Goal: Information Seeking & Learning: Learn about a topic

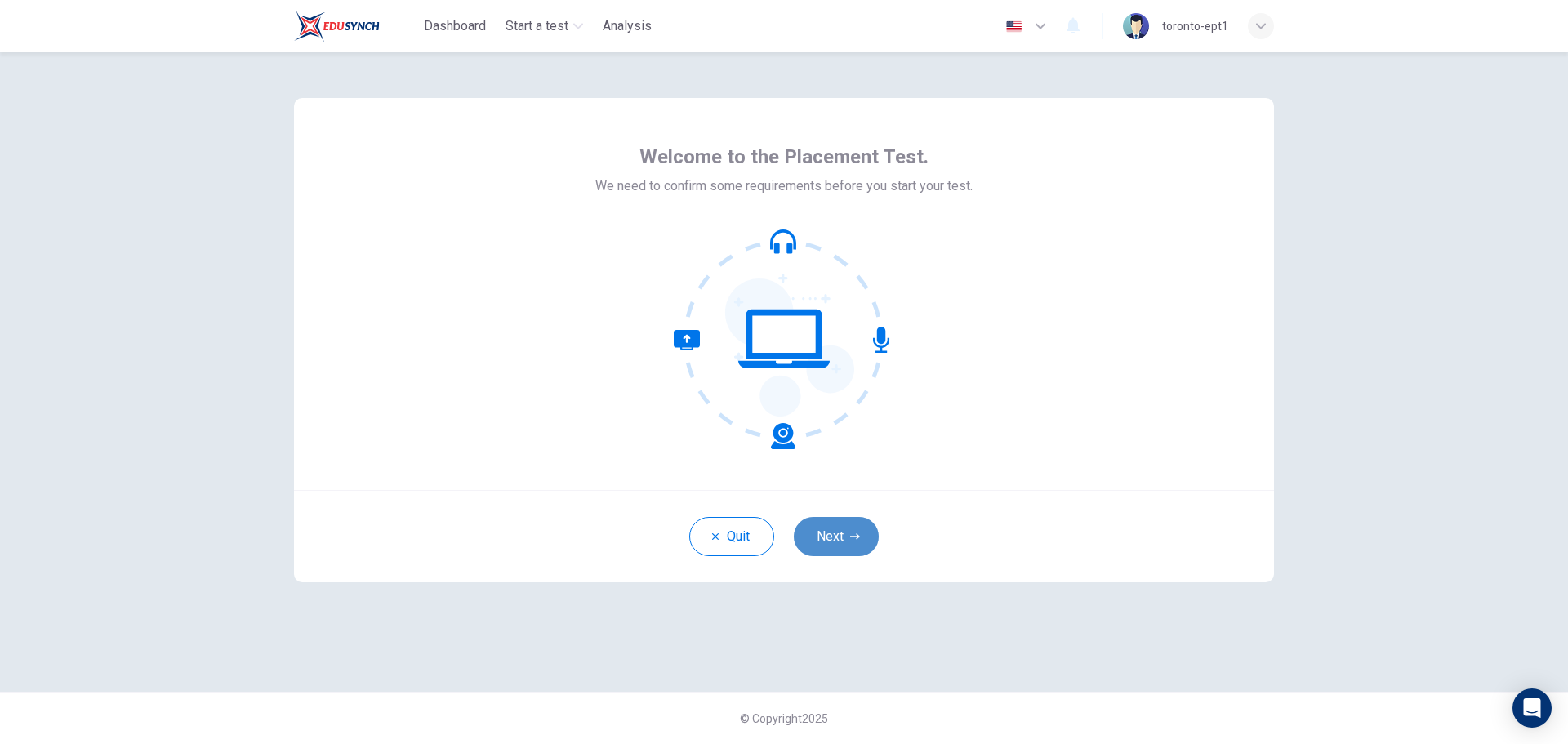
click at [837, 534] on button "Next" at bounding box center [836, 537] width 85 height 39
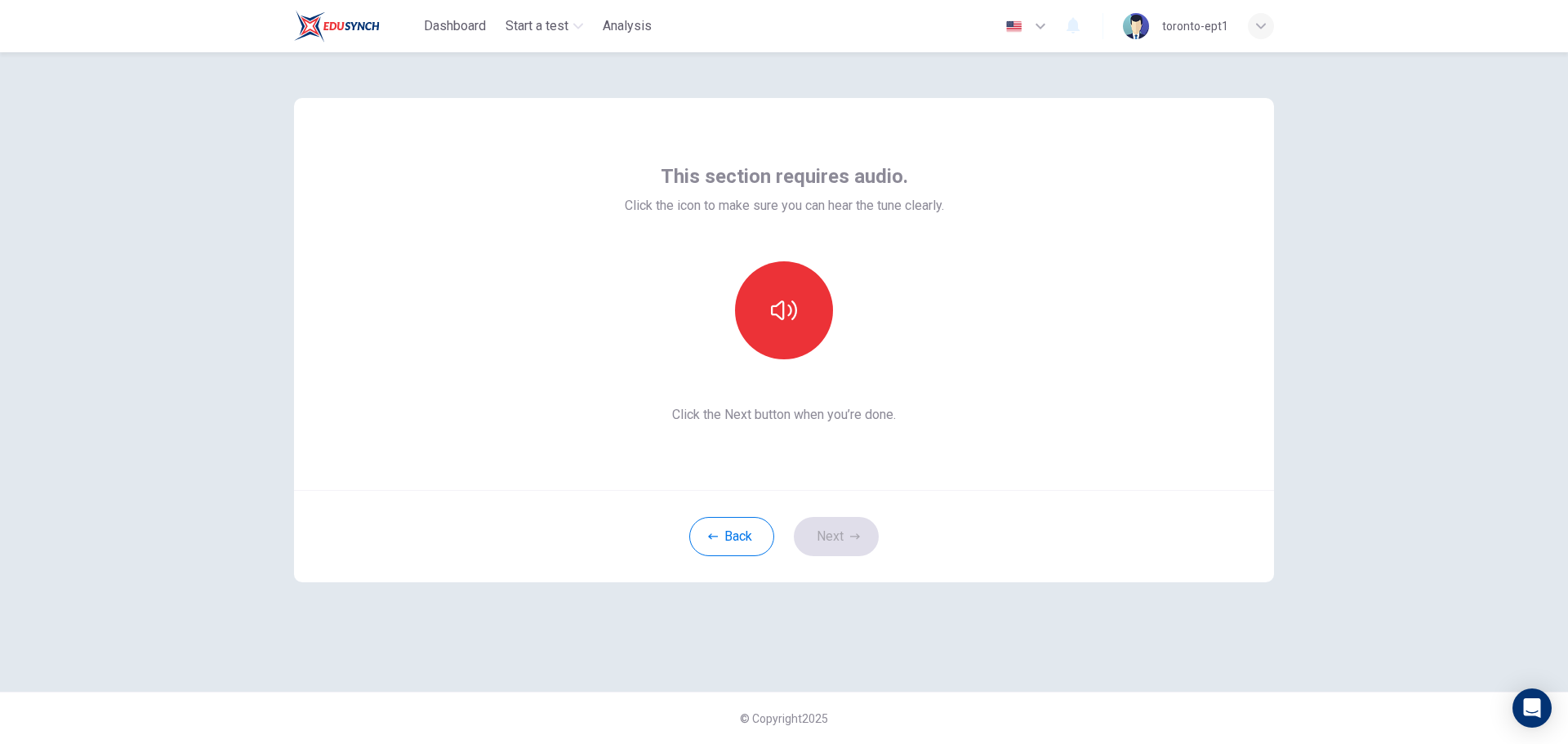
click at [1398, 329] on div "This section requires audio. Click the icon to make sure you can hear the tune …" at bounding box center [784, 398] width 1568 height 692
click at [781, 307] on icon "button" at bounding box center [784, 310] width 26 height 26
click at [786, 310] on icon "button" at bounding box center [784, 310] width 26 height 26
click at [852, 536] on icon "button" at bounding box center [854, 536] width 10 height 10
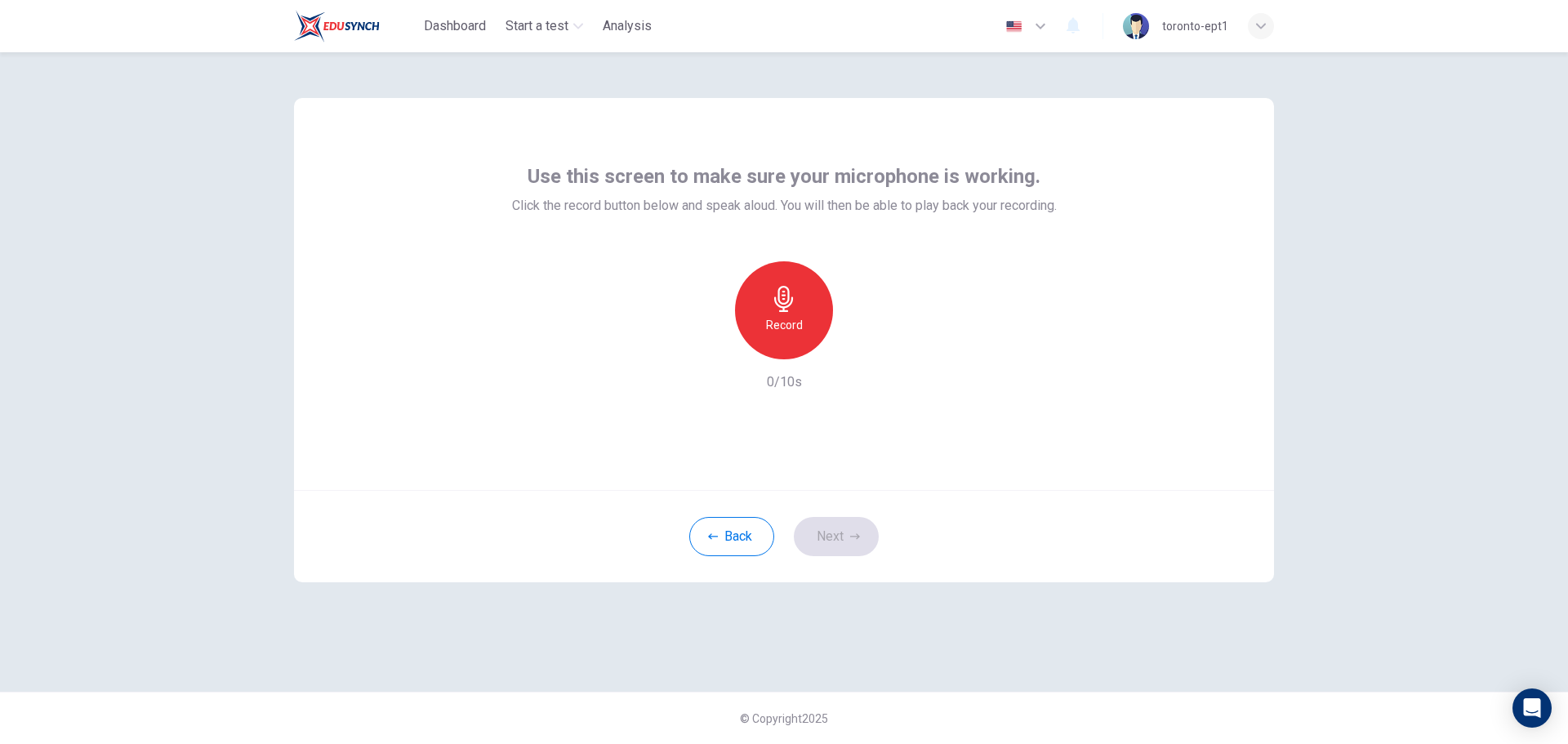
click at [785, 323] on h6 "Record" at bounding box center [784, 325] width 37 height 20
click at [775, 271] on div "Stop" at bounding box center [784, 310] width 98 height 98
click at [863, 340] on icon "button" at bounding box center [859, 346] width 16 height 16
click at [844, 540] on button "Next" at bounding box center [836, 537] width 85 height 39
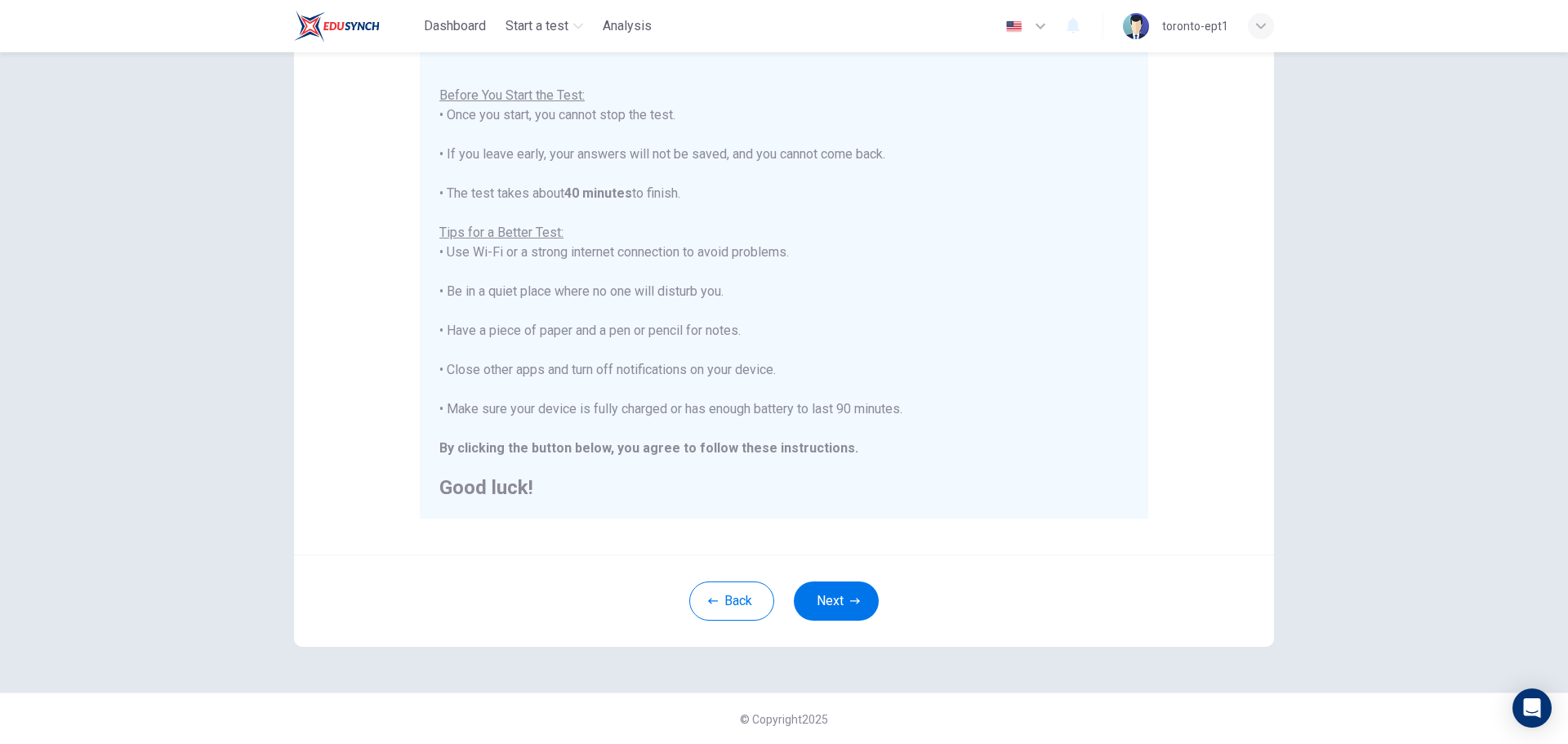
scroll to position [164, 0]
click at [841, 593] on button "Next" at bounding box center [836, 600] width 85 height 39
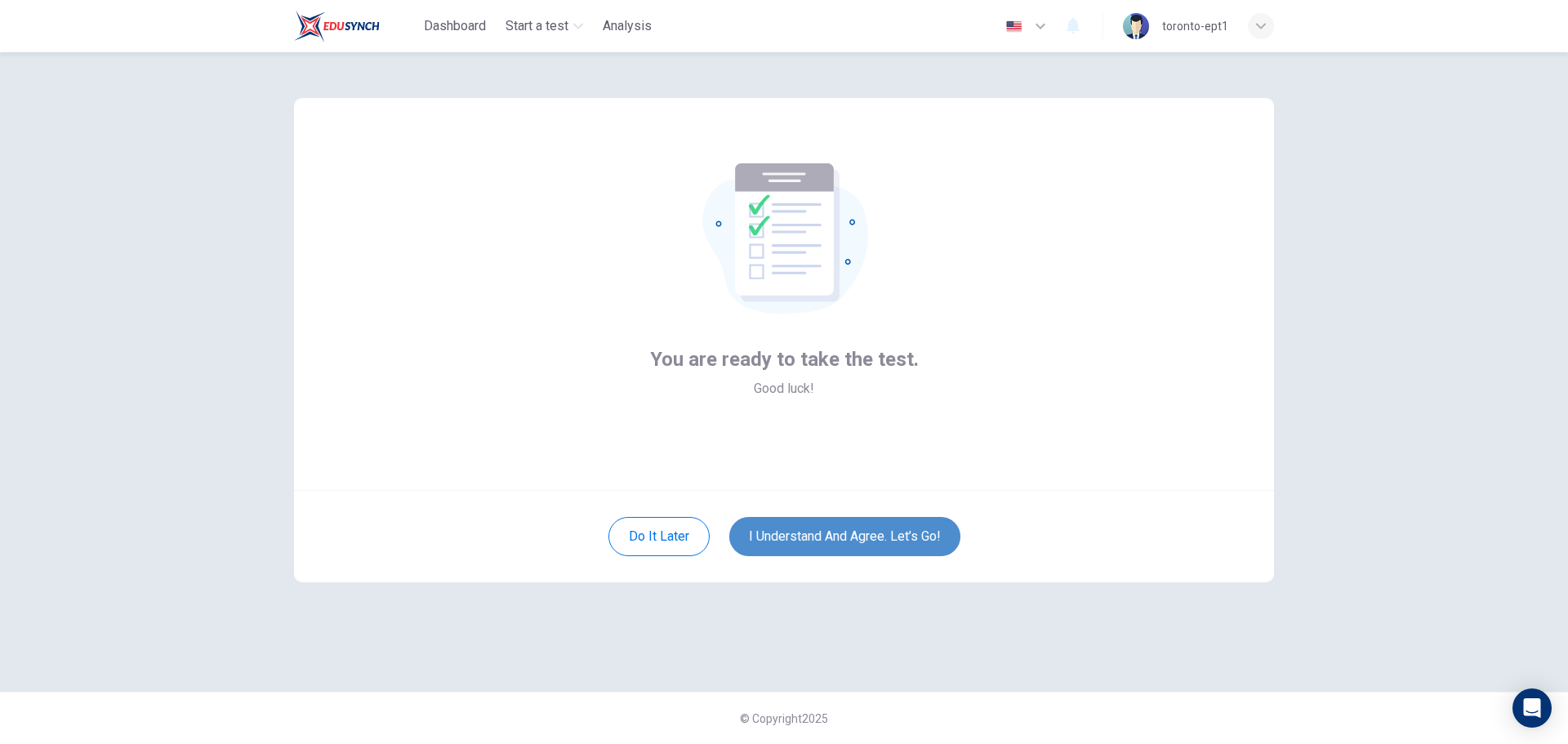
click at [888, 546] on button "I understand and agree. Let’s go!" at bounding box center [845, 537] width 231 height 39
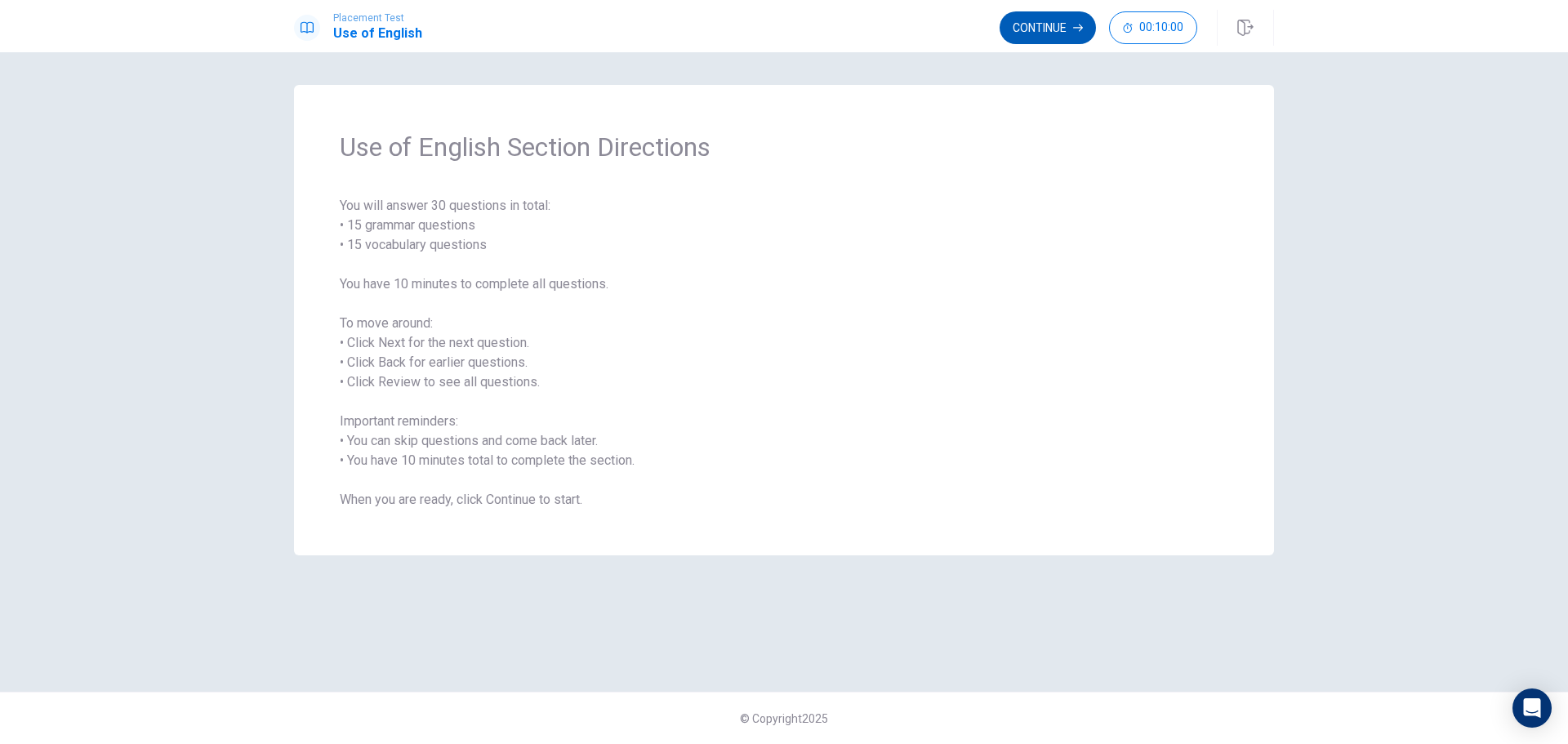
click at [1073, 22] on button "Continue" at bounding box center [1047, 28] width 96 height 32
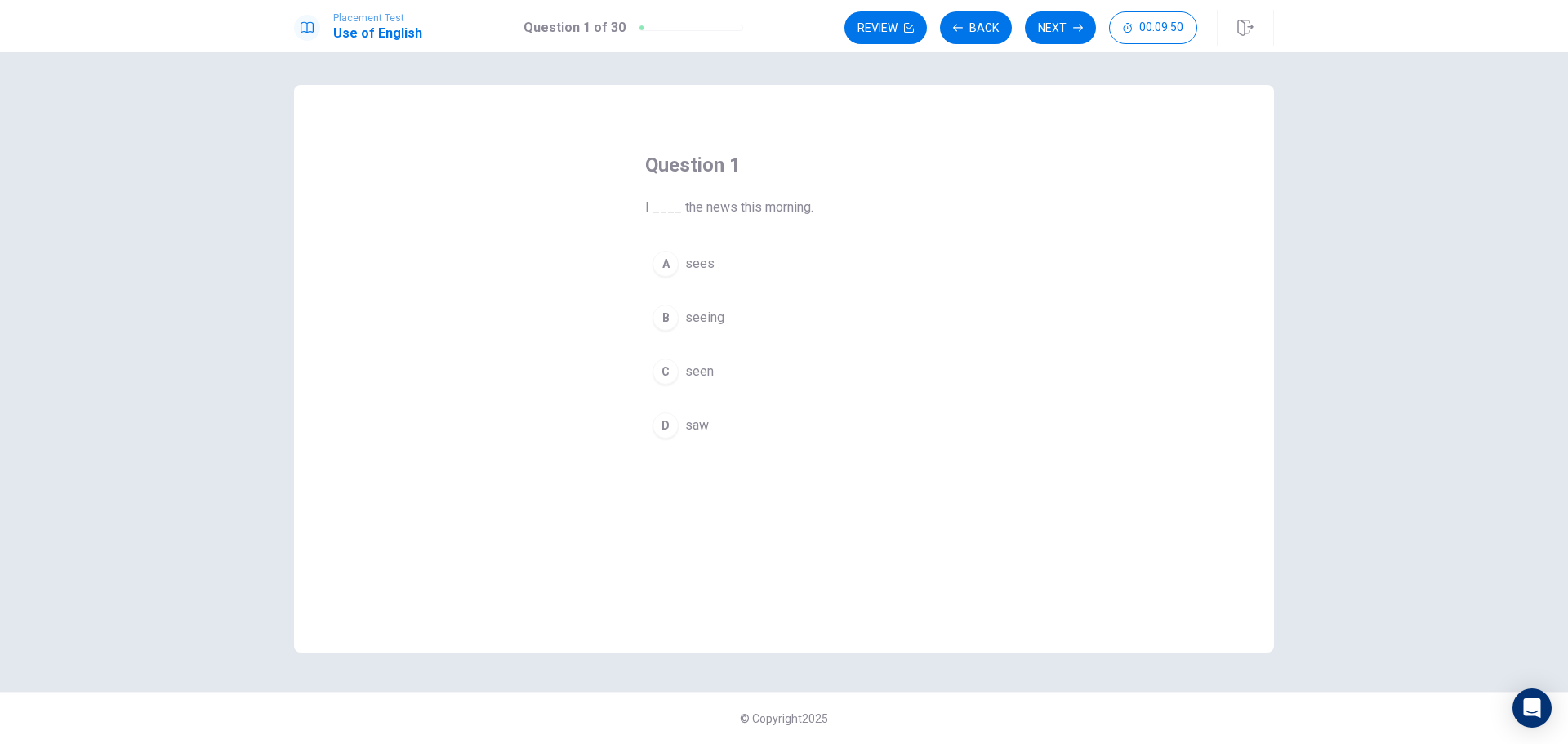
click at [670, 421] on div "D" at bounding box center [665, 425] width 26 height 26
click at [1049, 32] on button "Next" at bounding box center [1060, 28] width 71 height 32
click at [995, 33] on button "Back" at bounding box center [976, 28] width 72 height 32
click at [1047, 33] on button "Next" at bounding box center [1060, 28] width 71 height 32
click at [667, 375] on div "C" at bounding box center [665, 371] width 26 height 26
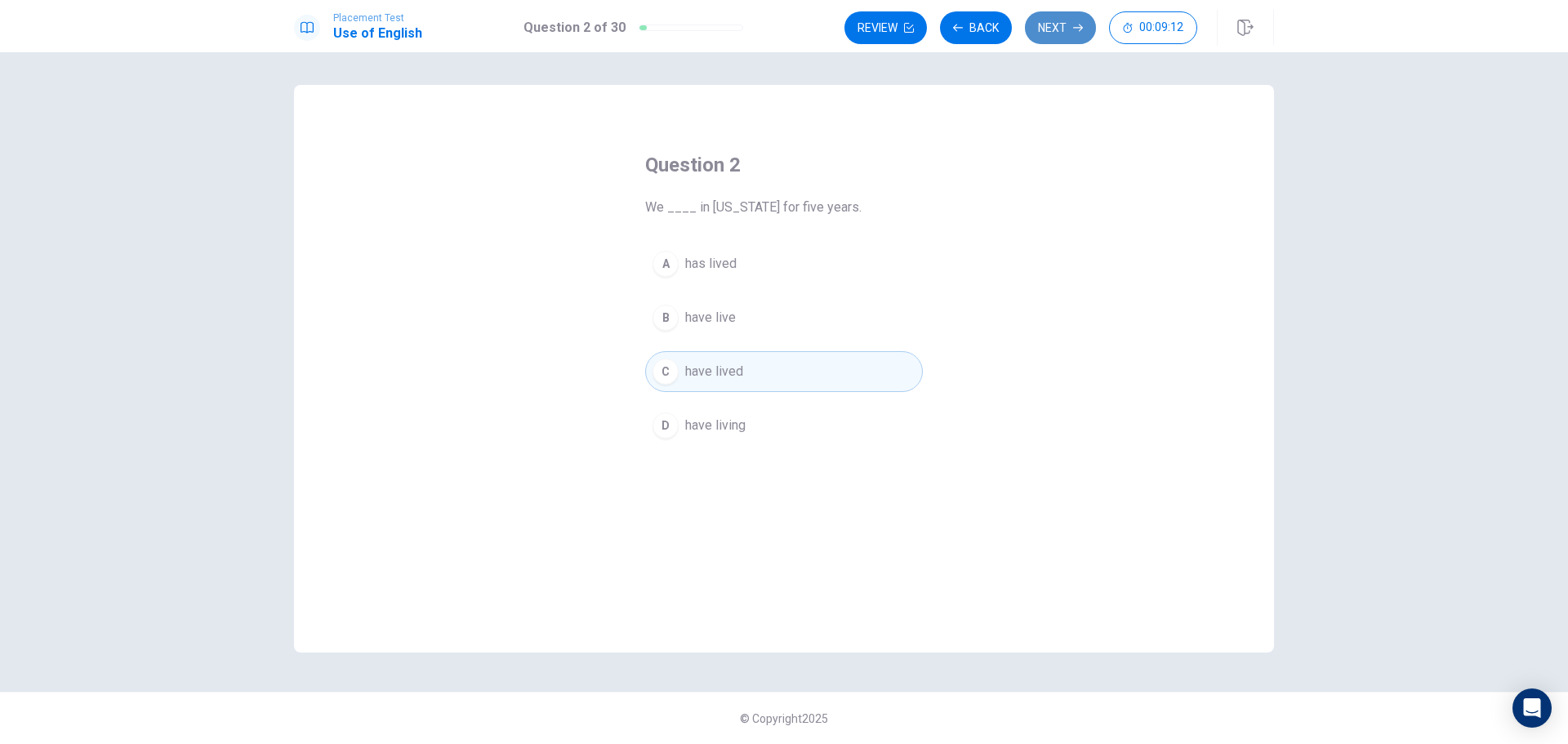
click at [1057, 28] on button "Next" at bounding box center [1060, 28] width 71 height 32
click at [673, 272] on div "A" at bounding box center [665, 263] width 26 height 26
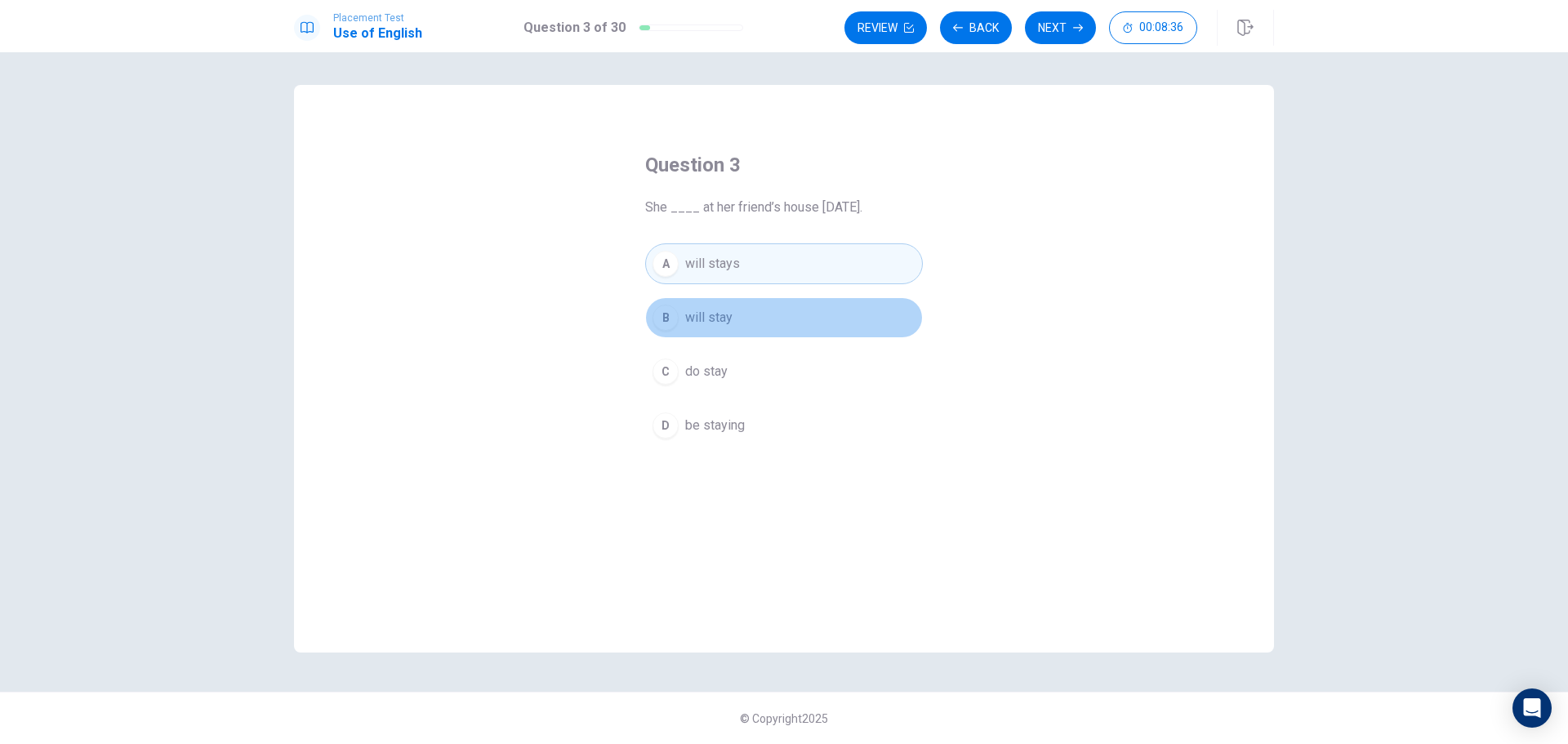
click at [702, 328] on button "B will stay" at bounding box center [784, 317] width 277 height 40
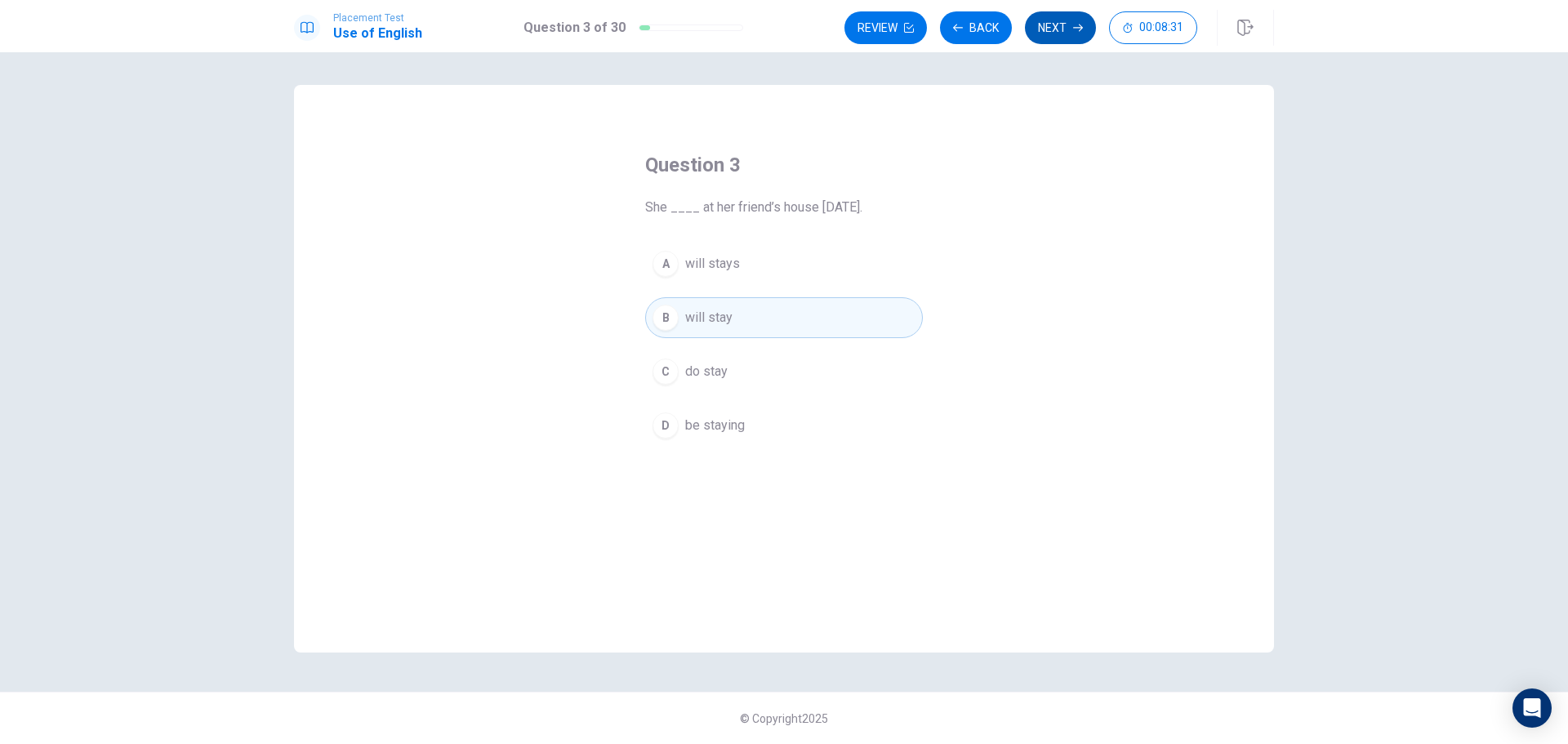
click at [1054, 38] on button "Next" at bounding box center [1060, 28] width 71 height 32
click at [676, 258] on div "A" at bounding box center [665, 263] width 26 height 26
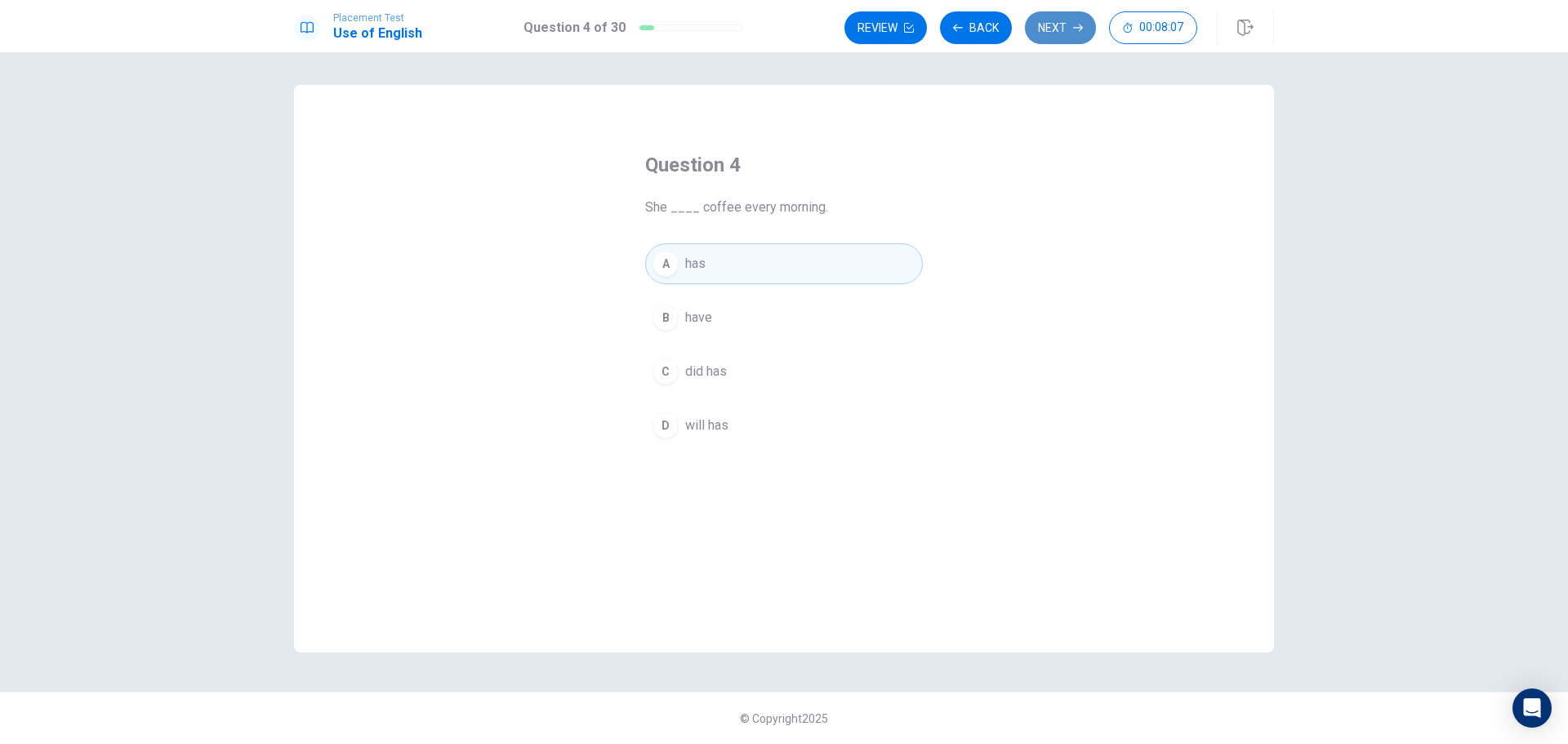
click at [1061, 35] on button "Next" at bounding box center [1060, 28] width 71 height 32
click at [691, 370] on span "library" at bounding box center [702, 372] width 35 height 20
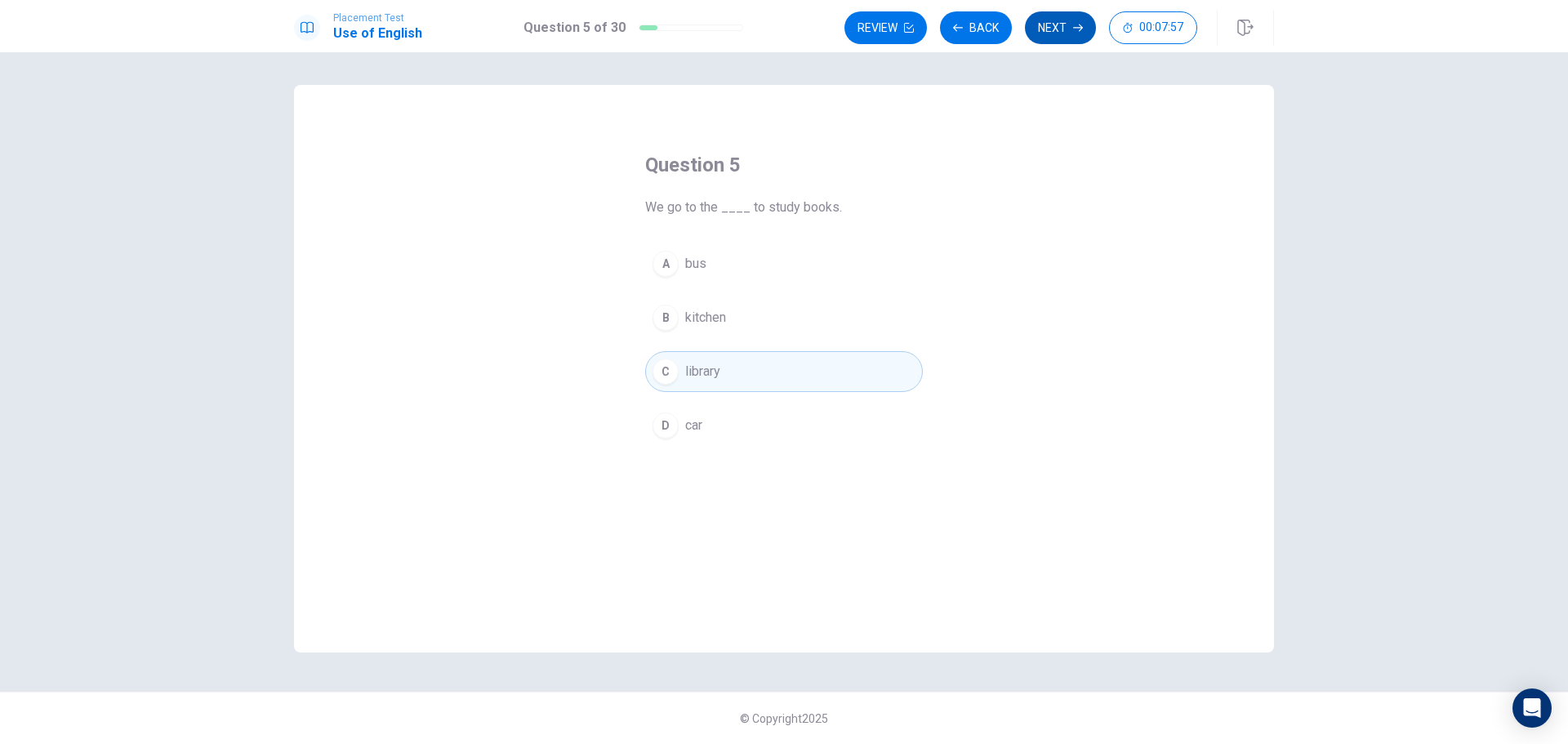
click at [1073, 32] on button "Next" at bounding box center [1060, 28] width 71 height 32
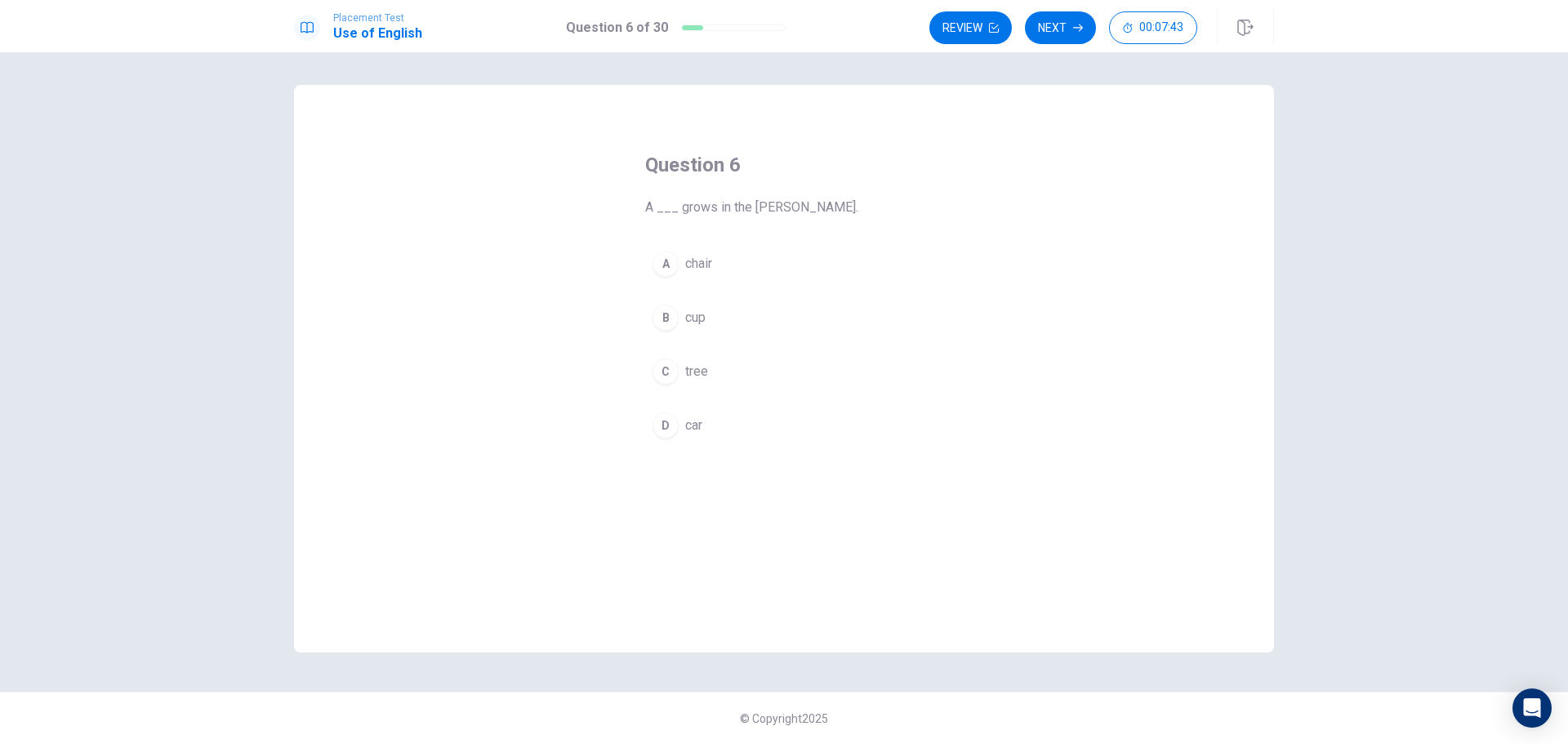
click at [673, 359] on button "C tree" at bounding box center [784, 371] width 277 height 40
click at [1056, 33] on button "Next" at bounding box center [1060, 28] width 71 height 32
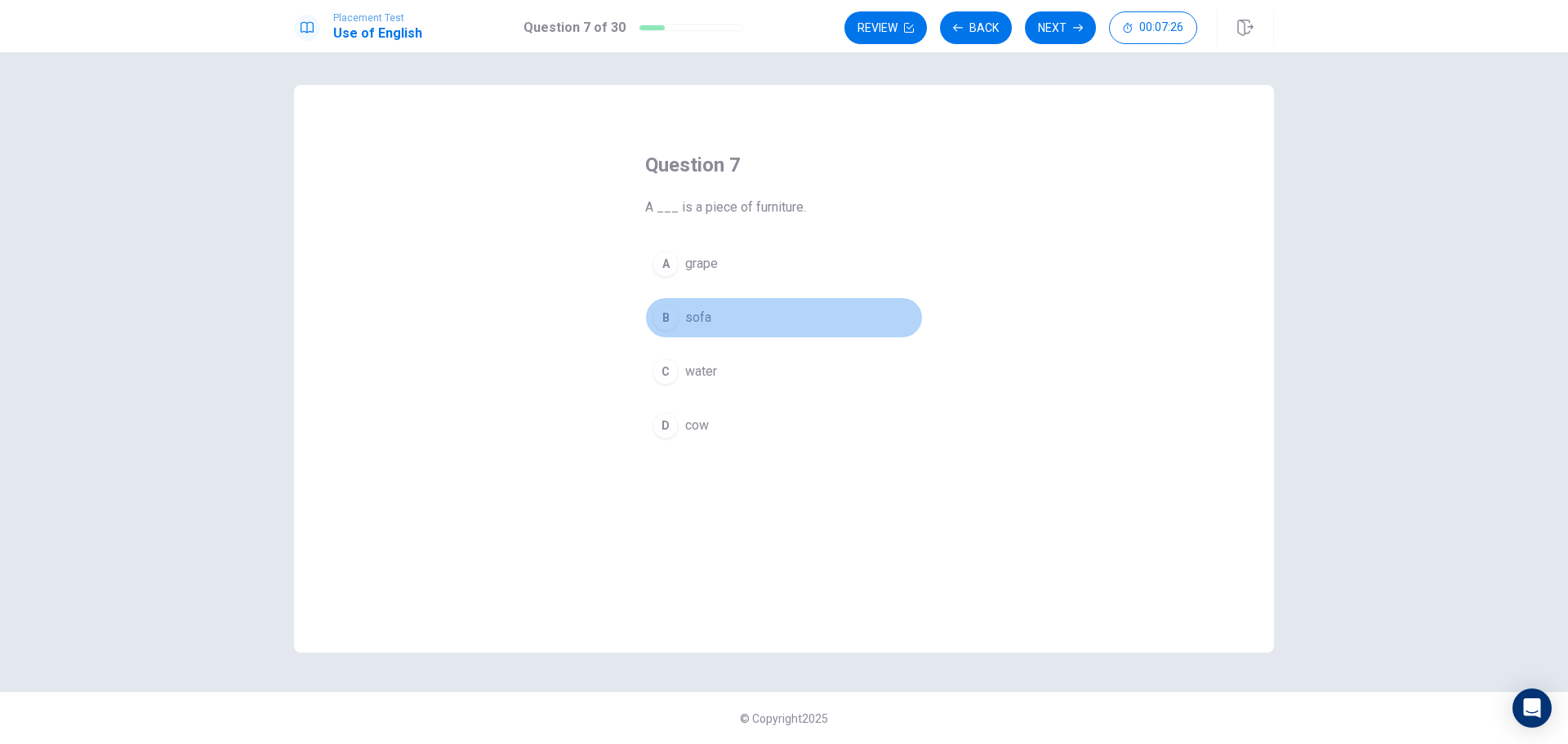
click at [711, 324] on span "sofa" at bounding box center [697, 318] width 26 height 20
click at [1063, 12] on button "Next" at bounding box center [1060, 28] width 71 height 32
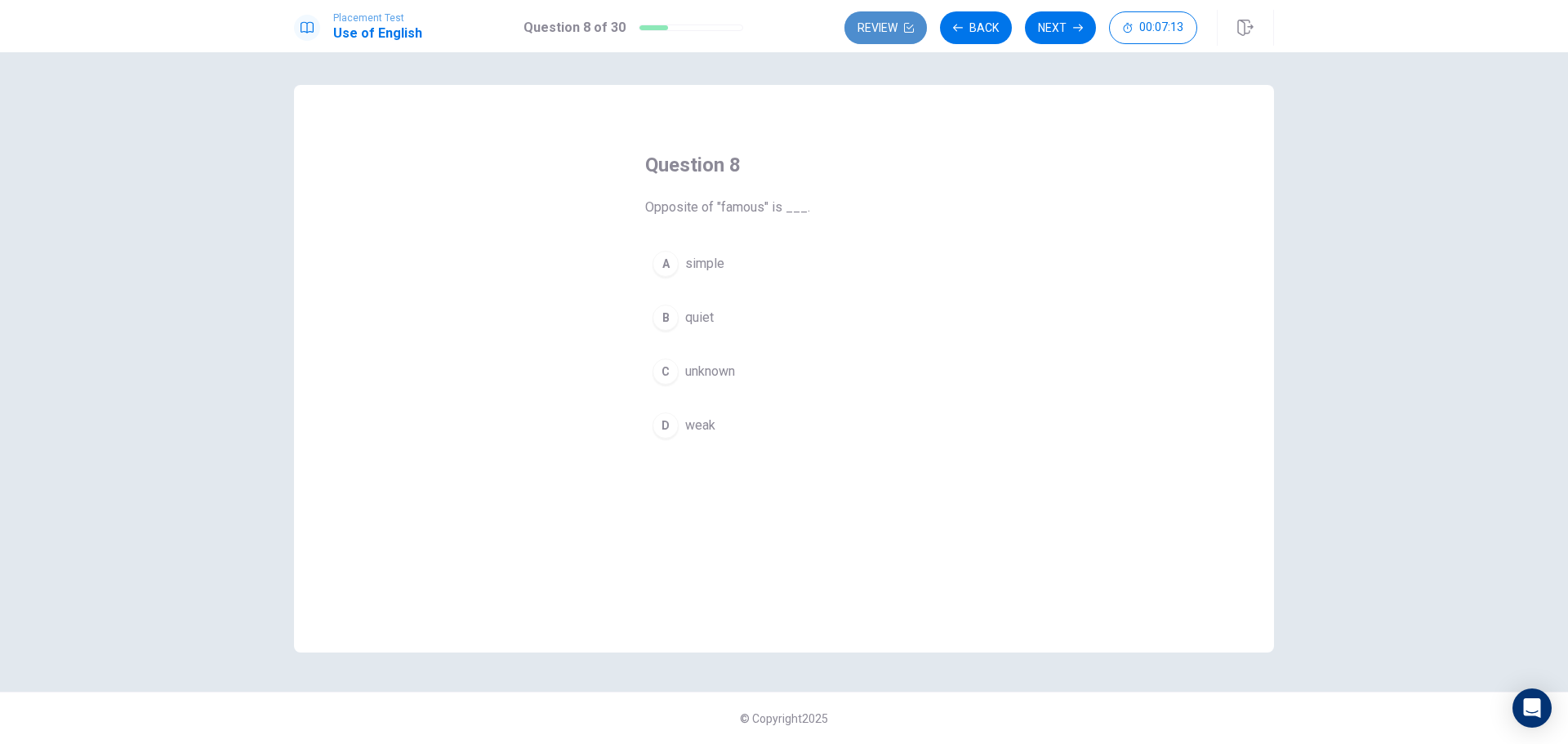
click at [905, 32] on button "Review" at bounding box center [886, 28] width 83 height 32
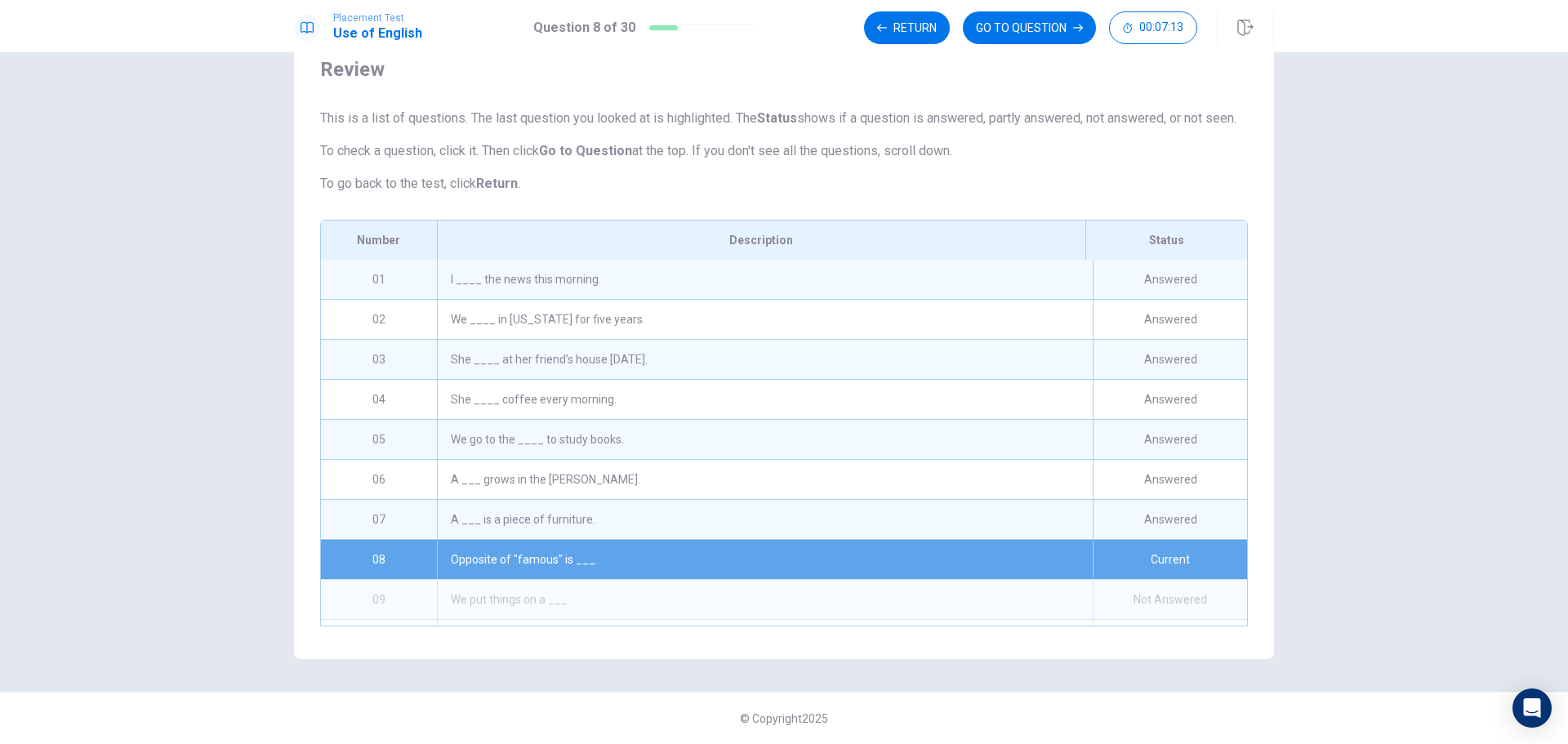
scroll to position [41, 0]
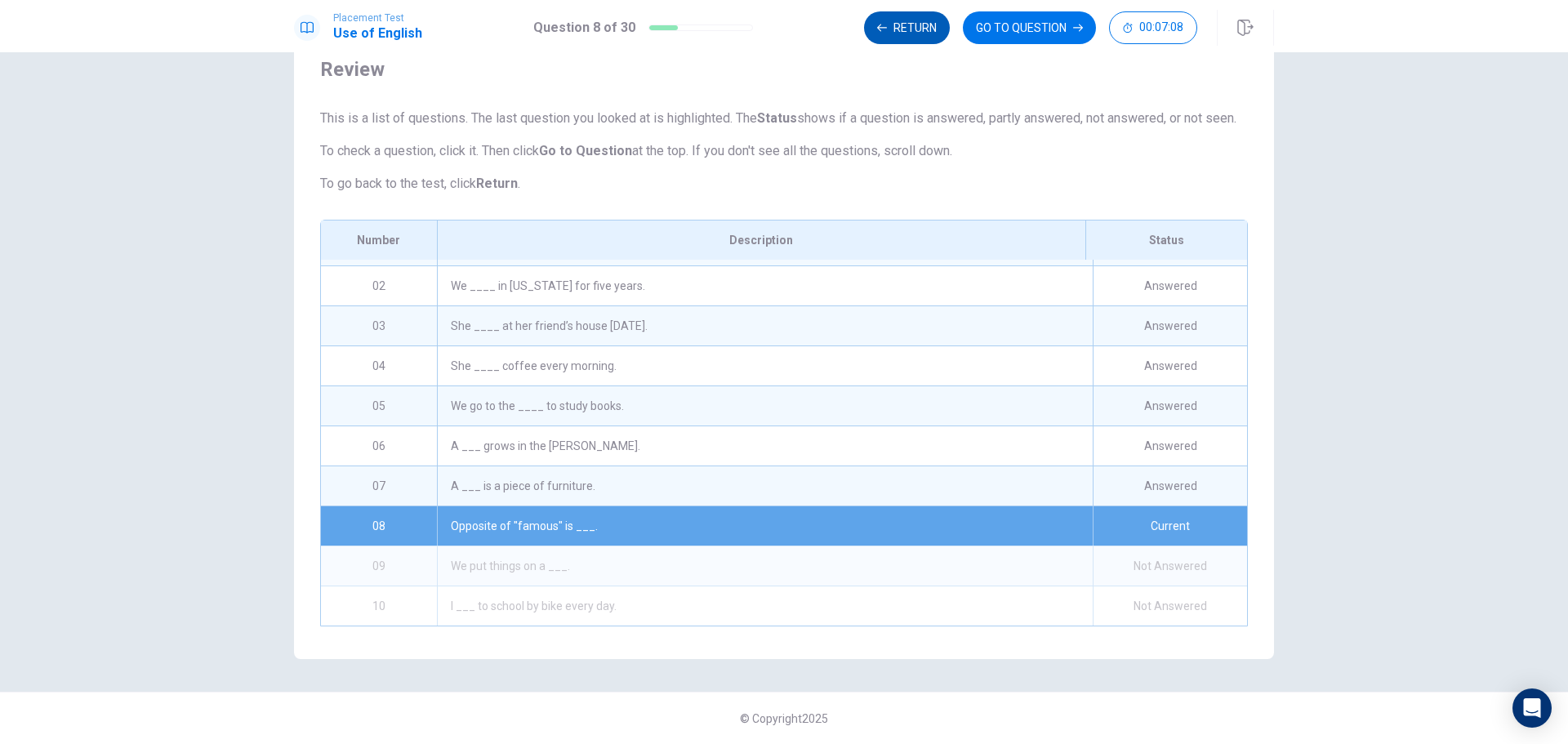
click at [930, 32] on button "Return" at bounding box center [907, 28] width 86 height 32
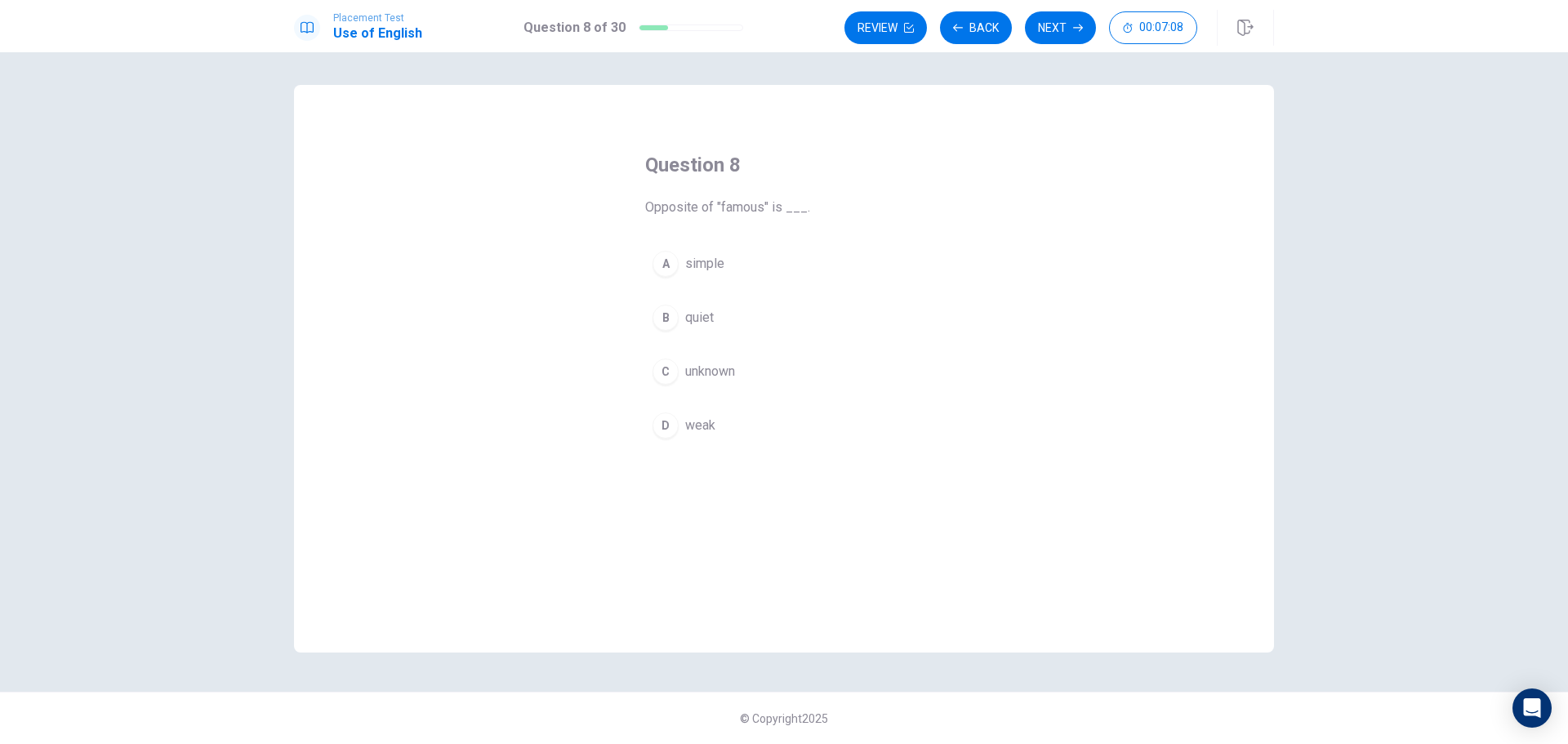
scroll to position [0, 0]
click at [699, 363] on span "unknown" at bounding box center [710, 372] width 50 height 20
click at [1056, 22] on button "Next" at bounding box center [1060, 28] width 71 height 32
click at [691, 365] on span "table" at bounding box center [699, 372] width 29 height 20
click at [1048, 28] on button "Next" at bounding box center [1060, 28] width 71 height 32
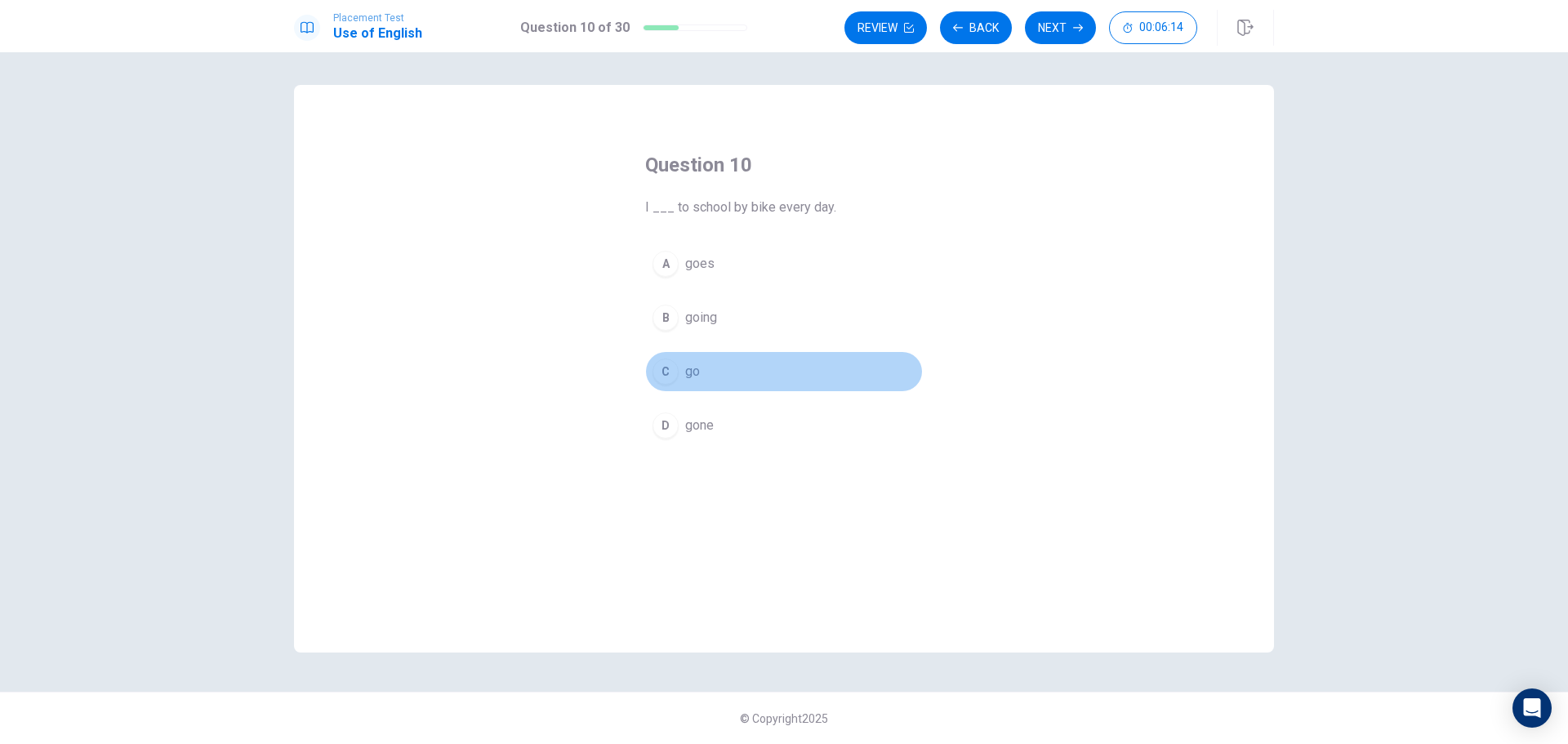
click at [696, 374] on span "go" at bounding box center [692, 372] width 14 height 20
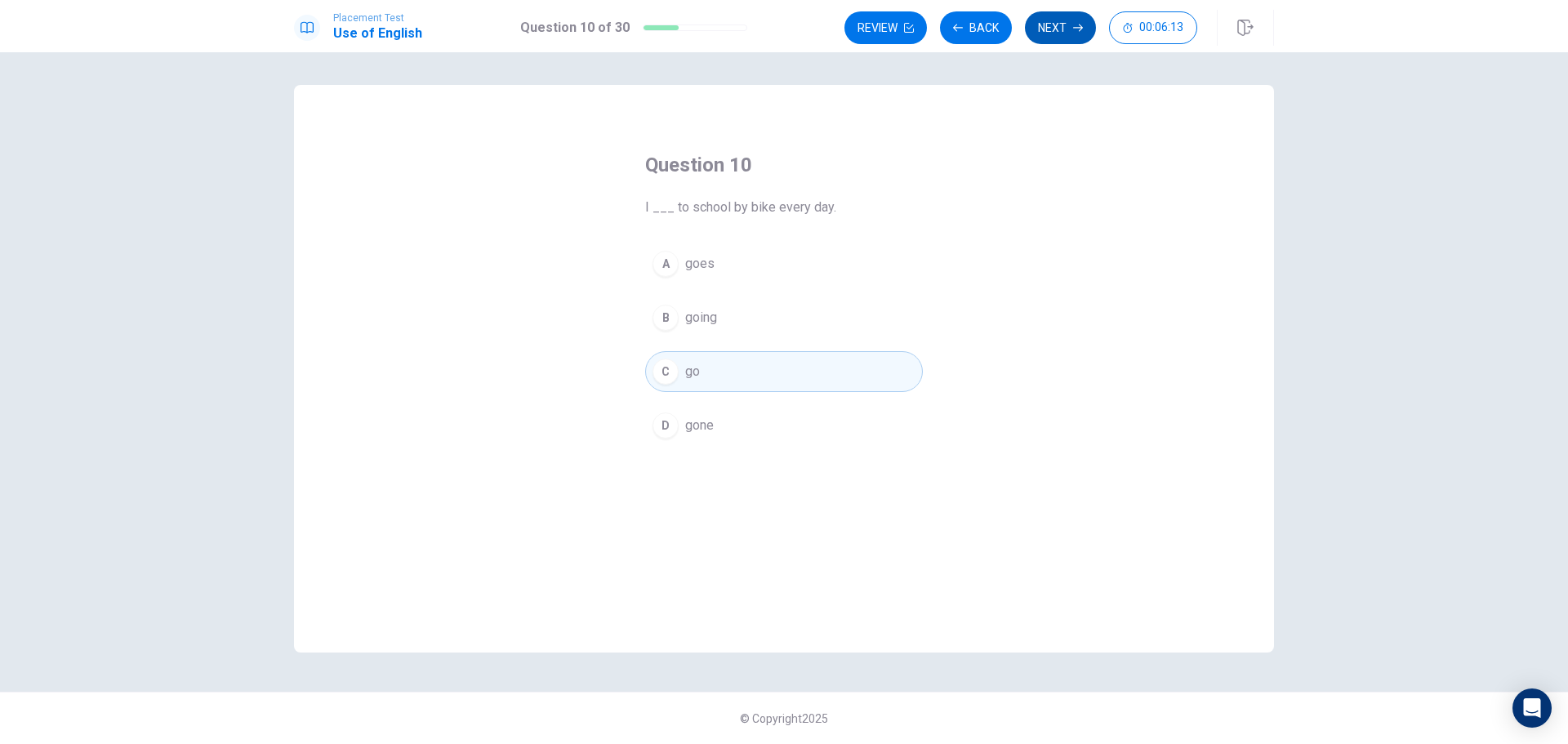
click at [1046, 26] on button "Next" at bounding box center [1060, 28] width 71 height 32
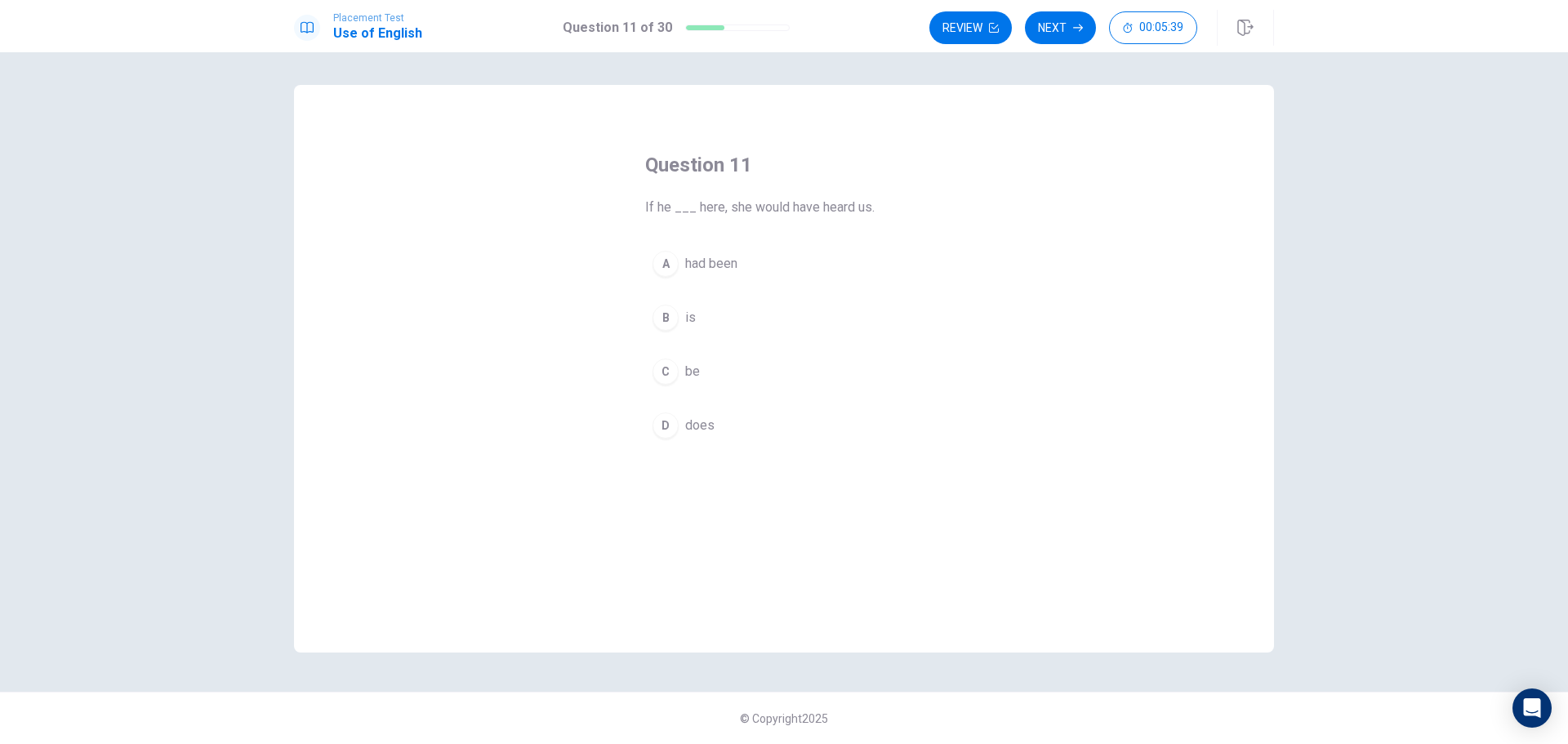
click at [662, 317] on div "B" at bounding box center [665, 317] width 26 height 26
click at [1074, 24] on icon "button" at bounding box center [1078, 27] width 10 height 10
click at [704, 321] on span "was sent" at bounding box center [711, 318] width 52 height 20
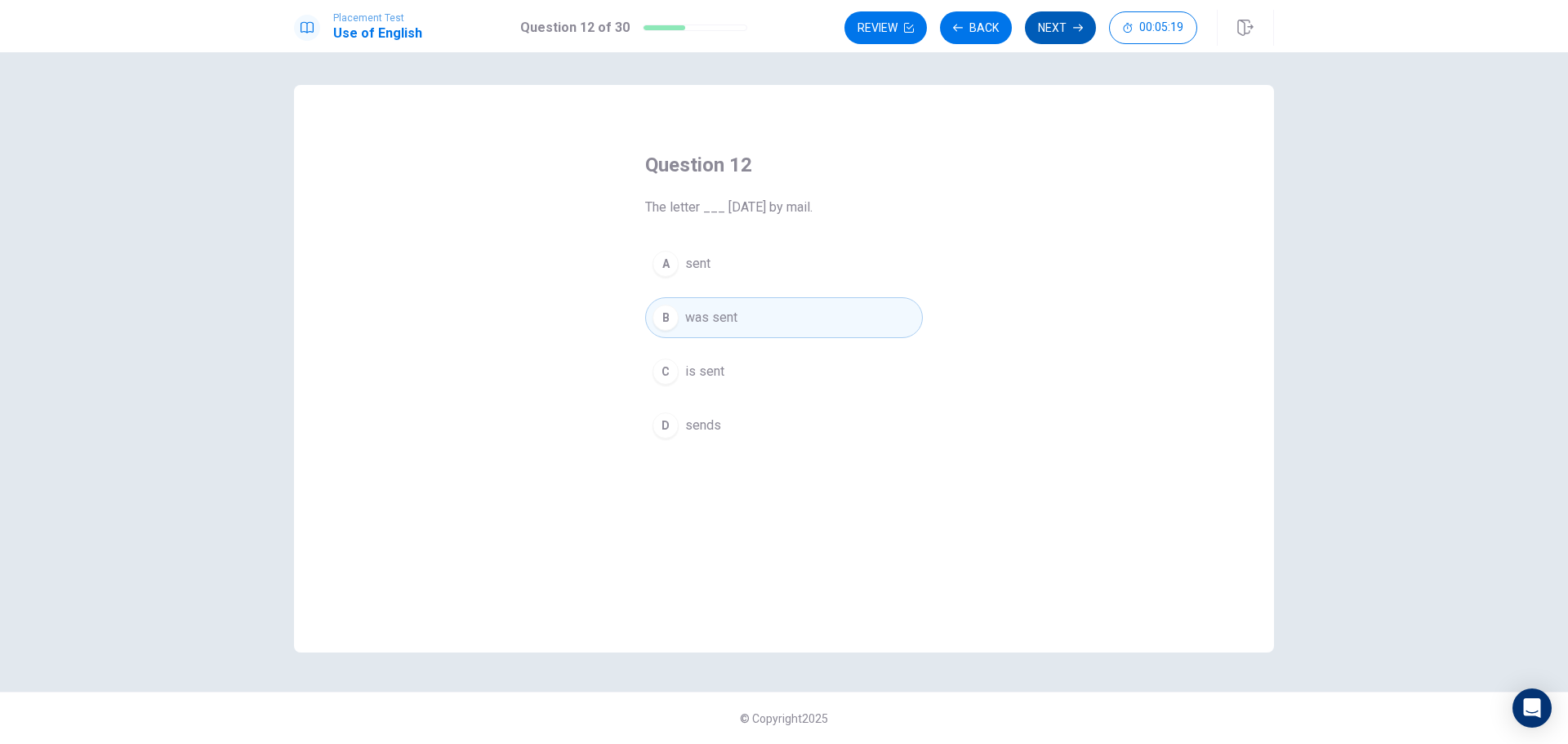
click at [1077, 30] on icon "button" at bounding box center [1078, 27] width 10 height 10
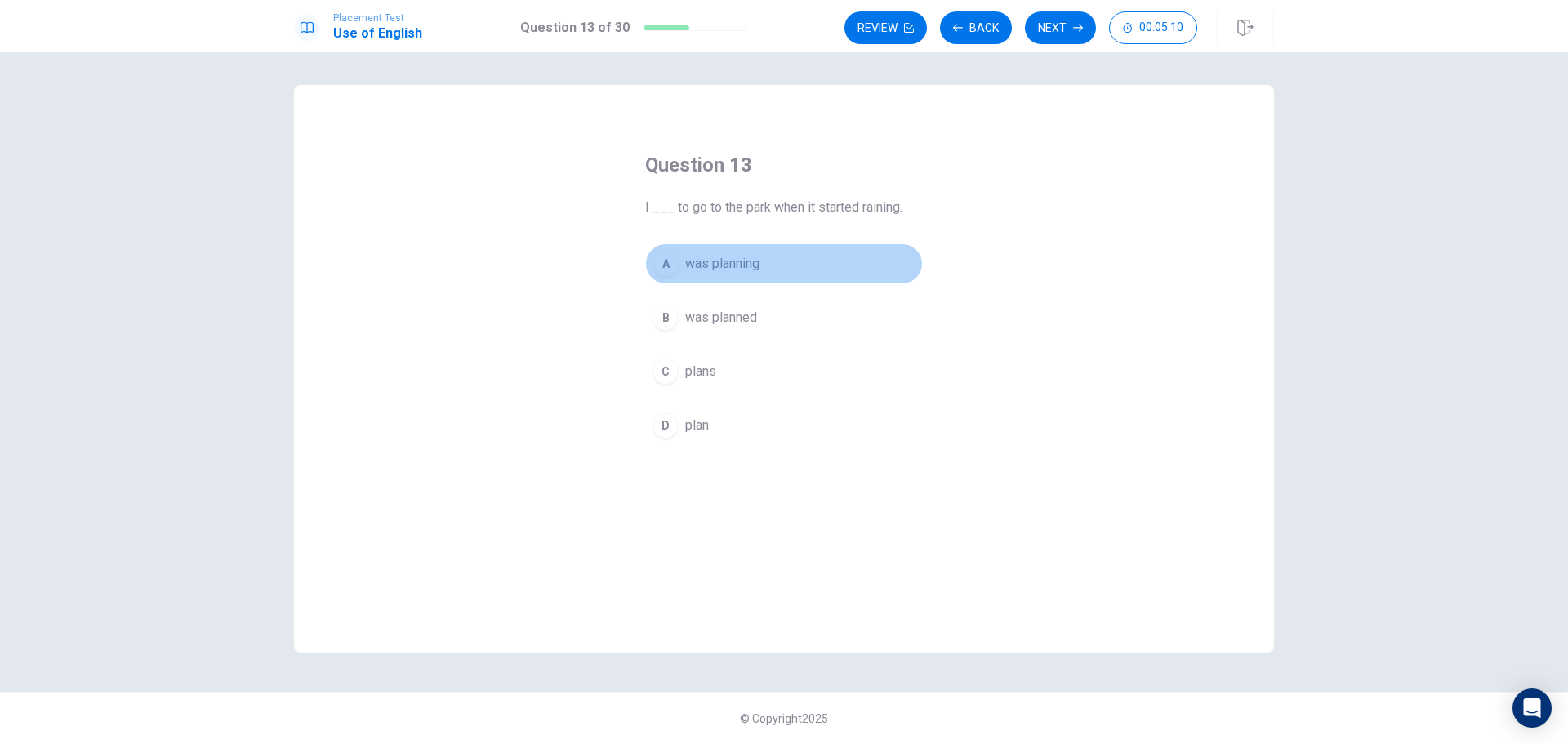
click at [683, 258] on button "A was planning" at bounding box center [784, 263] width 277 height 40
click at [993, 36] on button "Back" at bounding box center [976, 28] width 72 height 32
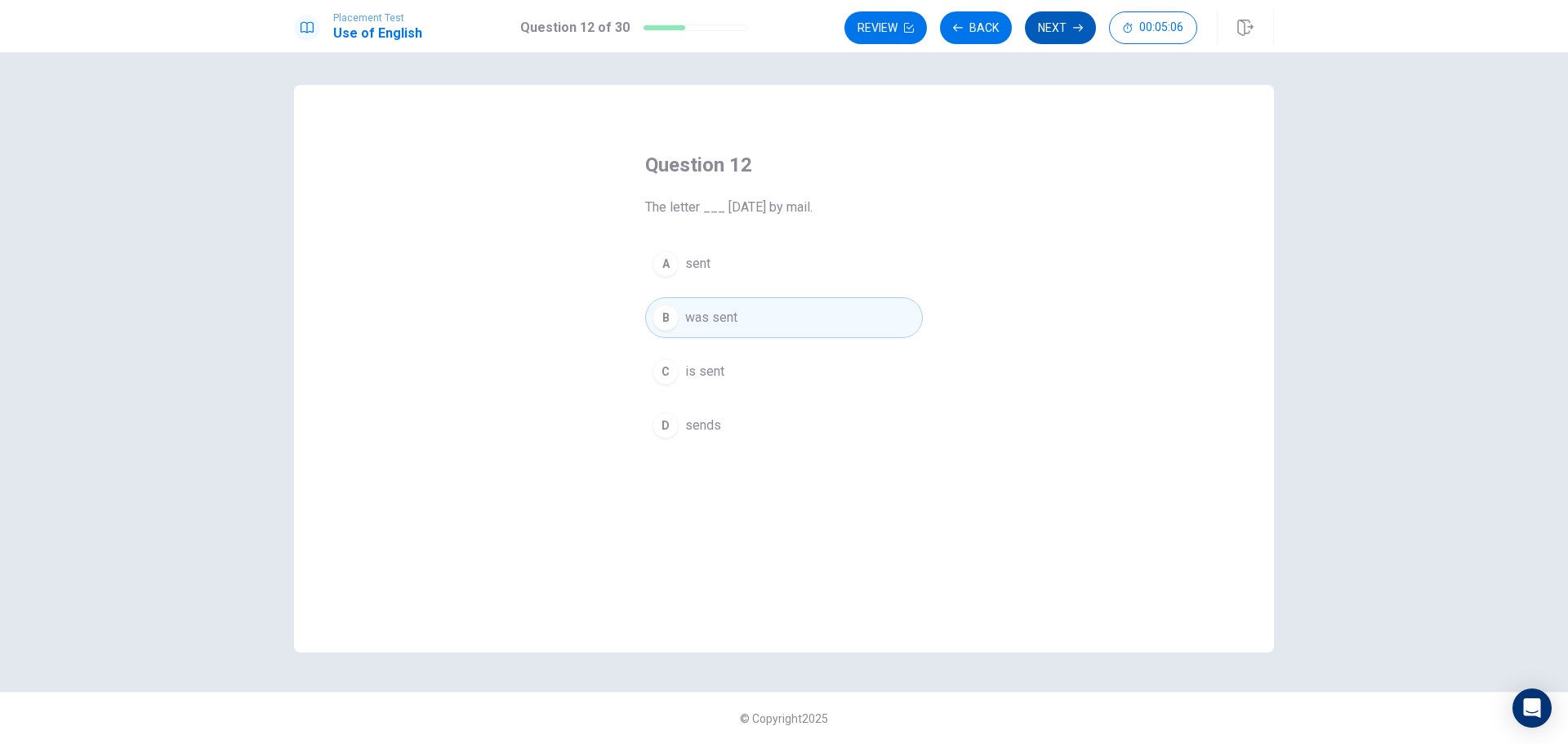
click at [1040, 32] on button "Next" at bounding box center [1060, 28] width 71 height 32
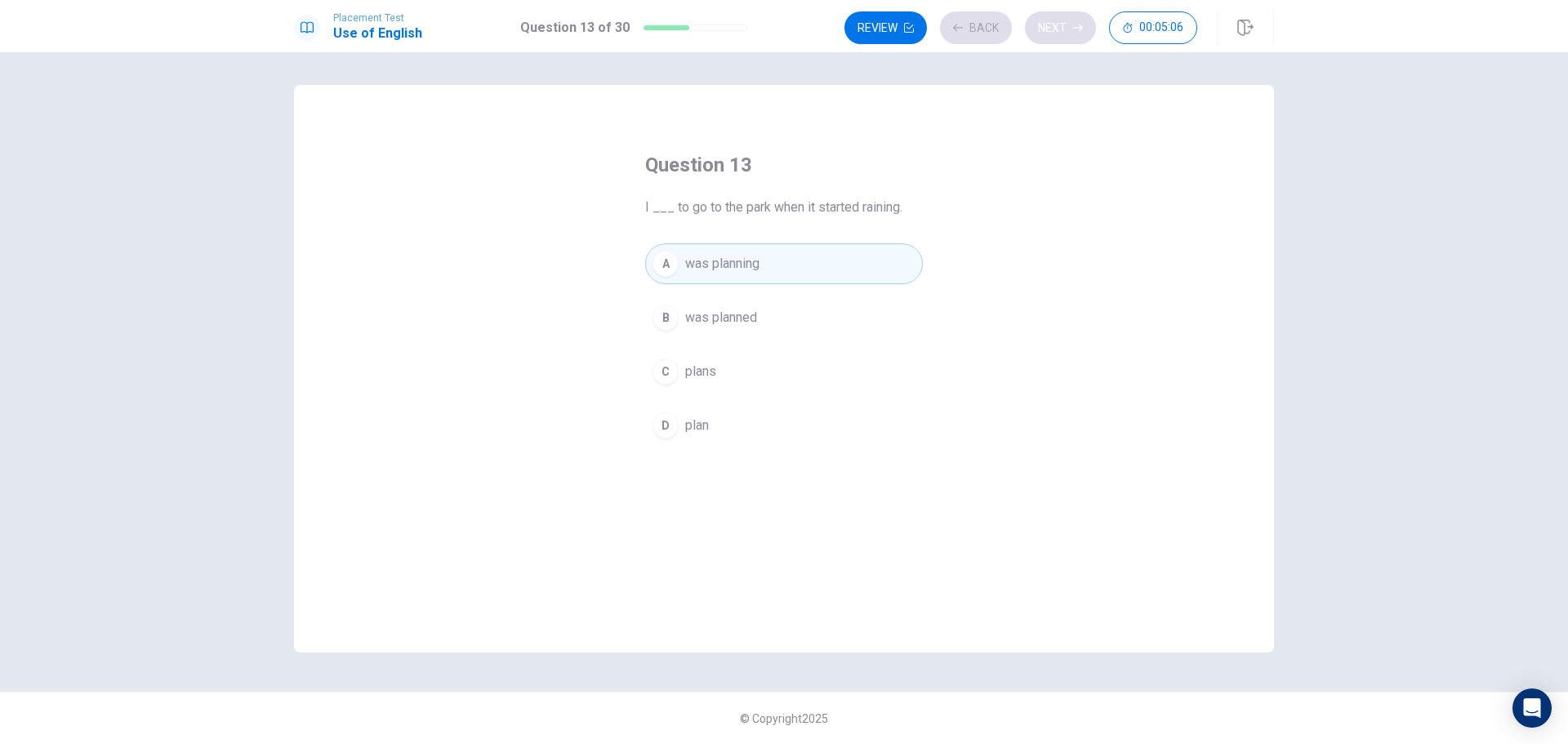
click at [1040, 32] on div "Review Back Next 00:05:06" at bounding box center [1021, 28] width 353 height 32
click at [1094, 24] on button "Next" at bounding box center [1060, 28] width 71 height 32
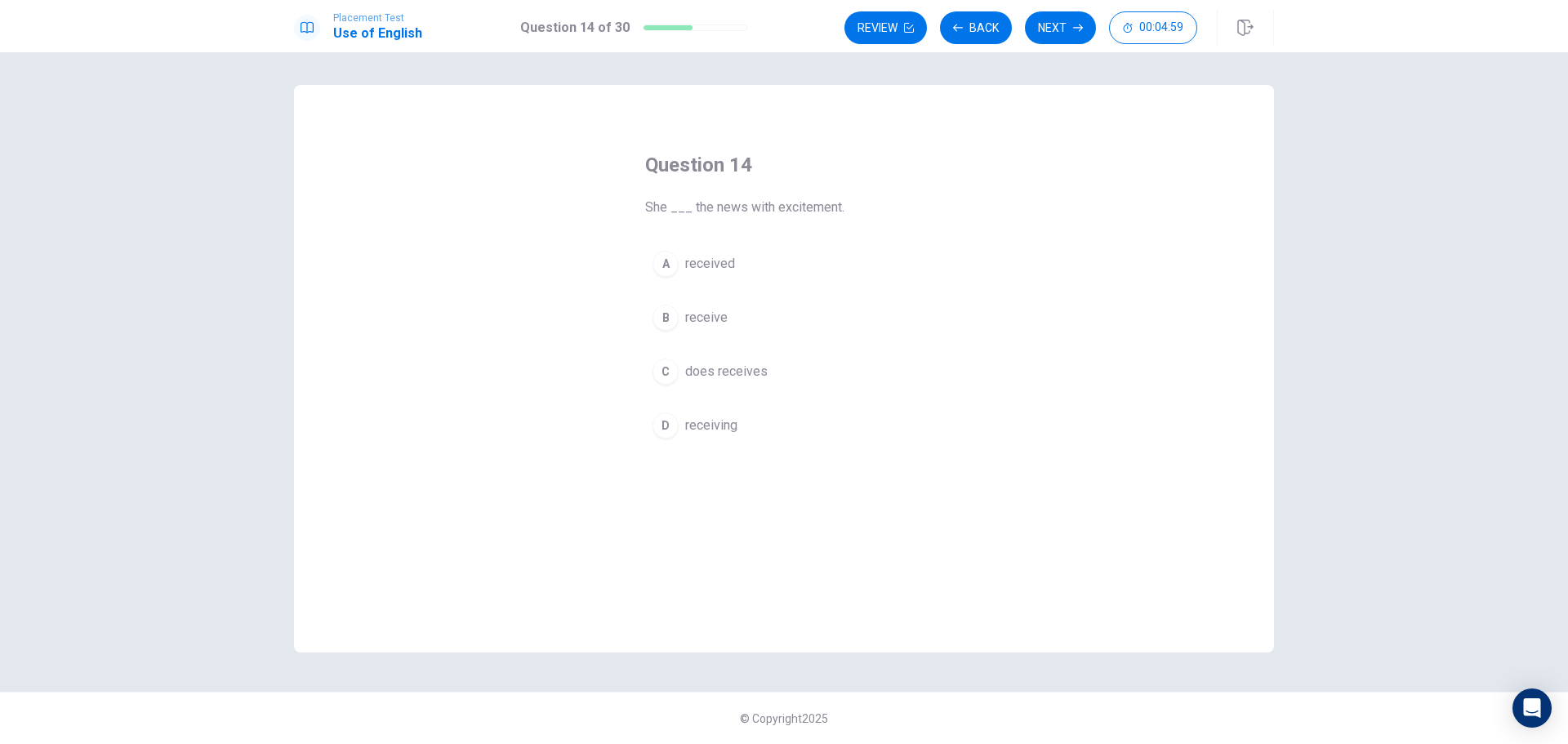
click at [828, 202] on span "She ___ the news with excitement." at bounding box center [784, 207] width 277 height 20
drag, startPoint x: 828, startPoint y: 202, endPoint x: 848, endPoint y: 204, distance: 20.1
click at [848, 206] on span "She ___ the news with excitement." at bounding box center [784, 207] width 277 height 20
drag, startPoint x: 847, startPoint y: 202, endPoint x: 784, endPoint y: 201, distance: 63.0
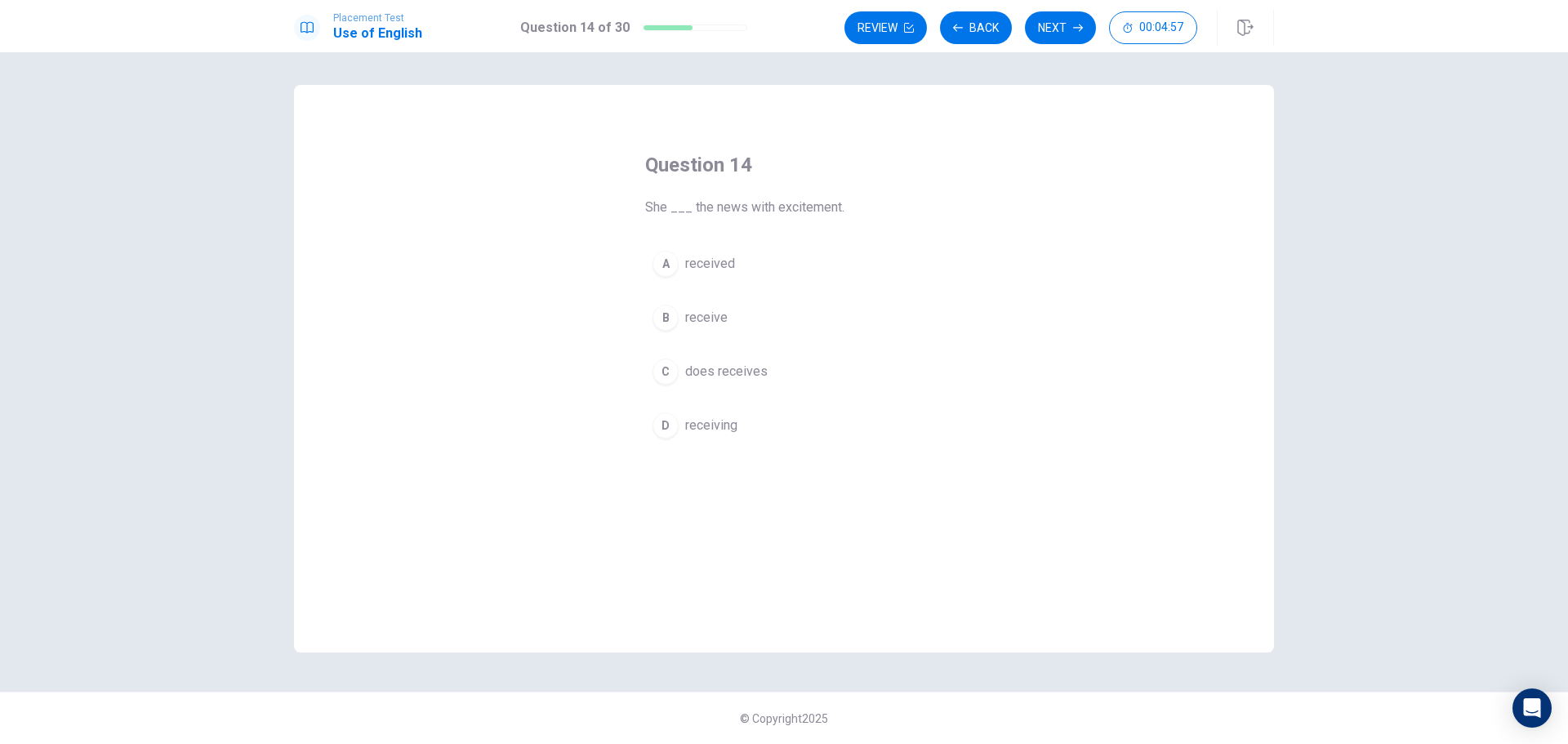
click at [784, 206] on span "She ___ the news with excitement." at bounding box center [784, 207] width 277 height 20
drag, startPoint x: 784, startPoint y: 201, endPoint x: 761, endPoint y: 204, distance: 23.2
click at [761, 204] on span "She ___ the news with excitement." at bounding box center [784, 207] width 277 height 20
click at [725, 267] on span "received" at bounding box center [710, 264] width 50 height 20
click at [1075, 26] on icon "button" at bounding box center [1078, 27] width 10 height 10
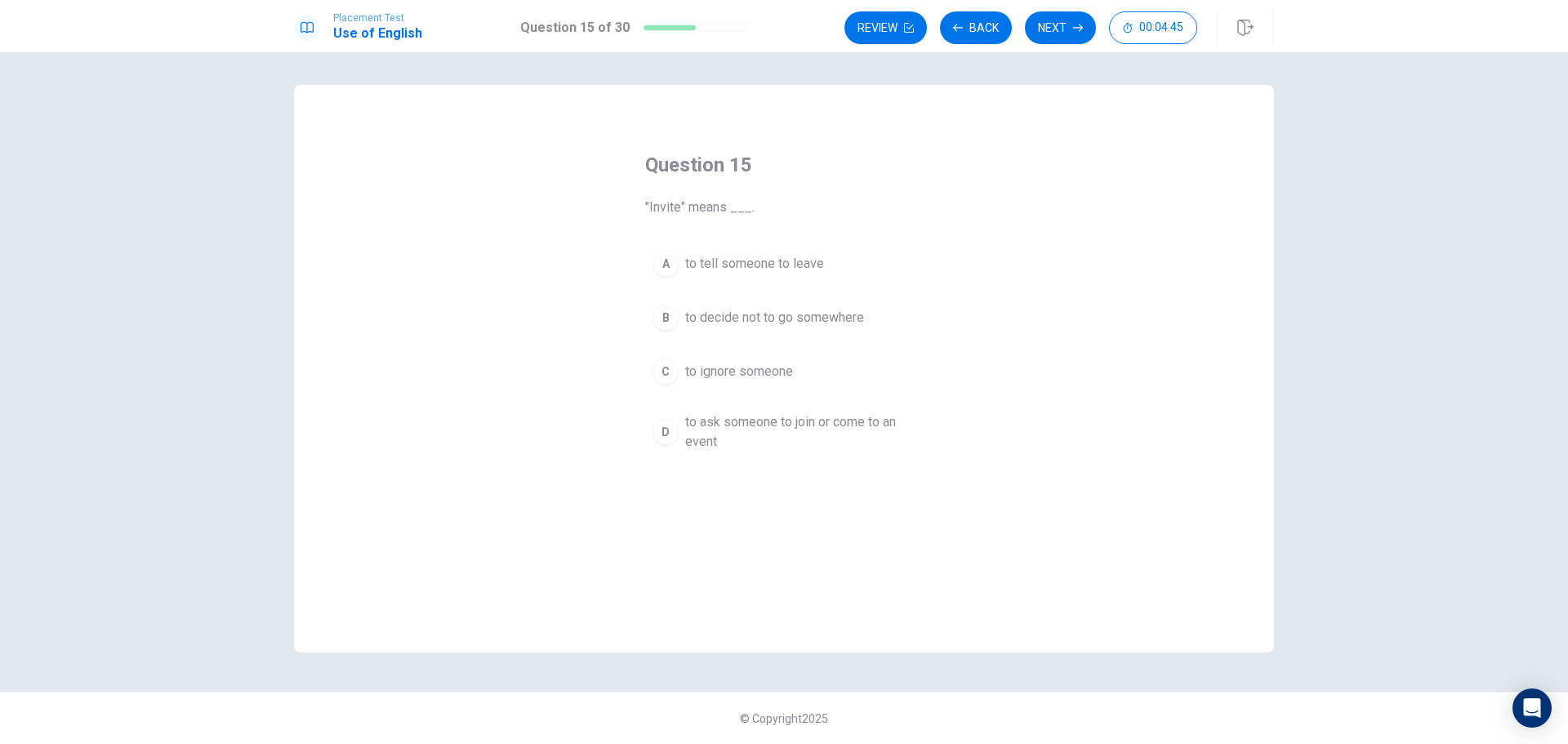
click at [861, 429] on span "to ask someone to join or come to an event" at bounding box center [800, 432] width 231 height 39
click at [1068, 41] on button "Next" at bounding box center [1060, 28] width 71 height 32
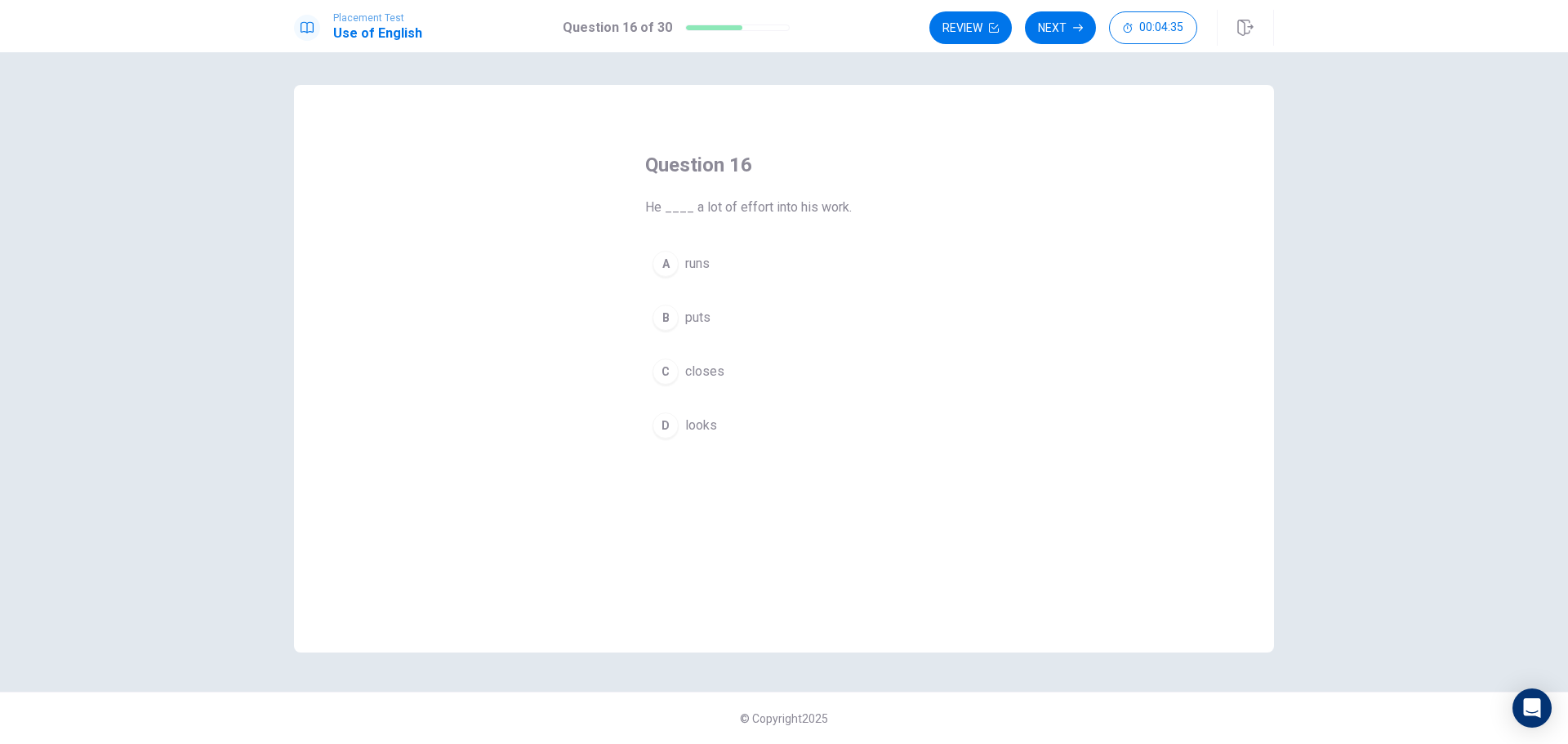
click at [704, 262] on span "runs" at bounding box center [696, 264] width 24 height 20
click at [1044, 33] on button "Next" at bounding box center [1060, 28] width 71 height 32
click at [711, 266] on button "A sad" at bounding box center [784, 263] width 277 height 40
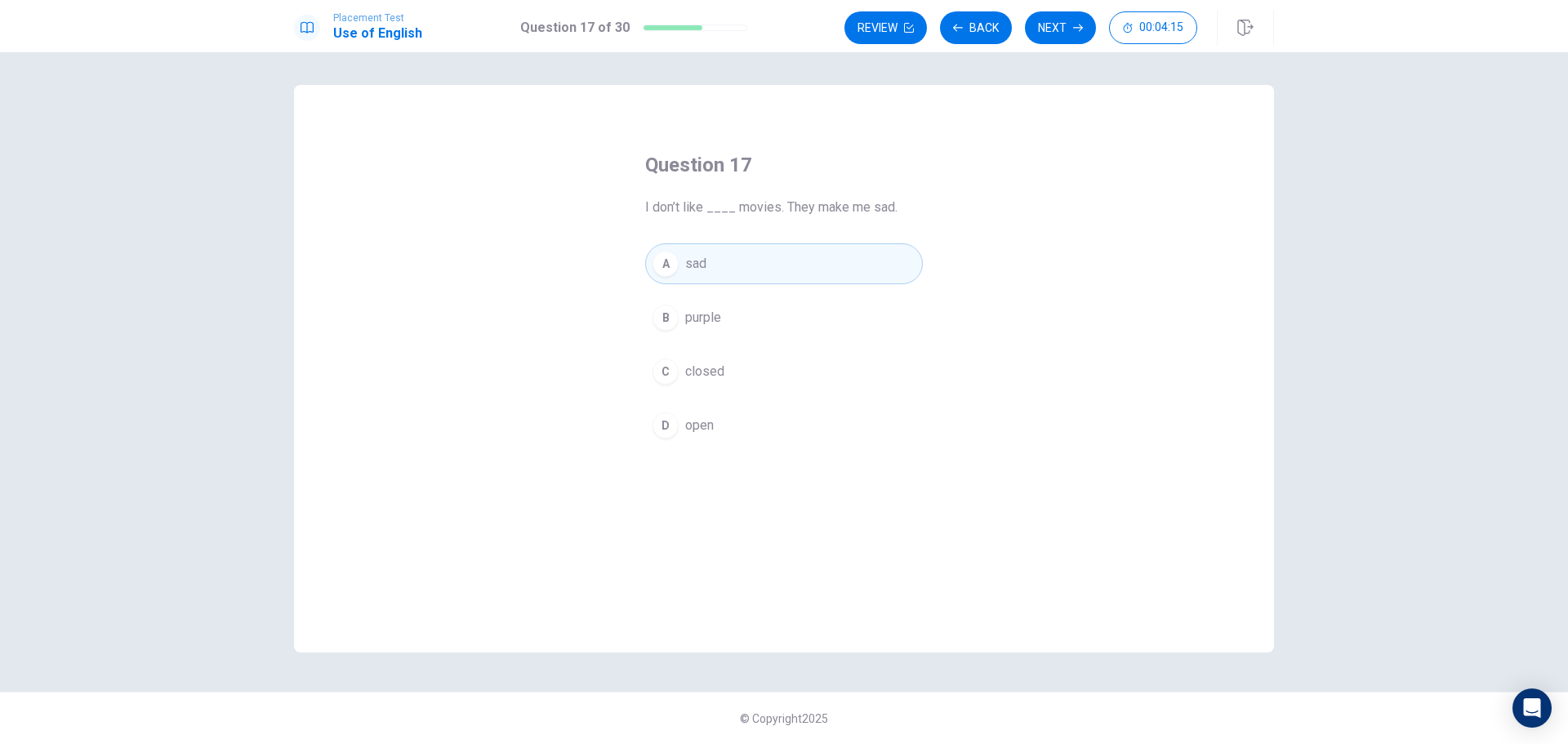
click at [1038, 31] on button "Next" at bounding box center [1060, 28] width 71 height 32
click at [704, 260] on span "friendly" at bounding box center [706, 264] width 43 height 20
click at [1092, 29] on button "Next" at bounding box center [1060, 28] width 71 height 32
click at [679, 265] on button "A kind" at bounding box center [784, 263] width 277 height 40
click at [1071, 39] on button "Next" at bounding box center [1060, 28] width 71 height 32
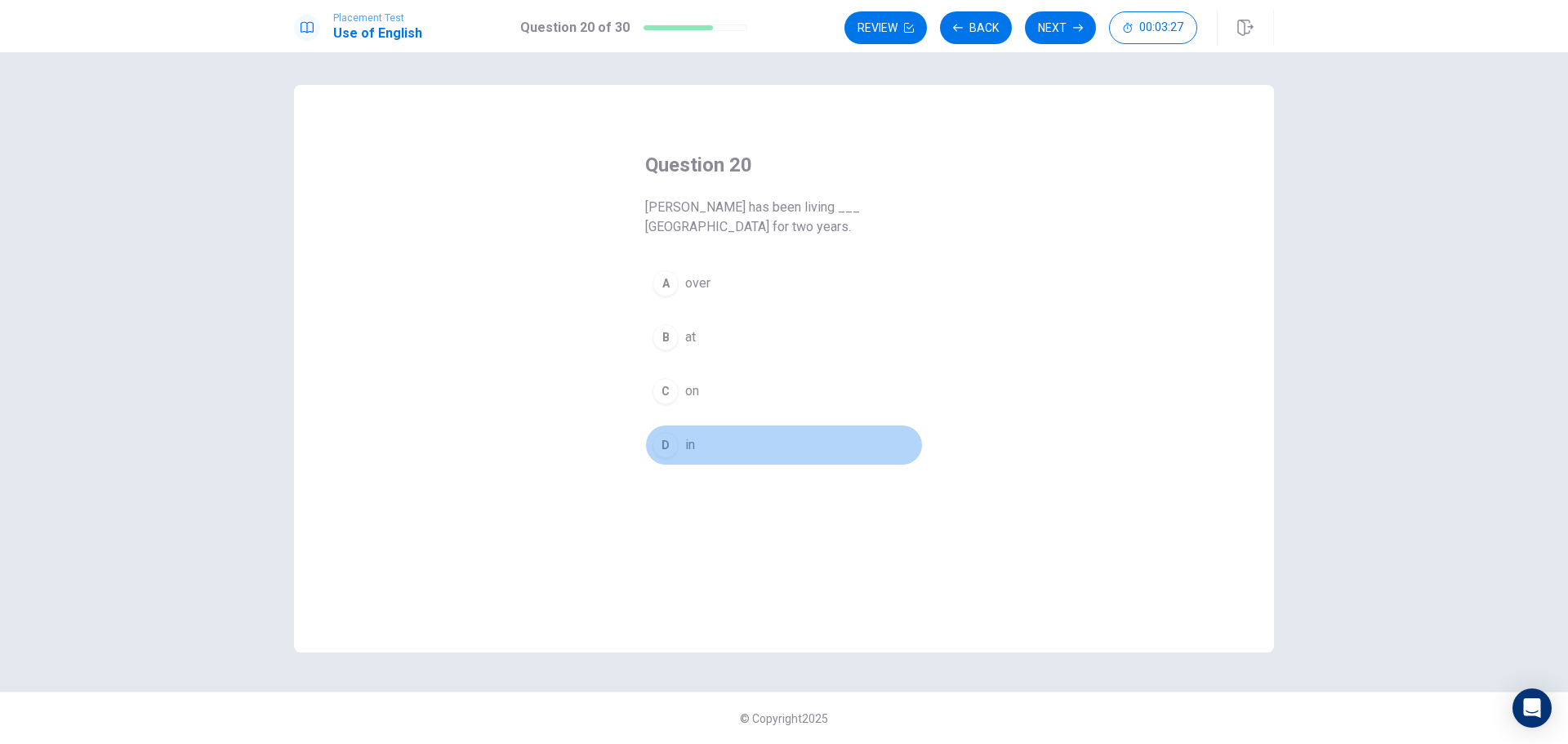
click at [687, 454] on span "in" at bounding box center [689, 445] width 10 height 20
click at [1044, 39] on button "Next" at bounding box center [1060, 28] width 71 height 32
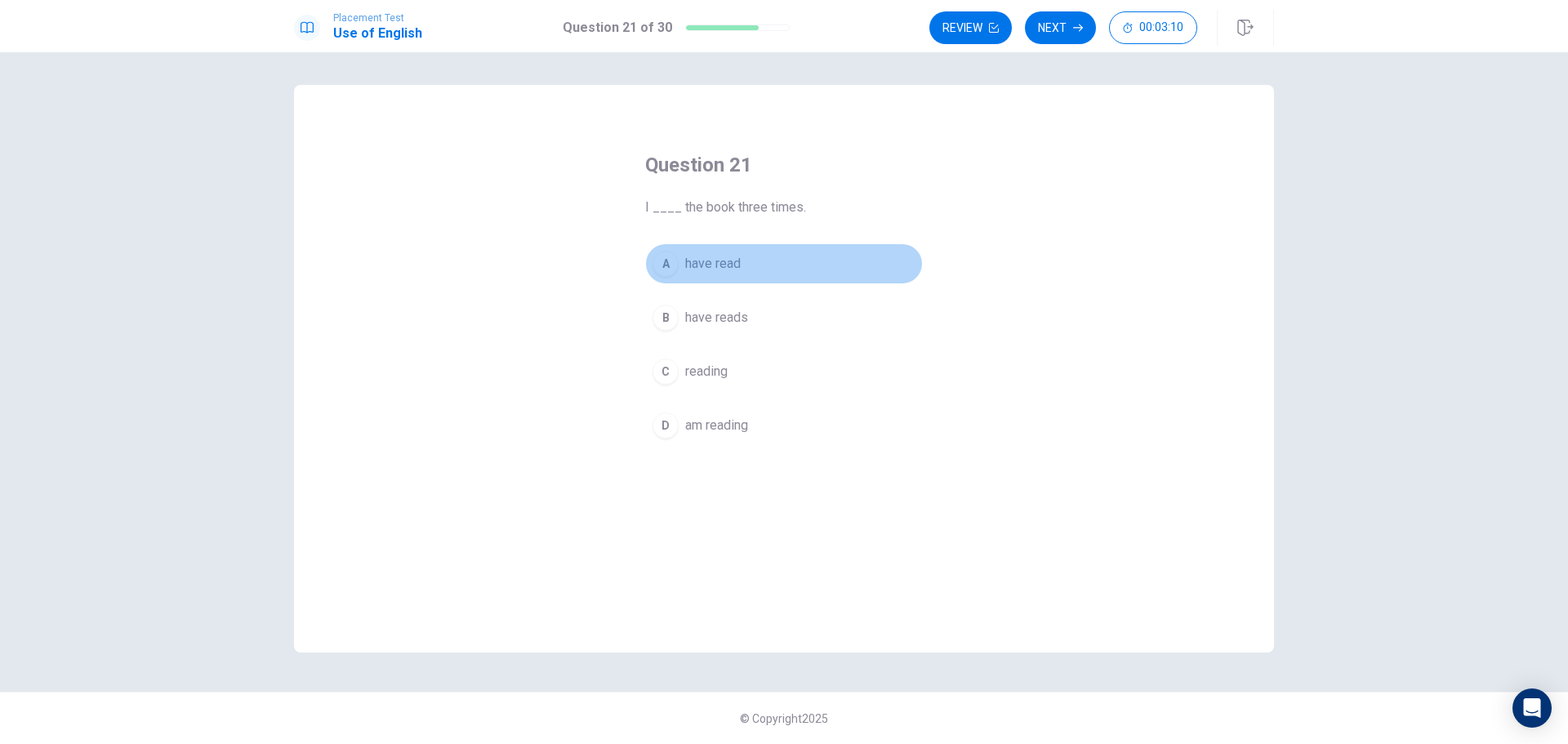
click at [729, 261] on span "have read" at bounding box center [713, 264] width 56 height 20
click at [1058, 27] on button "Next" at bounding box center [1060, 28] width 71 height 32
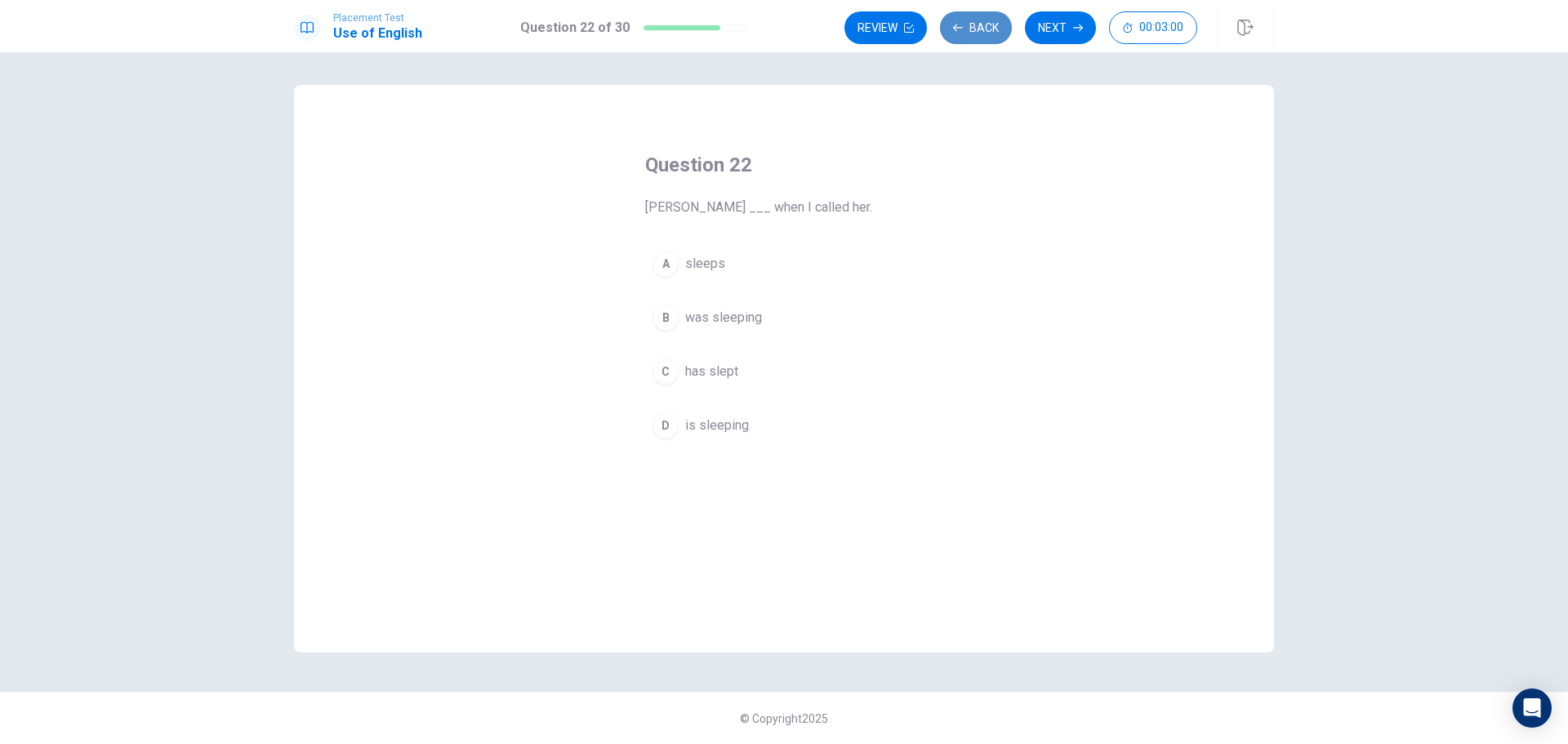
click at [950, 13] on button "Back" at bounding box center [976, 28] width 72 height 32
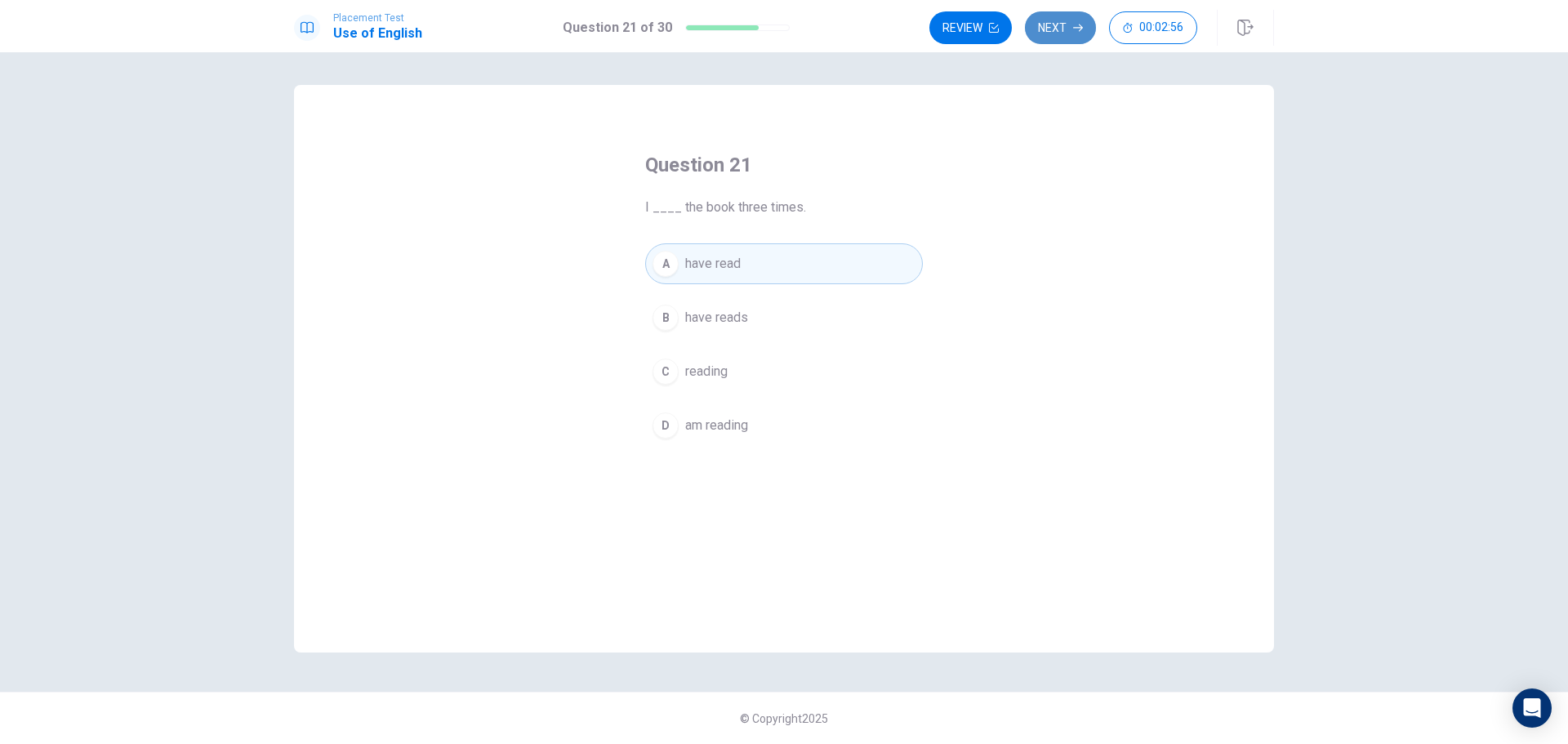
click at [1049, 38] on button "Next" at bounding box center [1060, 28] width 71 height 32
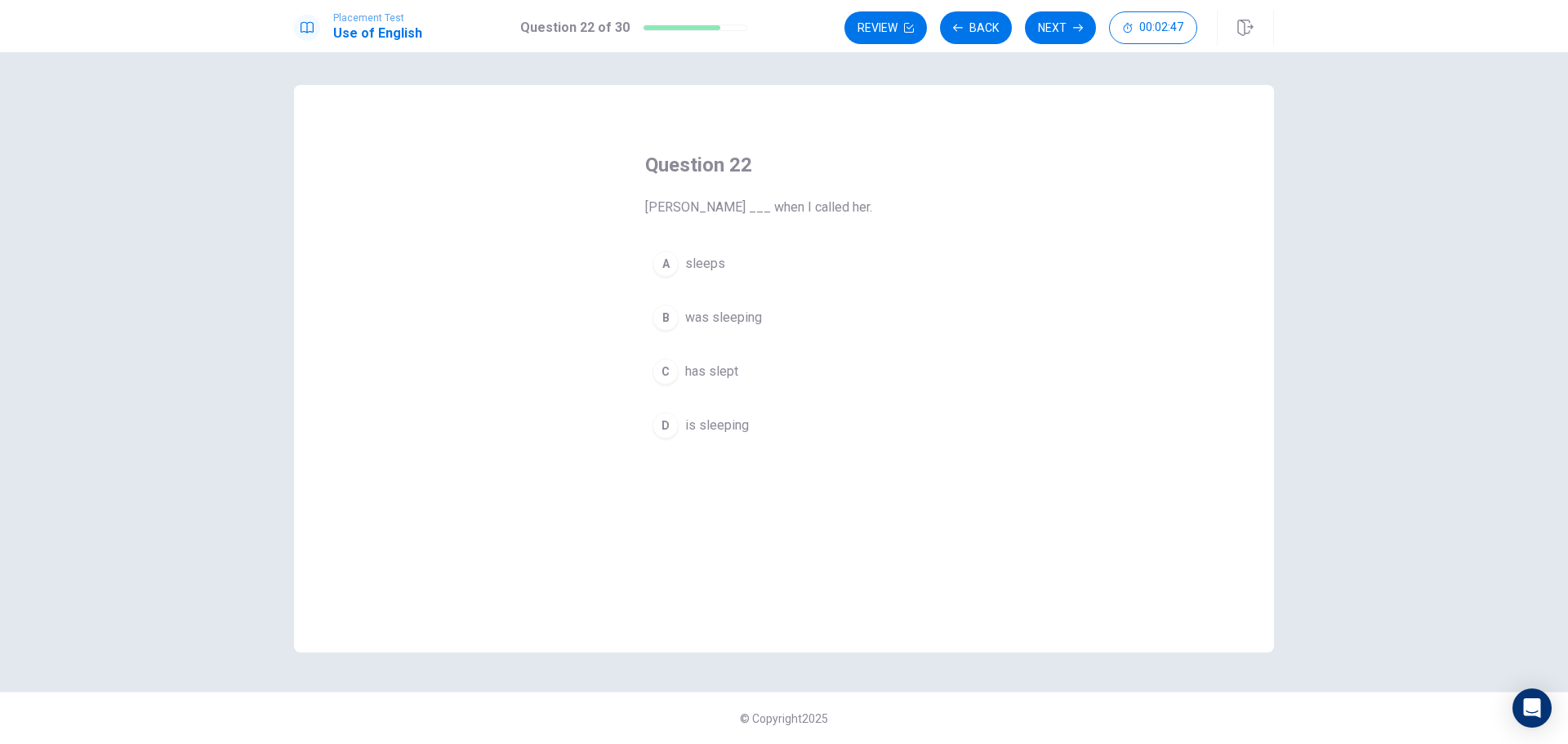
click at [740, 319] on span "was sleeping" at bounding box center [723, 318] width 77 height 20
click at [1057, 26] on button "Next" at bounding box center [1060, 28] width 71 height 32
click at [681, 250] on button "A an" at bounding box center [784, 263] width 277 height 40
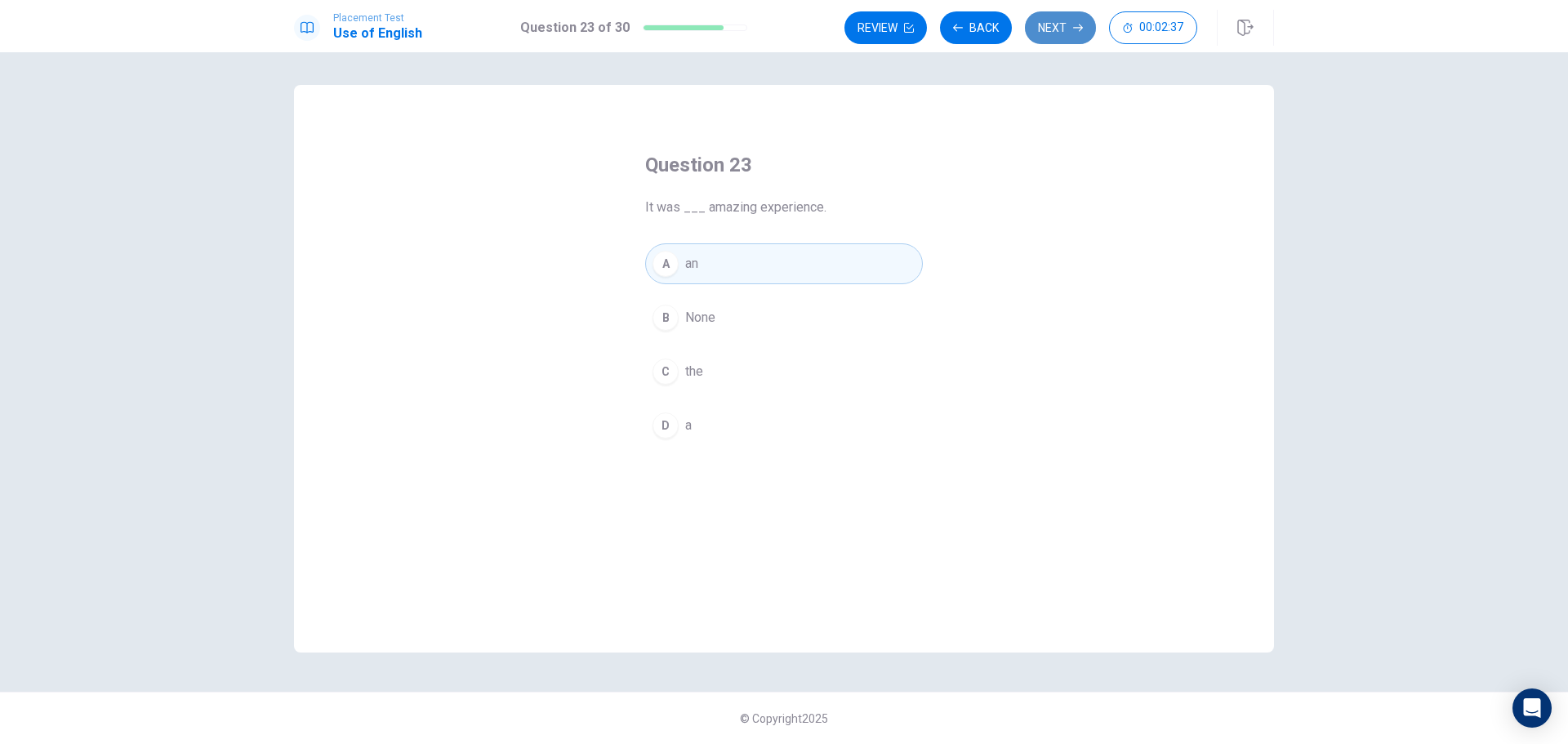
click at [1055, 34] on button "Next" at bounding box center [1060, 28] width 71 height 32
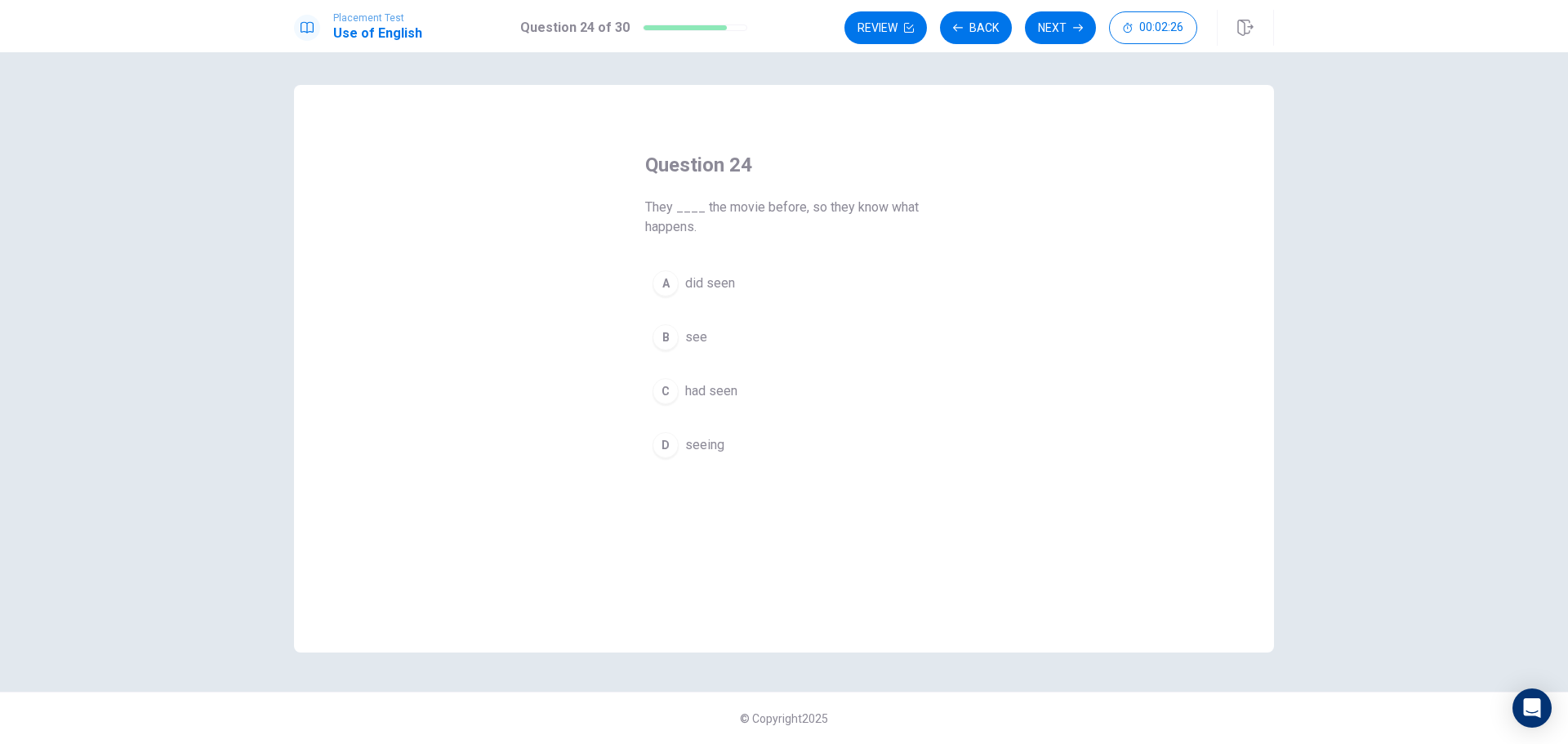
click at [711, 396] on span "had seen" at bounding box center [711, 391] width 52 height 20
click at [1056, 25] on button "Next" at bounding box center [1060, 28] width 71 height 32
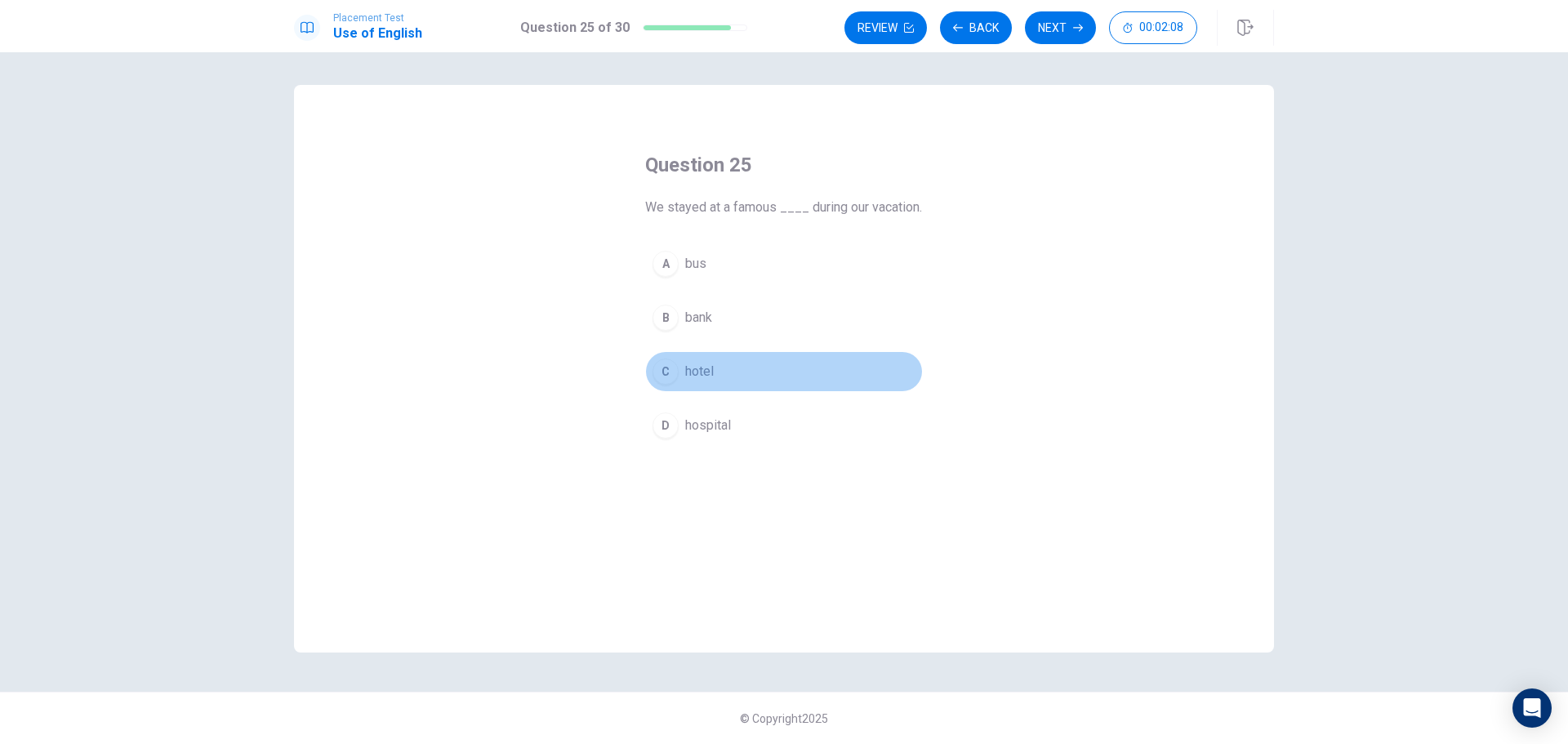
click at [702, 392] on button "C hotel" at bounding box center [784, 371] width 277 height 40
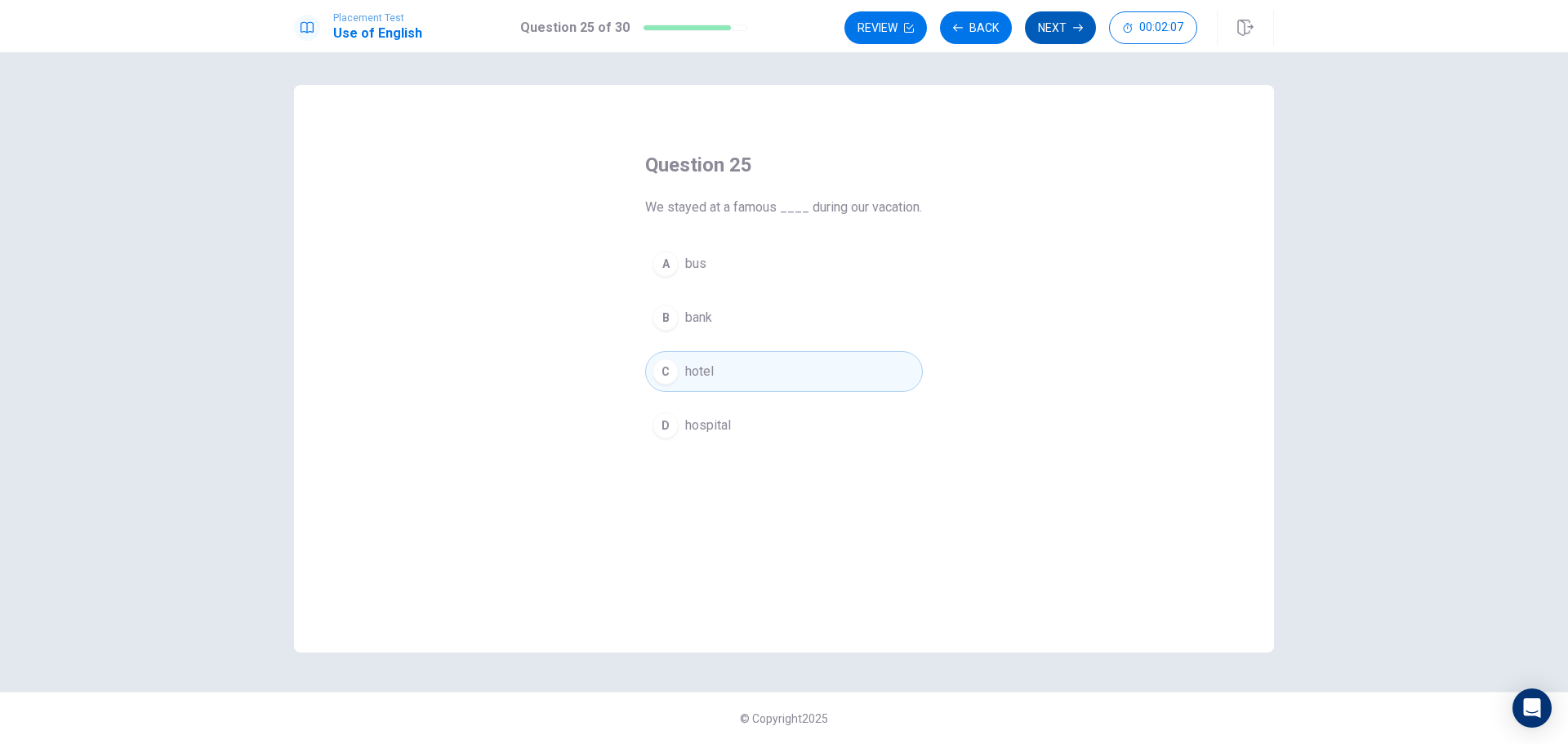
click at [1040, 14] on button "Next" at bounding box center [1060, 28] width 71 height 32
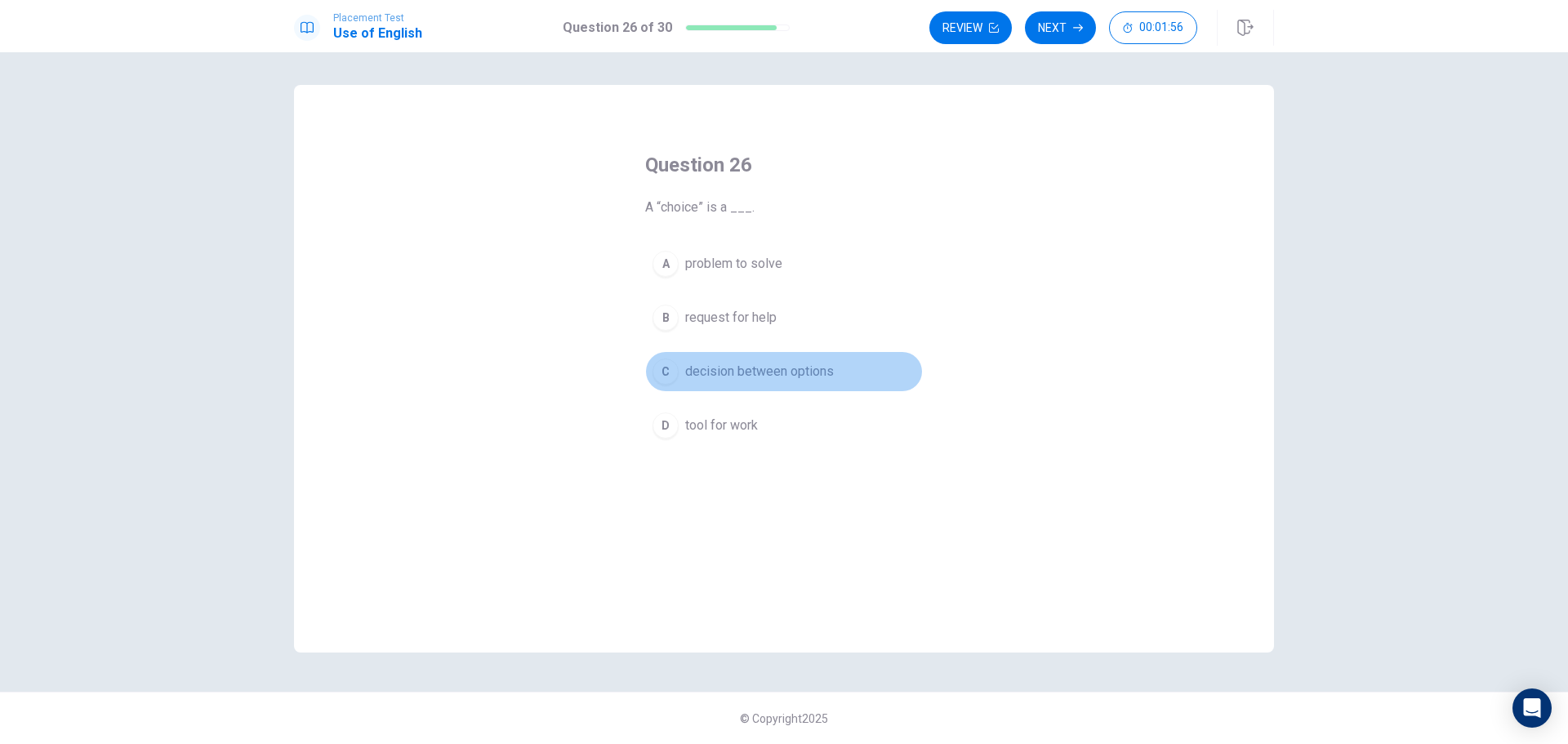
click at [758, 363] on span "decision between options" at bounding box center [759, 372] width 149 height 20
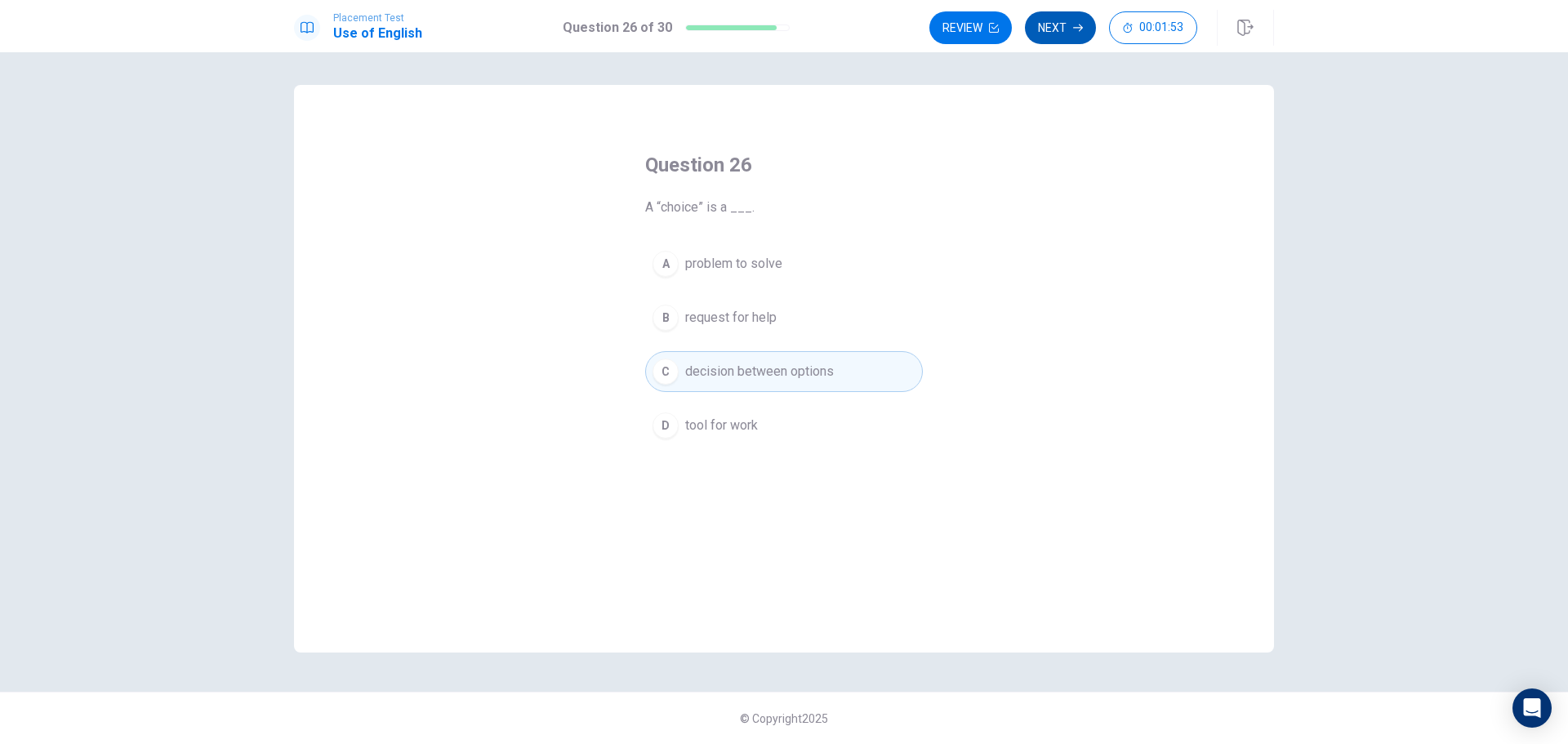
click at [1070, 36] on button "Next" at bounding box center [1060, 28] width 71 height 32
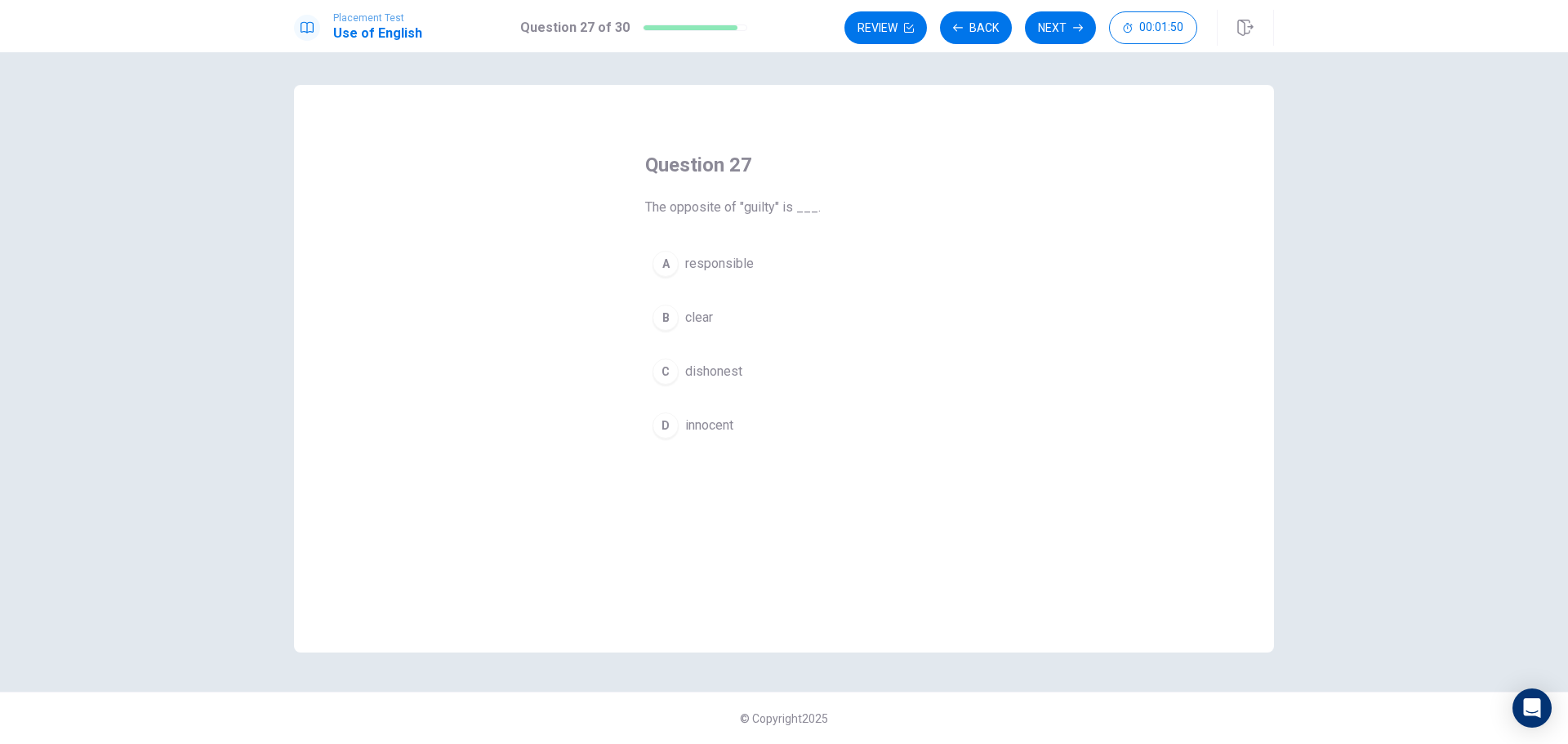
click at [755, 206] on span "The opposite of "guilty" is ___." at bounding box center [784, 207] width 277 height 20
click at [716, 320] on button "B clear" at bounding box center [784, 317] width 277 height 40
click at [701, 416] on span "innocent" at bounding box center [709, 425] width 48 height 20
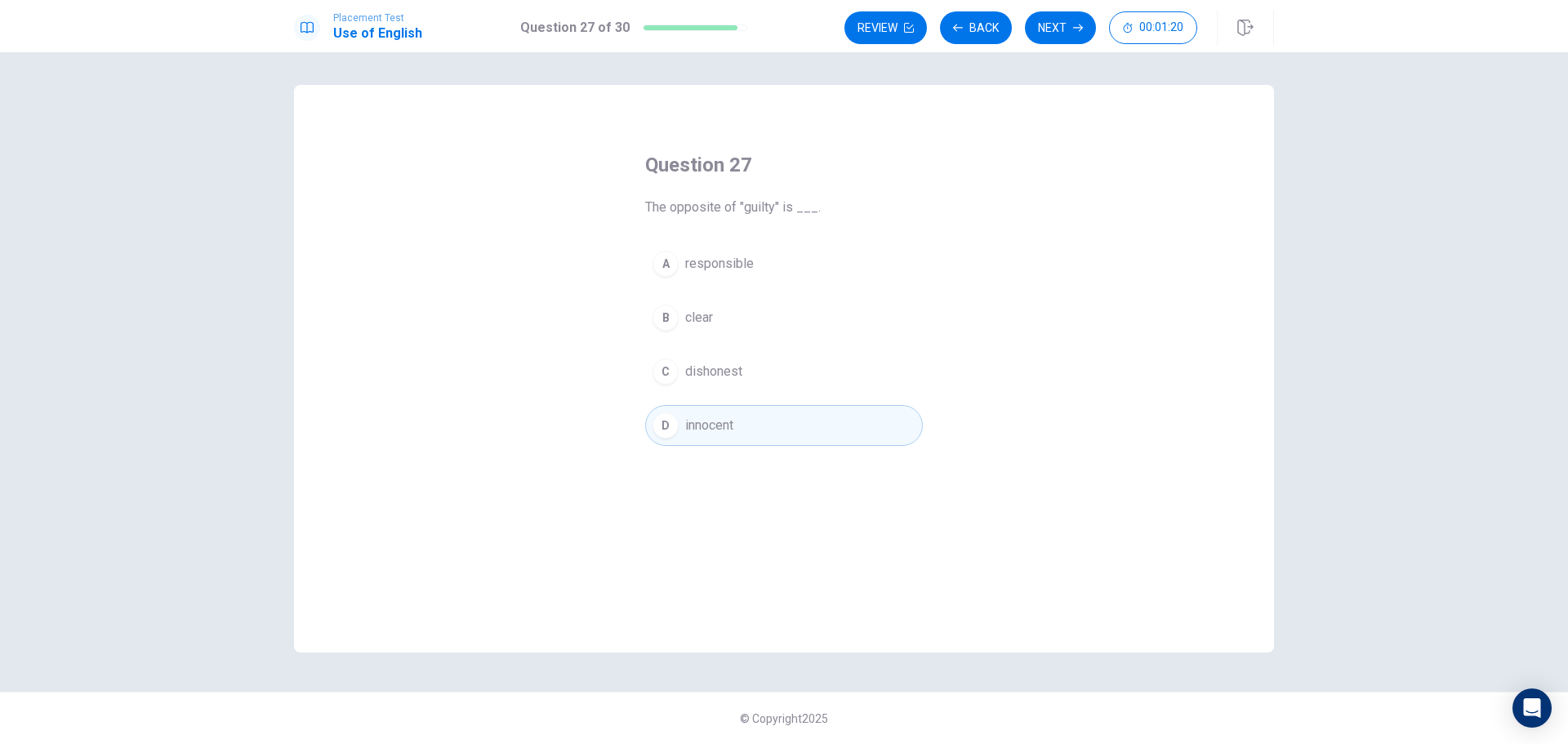
click at [731, 319] on button "B clear" at bounding box center [784, 317] width 277 height 40
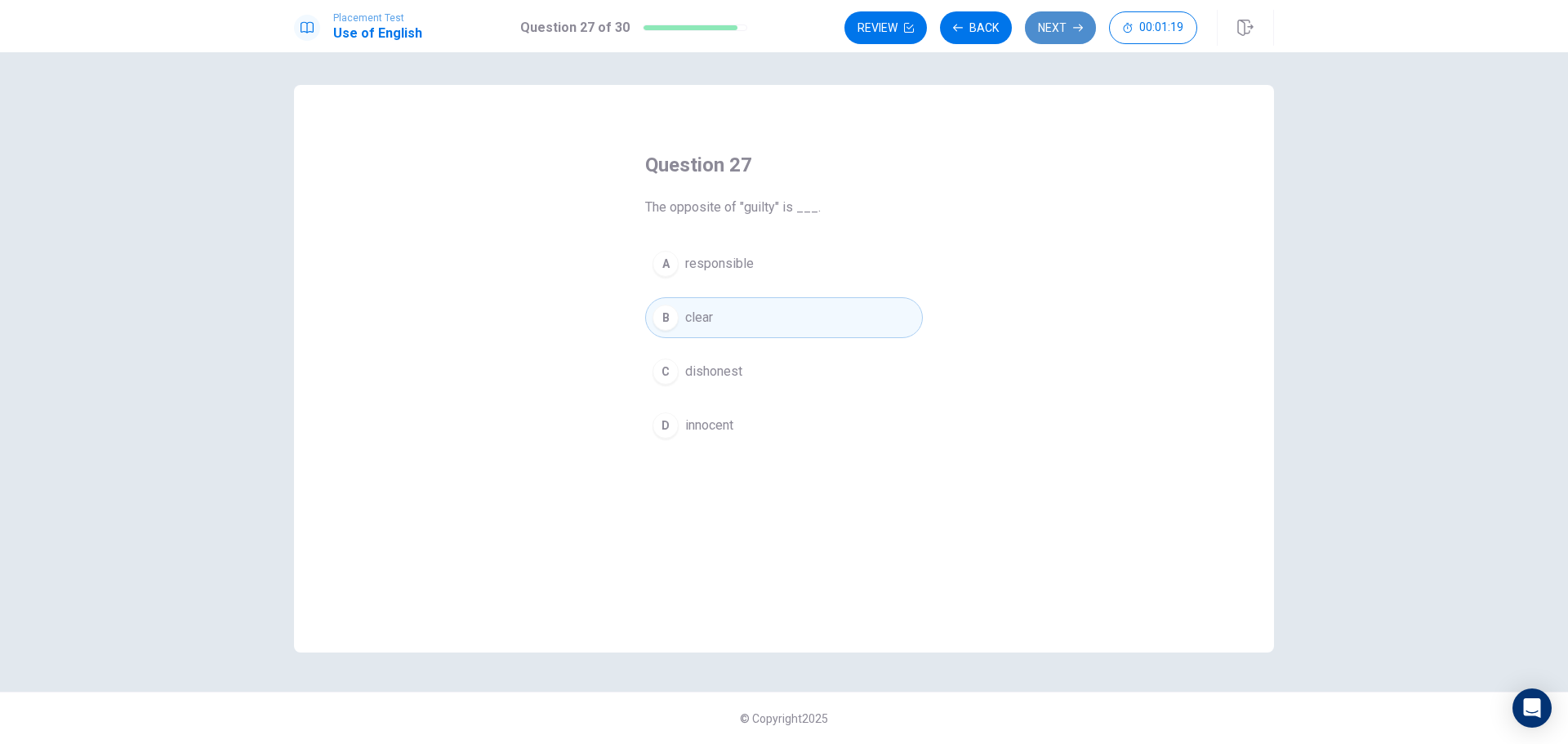
click at [1063, 30] on button "Next" at bounding box center [1060, 28] width 71 height 32
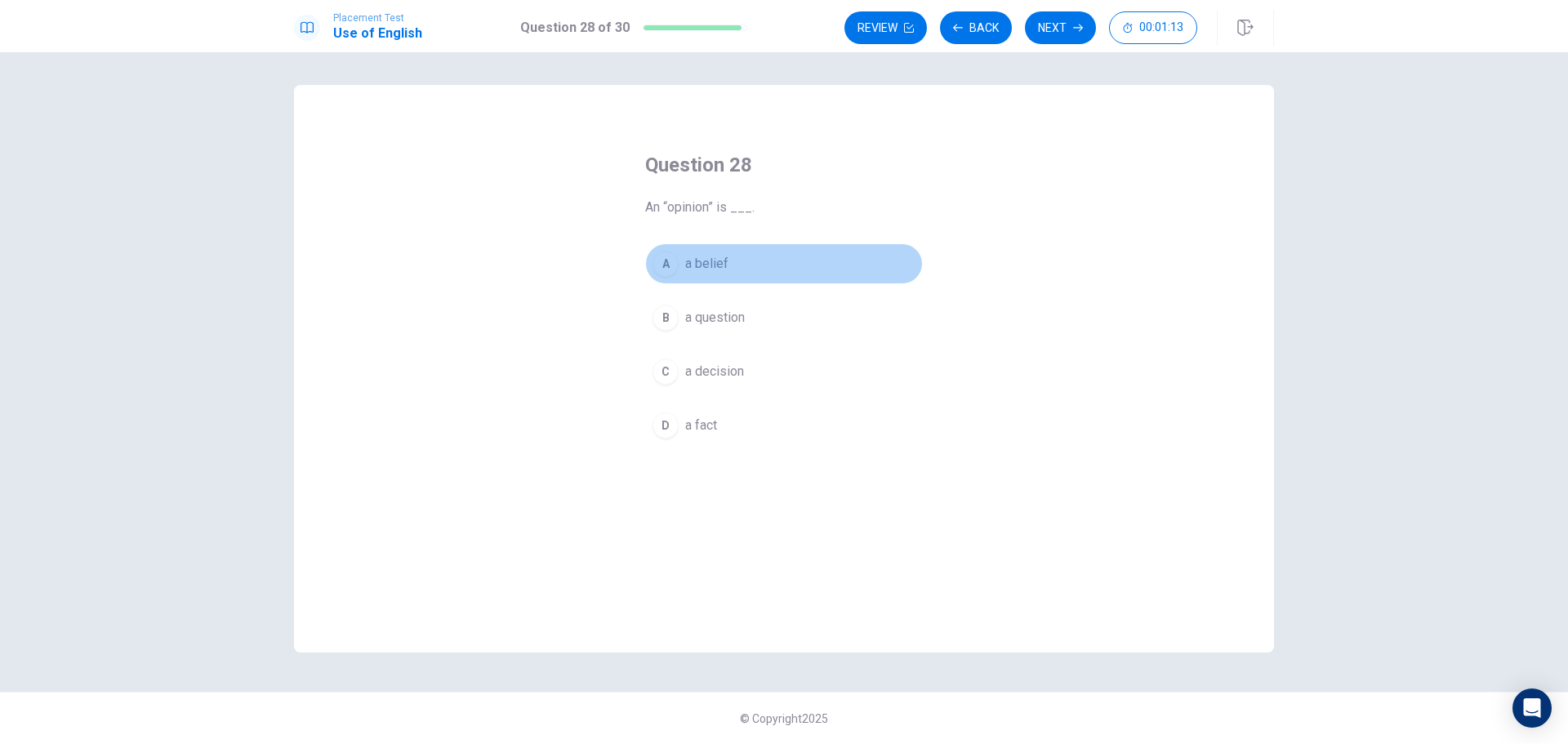
click at [720, 267] on span "a belief" at bounding box center [706, 264] width 43 height 20
click at [1039, 36] on button "Next" at bounding box center [1060, 28] width 71 height 32
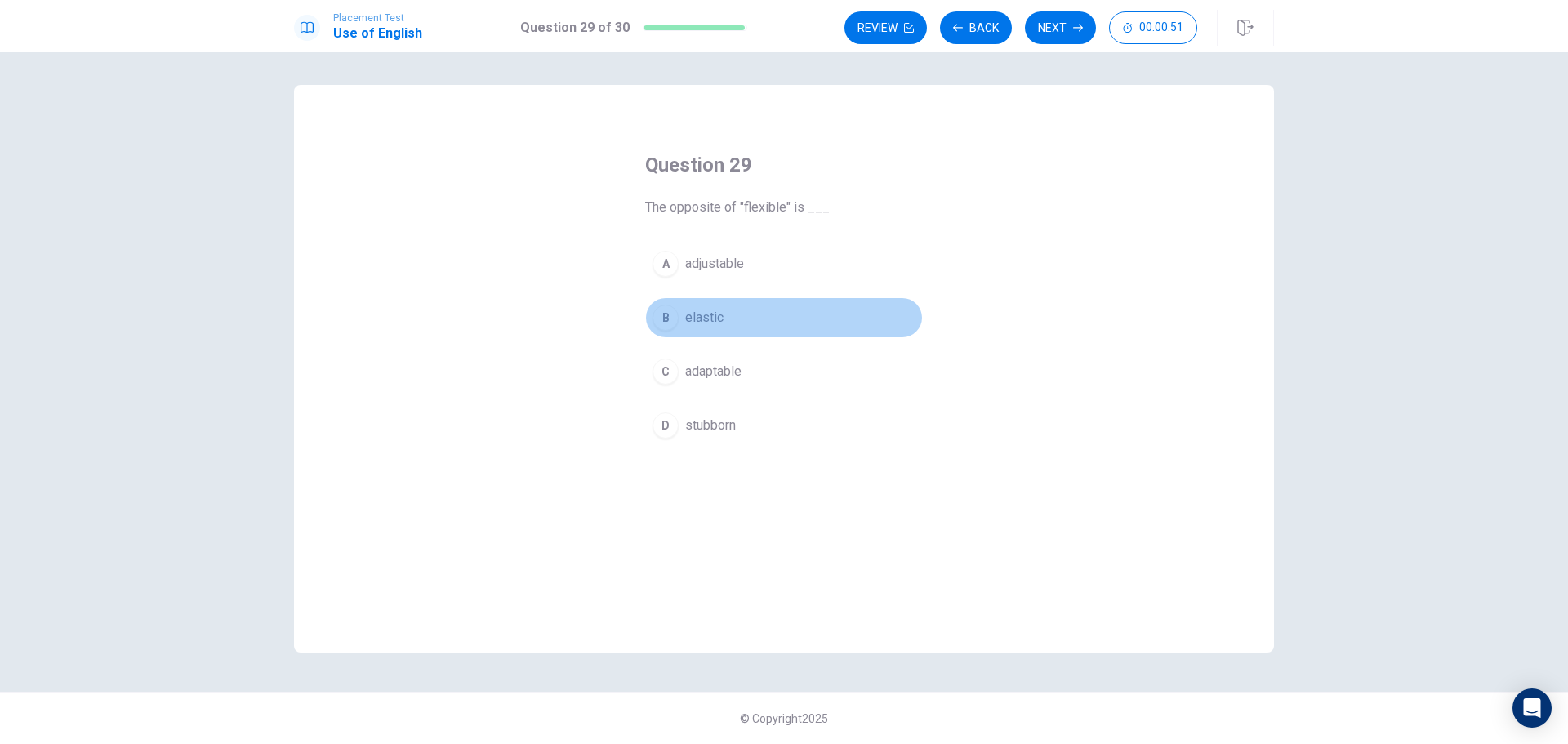
click at [731, 316] on button "B elastic" at bounding box center [784, 317] width 277 height 40
click at [1065, 19] on button "Next" at bounding box center [1060, 28] width 71 height 32
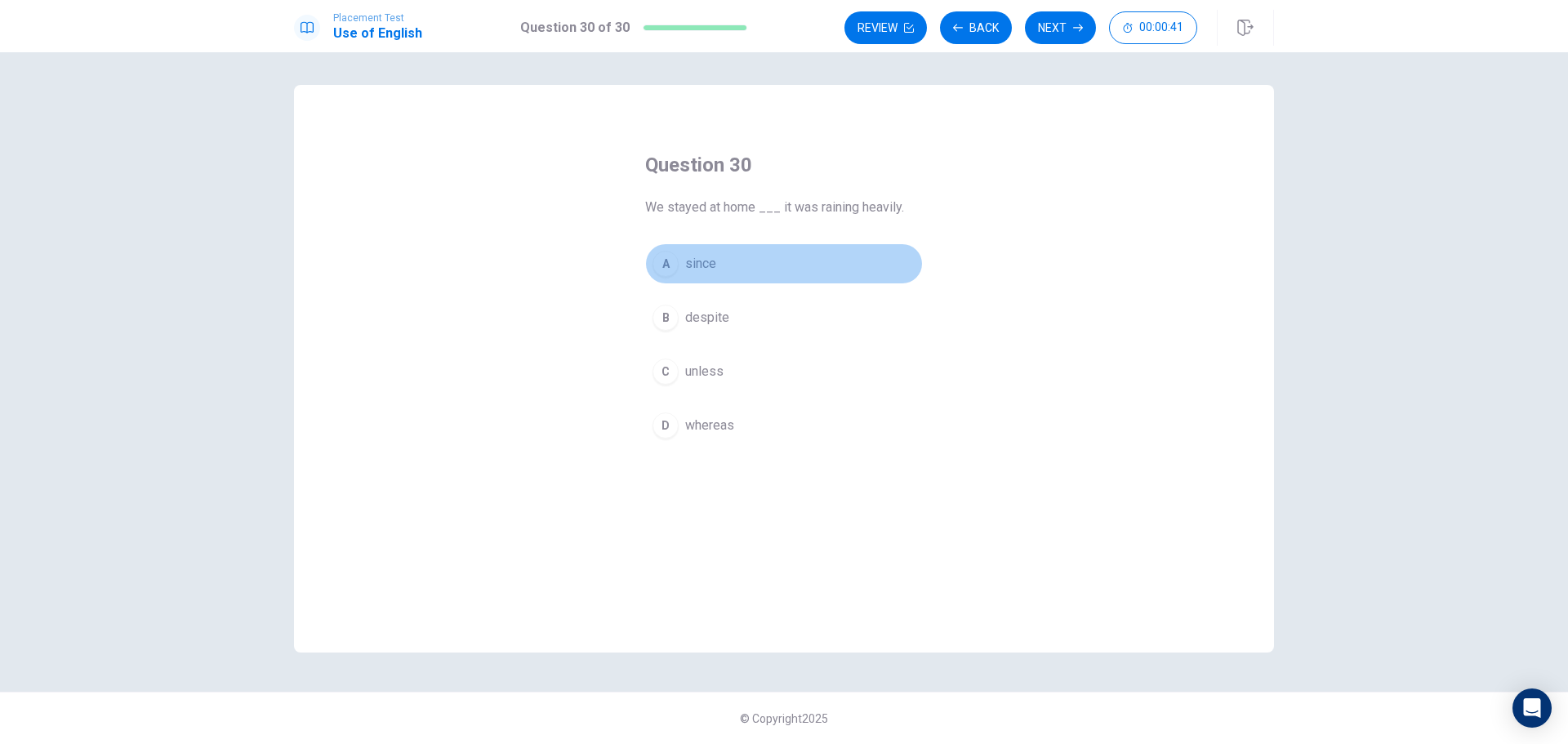
click at [731, 255] on button "A since" at bounding box center [784, 263] width 277 height 40
click at [1052, 32] on button "Next" at bounding box center [1060, 28] width 71 height 32
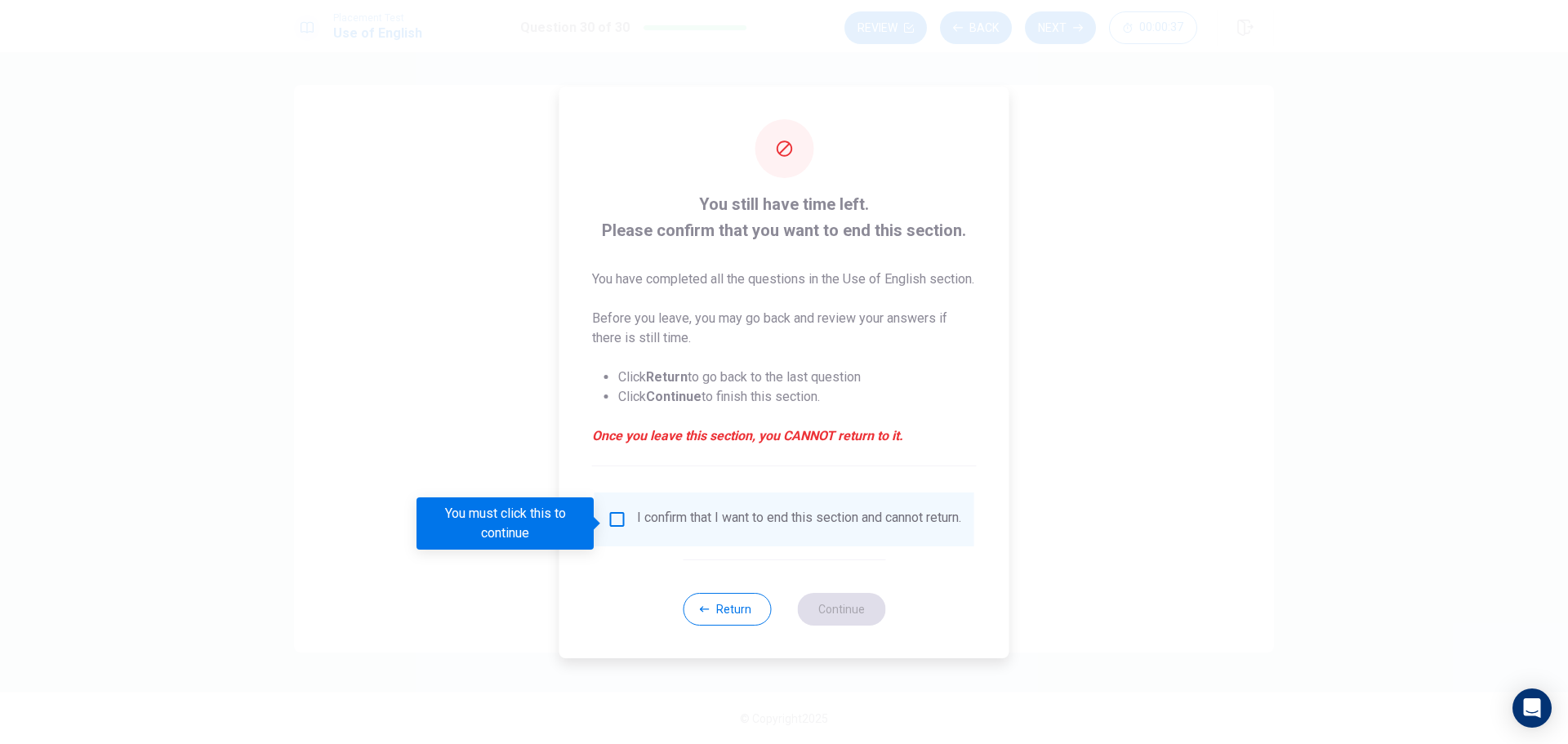
click at [608, 520] on input "You must click this to continue" at bounding box center [618, 520] width 20 height 20
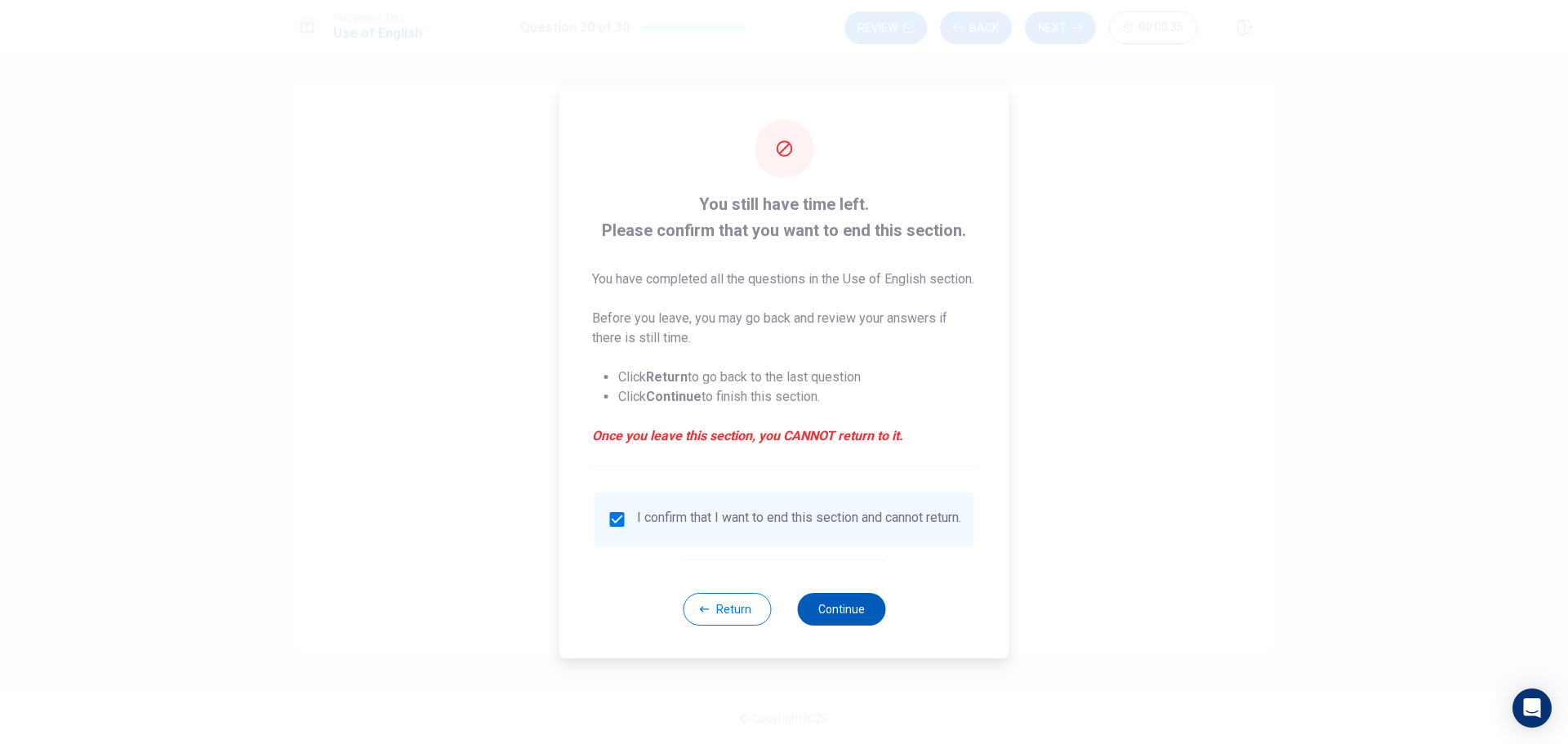
click at [809, 613] on button "Continue" at bounding box center [841, 609] width 88 height 32
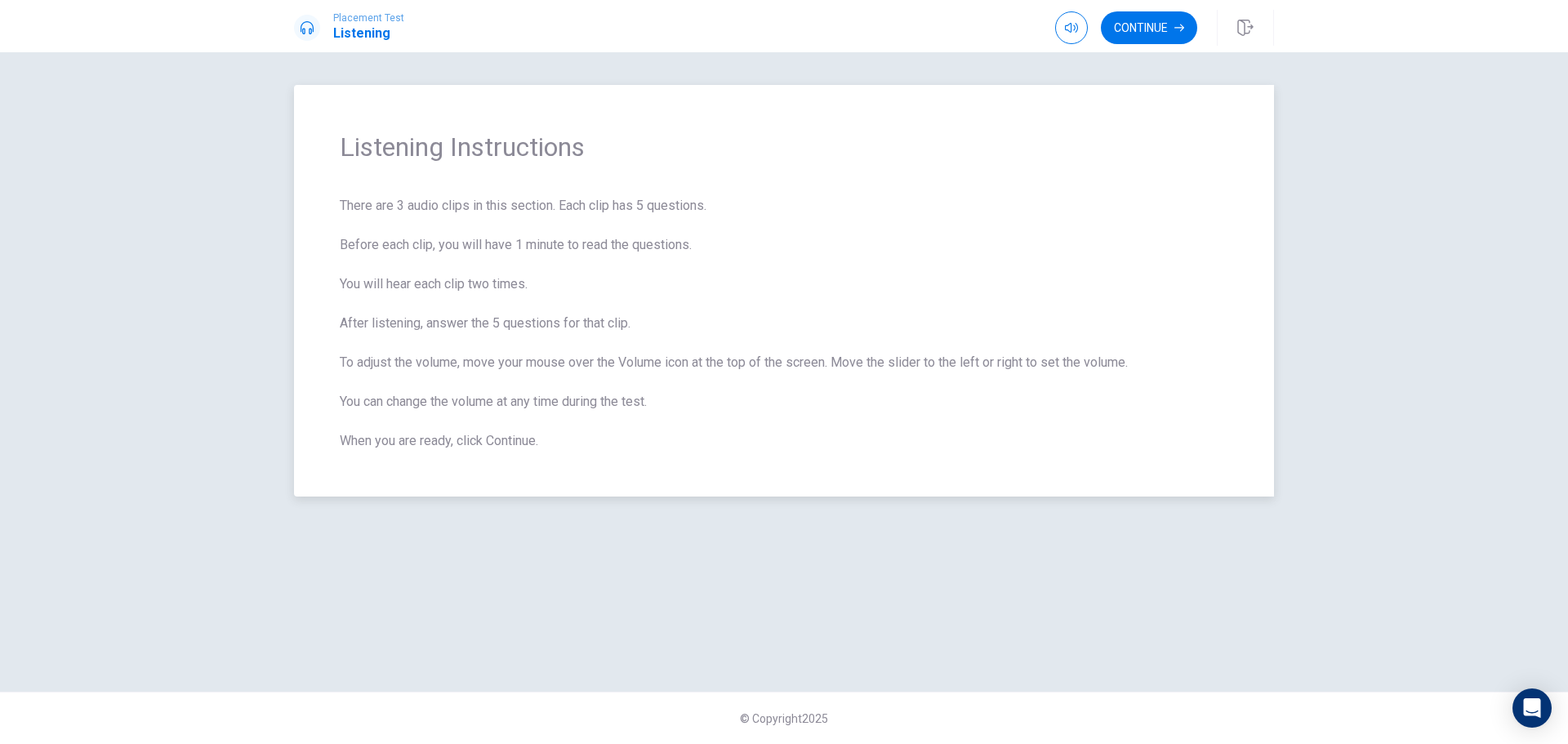
click at [1091, 111] on div "Listening Instructions There are 3 audio clips in this section. Each clip has 5…" at bounding box center [784, 291] width 980 height 412
click at [1157, 25] on button "Continue" at bounding box center [1148, 28] width 96 height 32
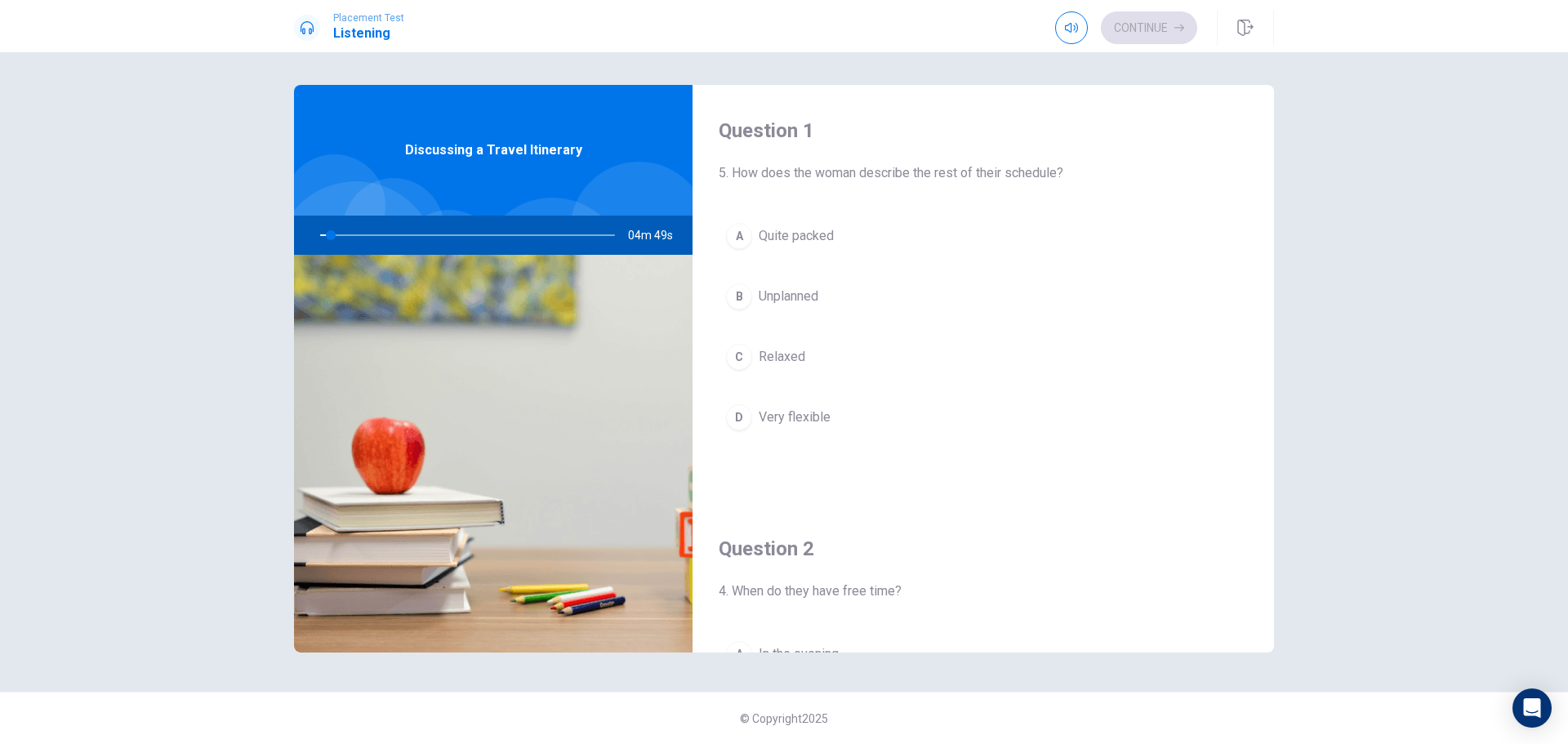
click at [438, 232] on div at bounding box center [464, 235] width 328 height 39
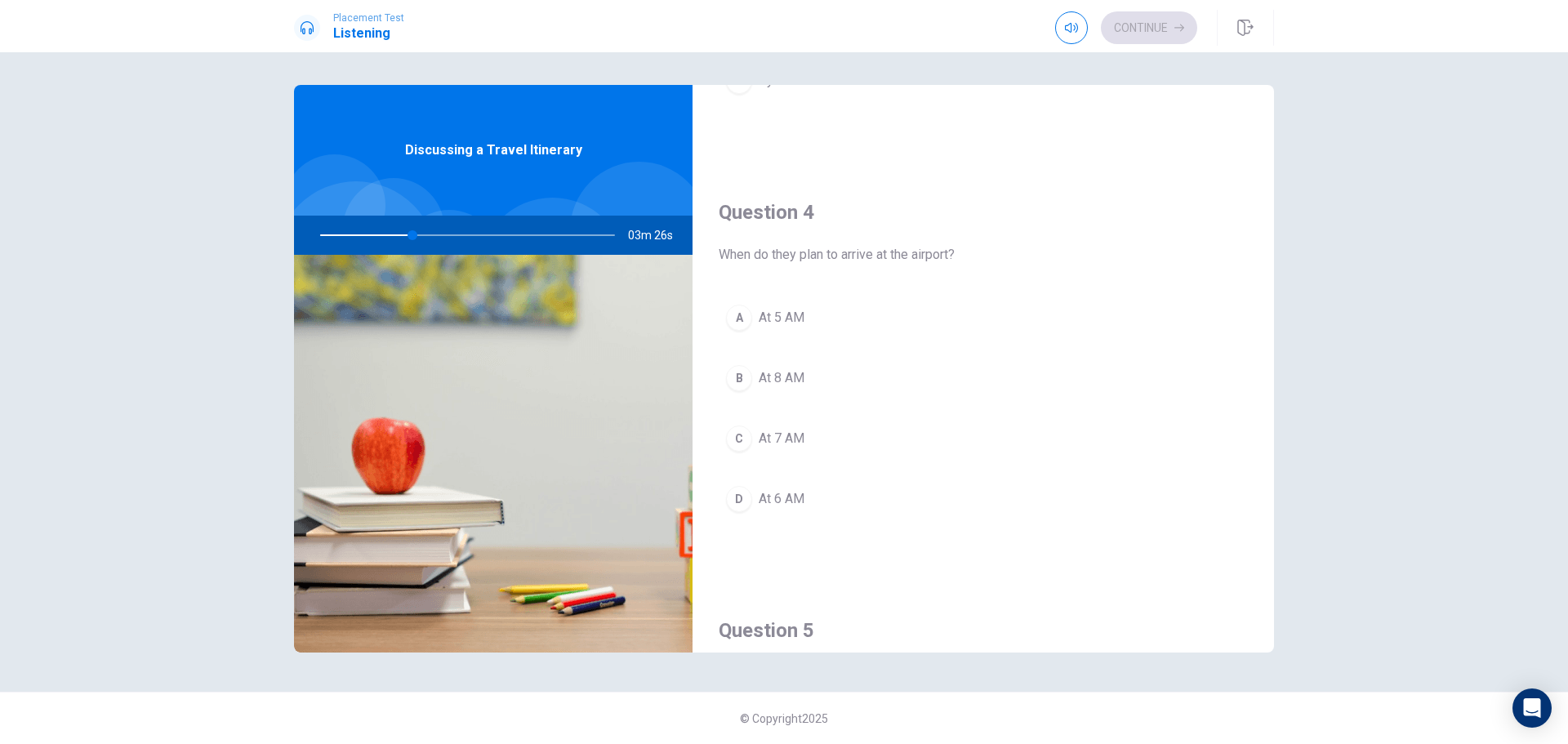
scroll to position [1523, 0]
click at [785, 449] on span "8 a.m." at bounding box center [775, 446] width 32 height 20
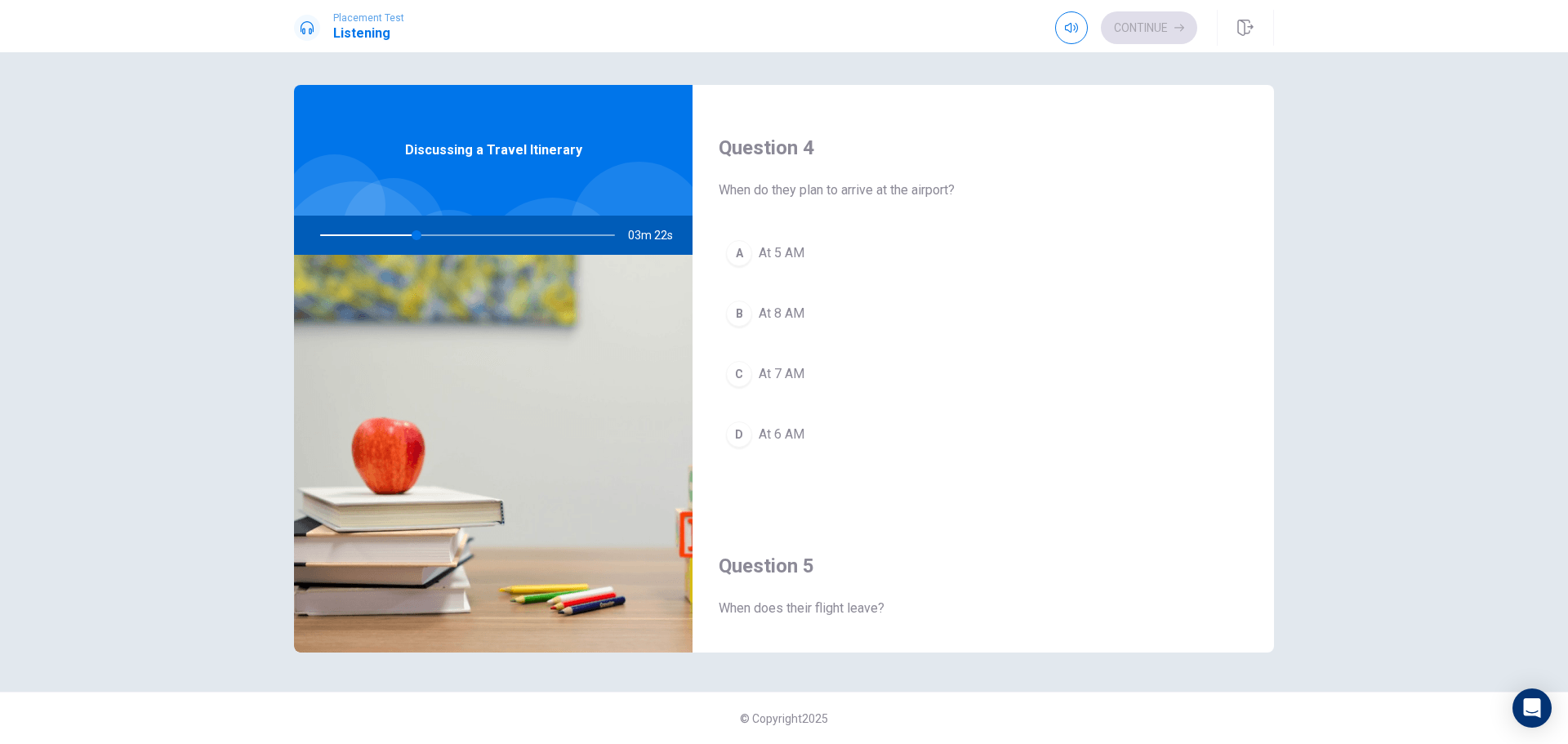
scroll to position [1115, 0]
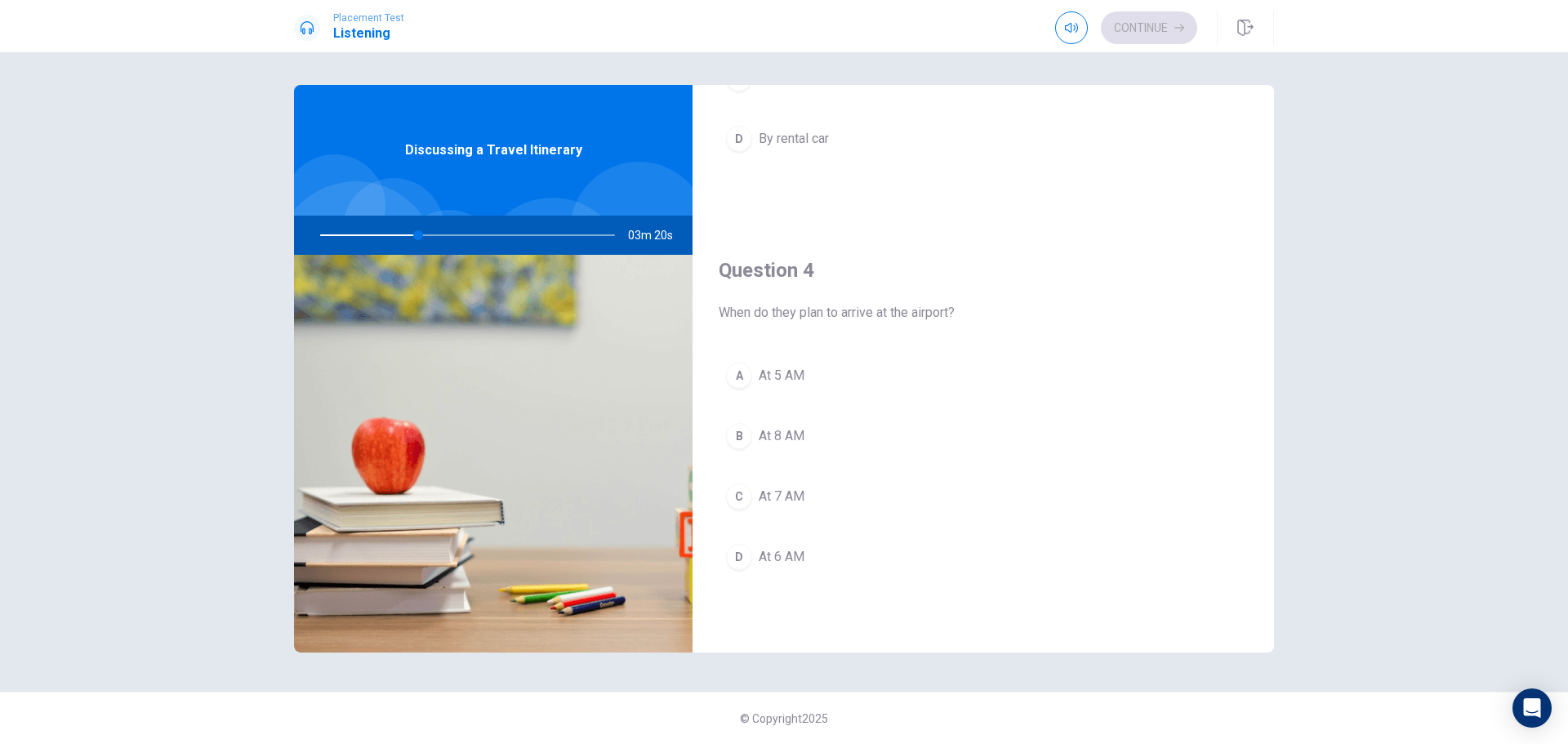
click at [813, 550] on button "D At 6 AM" at bounding box center [984, 556] width 530 height 40
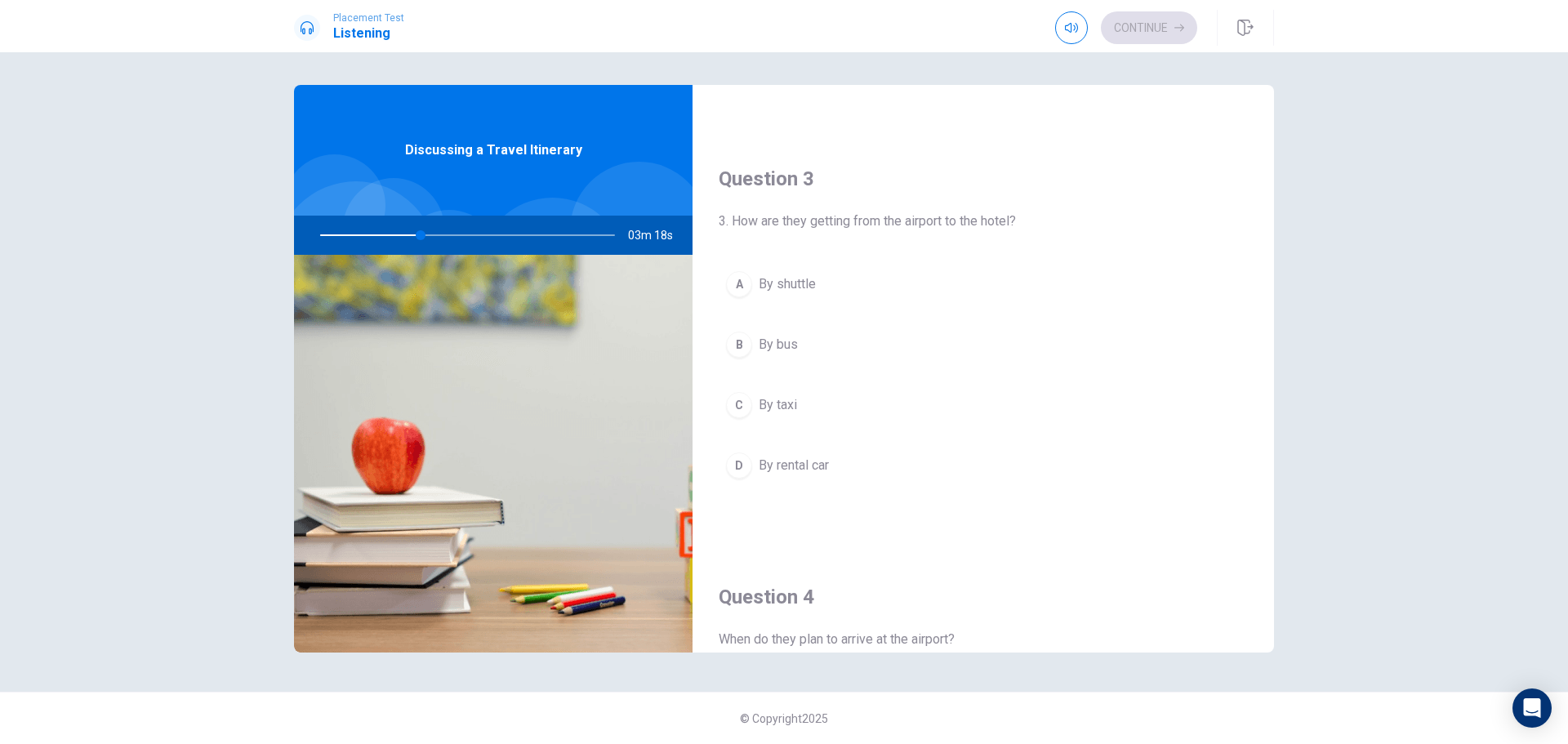
scroll to position [706, 0]
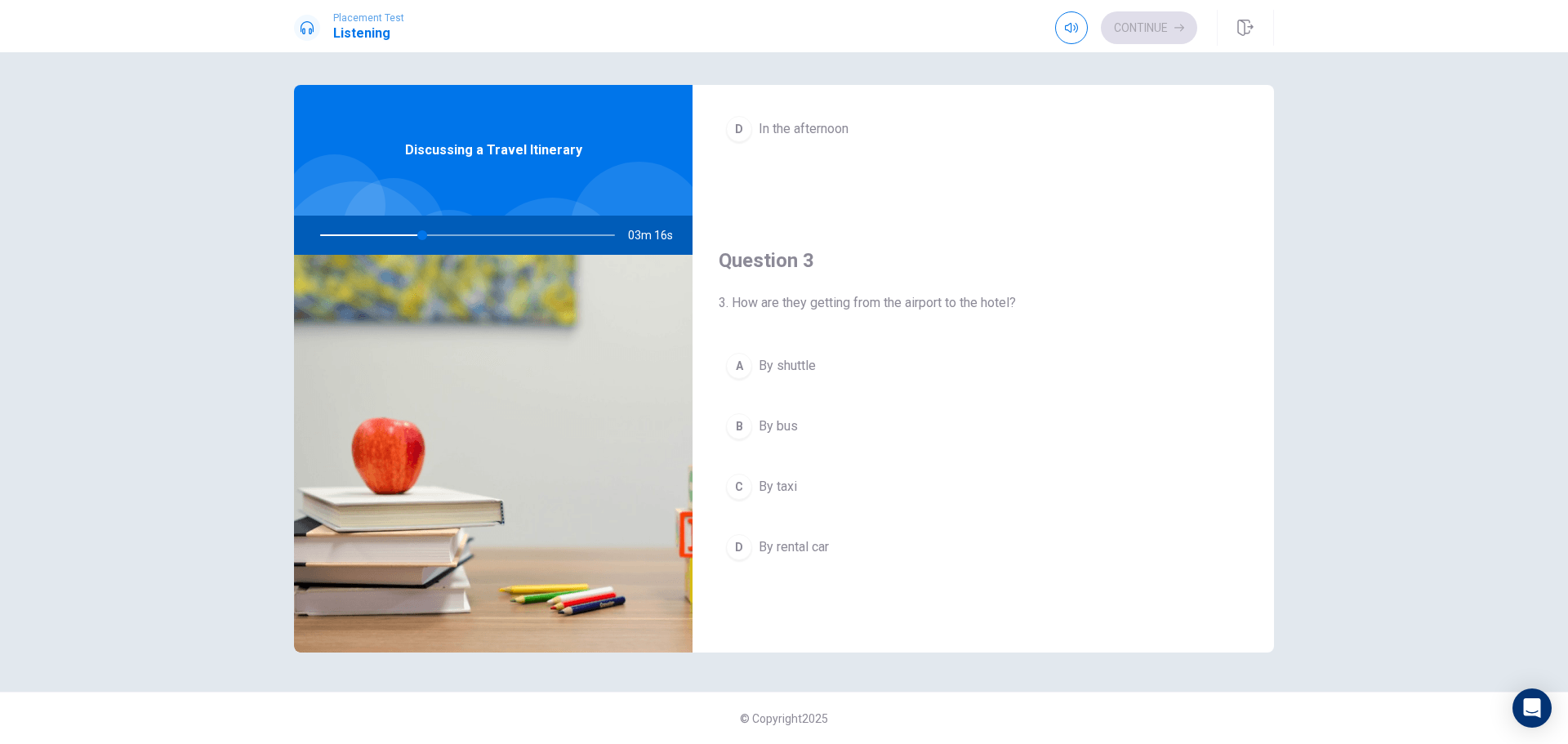
click at [824, 370] on button "A By shuttle" at bounding box center [984, 365] width 530 height 40
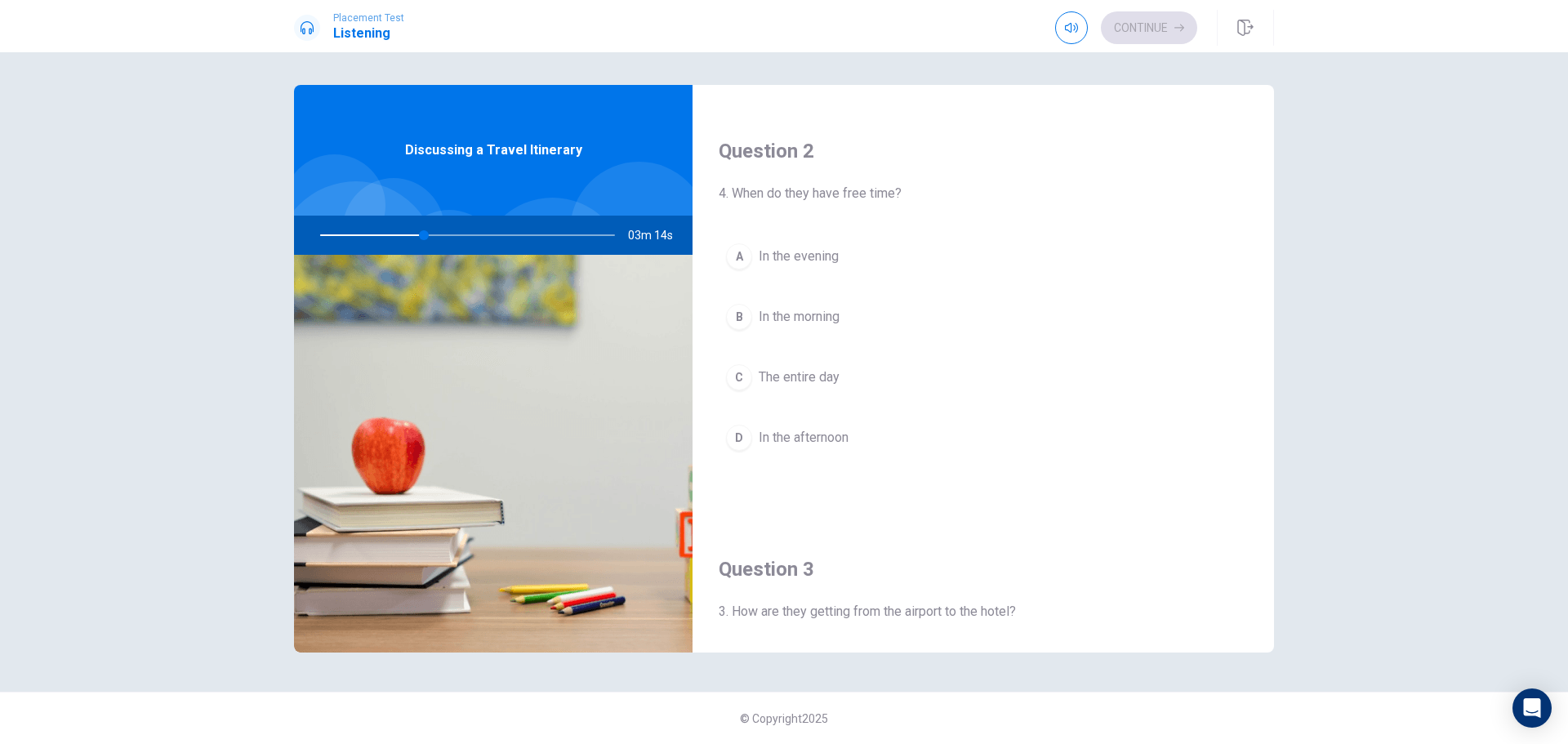
scroll to position [298, 0]
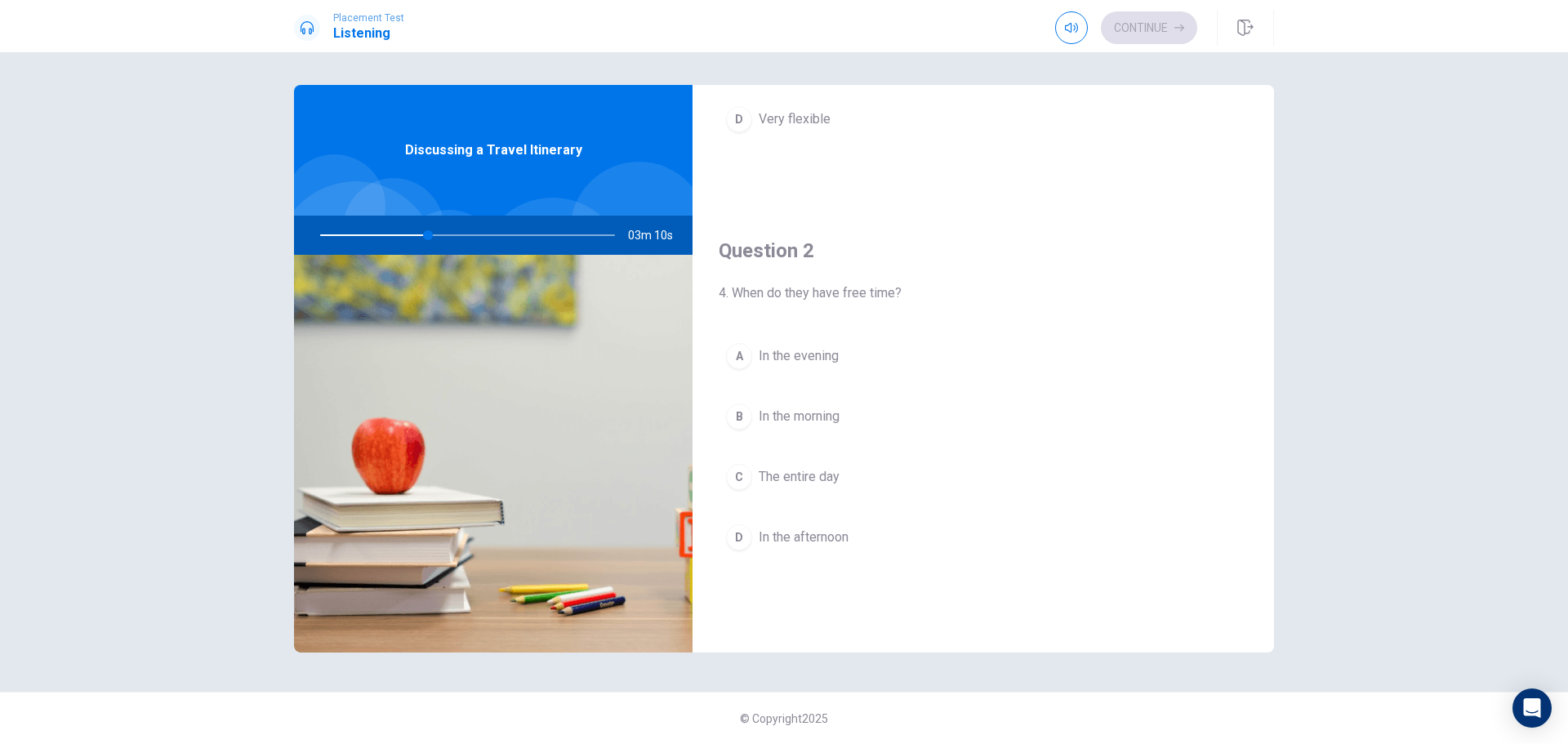
click at [828, 538] on span "In the afternoon" at bounding box center [803, 538] width 90 height 20
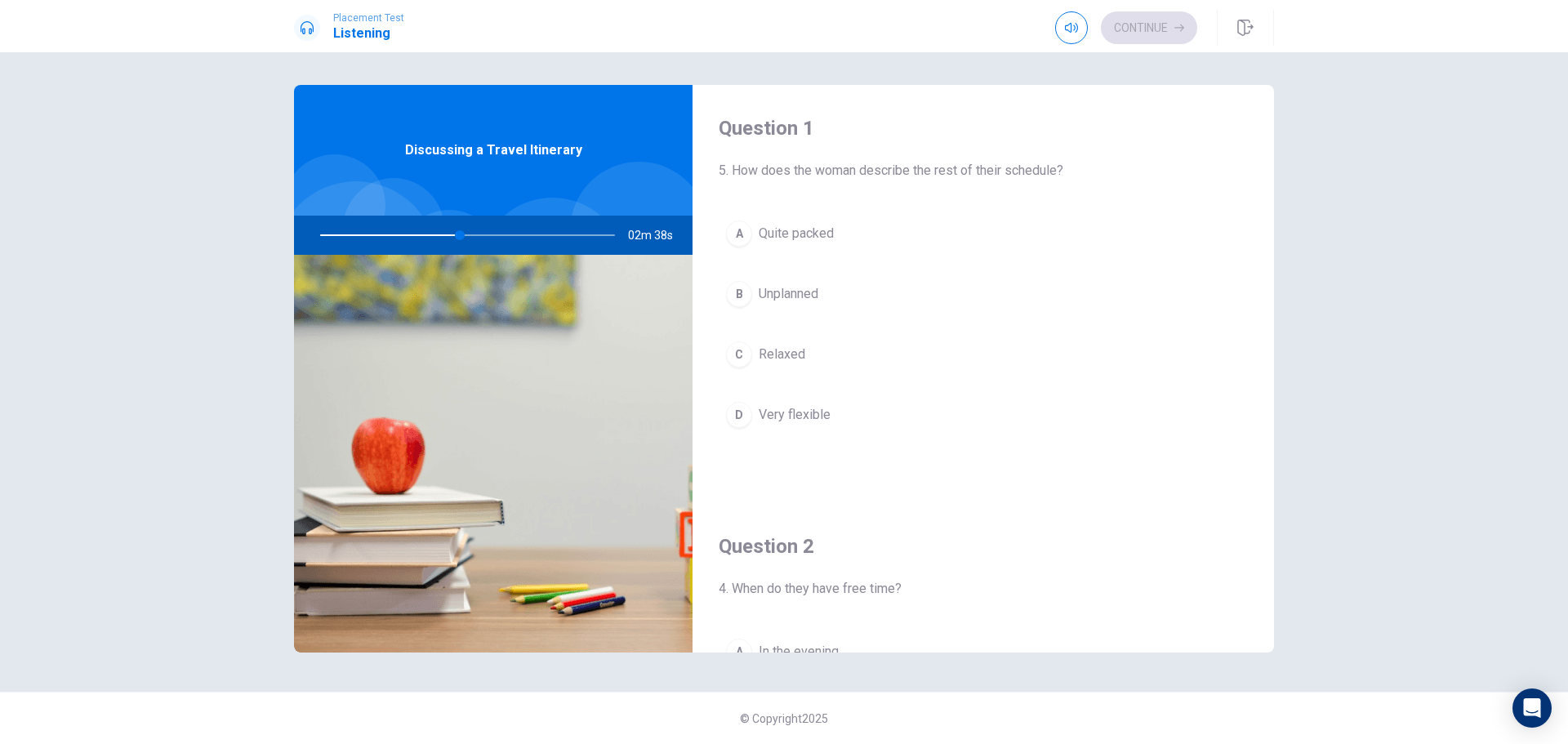
scroll to position [0, 0]
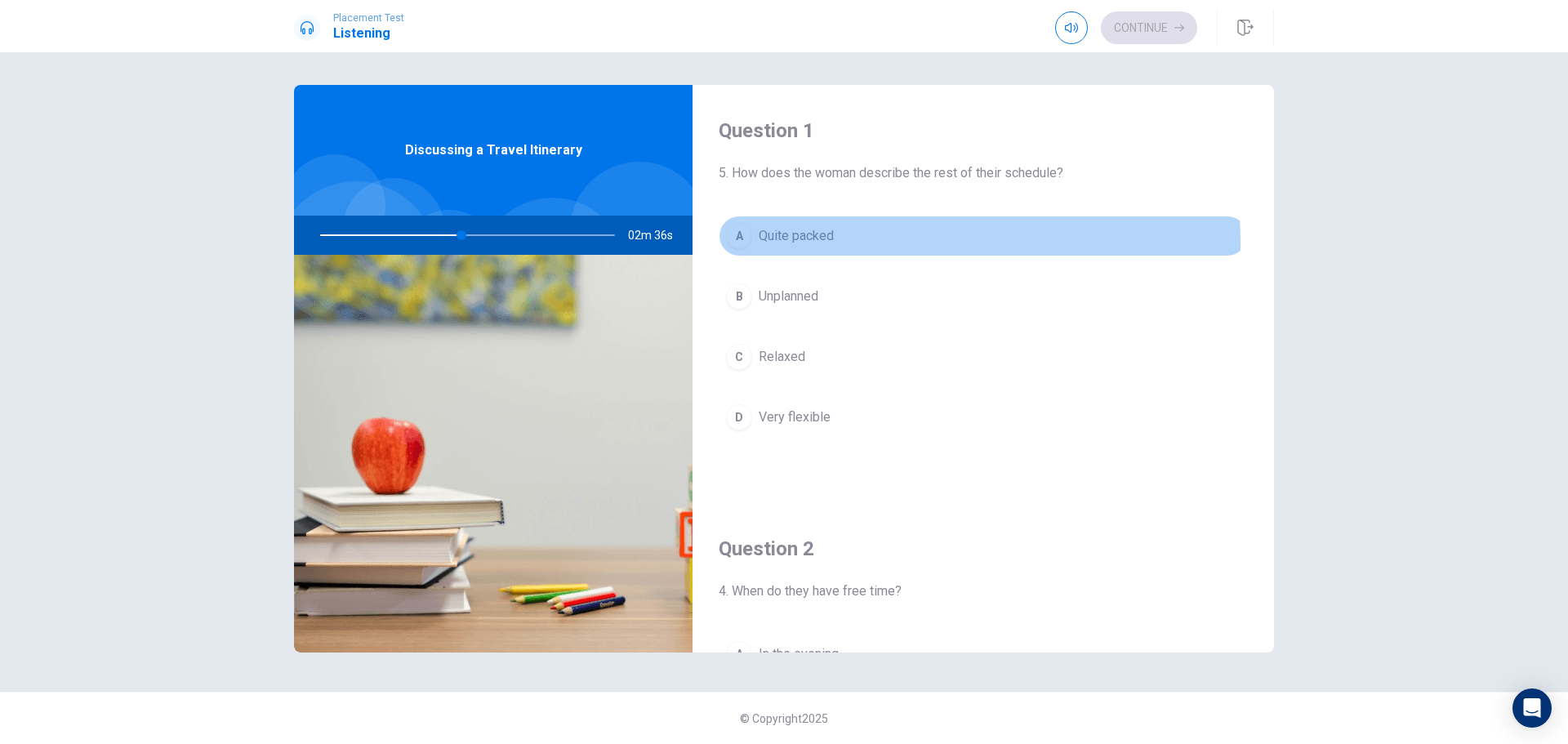
click at [810, 243] on span "Quite packed" at bounding box center [796, 236] width 75 height 20
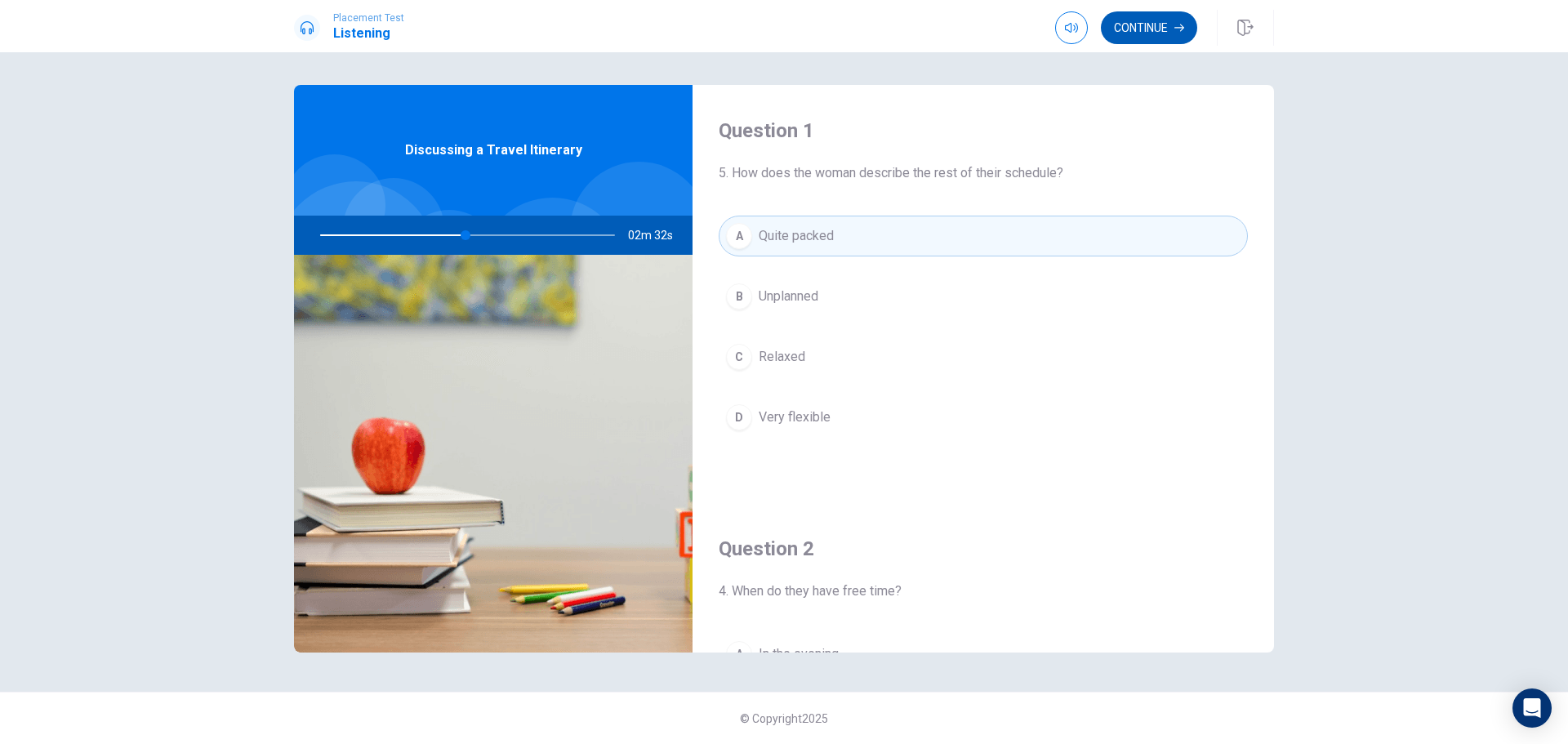
click at [1130, 13] on button "Continue" at bounding box center [1148, 28] width 96 height 32
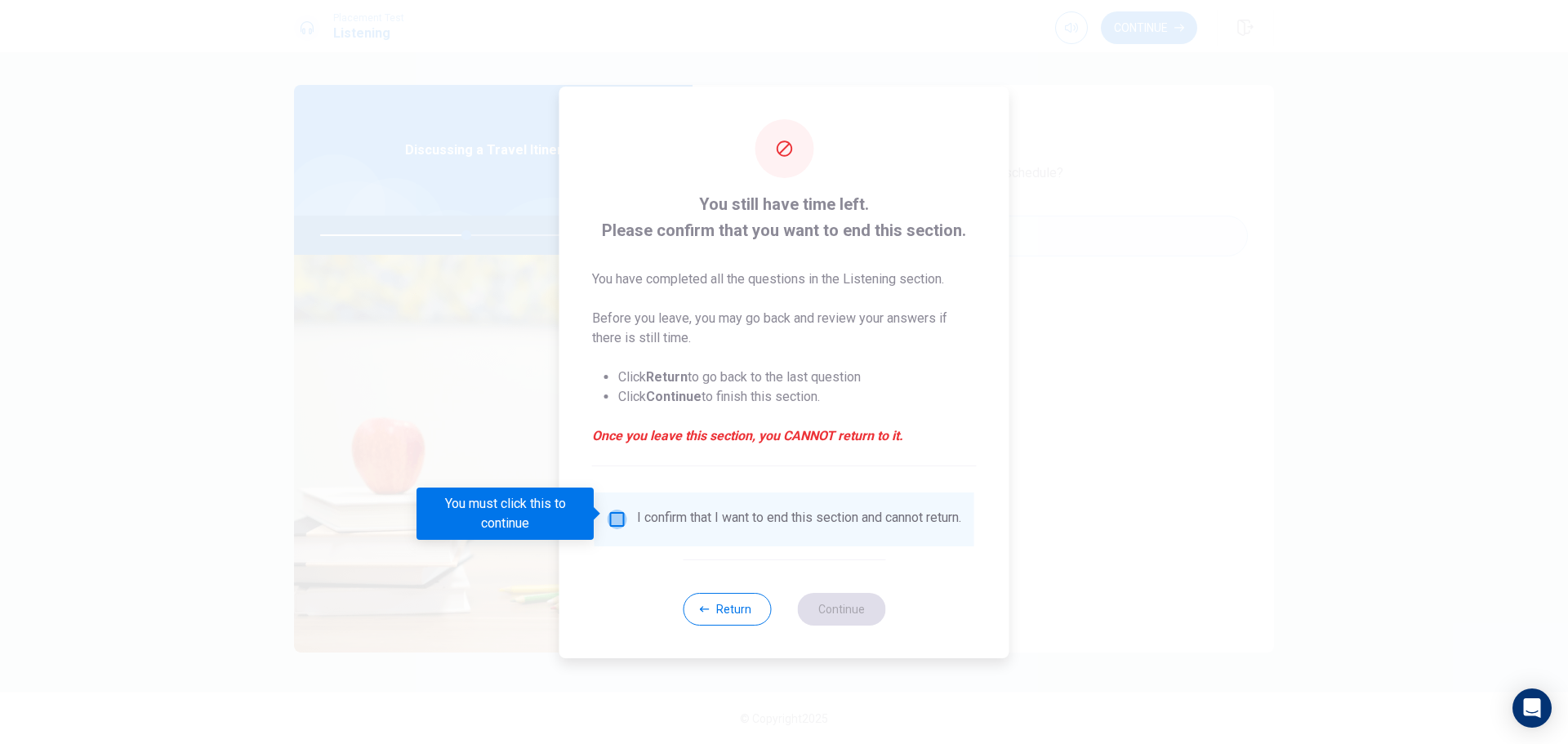
click at [611, 520] on input "You must click this to continue" at bounding box center [618, 520] width 20 height 20
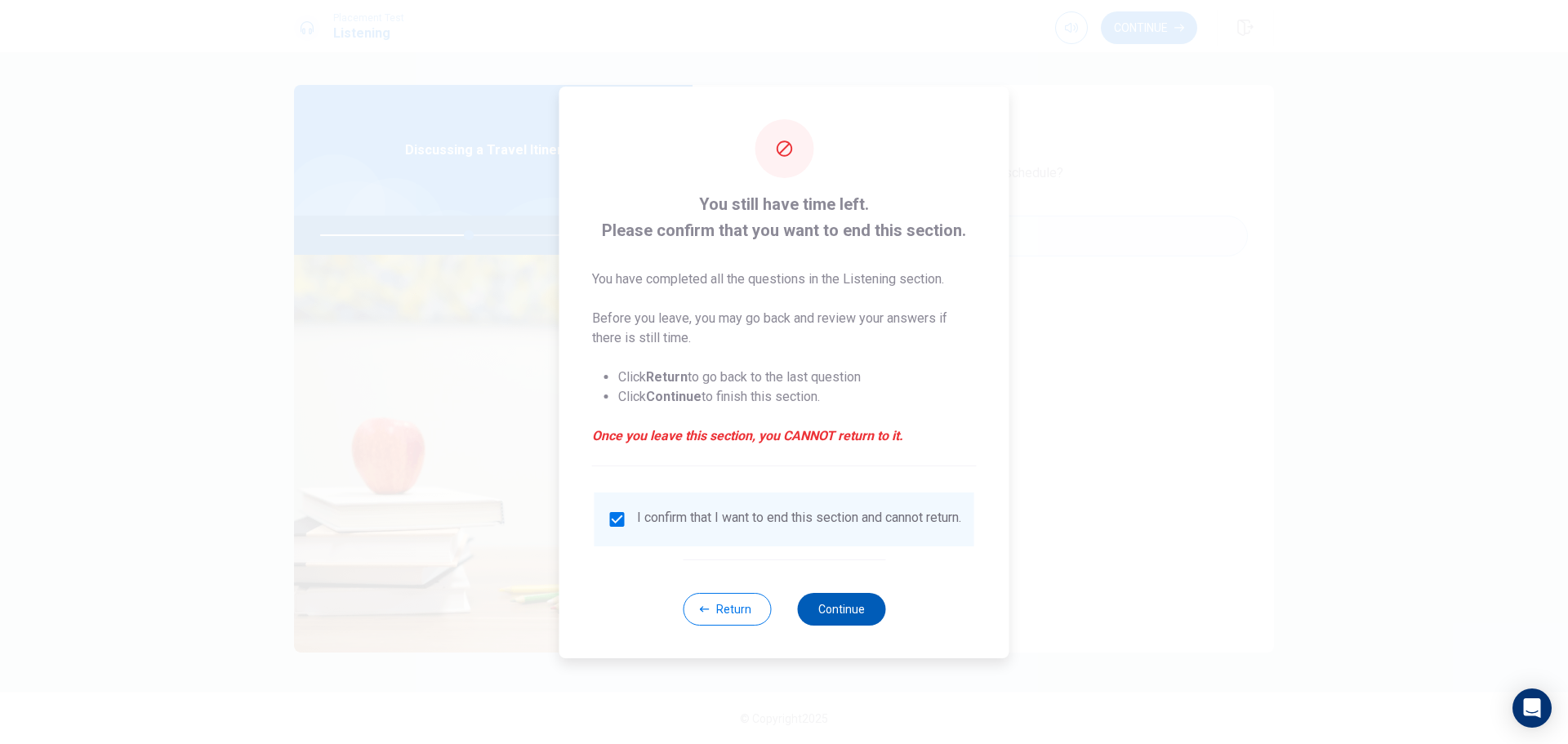
click at [863, 610] on button "Continue" at bounding box center [841, 609] width 88 height 32
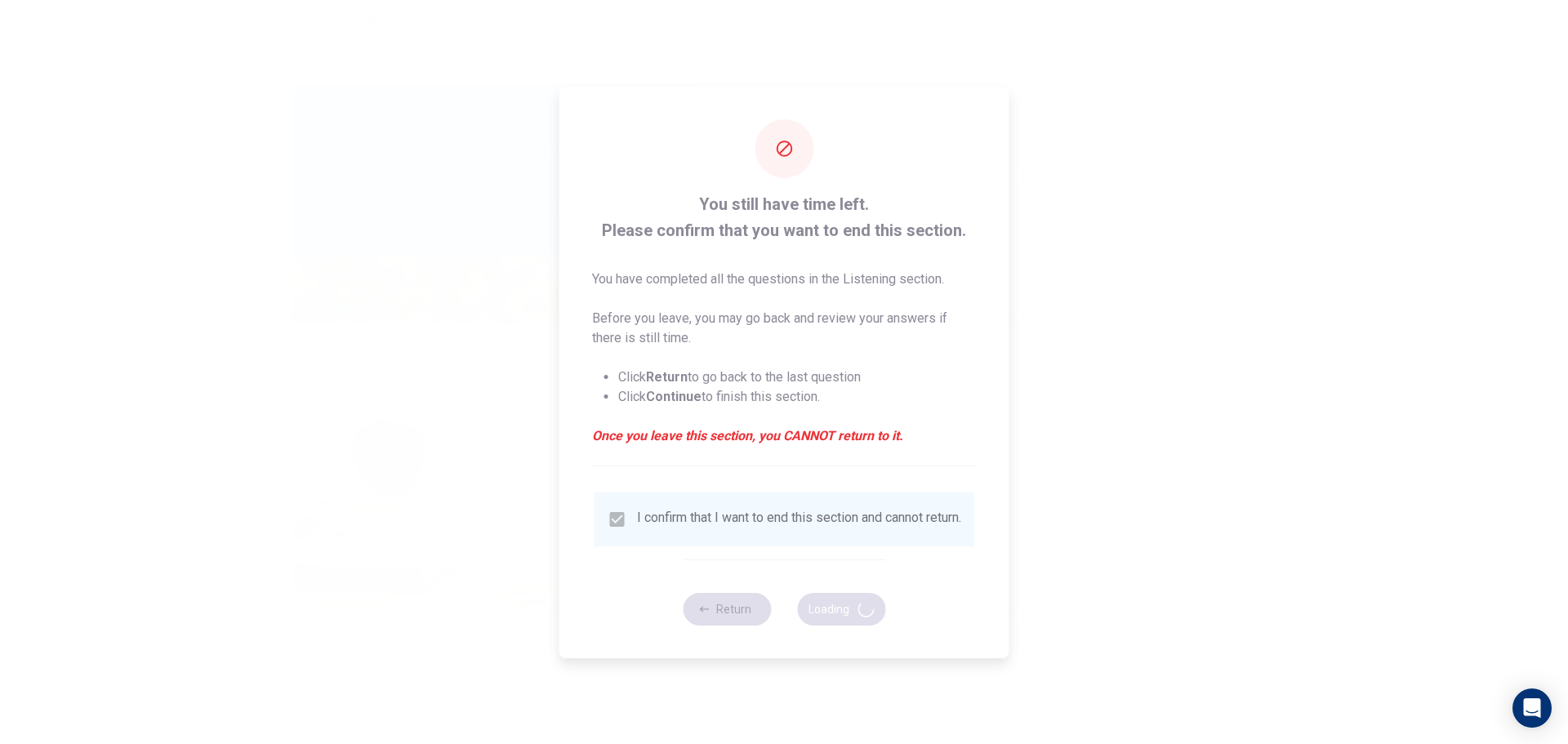
type input "52"
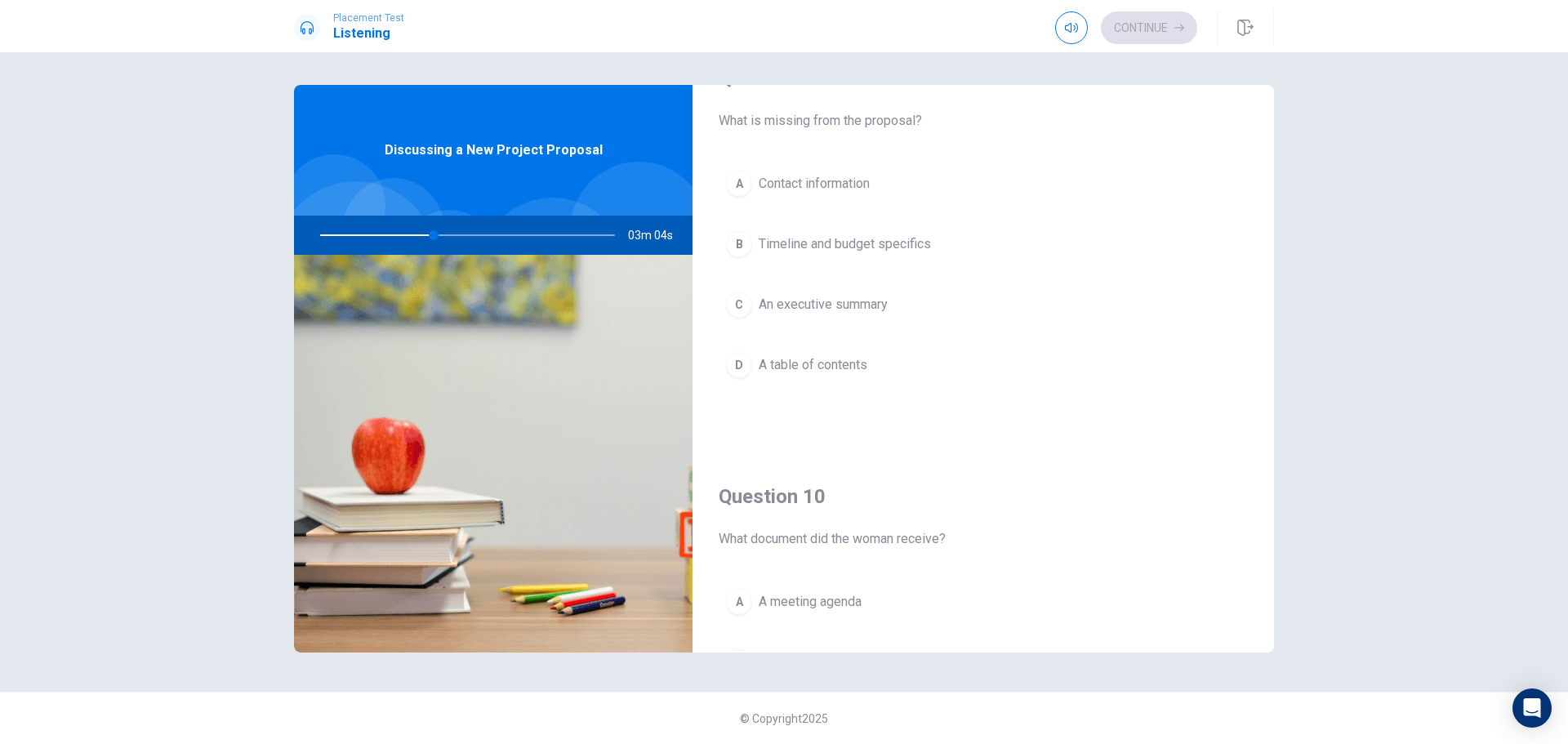
scroll to position [1523, 0]
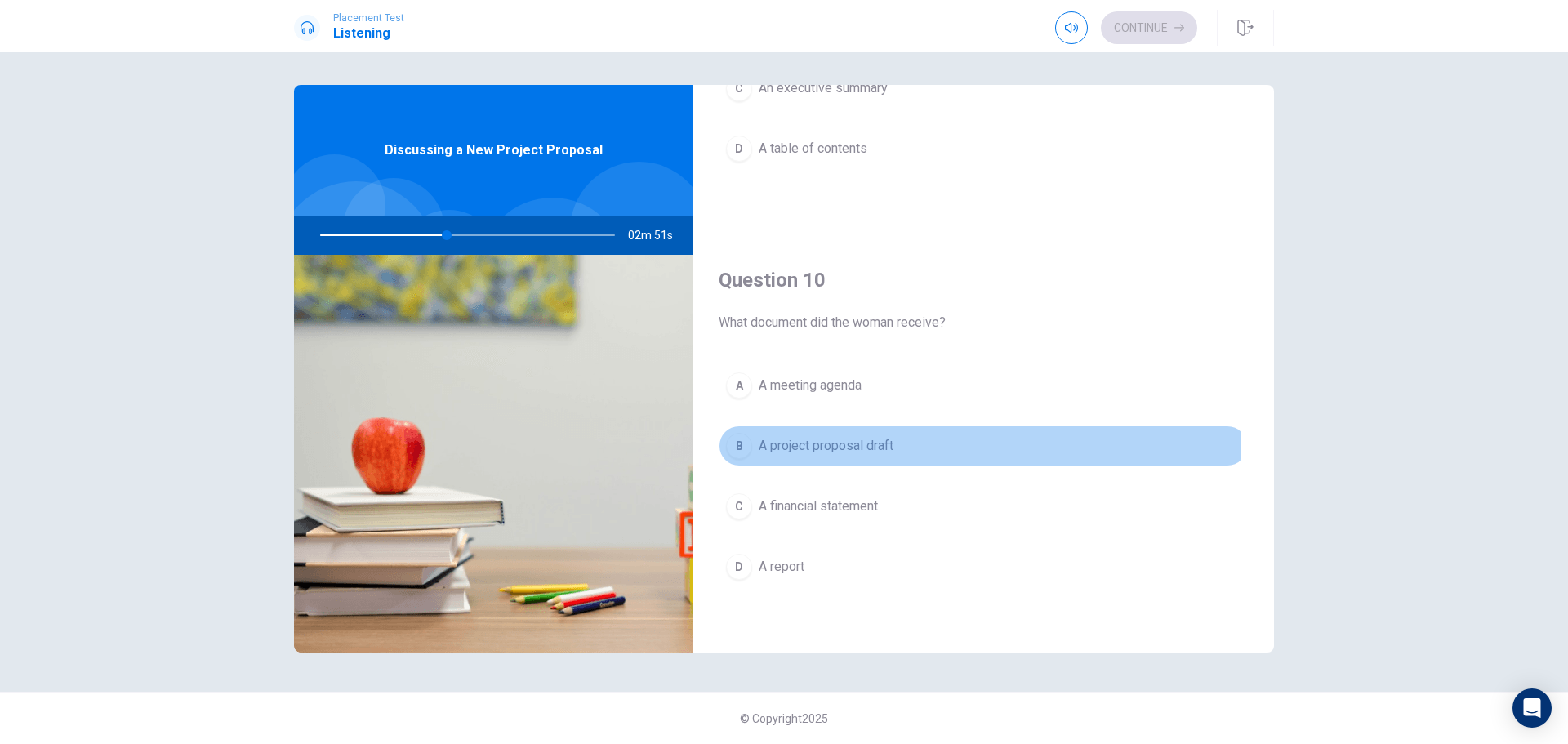
click at [849, 434] on button "B A project proposal draft" at bounding box center [984, 445] width 530 height 40
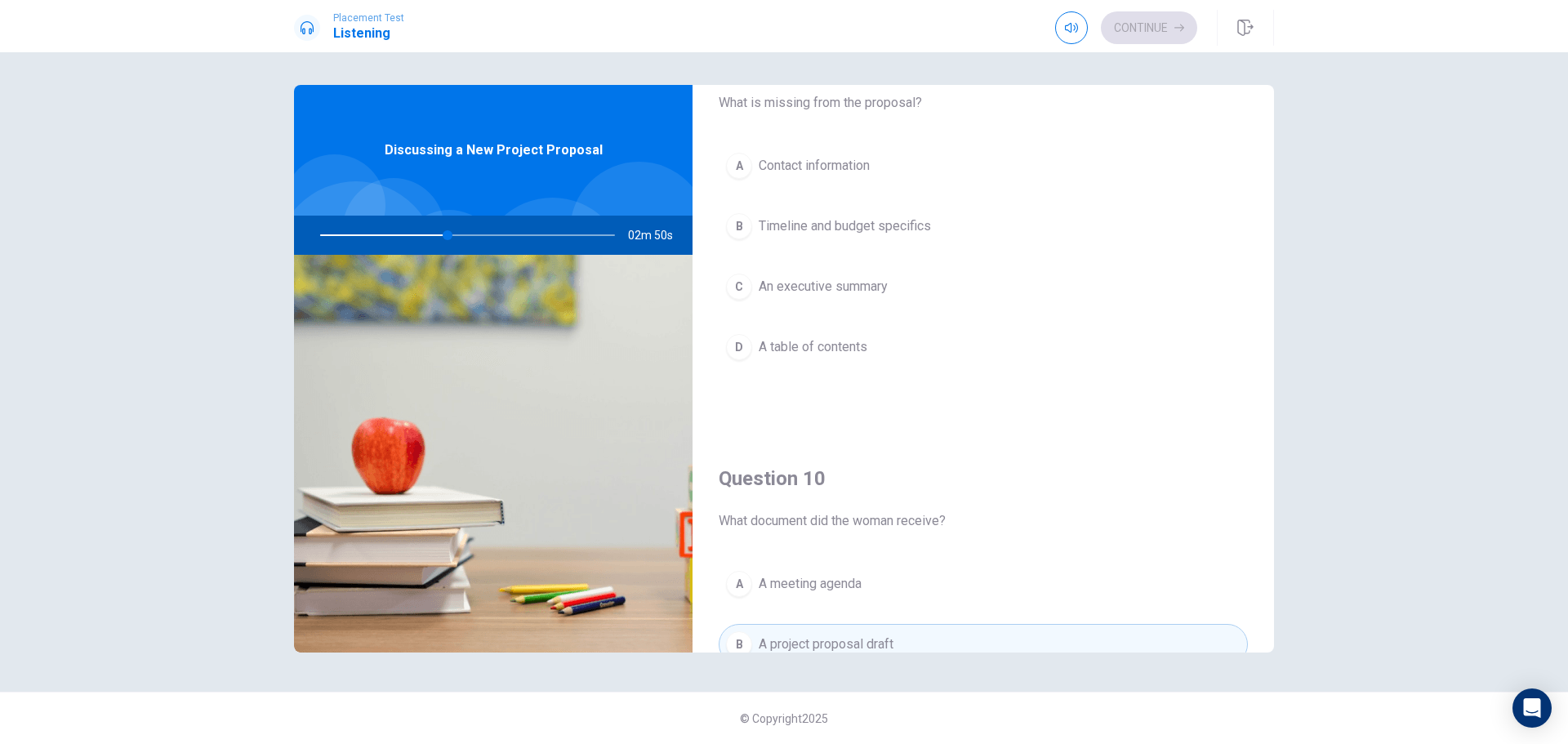
scroll to position [1115, 0]
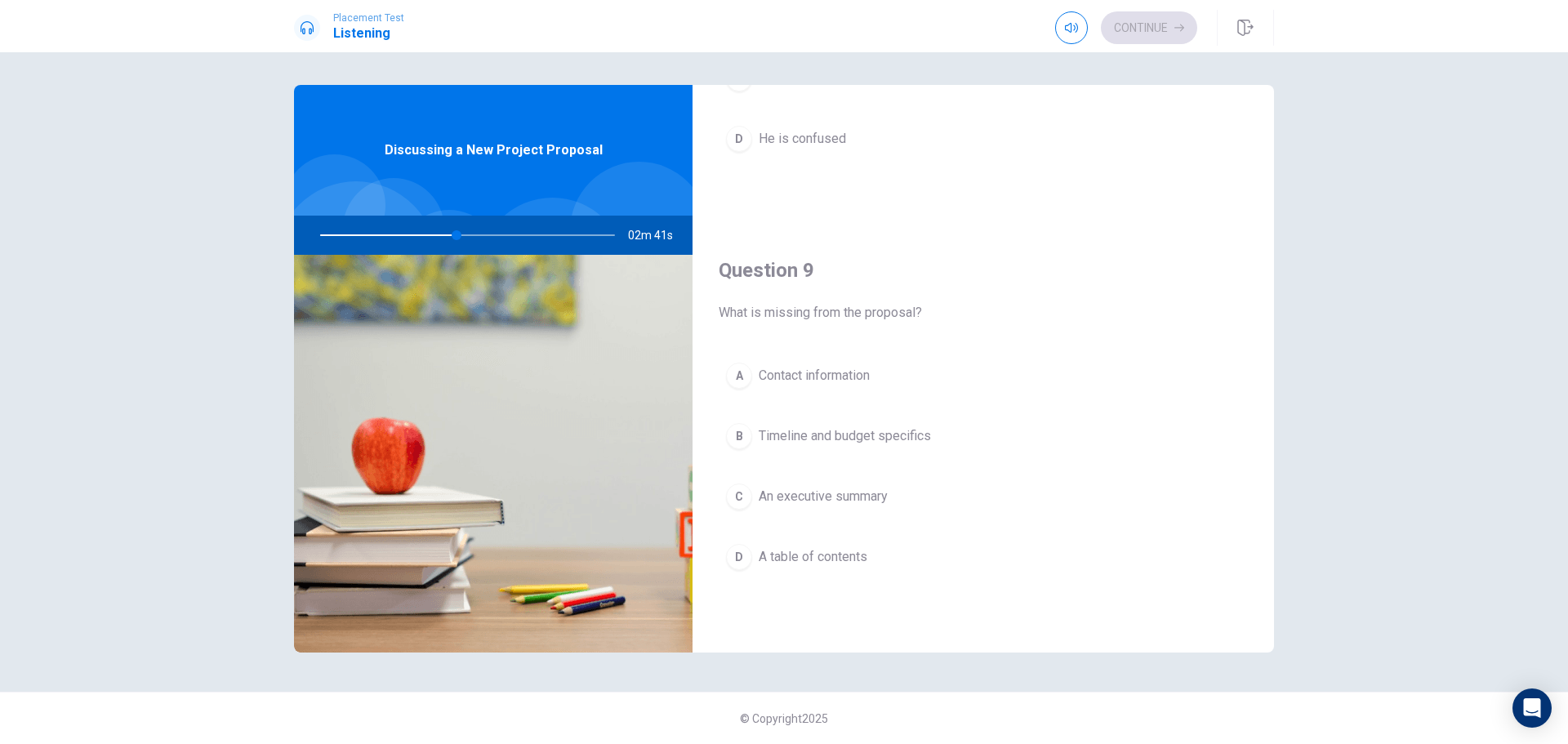
click at [852, 441] on span "Timeline and budget specifics" at bounding box center [845, 436] width 172 height 20
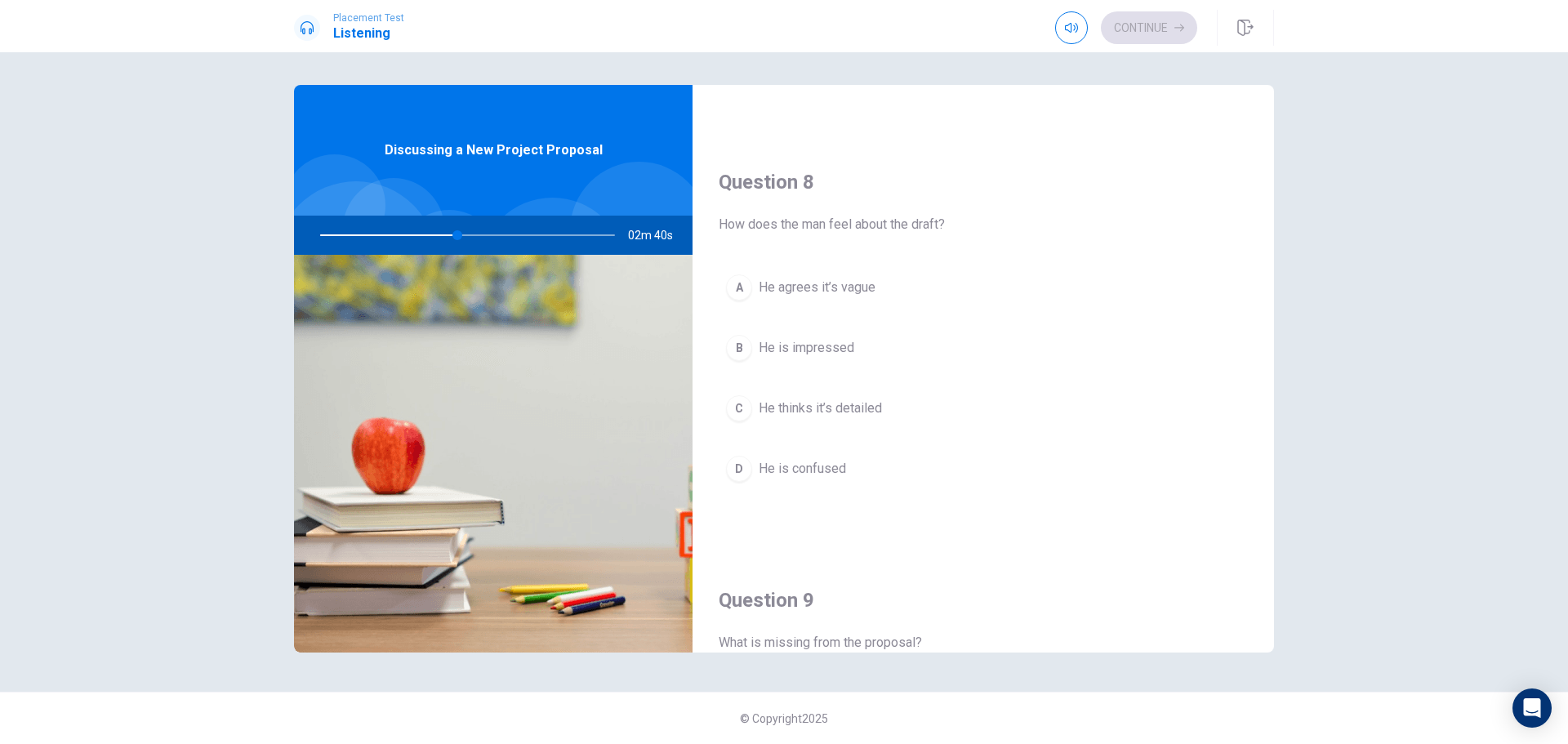
scroll to position [788, 0]
click at [870, 294] on button "A He agrees it’s vague" at bounding box center [984, 284] width 530 height 40
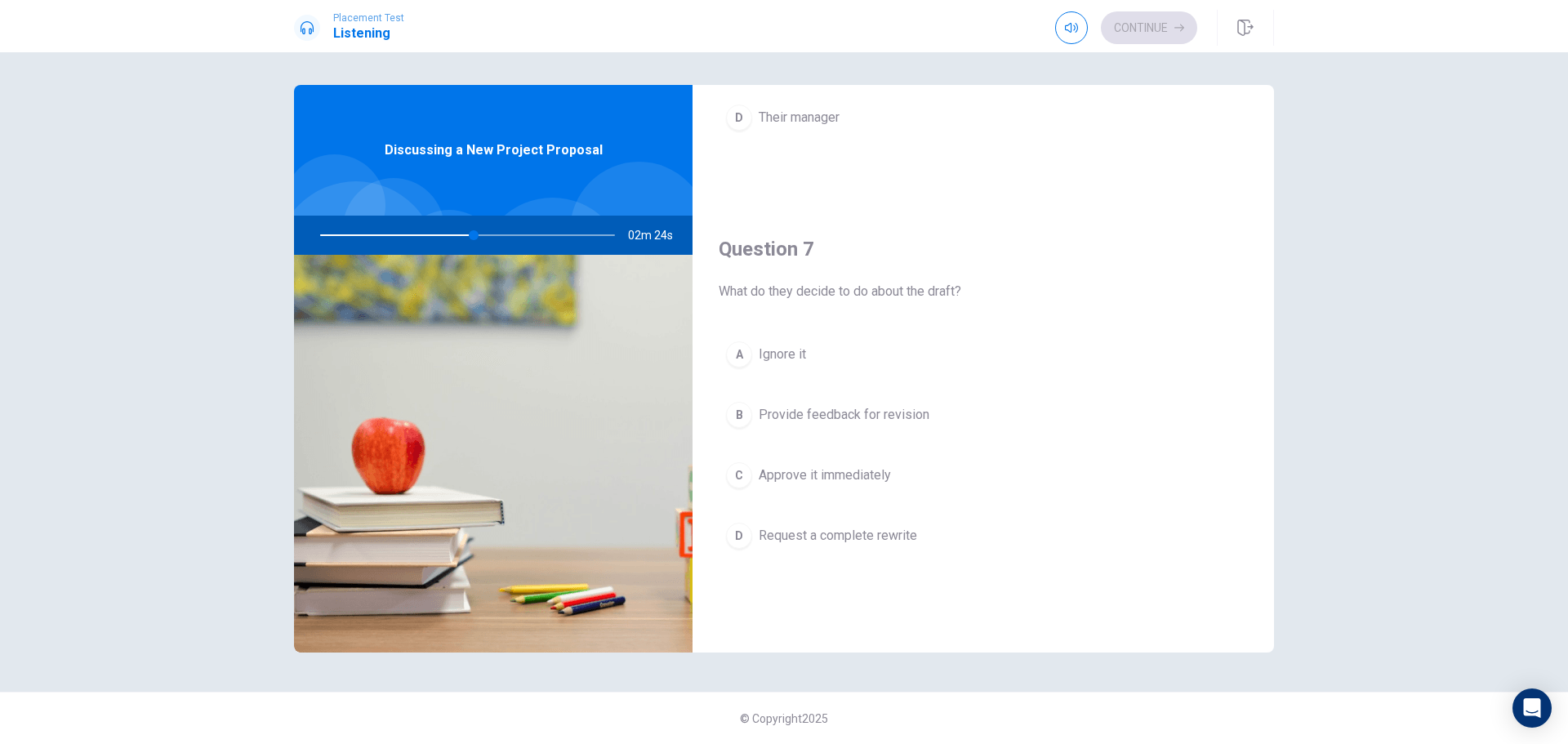
scroll to position [298, 0]
click at [846, 419] on span "Provide feedback for revision" at bounding box center [844, 416] width 171 height 20
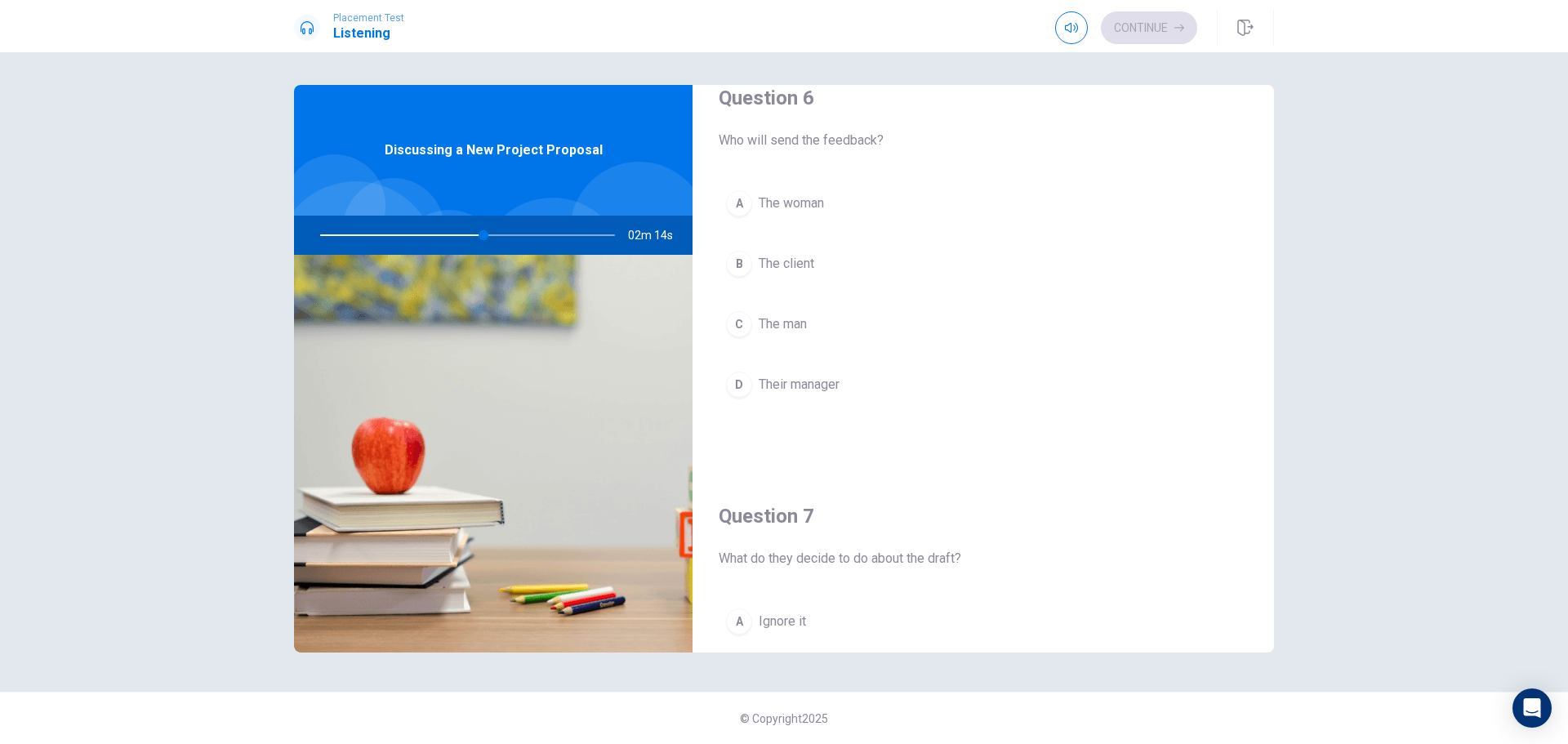
scroll to position [0, 0]
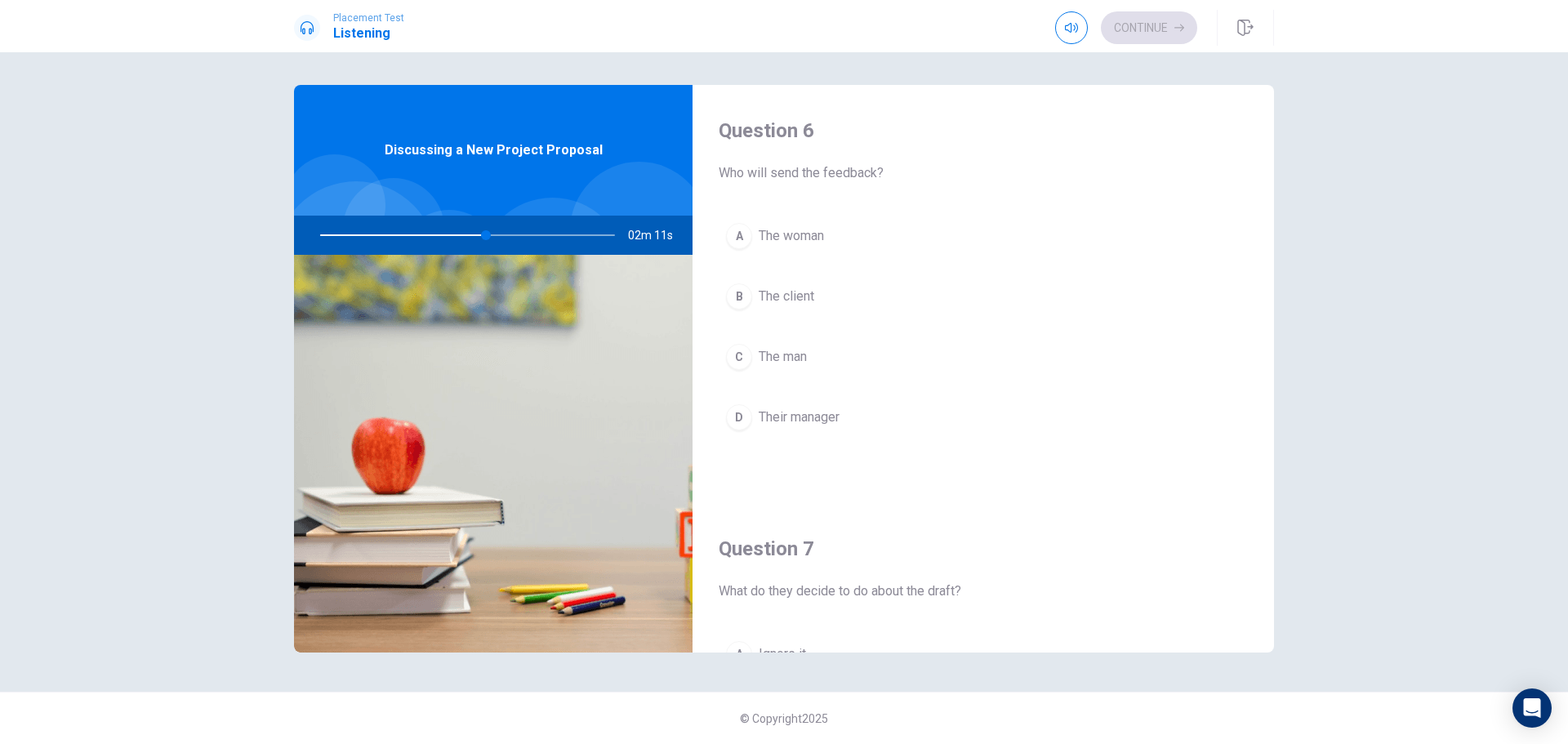
click at [818, 236] on span "The woman" at bounding box center [791, 236] width 66 height 20
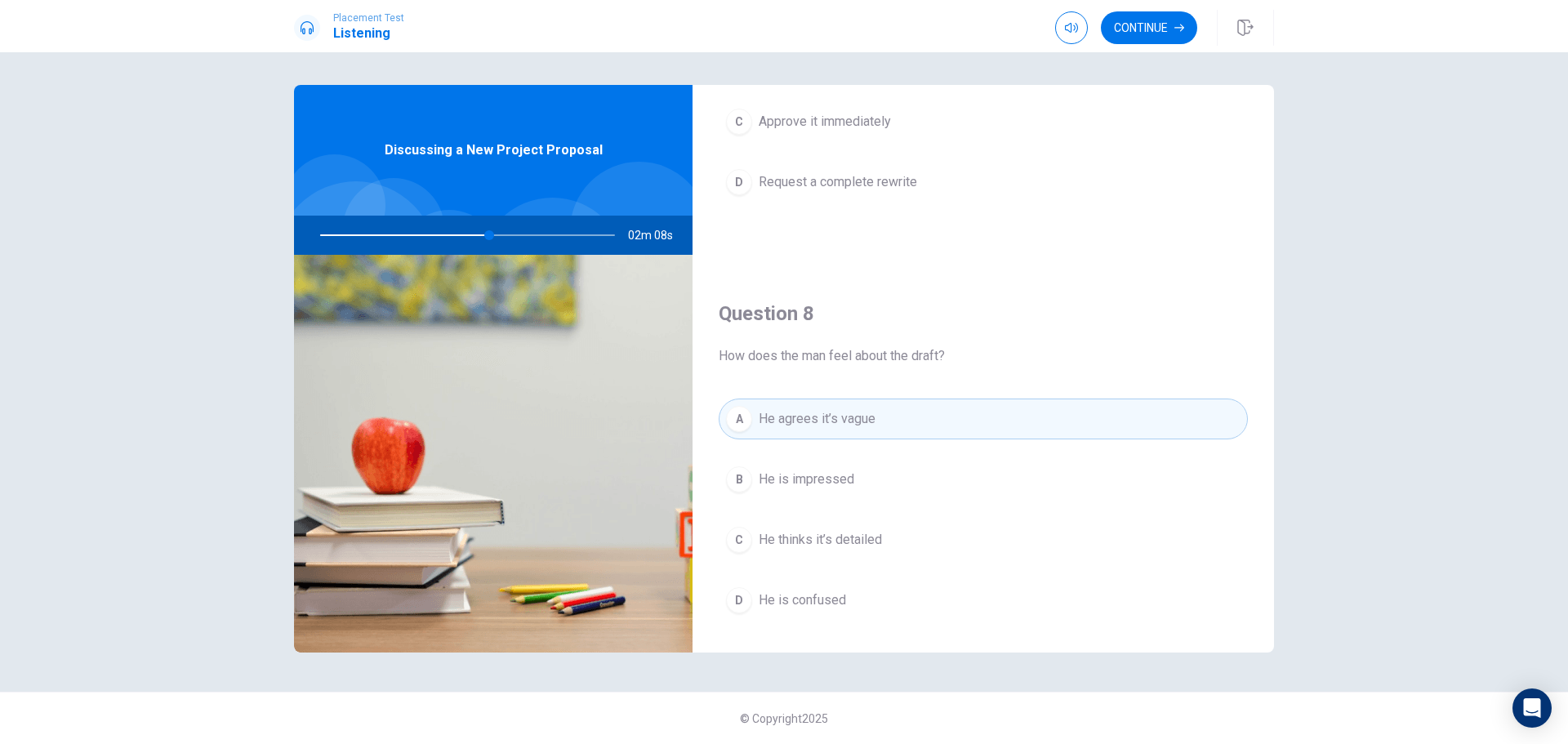
scroll to position [735, 0]
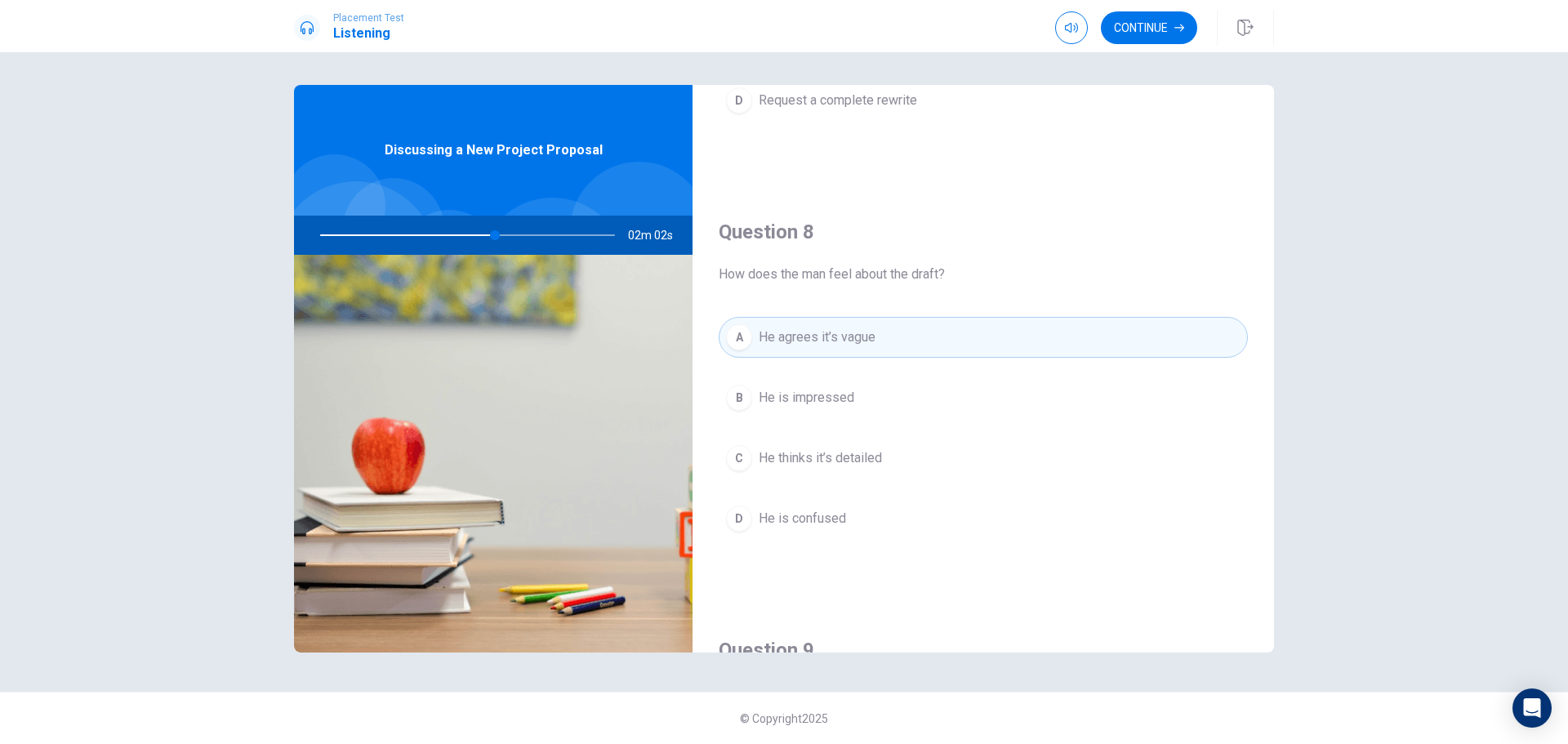
click at [865, 453] on span "He thinks it’s detailed" at bounding box center [819, 459] width 123 height 20
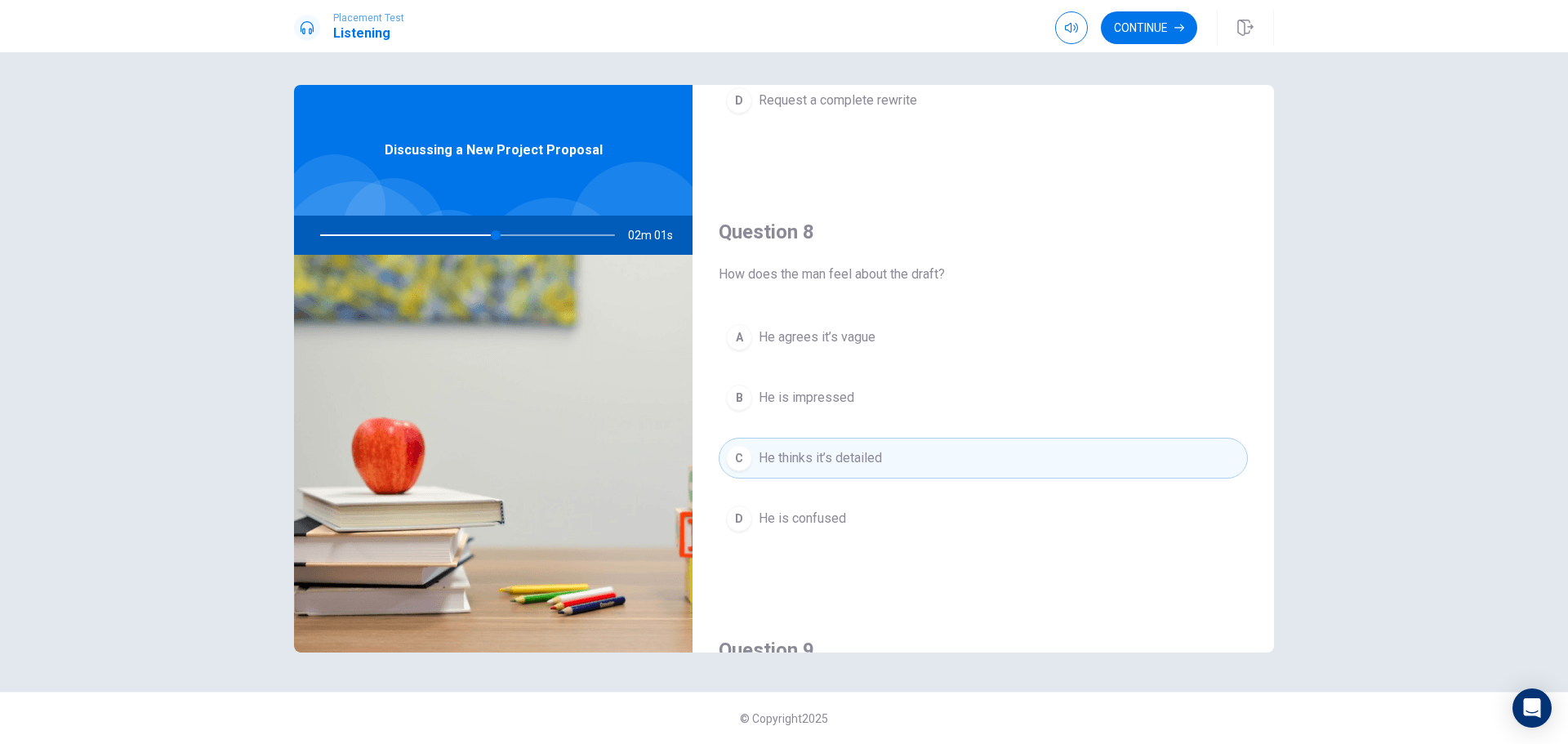
click at [861, 349] on button "A He agrees it’s vague" at bounding box center [984, 337] width 530 height 40
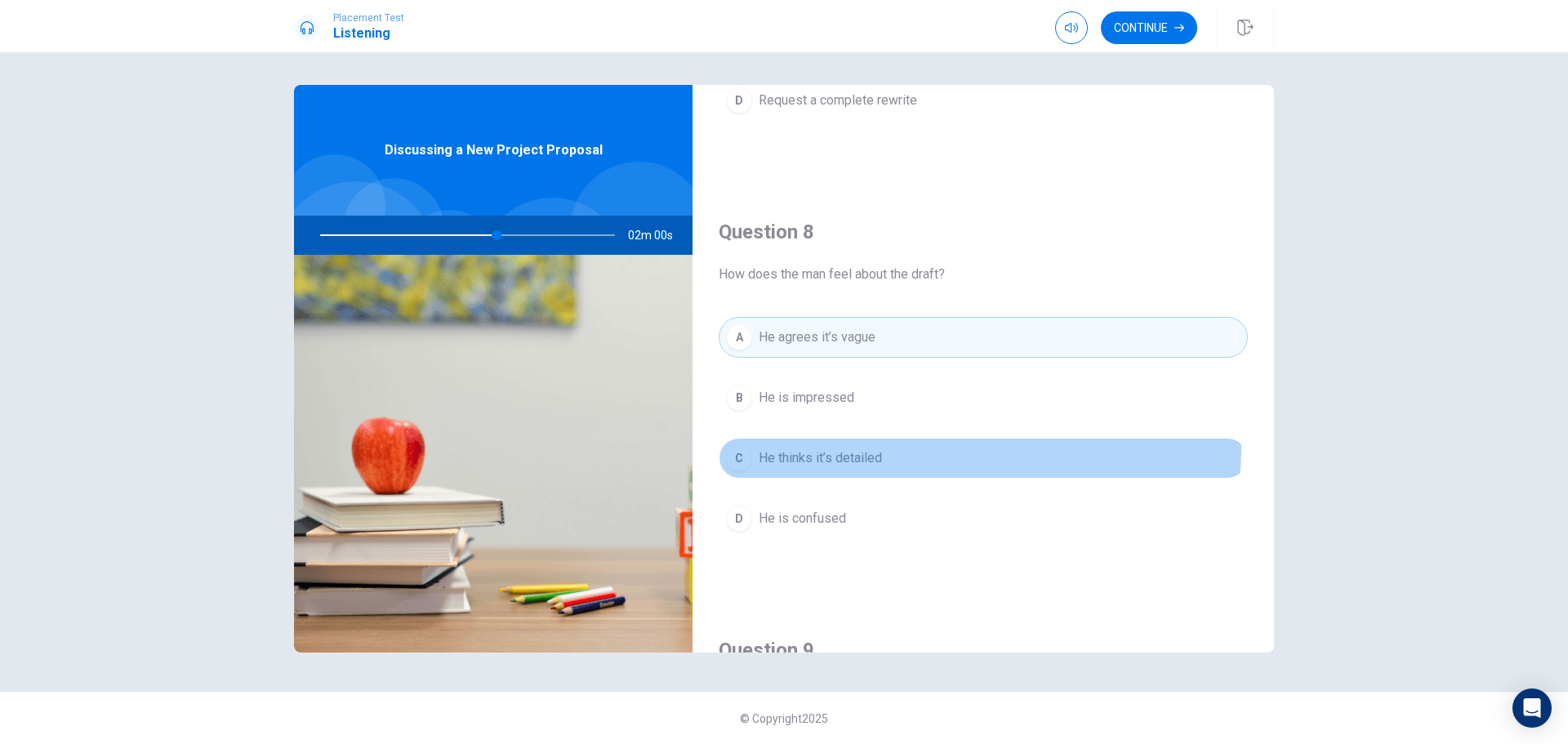
click at [847, 445] on button "C He thinks it’s detailed" at bounding box center [984, 458] width 530 height 40
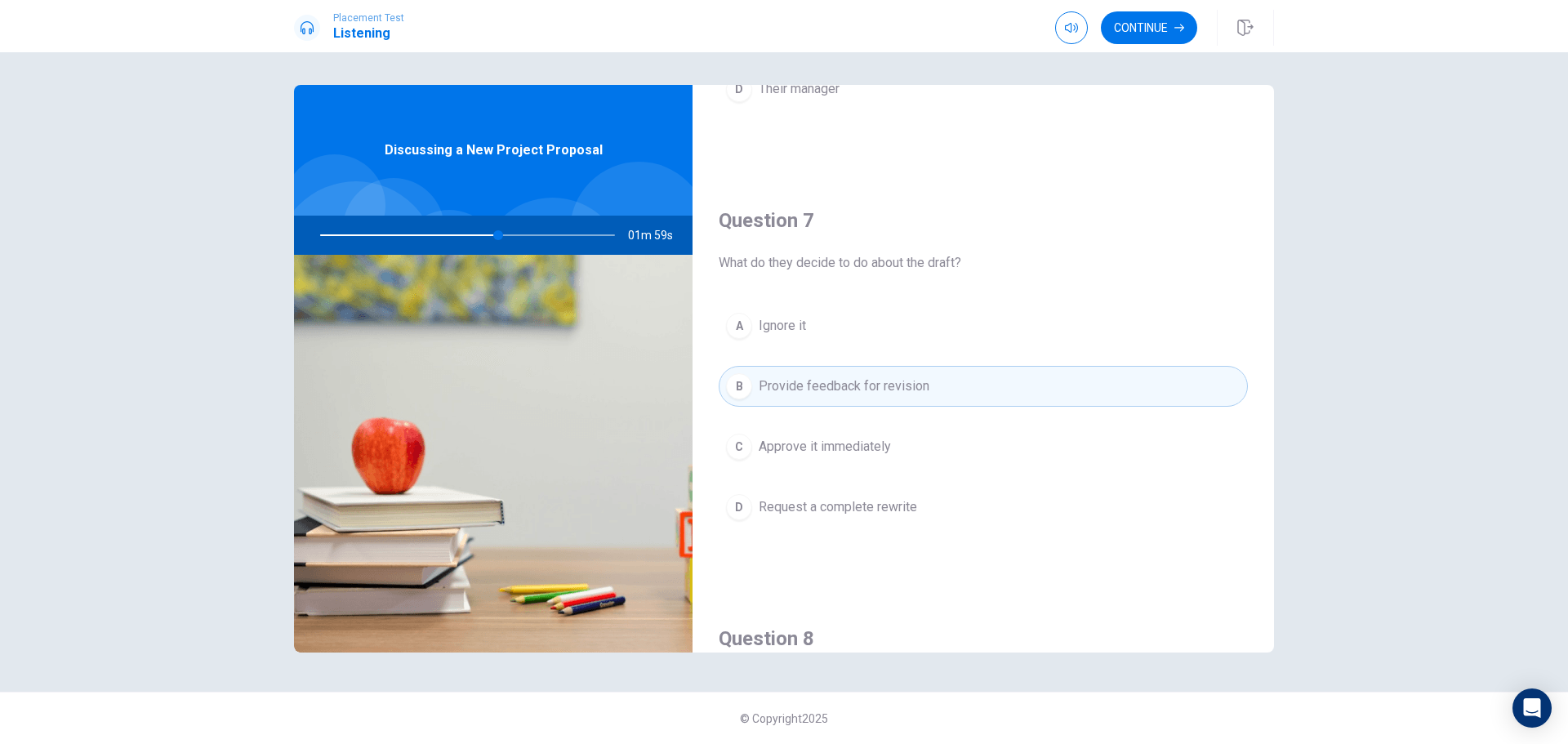
scroll to position [327, 0]
click at [1166, 13] on button "Continue" at bounding box center [1148, 28] width 96 height 32
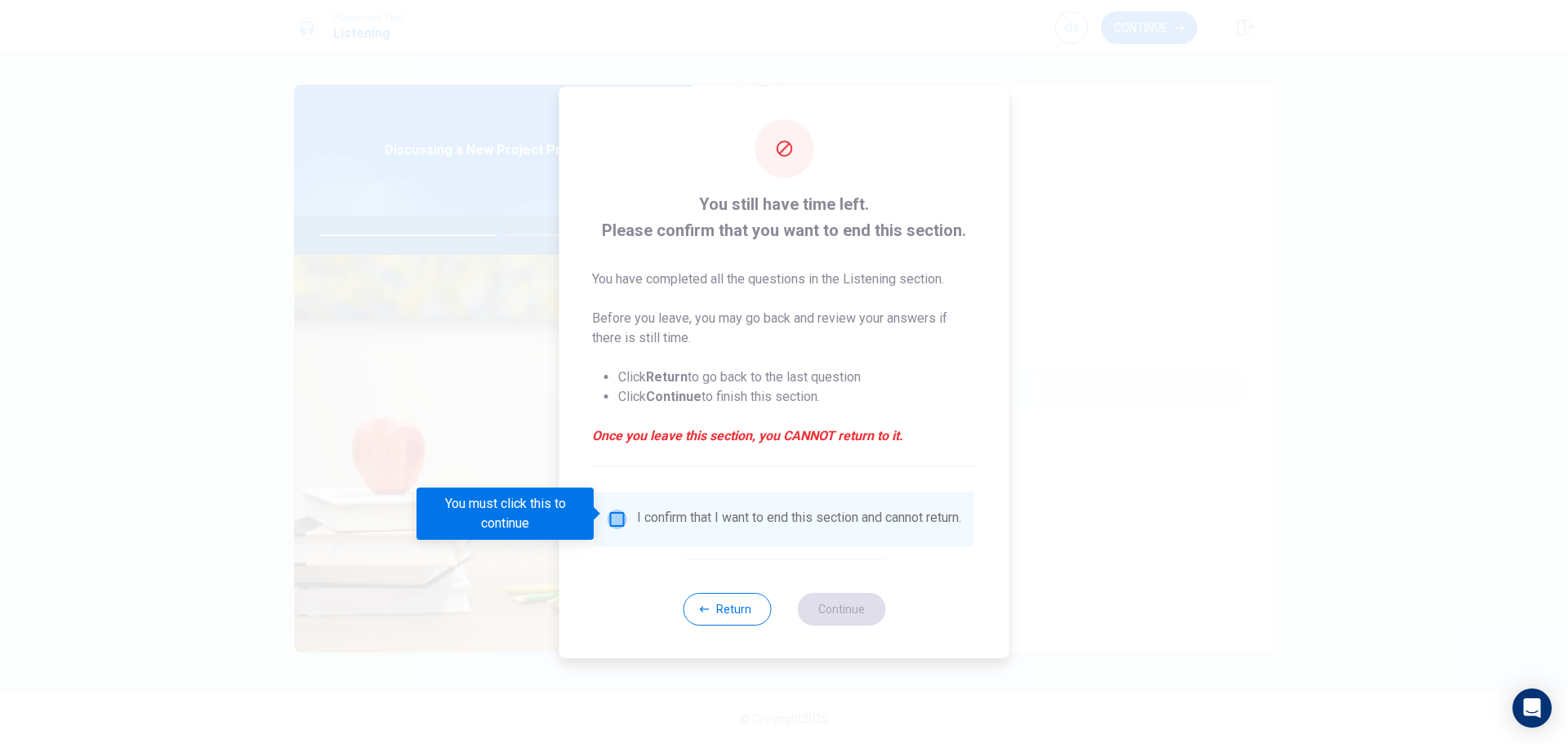
click at [619, 515] on input "You must click this to continue" at bounding box center [618, 520] width 20 height 20
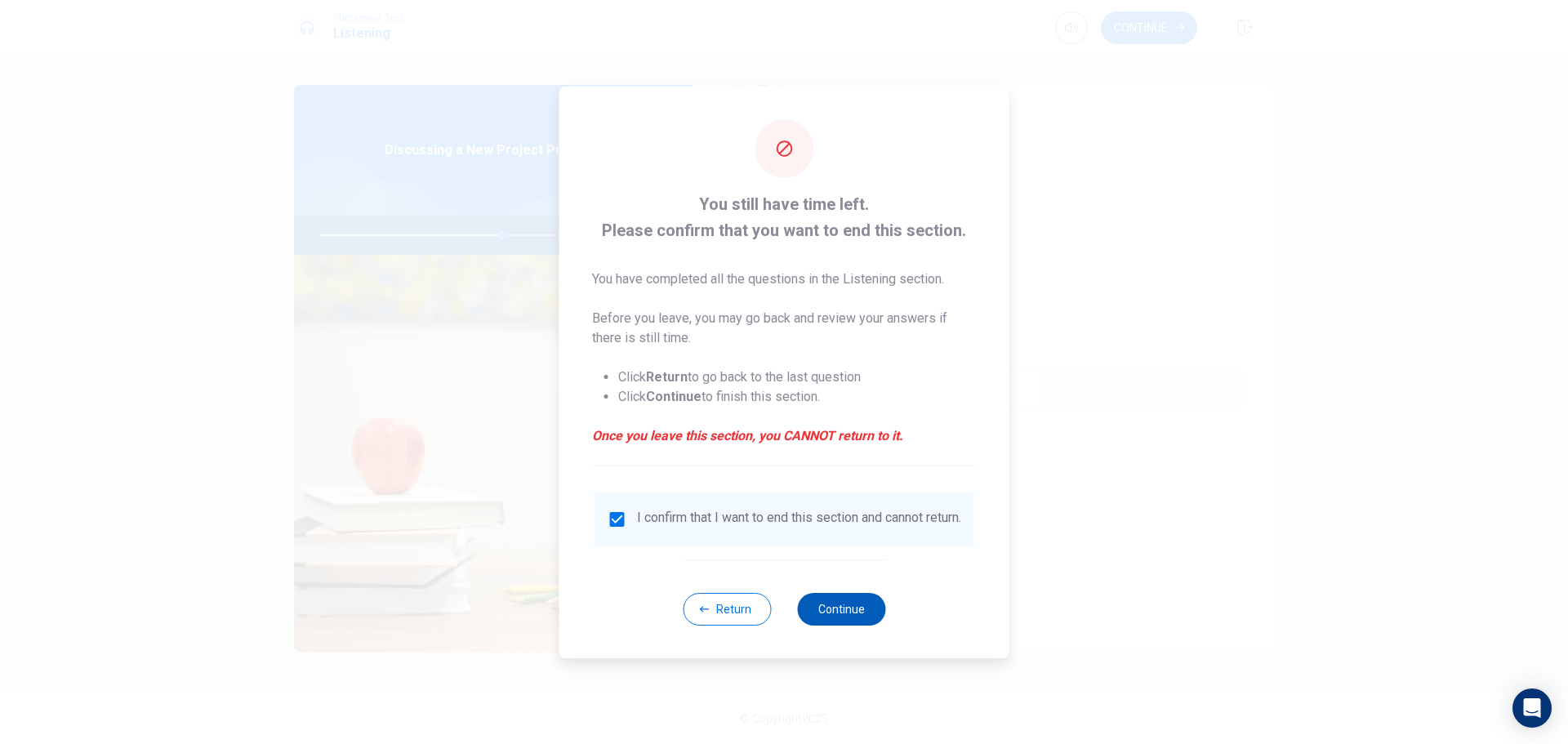
click at [862, 615] on button "Continue" at bounding box center [841, 609] width 88 height 32
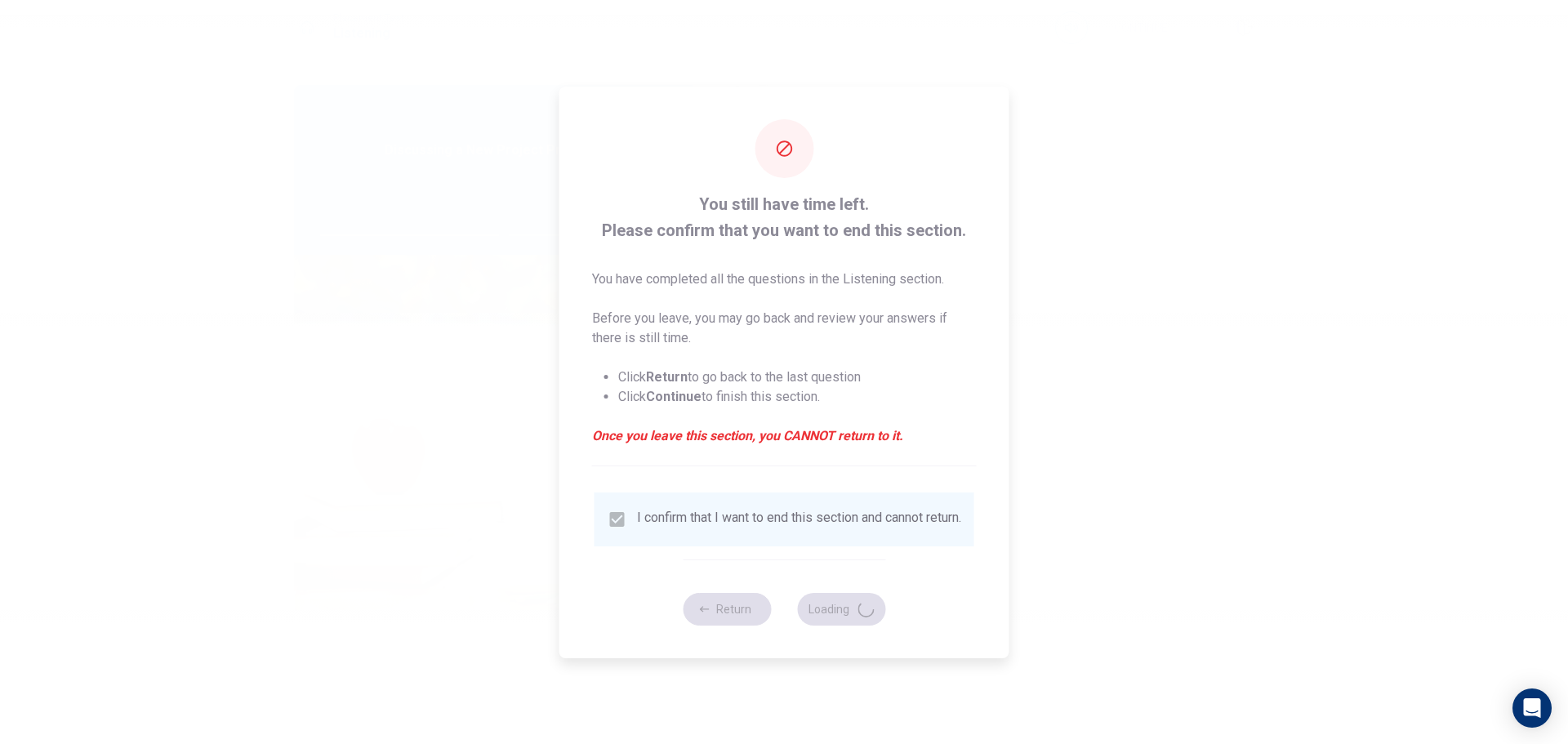
type input "63"
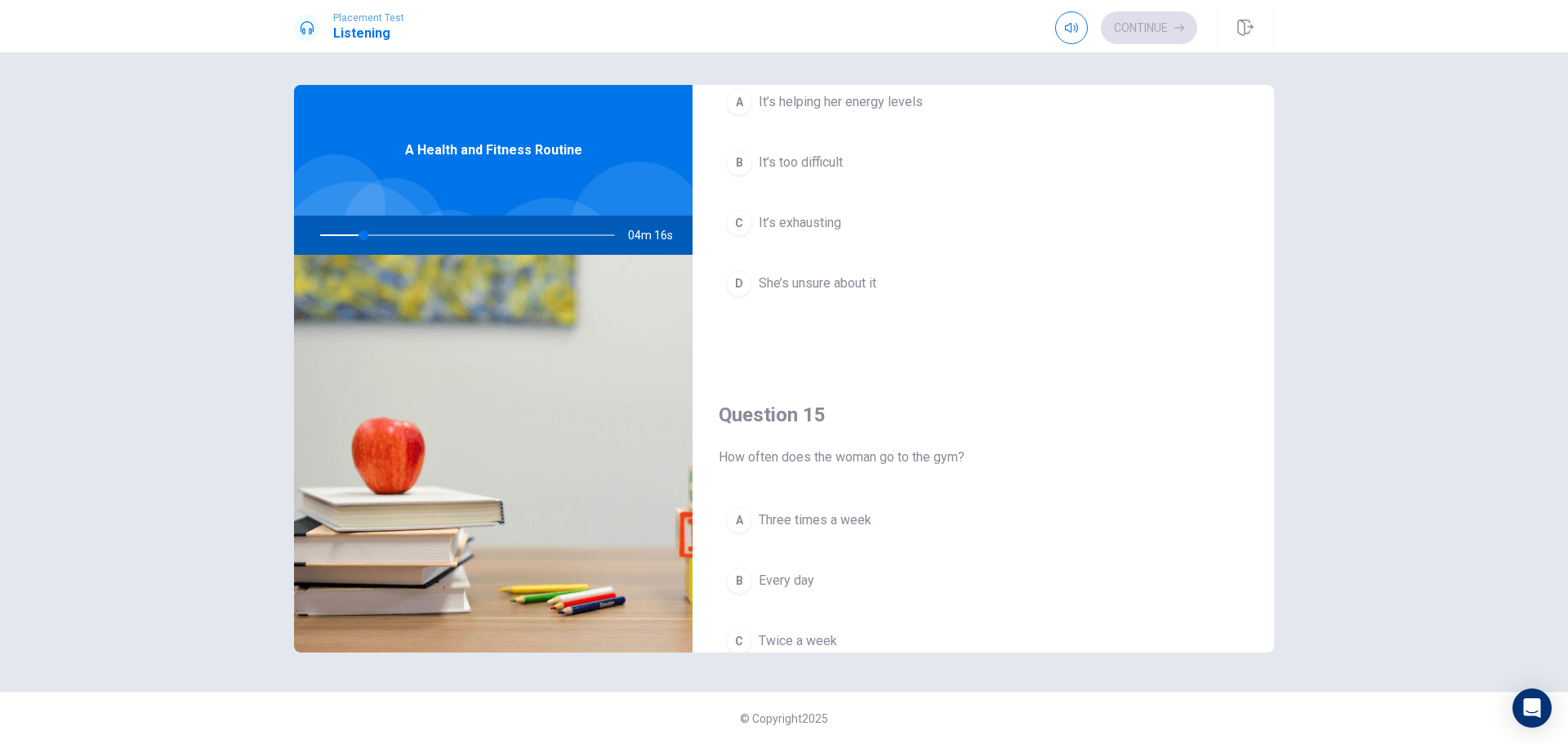
scroll to position [1307, 0]
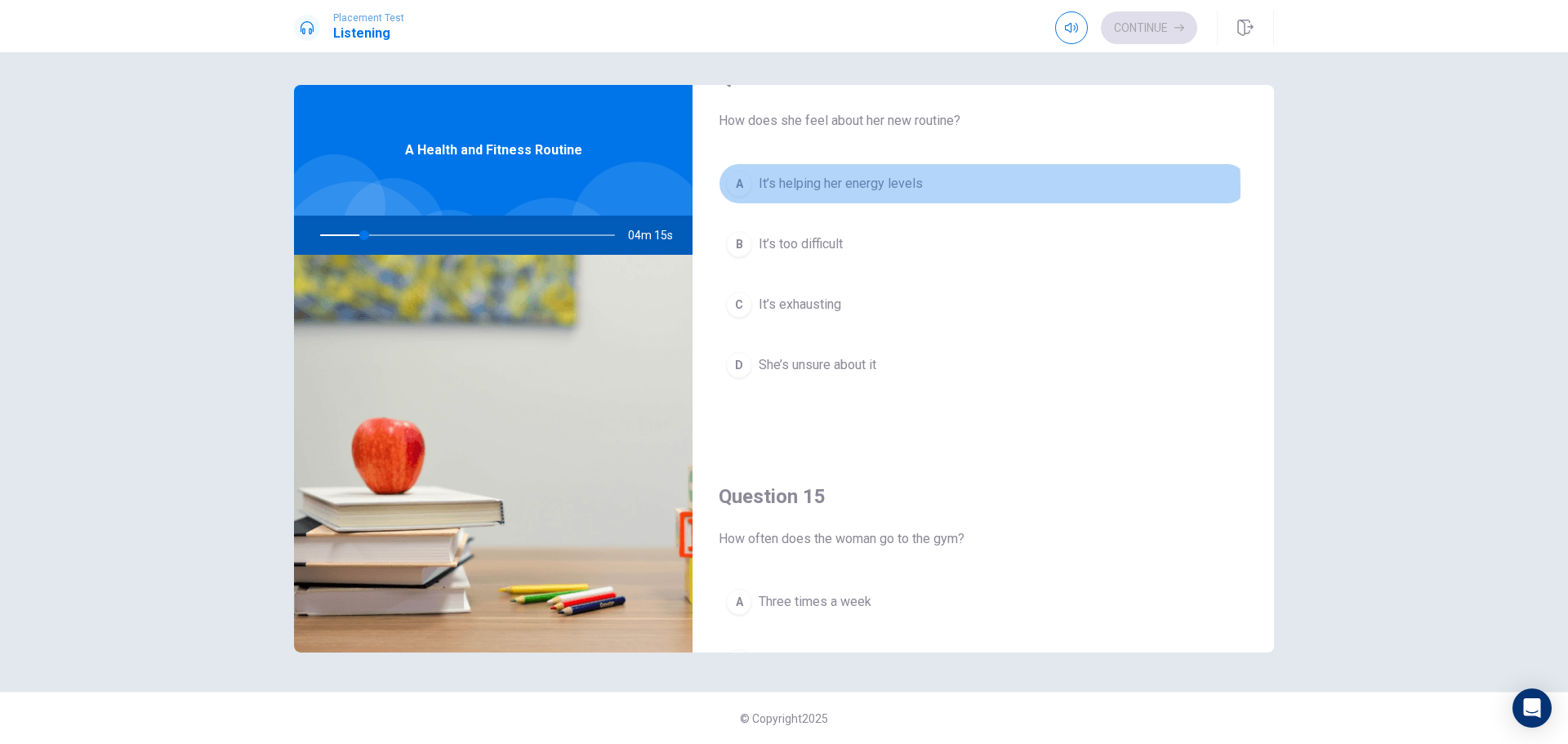
click at [857, 186] on span "It’s helping her energy levels" at bounding box center [840, 184] width 164 height 20
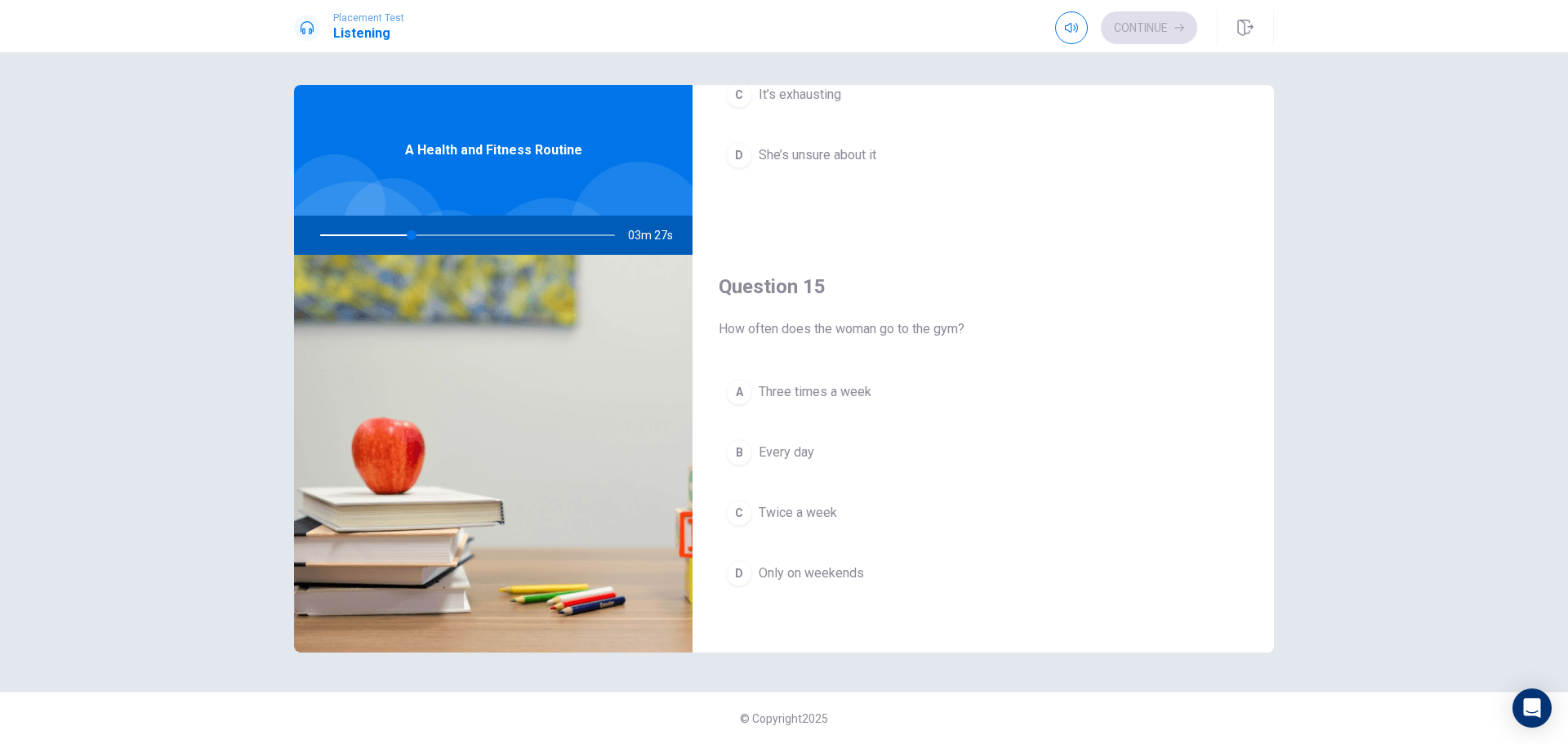
scroll to position [1523, 0]
click at [832, 384] on span "Three times a week" at bounding box center [815, 386] width 113 height 20
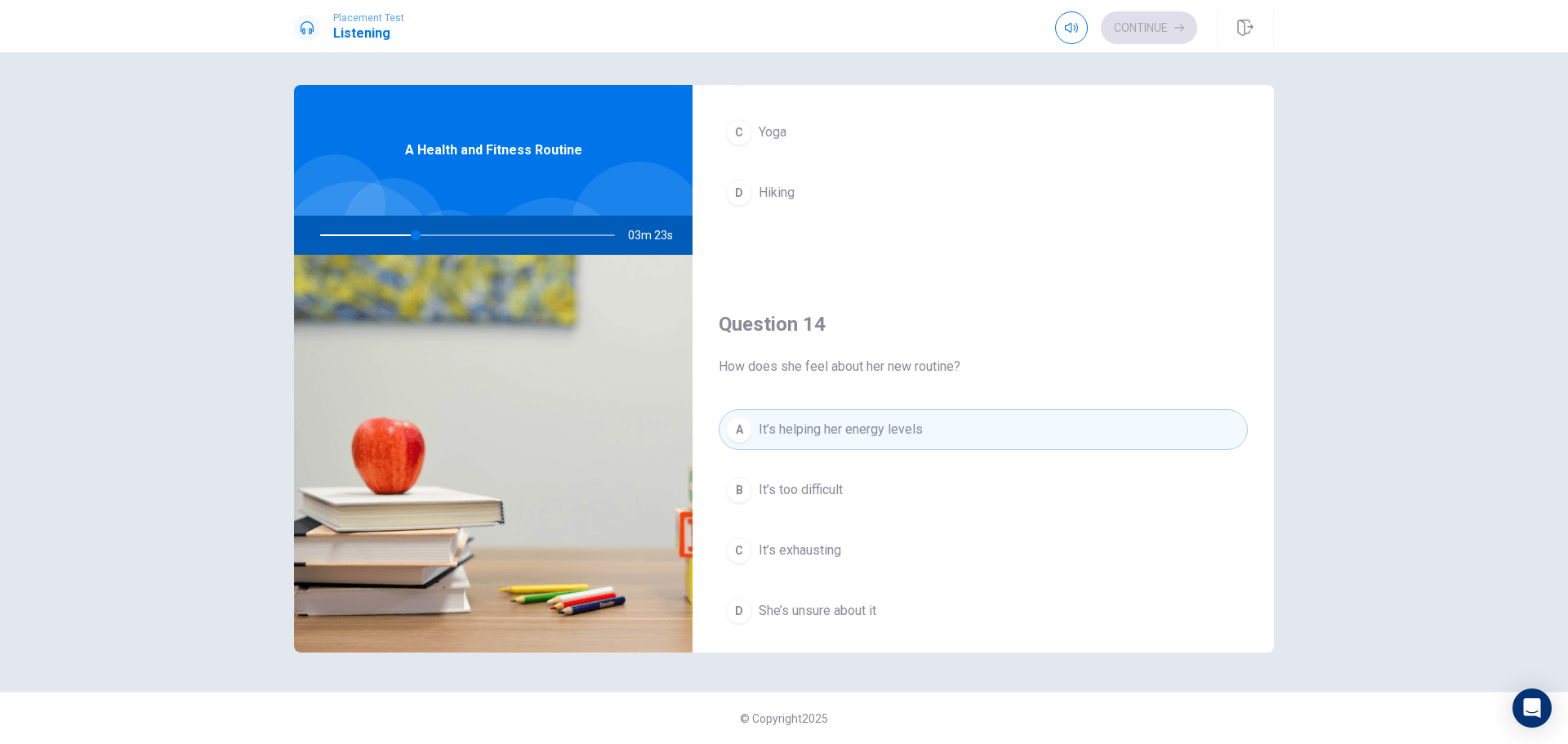
scroll to position [788, 0]
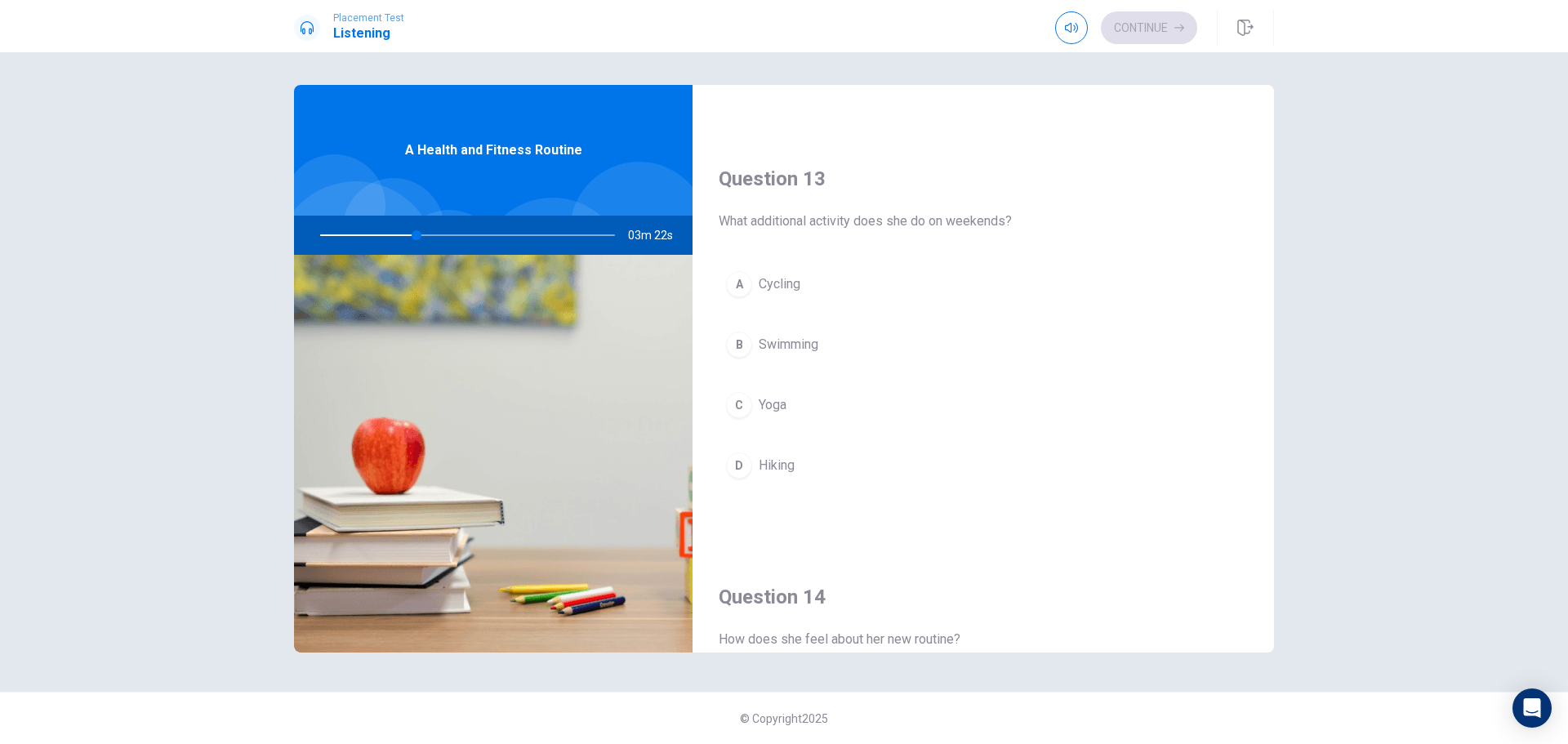
click at [788, 402] on button "C Yoga" at bounding box center [984, 405] width 530 height 40
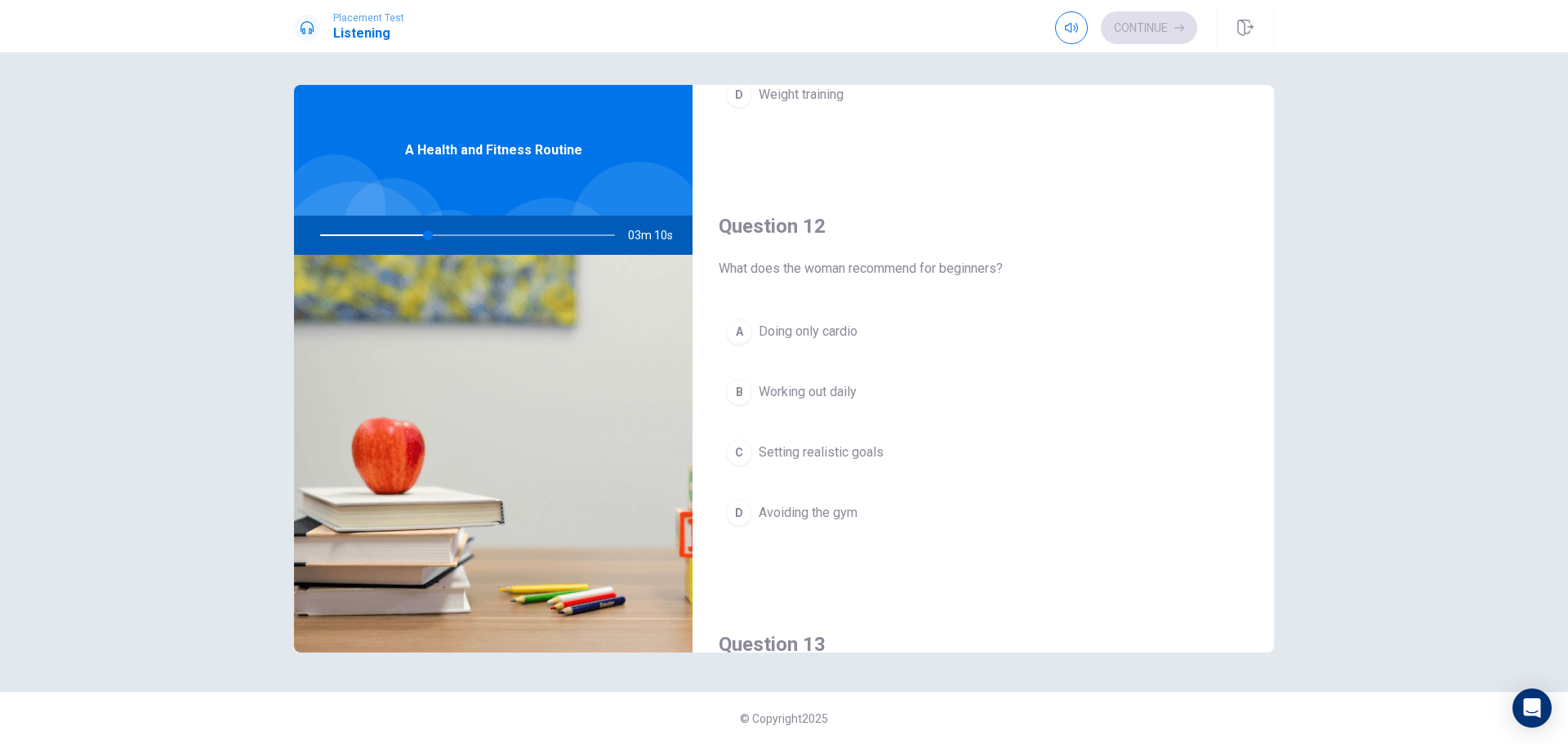
scroll to position [0, 0]
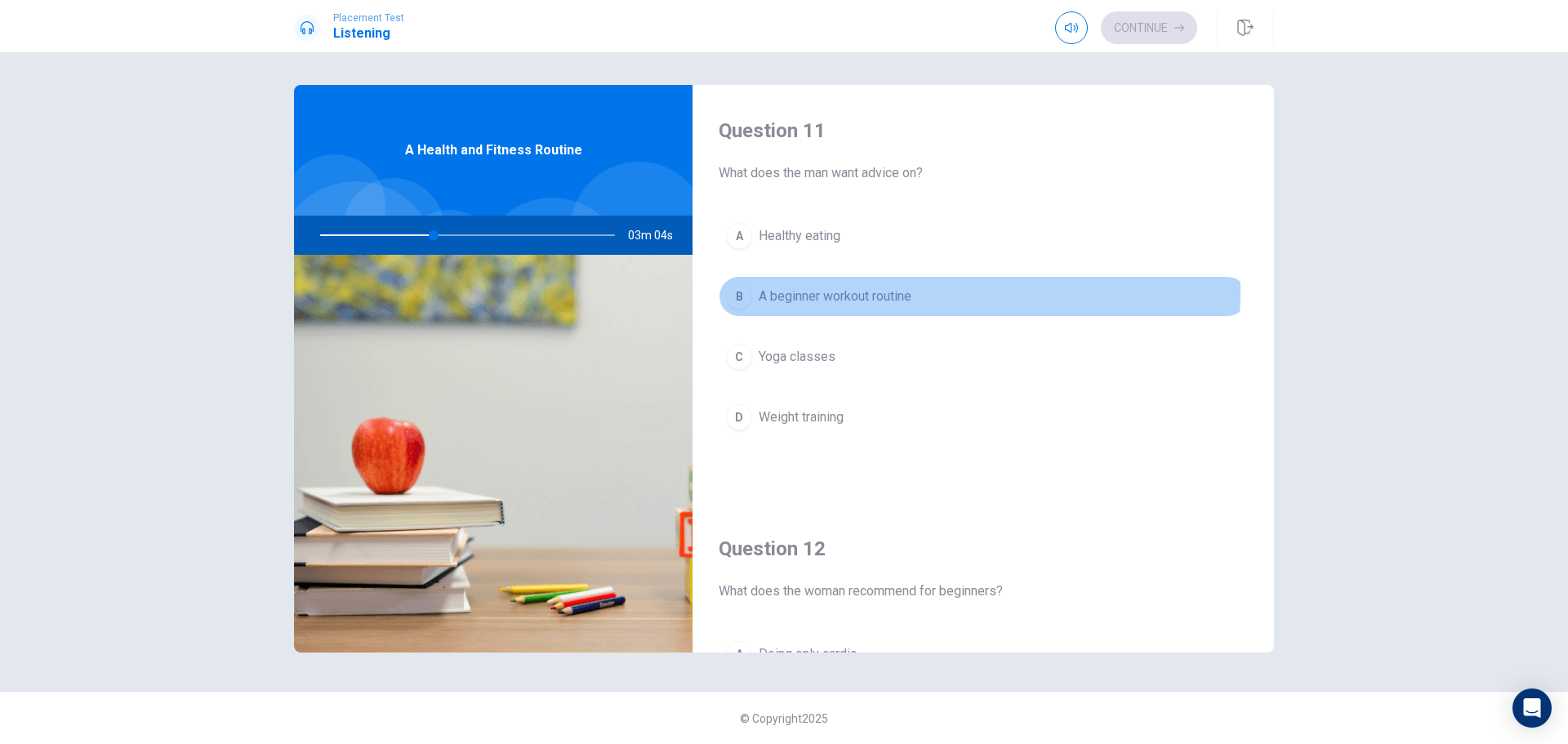
click at [889, 292] on span "A beginner workout routine" at bounding box center [835, 296] width 153 height 20
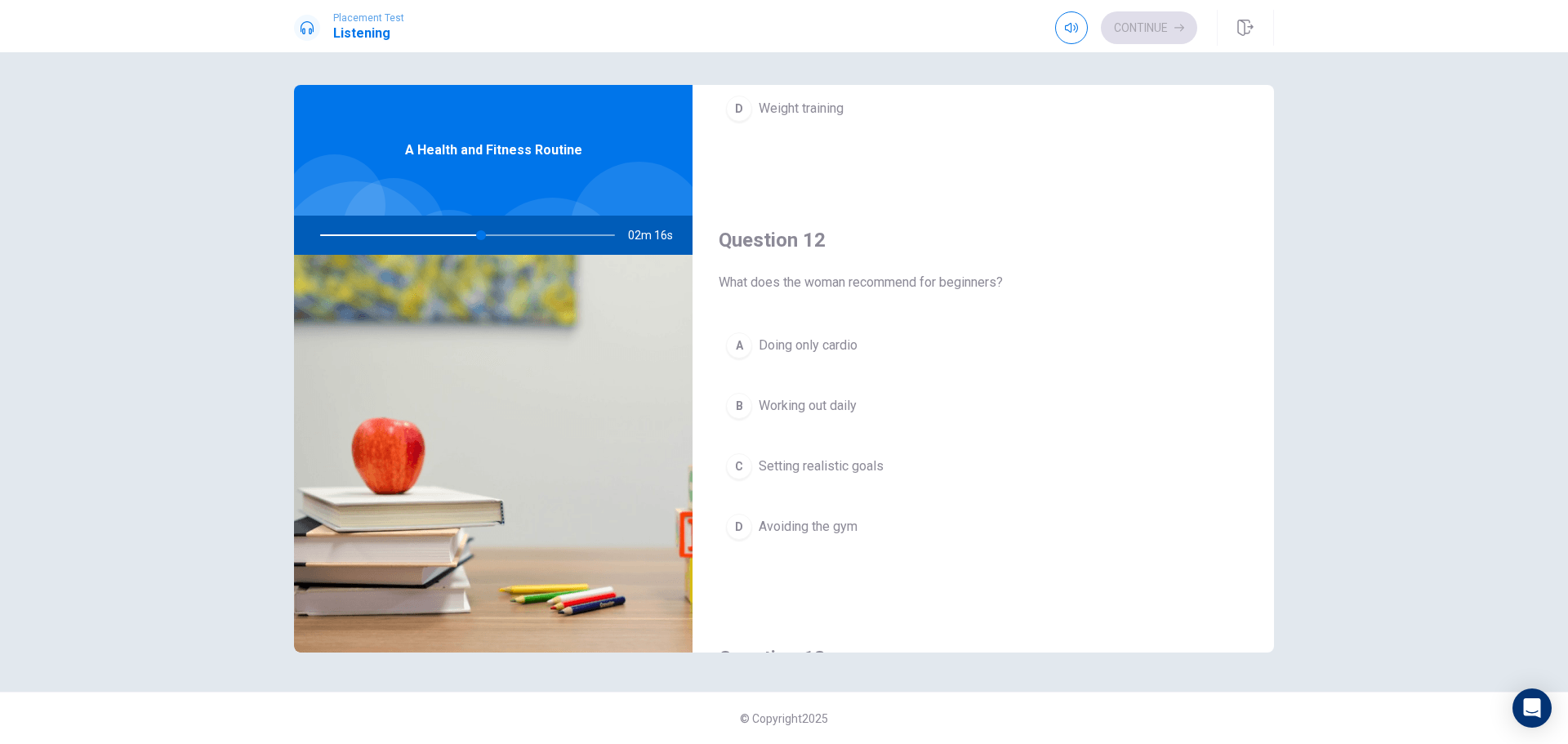
scroll to position [327, 0]
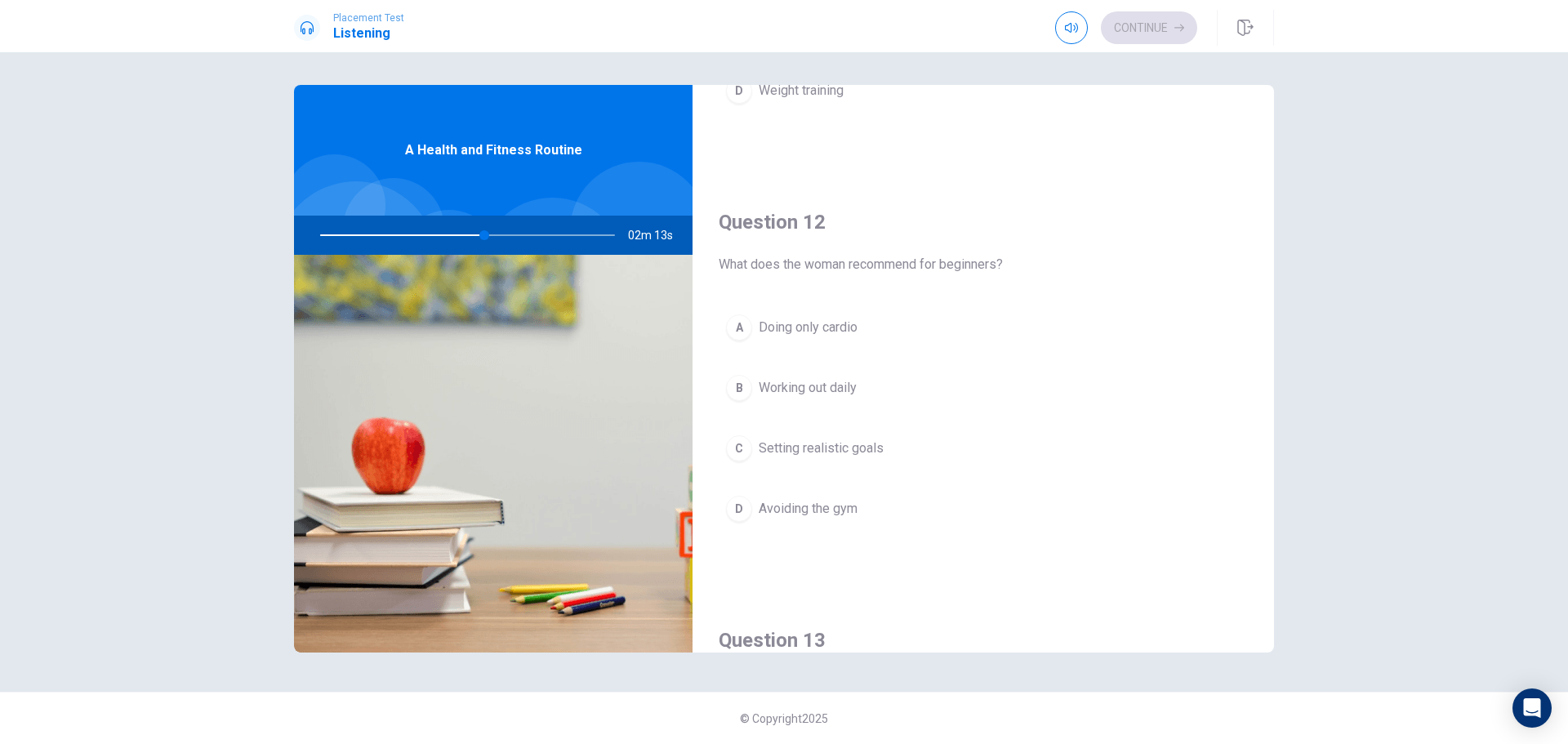
click at [901, 442] on button "C Setting realistic goals" at bounding box center [984, 448] width 530 height 40
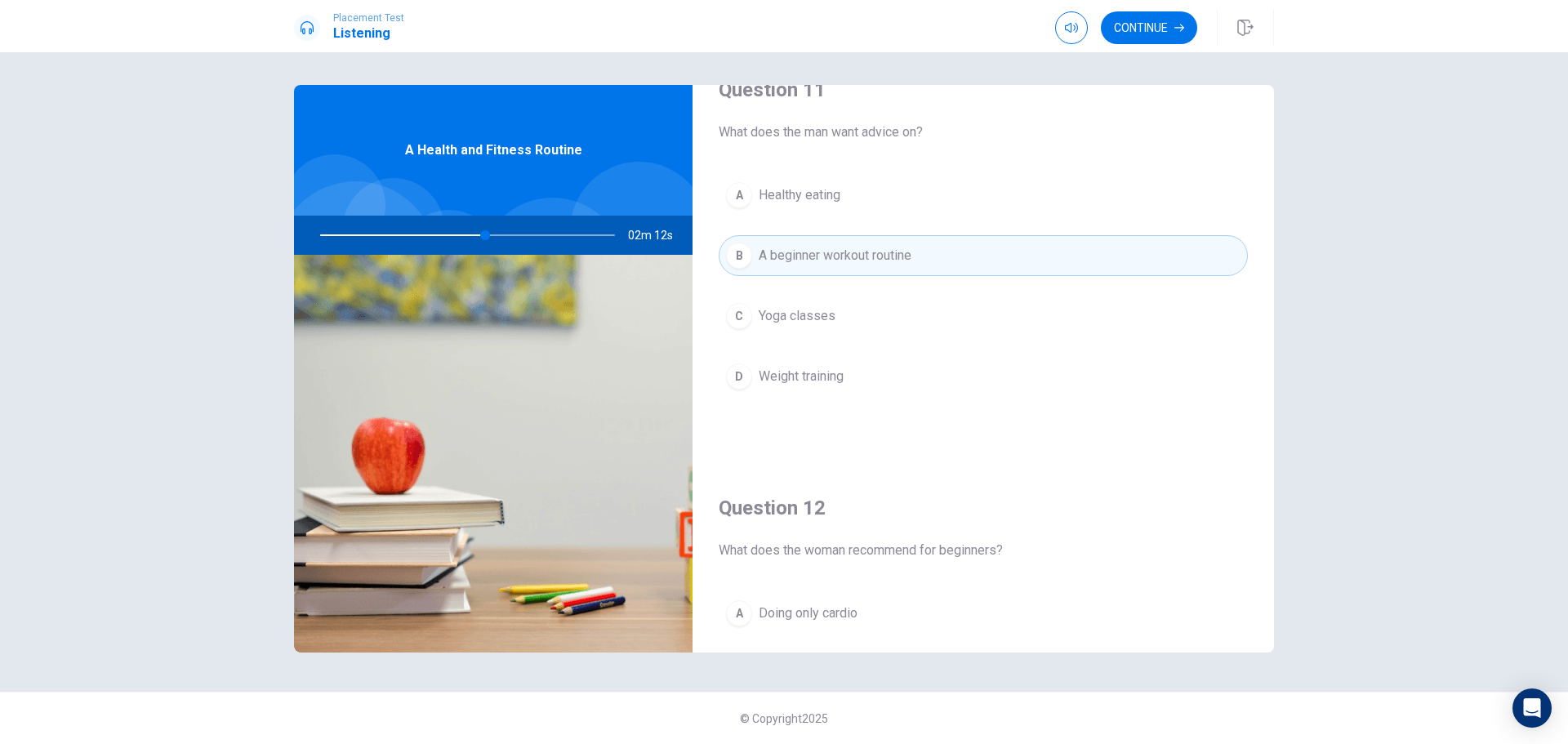
scroll to position [0, 0]
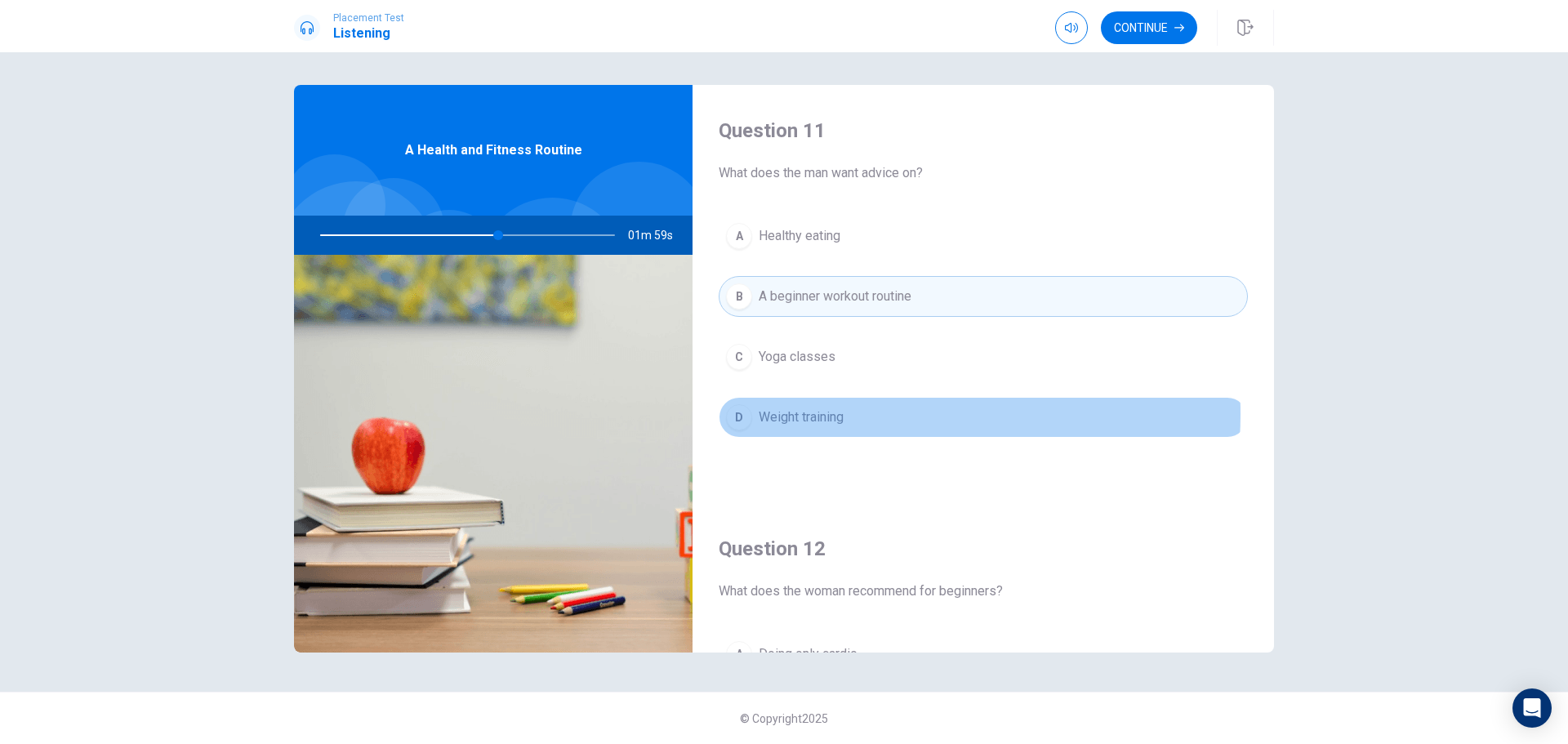
click at [847, 414] on button "D Weight training" at bounding box center [984, 416] width 530 height 40
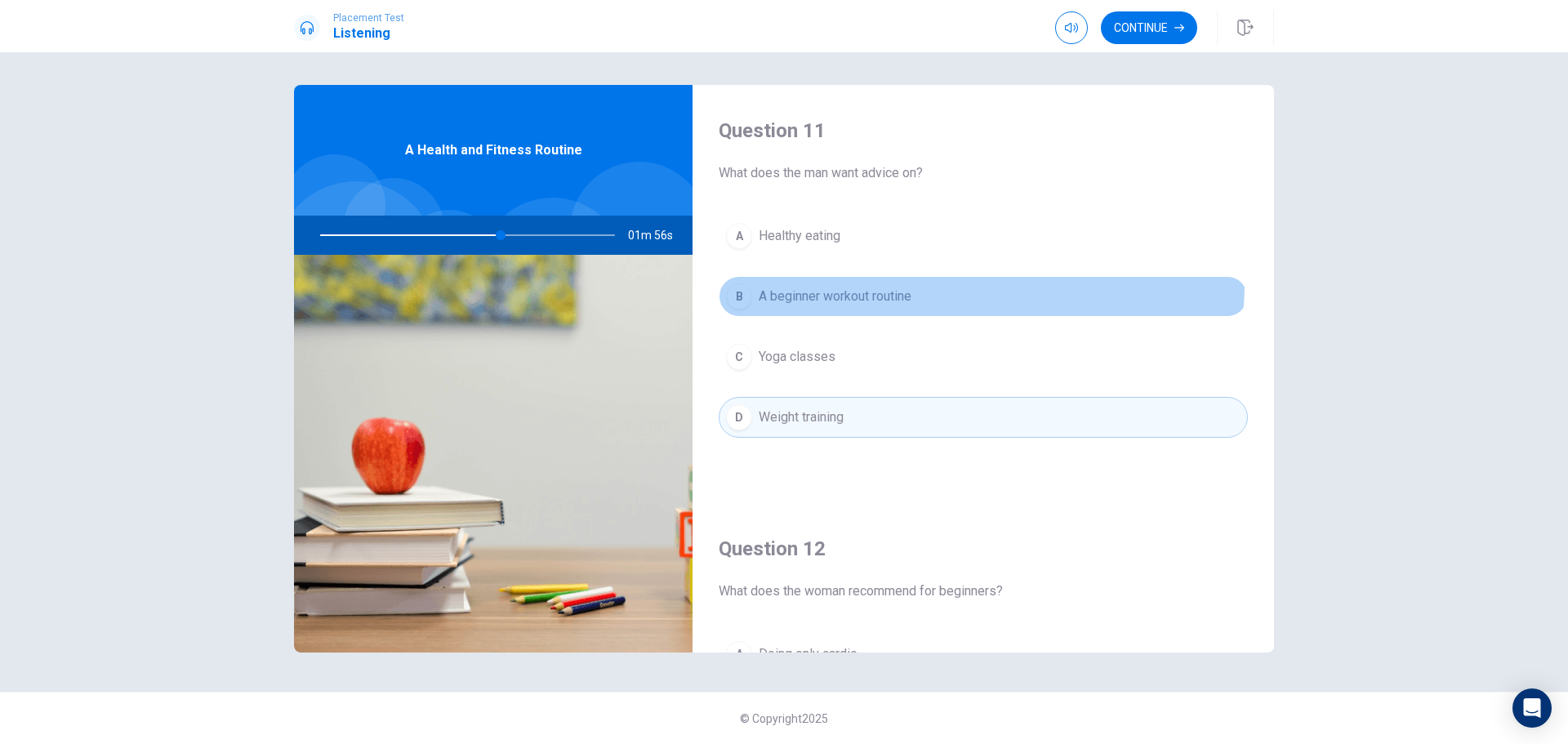
drag, startPoint x: 981, startPoint y: 285, endPoint x: 1010, endPoint y: 232, distance: 60.4
click at [981, 285] on button "B A beginner workout routine" at bounding box center [984, 296] width 530 height 40
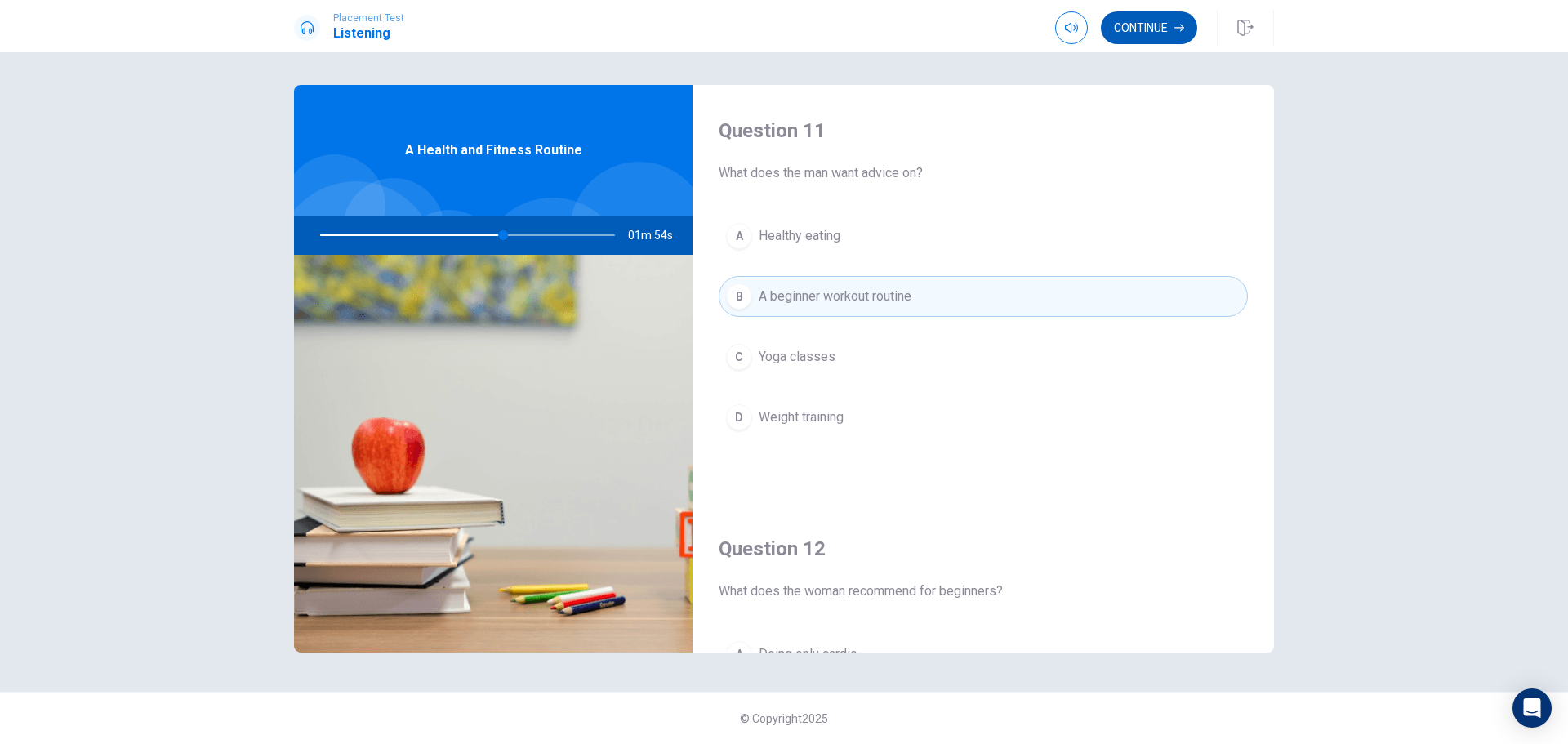
click at [1135, 34] on button "Continue" at bounding box center [1148, 28] width 96 height 32
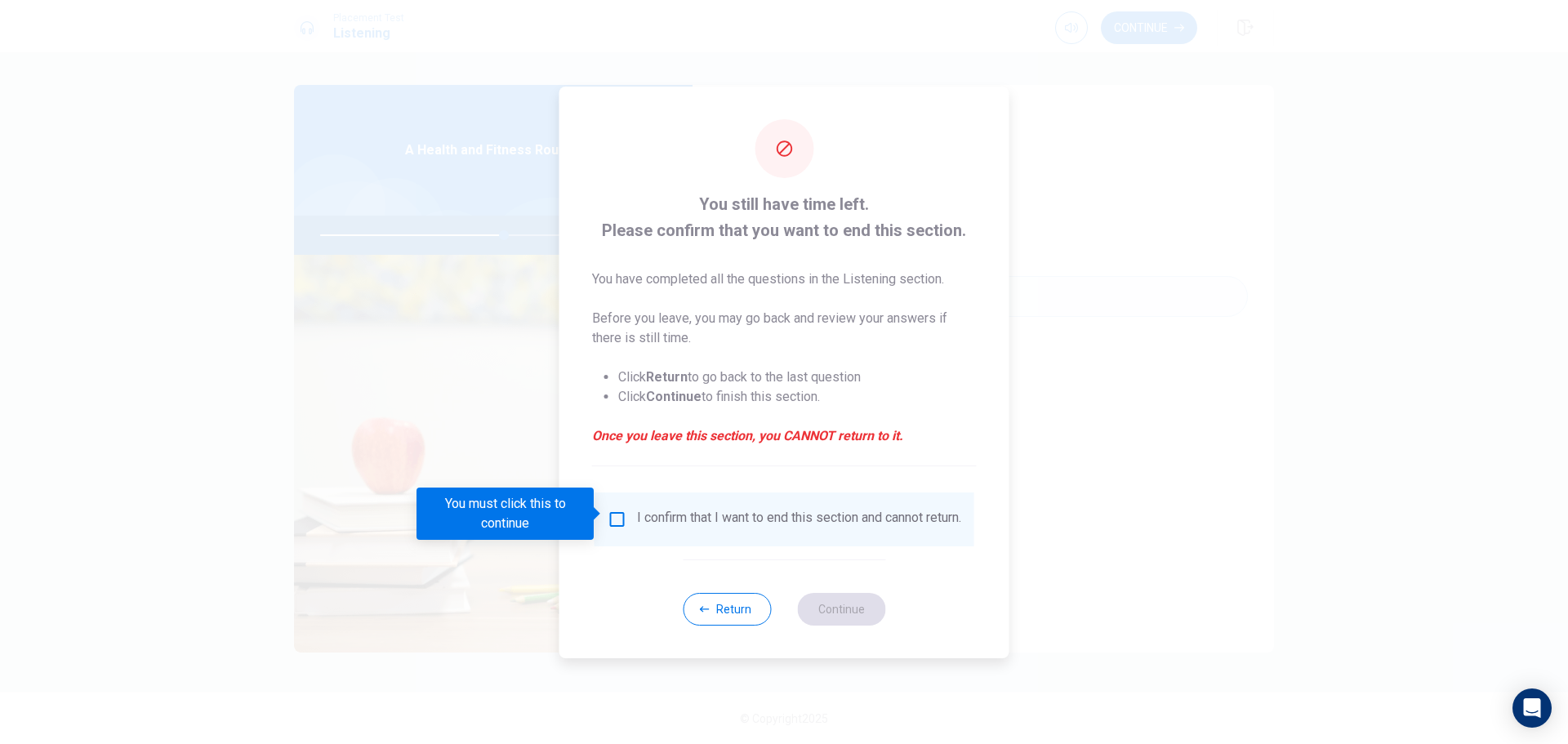
click at [616, 513] on input "You must click this to continue" at bounding box center [618, 520] width 20 height 20
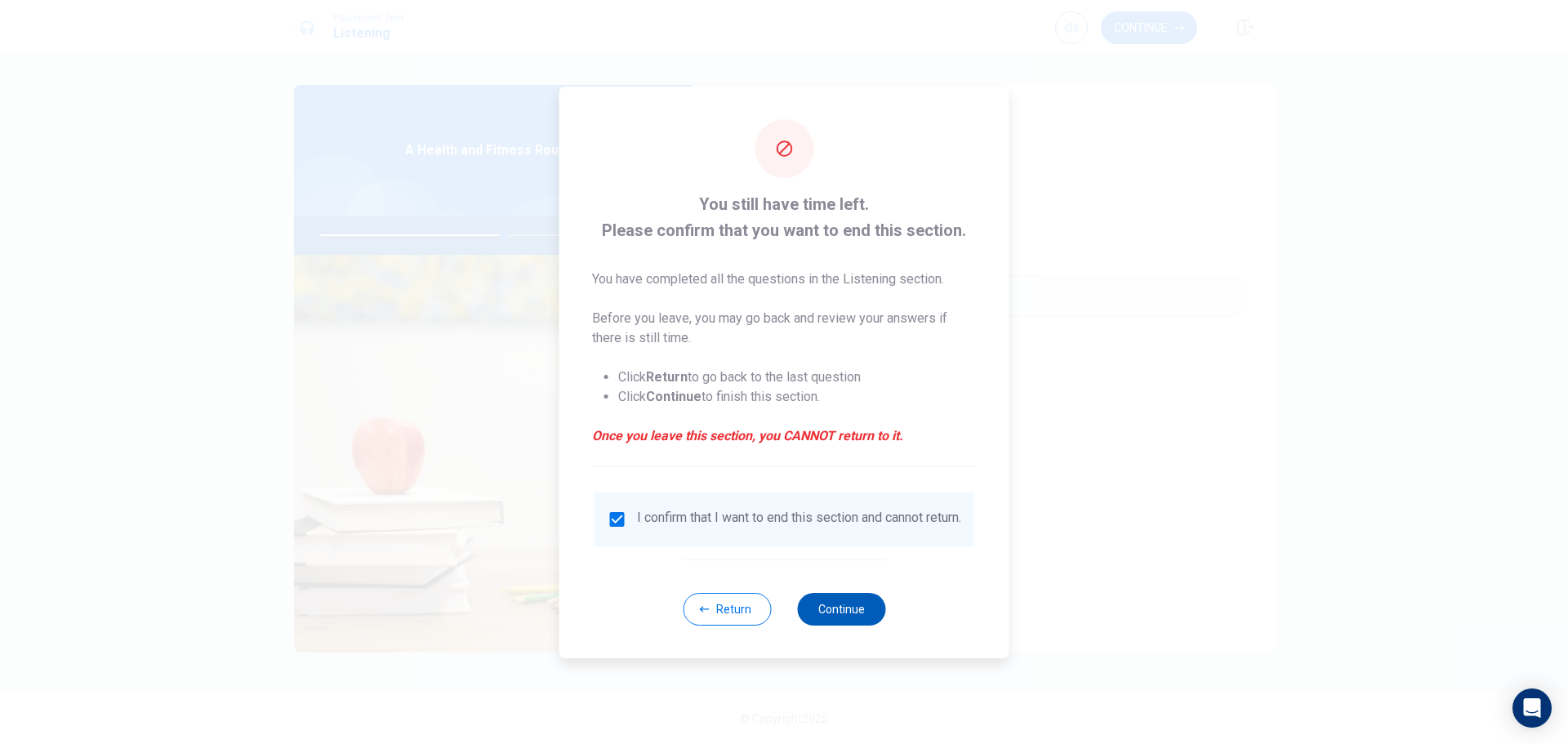
click at [836, 620] on button "Continue" at bounding box center [841, 609] width 88 height 32
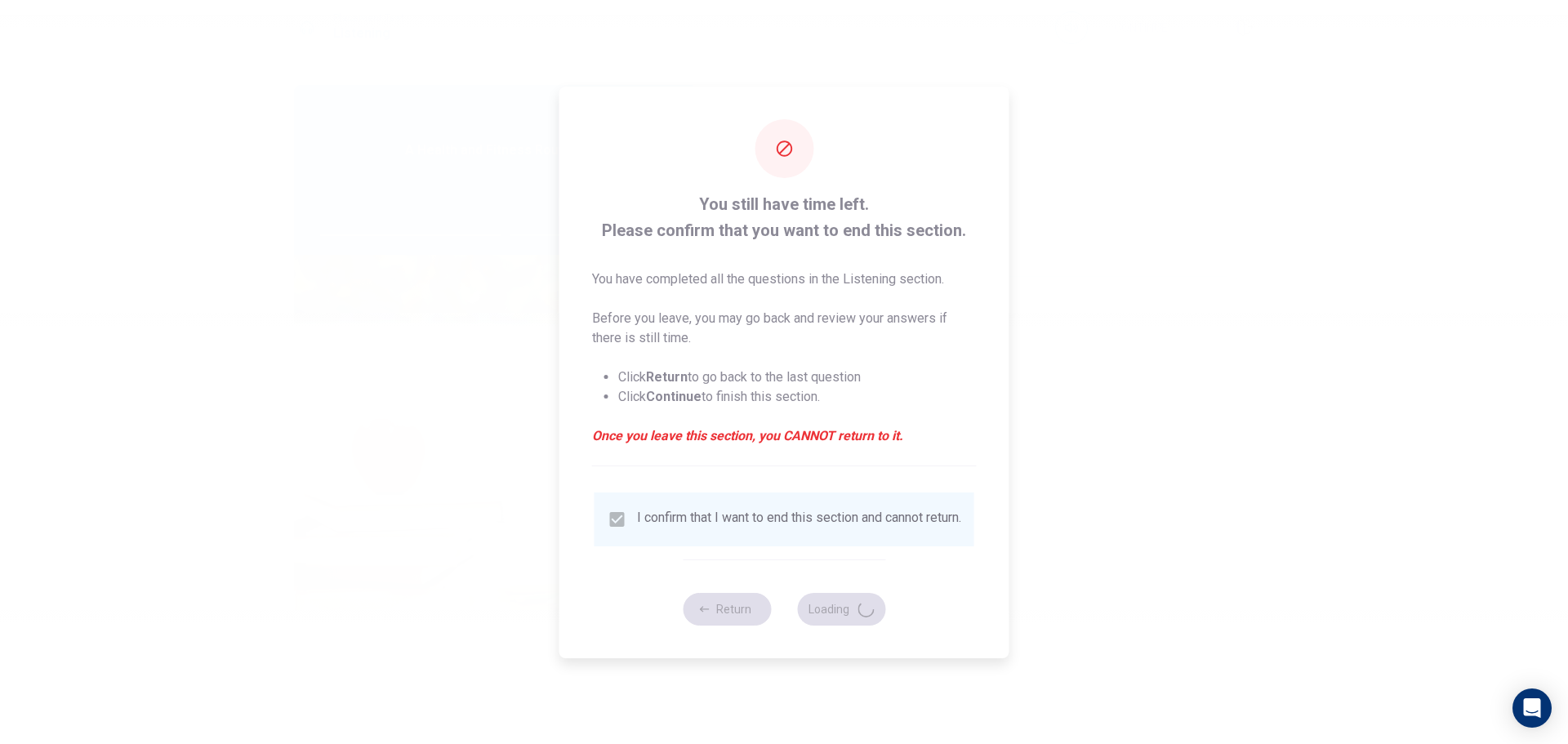
type input "63"
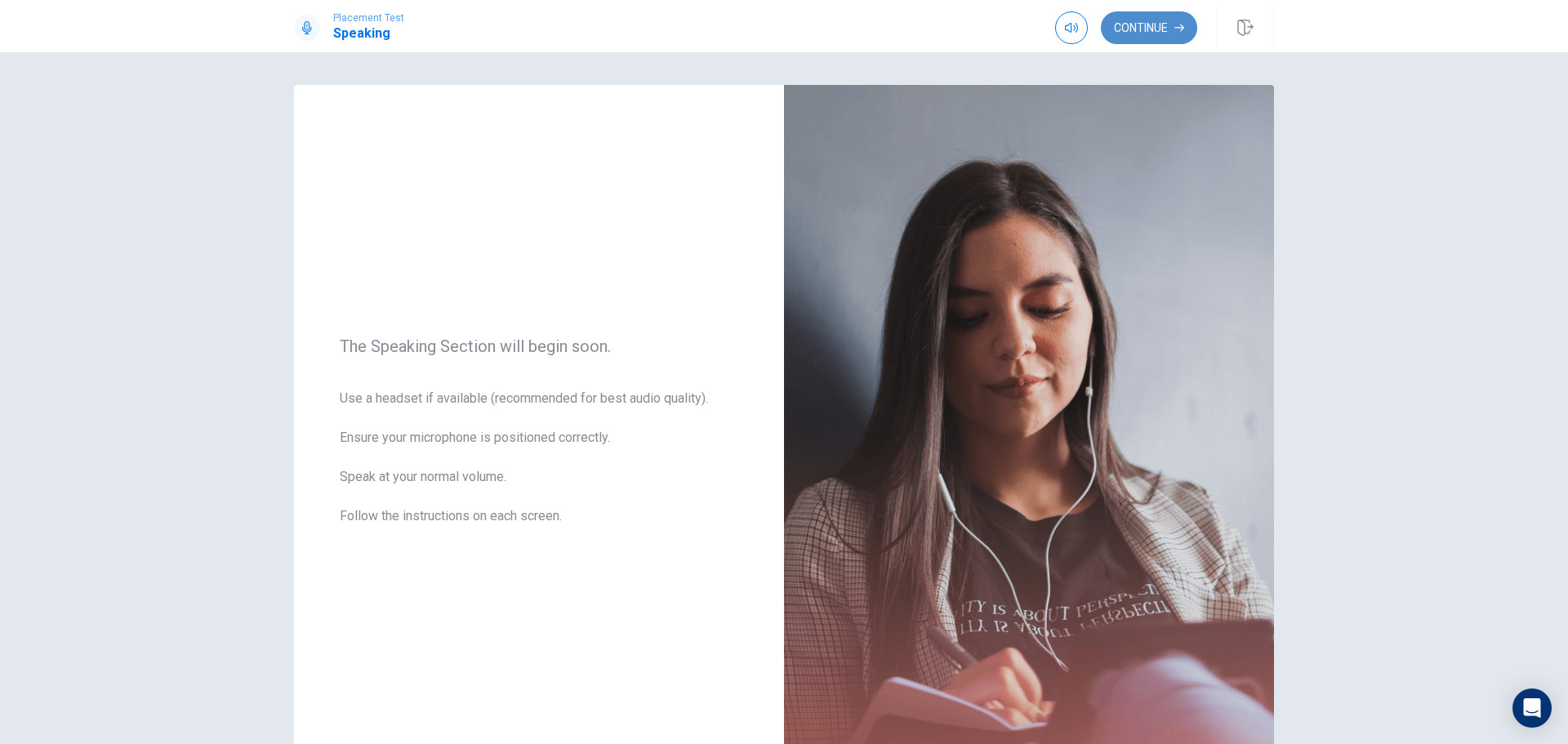
click at [1169, 12] on button "Continue" at bounding box center [1148, 28] width 96 height 32
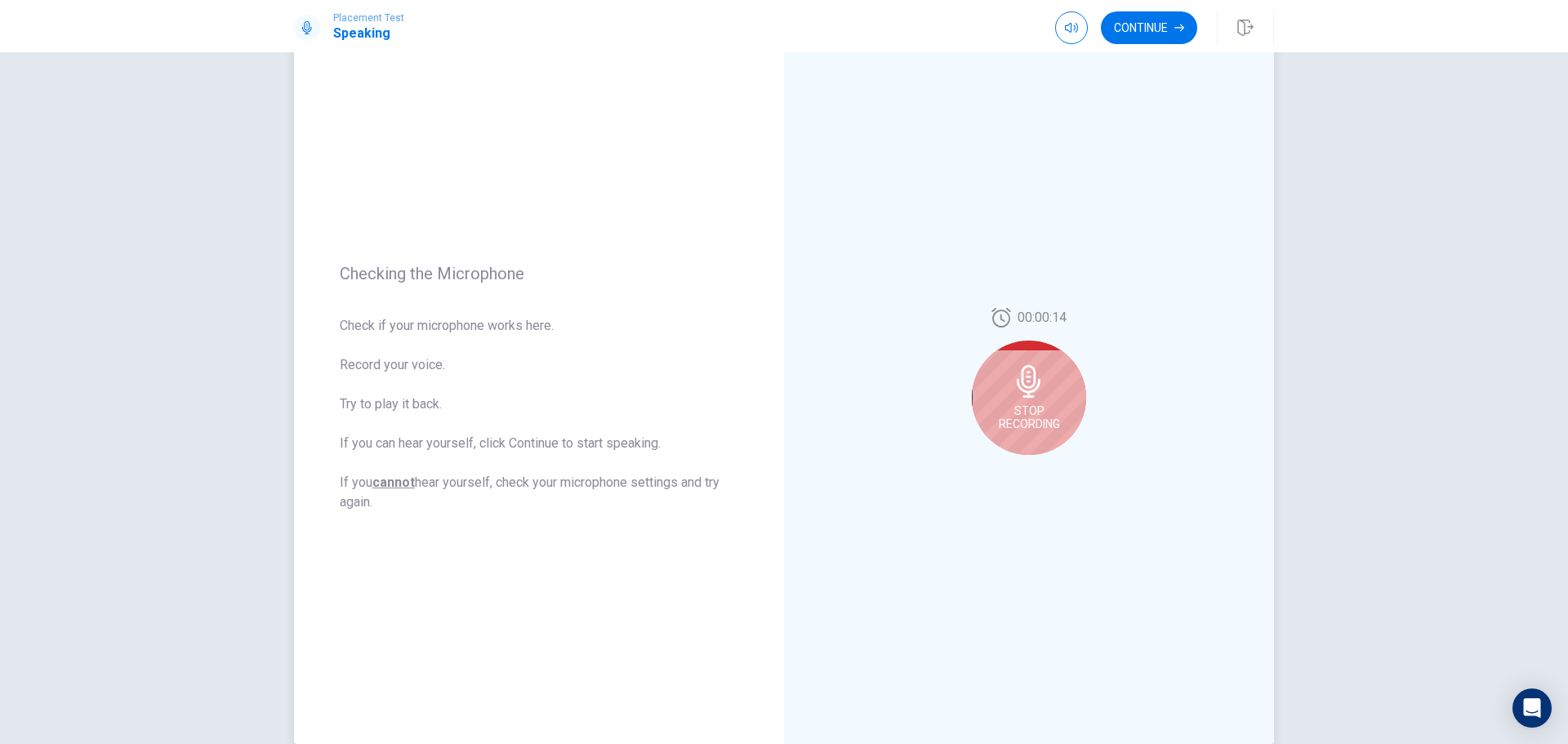
scroll to position [82, 0]
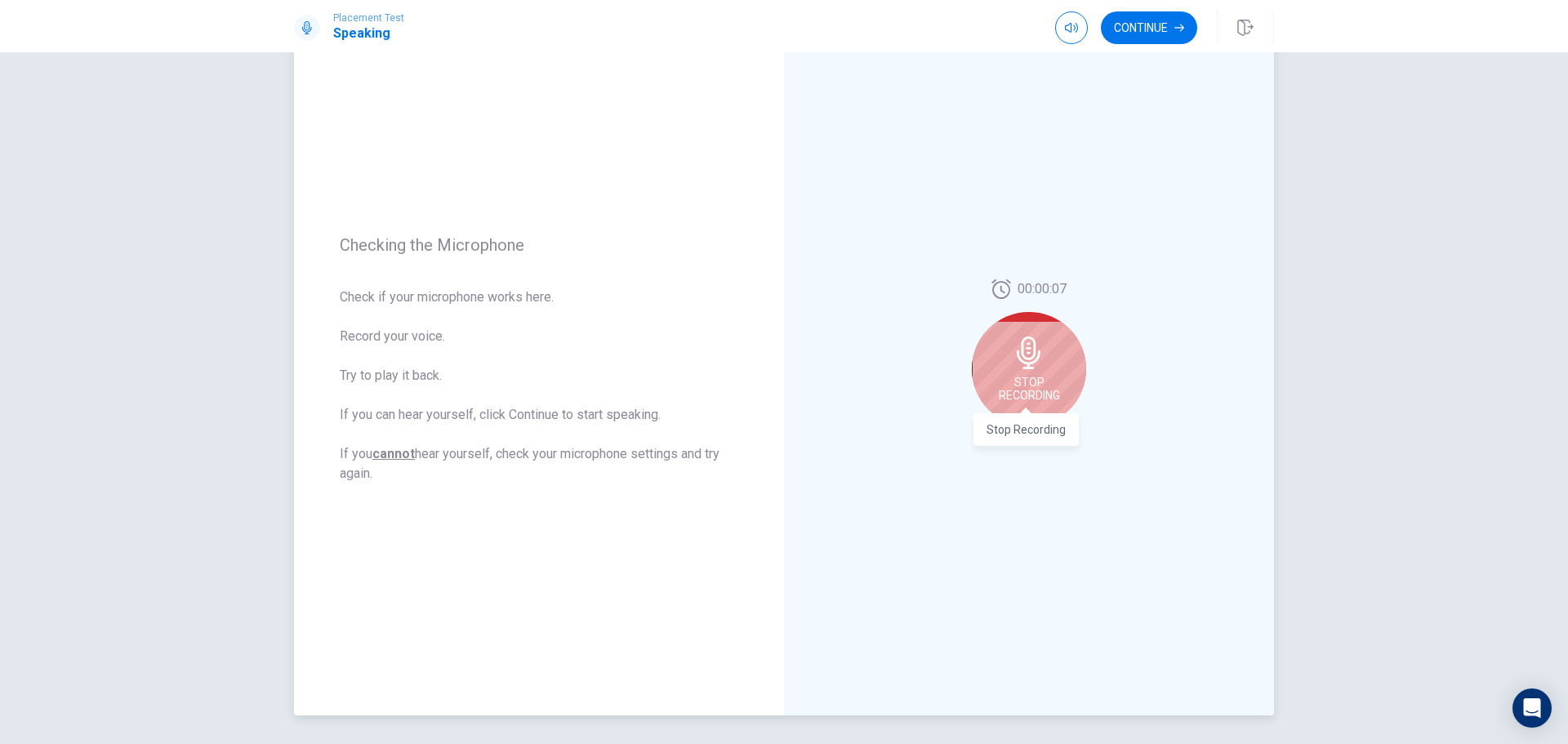
click at [1038, 383] on span "Stop Recording" at bounding box center [1029, 389] width 61 height 26
click at [1036, 436] on button "Play Audio" at bounding box center [1047, 439] width 22 height 22
click at [1045, 435] on icon "Pause Audio" at bounding box center [1047, 439] width 8 height 10
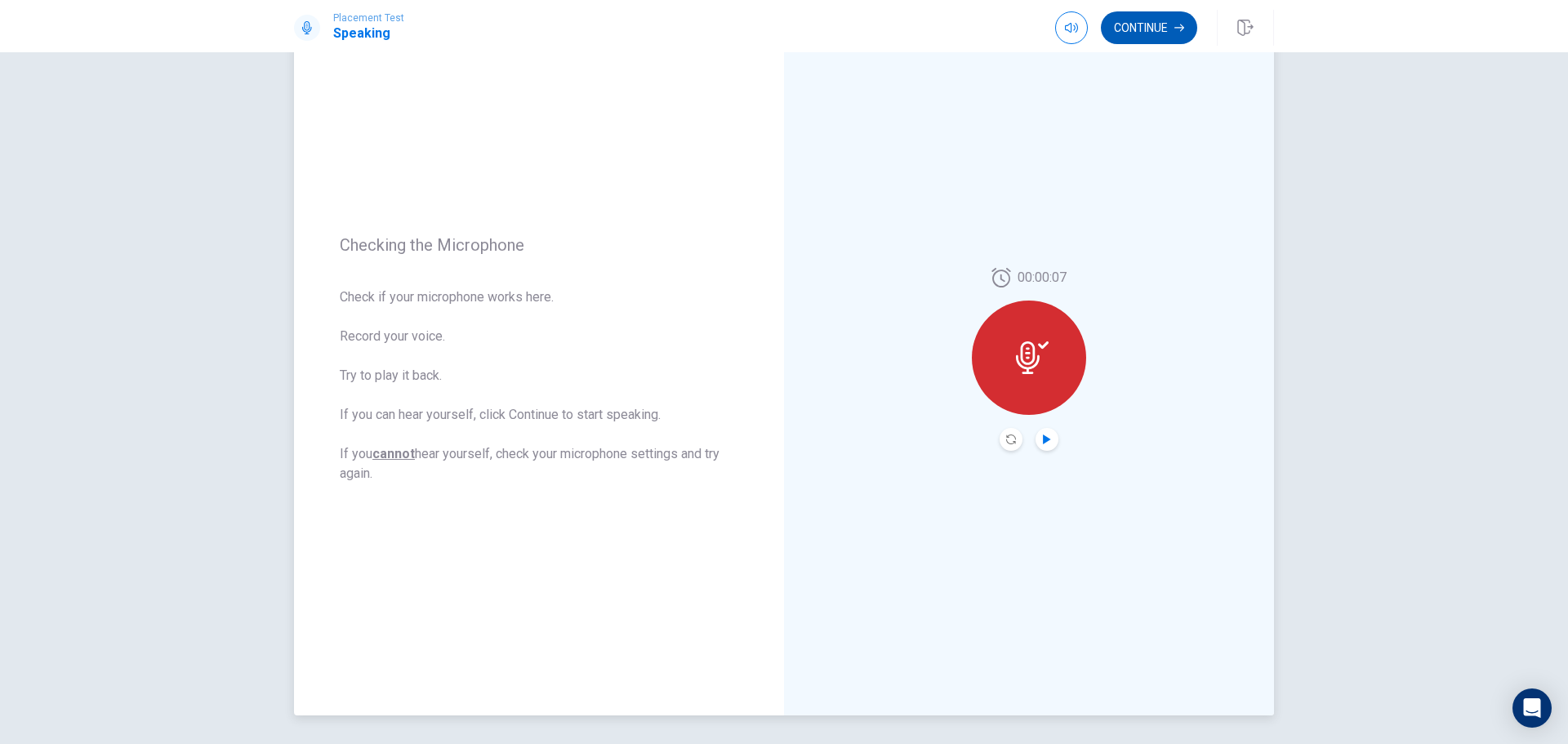
click at [1164, 32] on button "Continue" at bounding box center [1148, 28] width 96 height 32
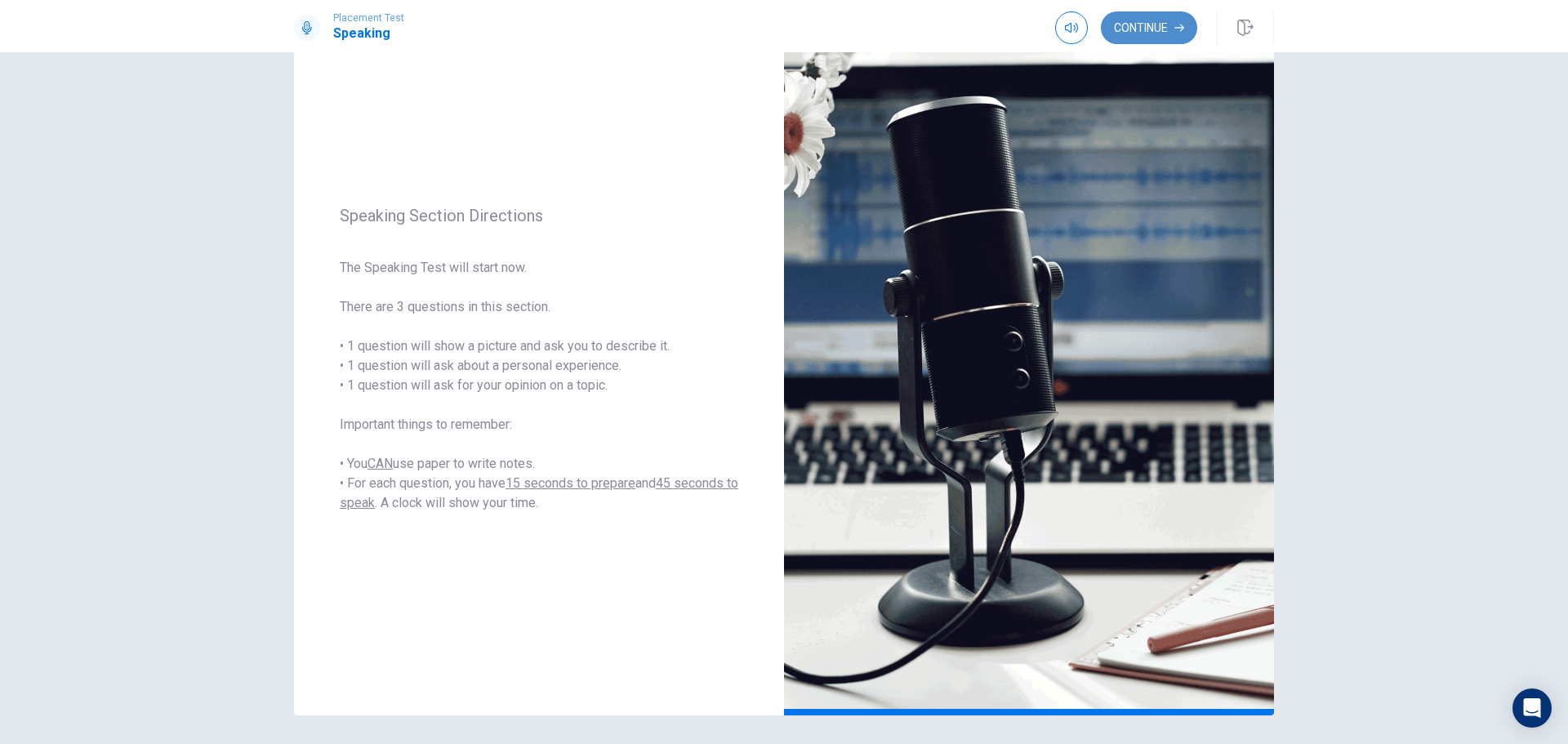
click at [1119, 33] on button "Continue" at bounding box center [1148, 28] width 96 height 32
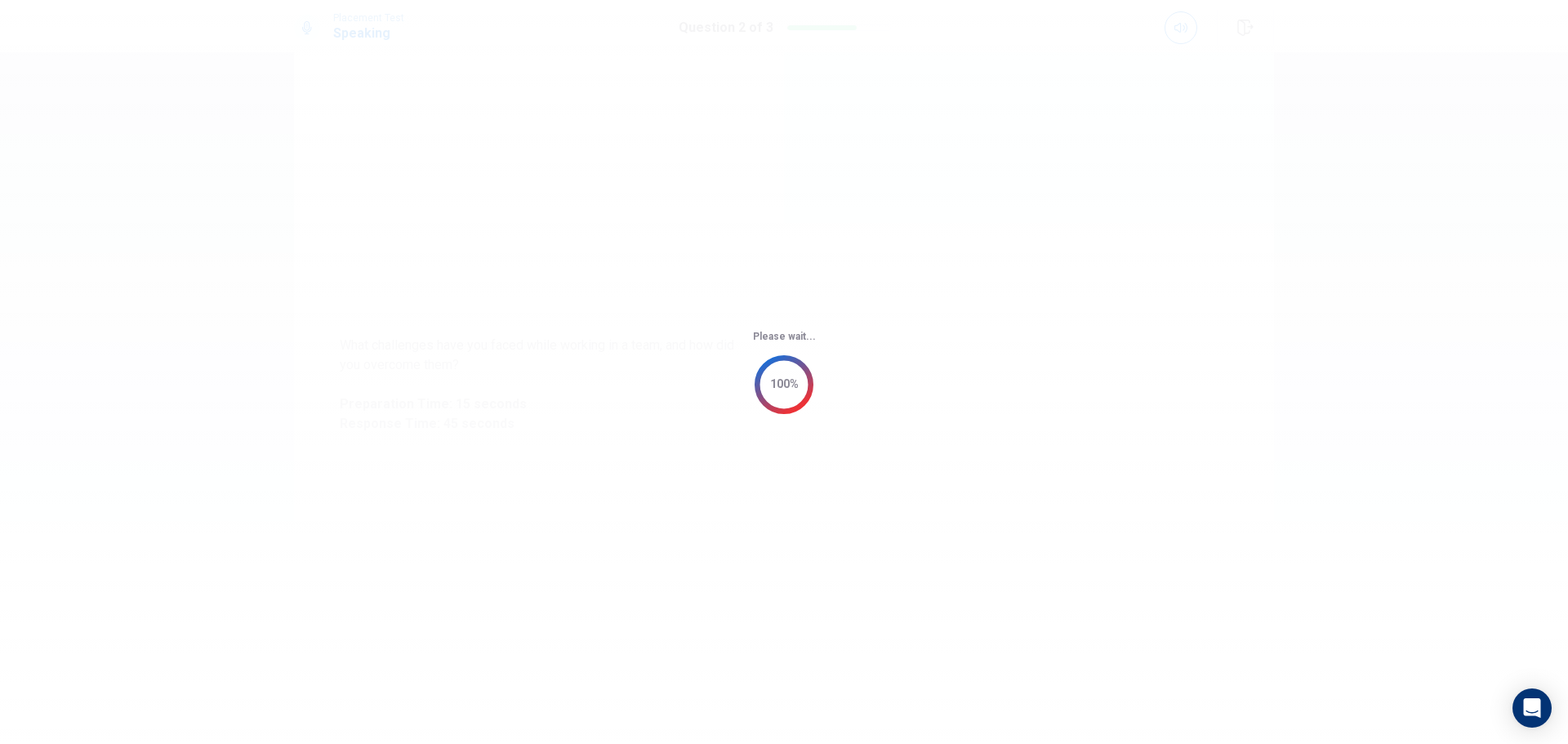
scroll to position [0, 0]
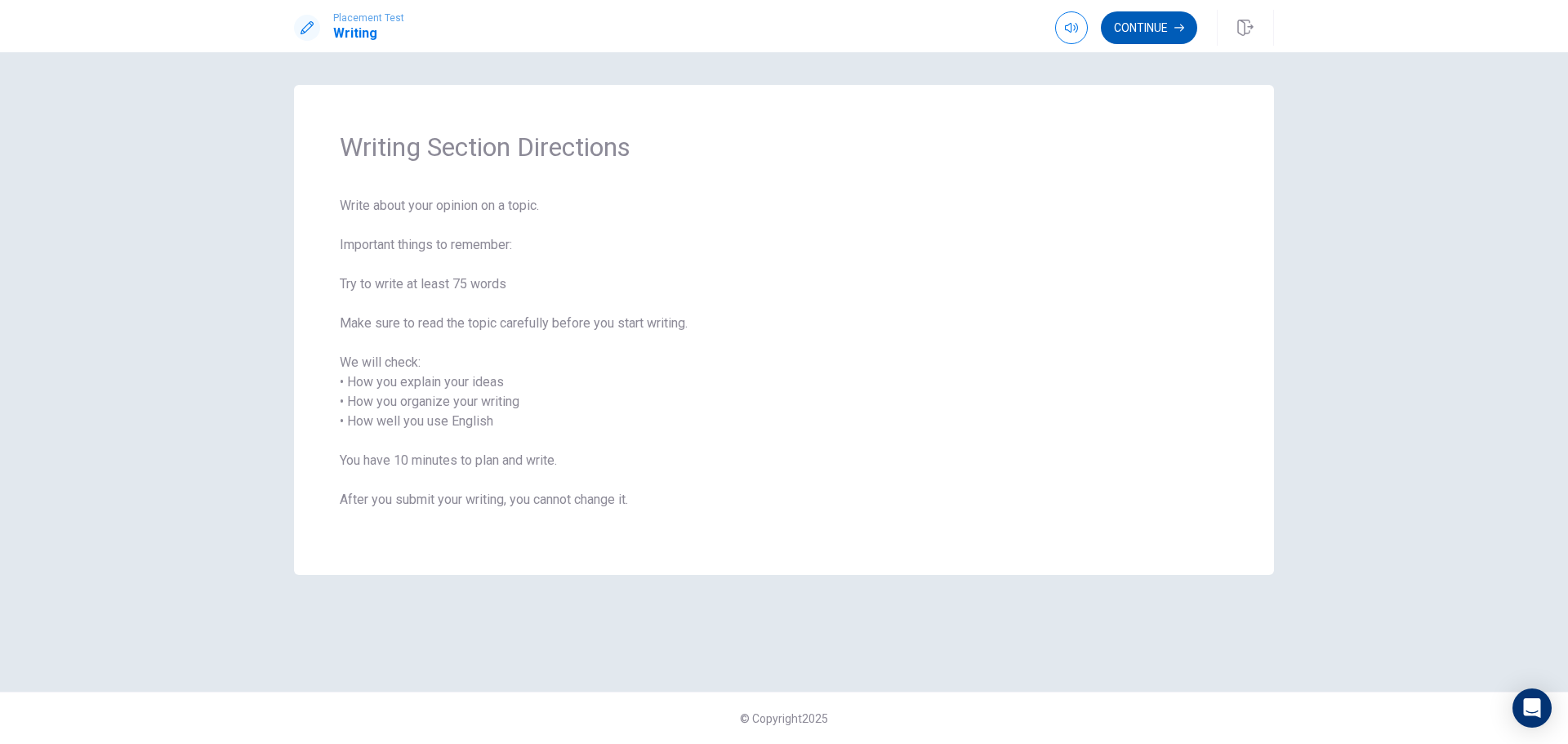
click at [1140, 22] on button "Continue" at bounding box center [1148, 28] width 96 height 32
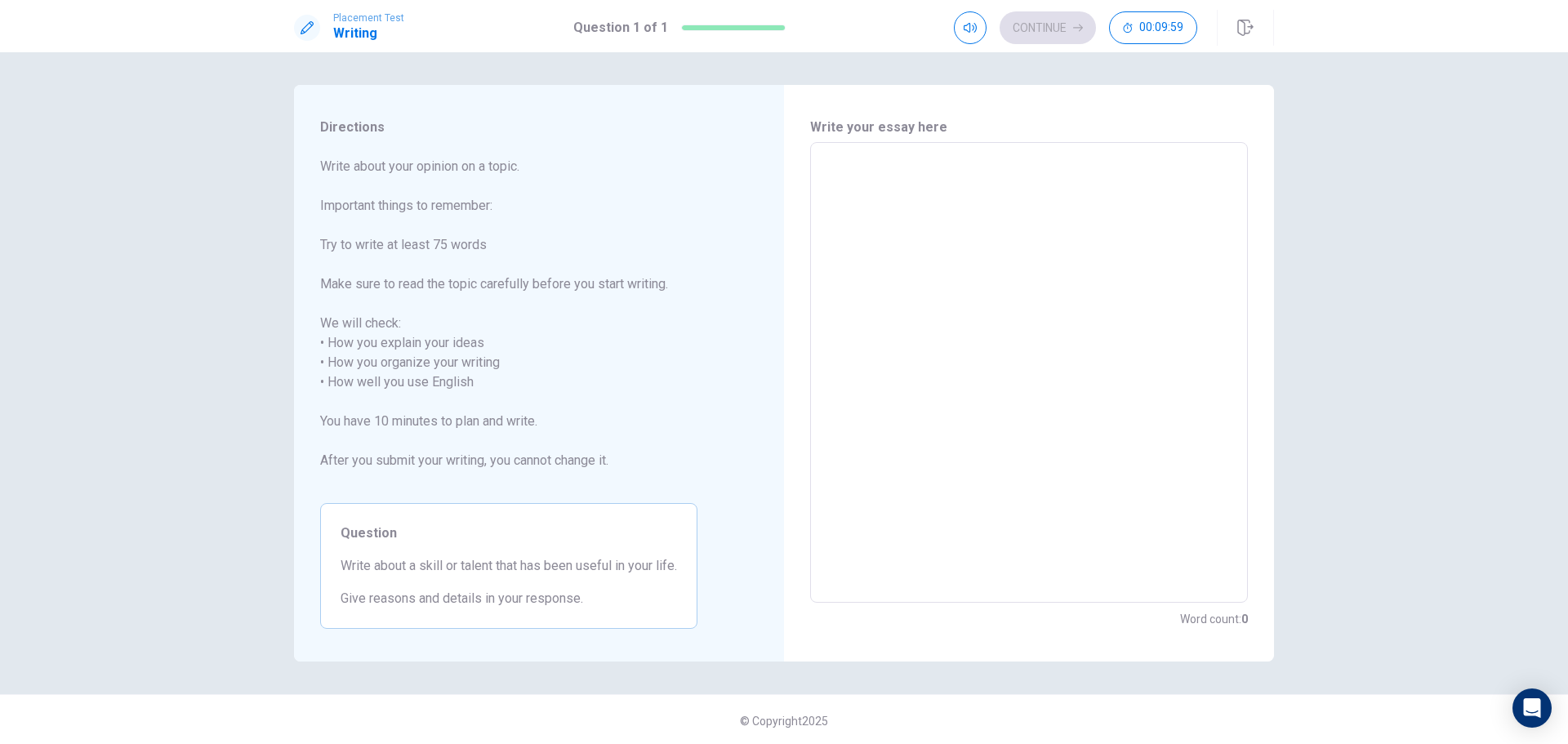
click at [876, 185] on textarea at bounding box center [1029, 372] width 415 height 433
type textarea "o"
type textarea "x"
type textarea "on"
type textarea "x"
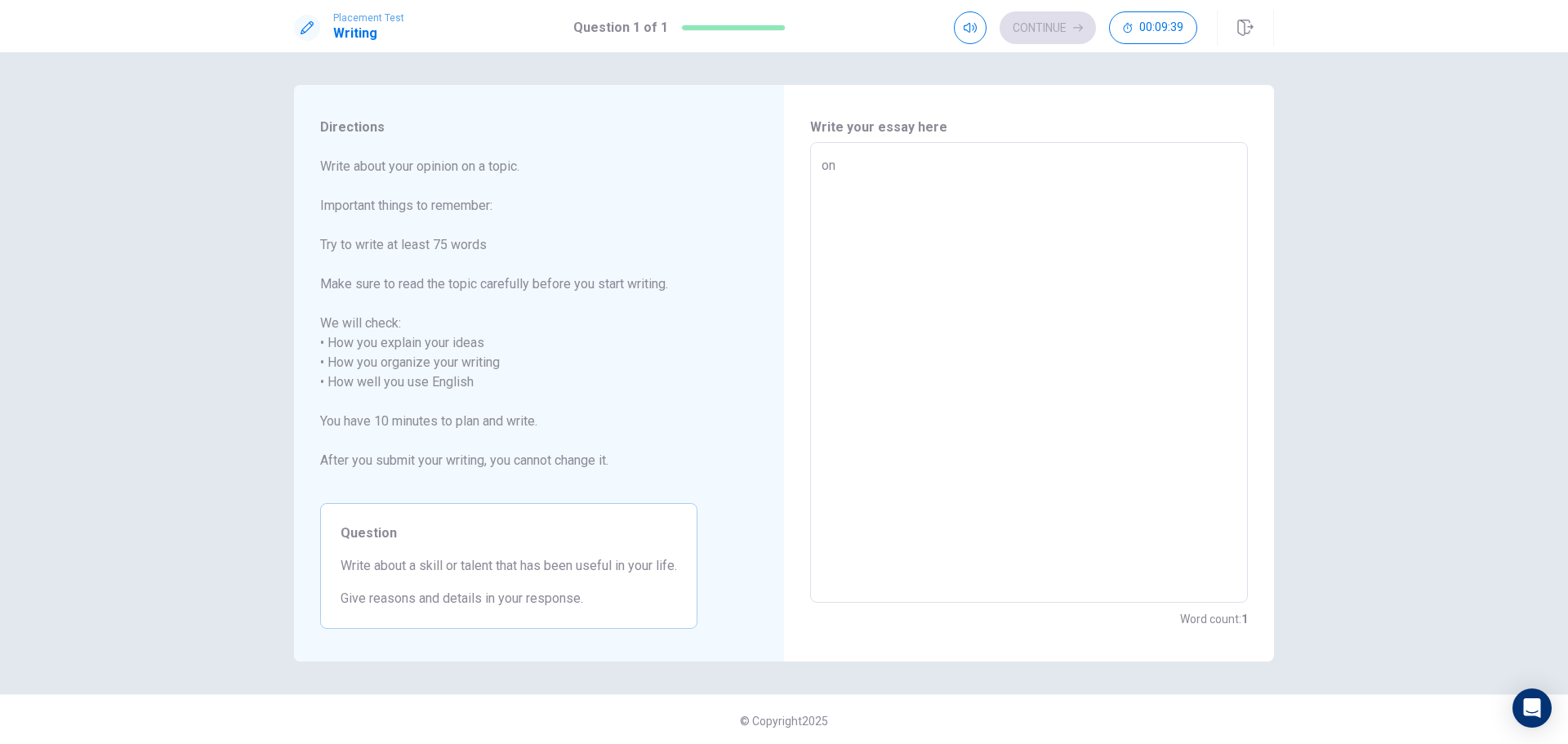
type textarea "one"
type textarea "x"
type textarea "one"
type textarea "x"
type textarea "one"
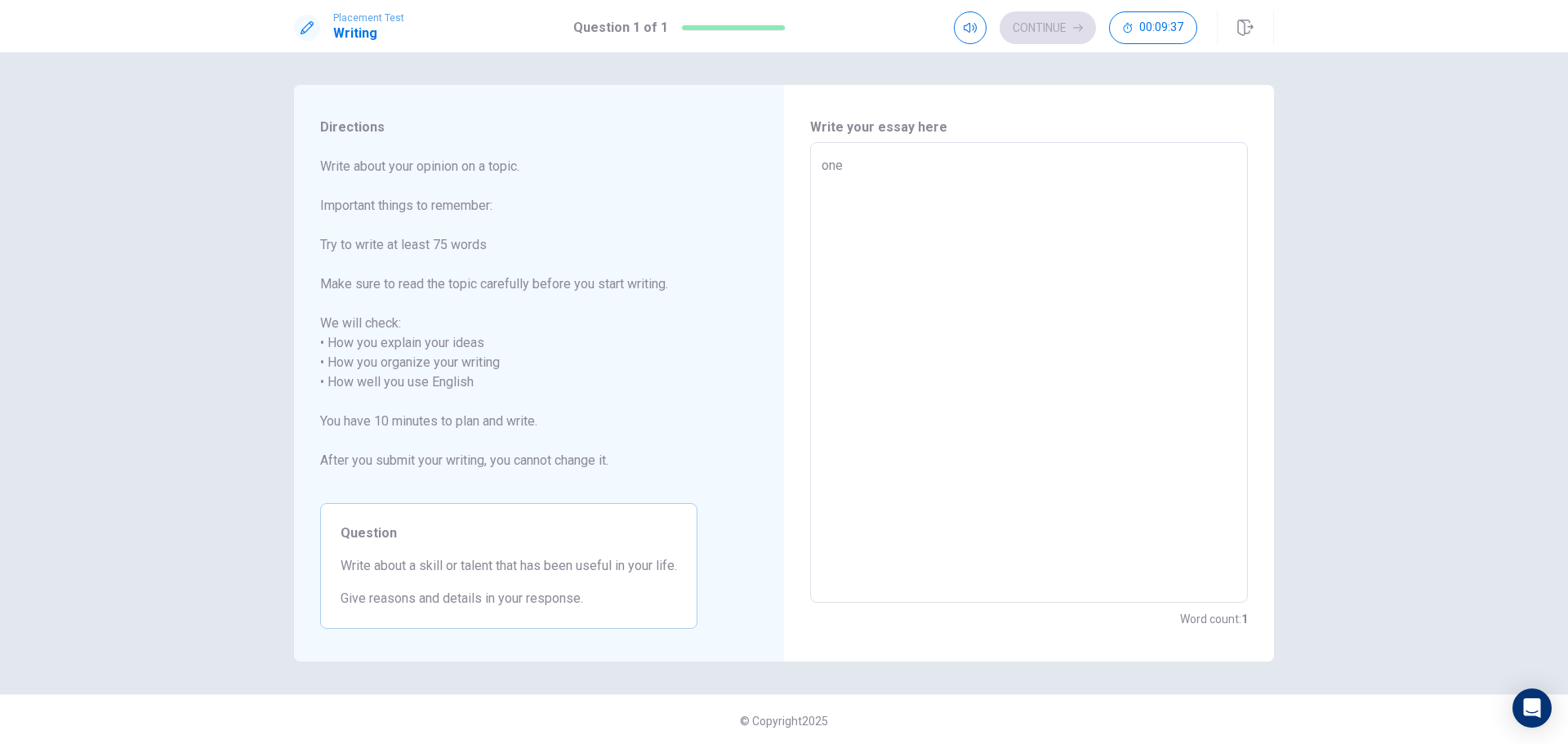
type textarea "x"
type textarea "on"
type textarea "x"
type textarea "o"
type textarea "x"
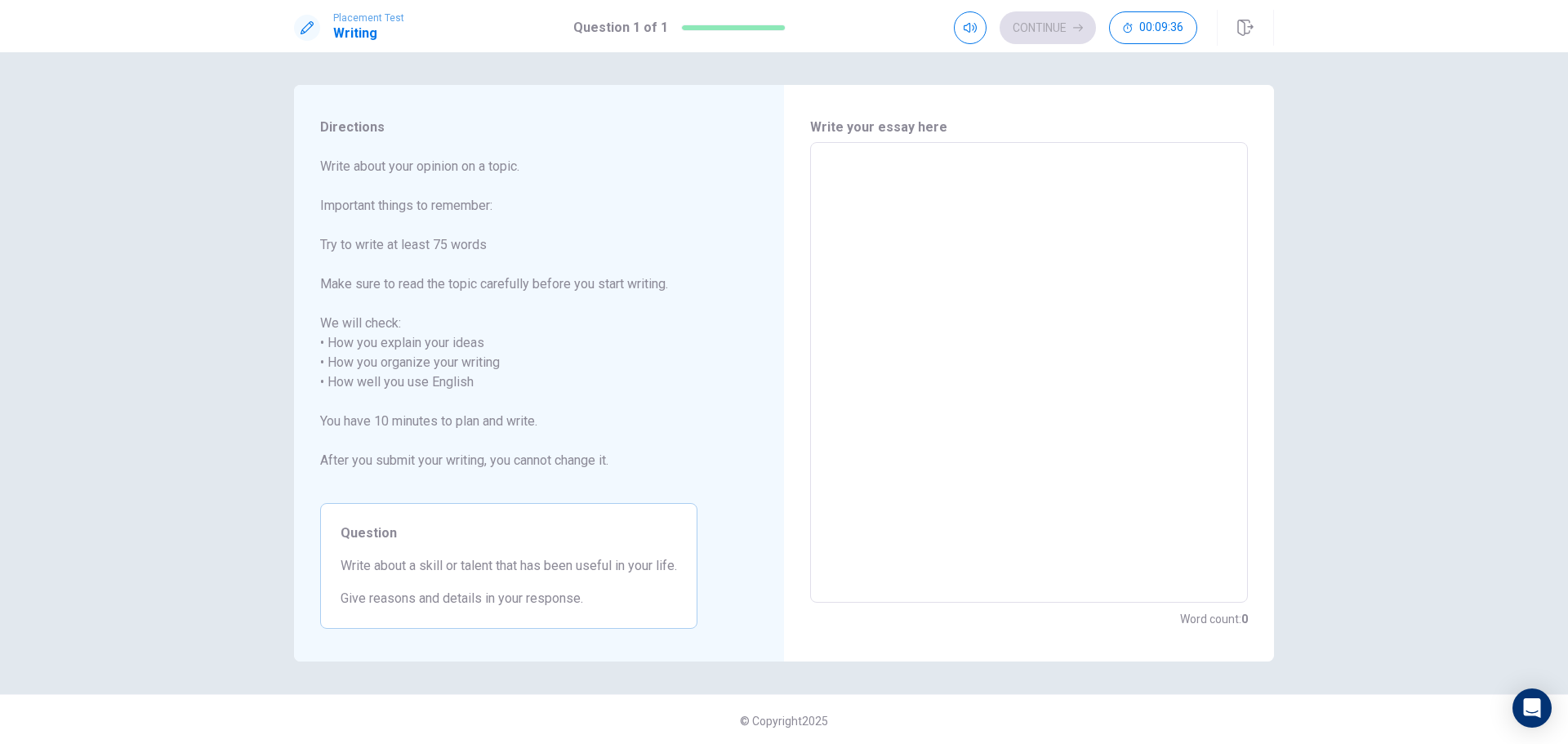
type textarea "O"
type textarea "x"
type textarea "On"
type textarea "x"
type textarea "One"
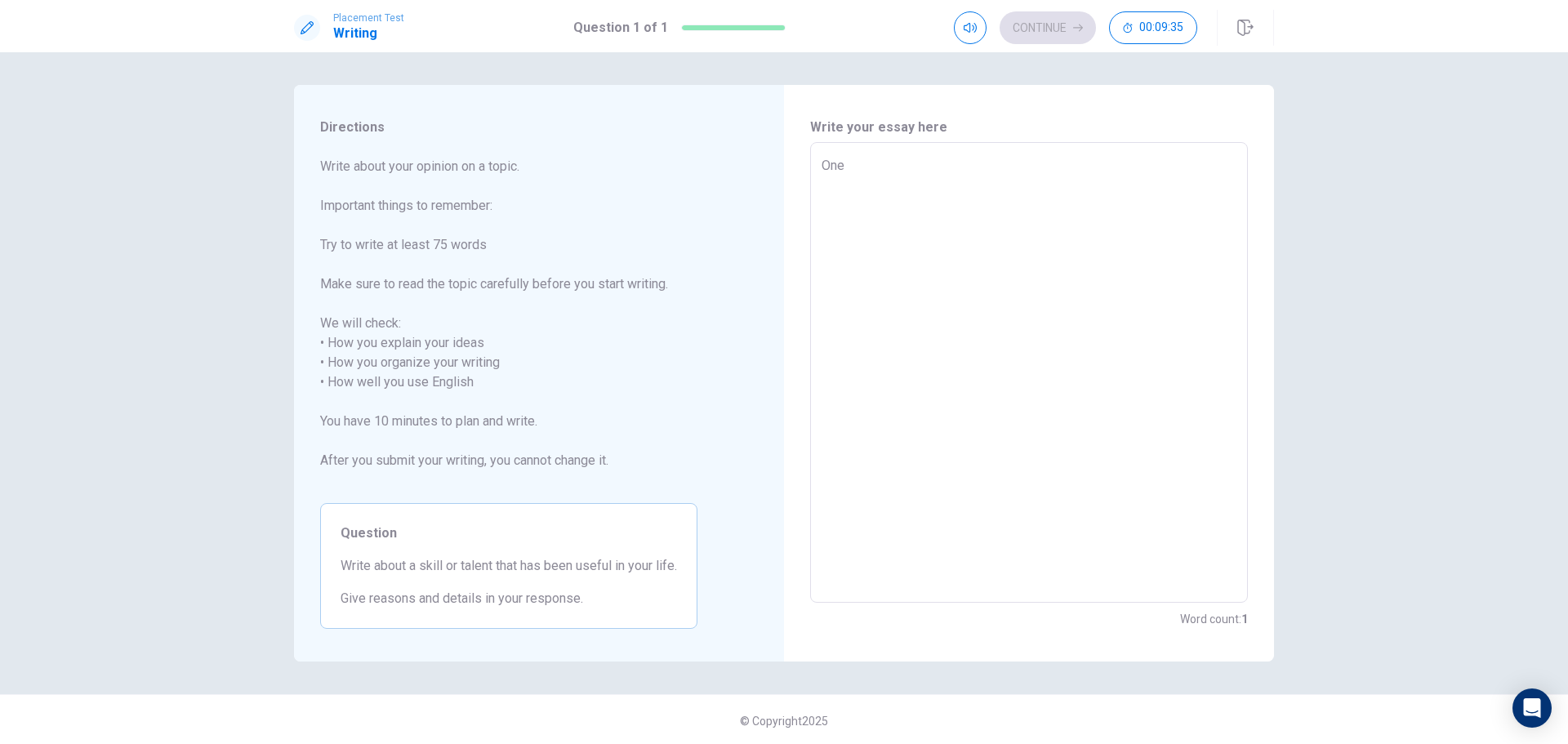
type textarea "x"
type textarea "One"
type textarea "x"
type textarea "One o"
type textarea "x"
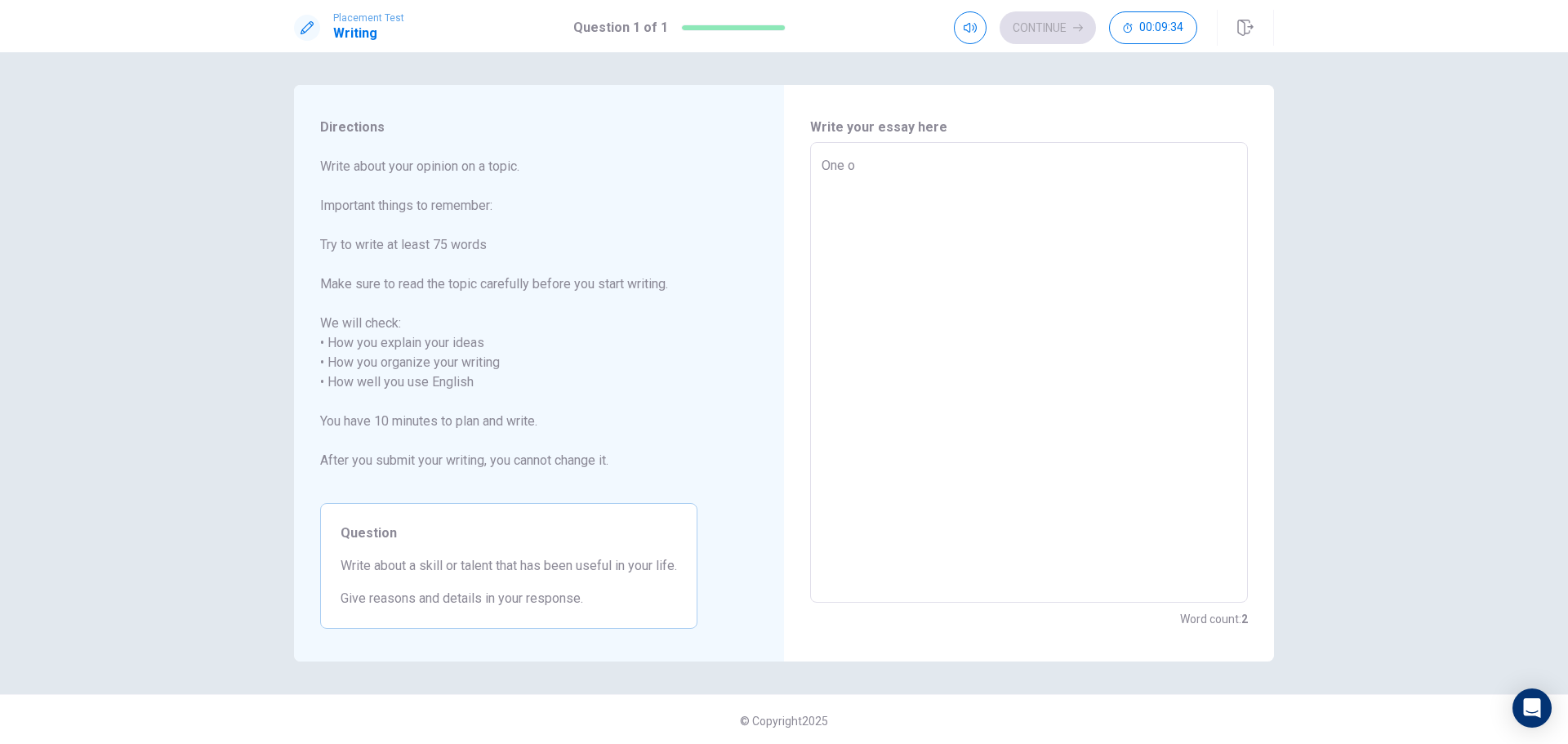
type textarea "One of"
type textarea "x"
type textarea "One of"
type textarea "x"
type textarea "One of t"
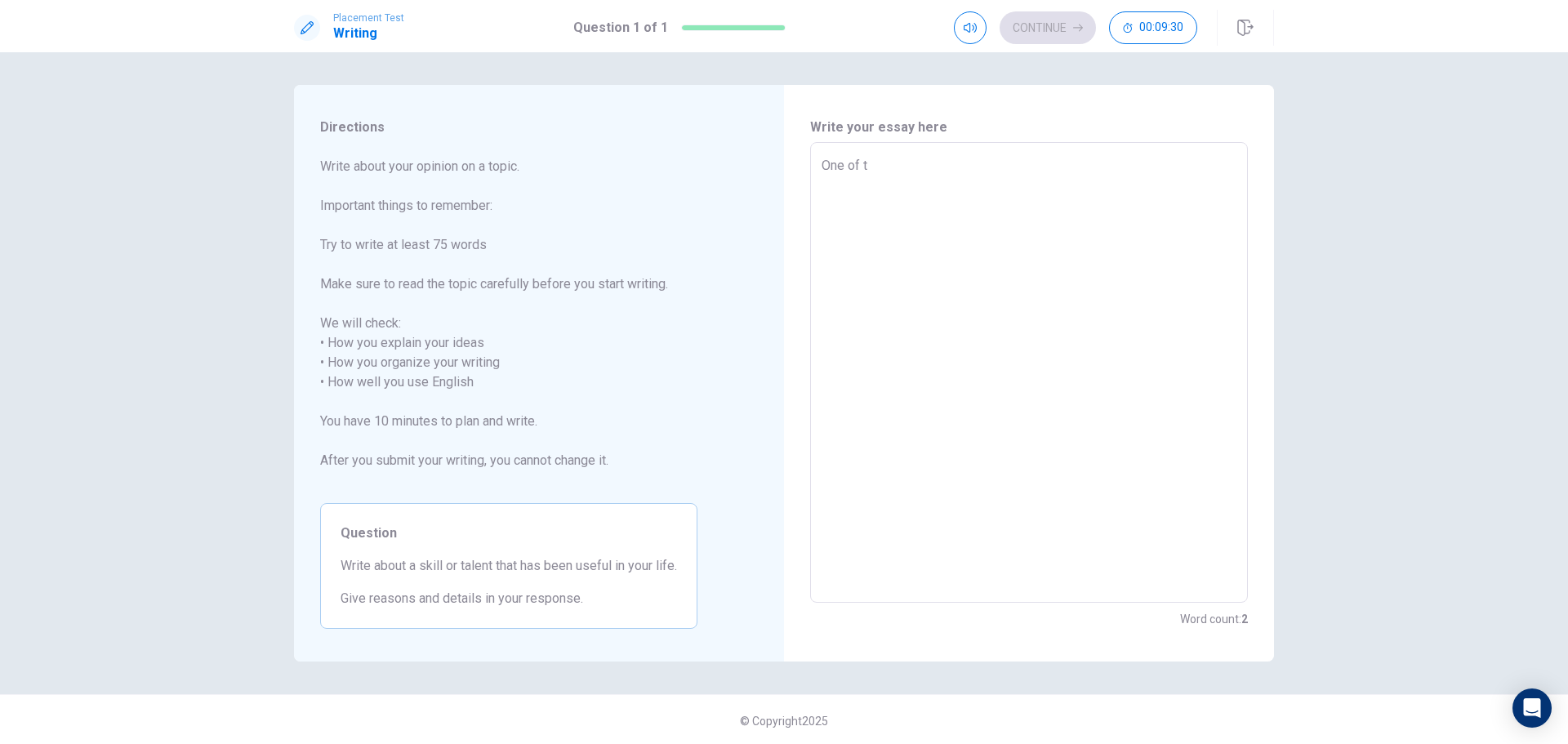
type textarea "x"
type textarea "One of th"
type textarea "x"
type textarea "One of the"
type textarea "x"
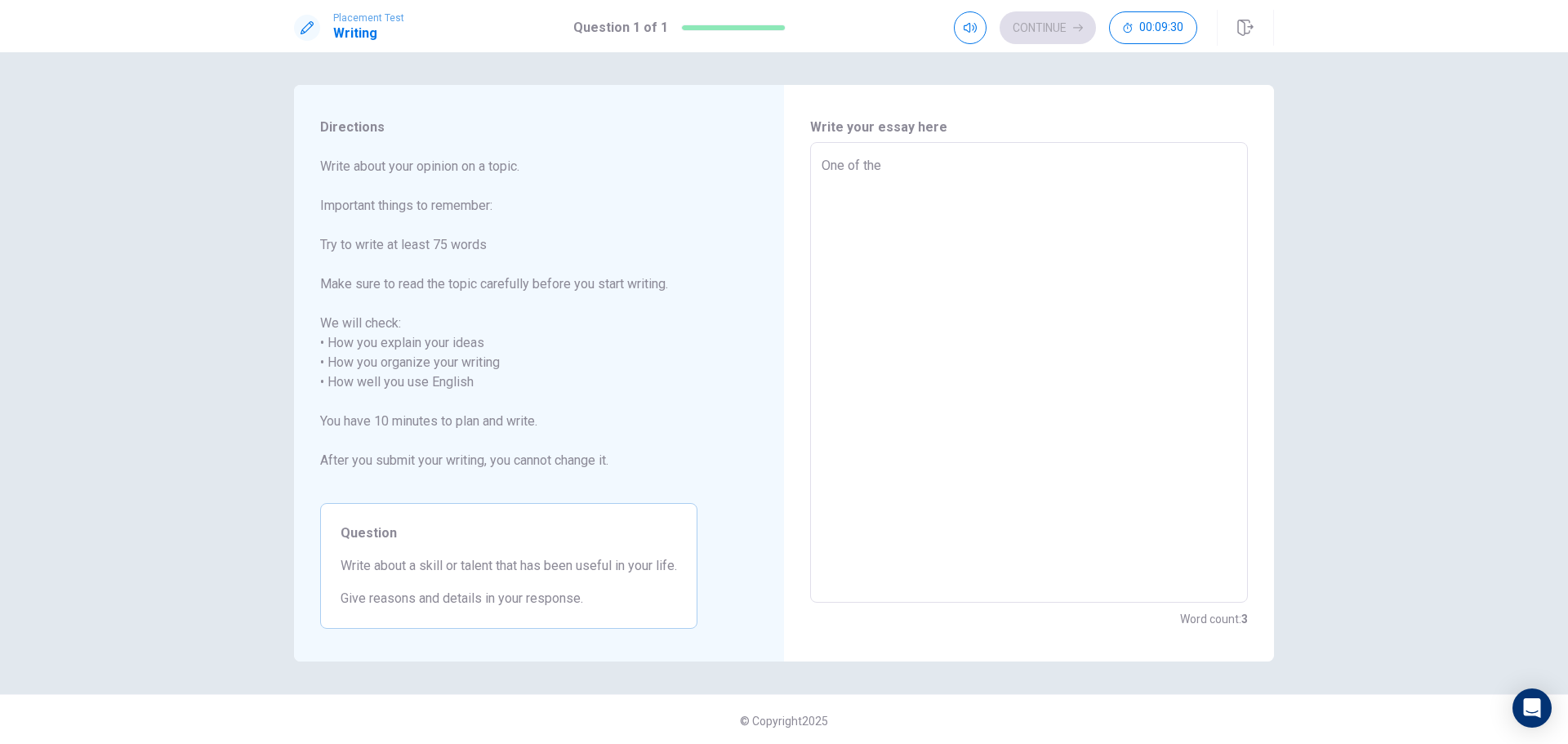
type textarea "One of then"
type textarea "x"
type textarea "One of the"
type textarea "x"
type textarea "One of th"
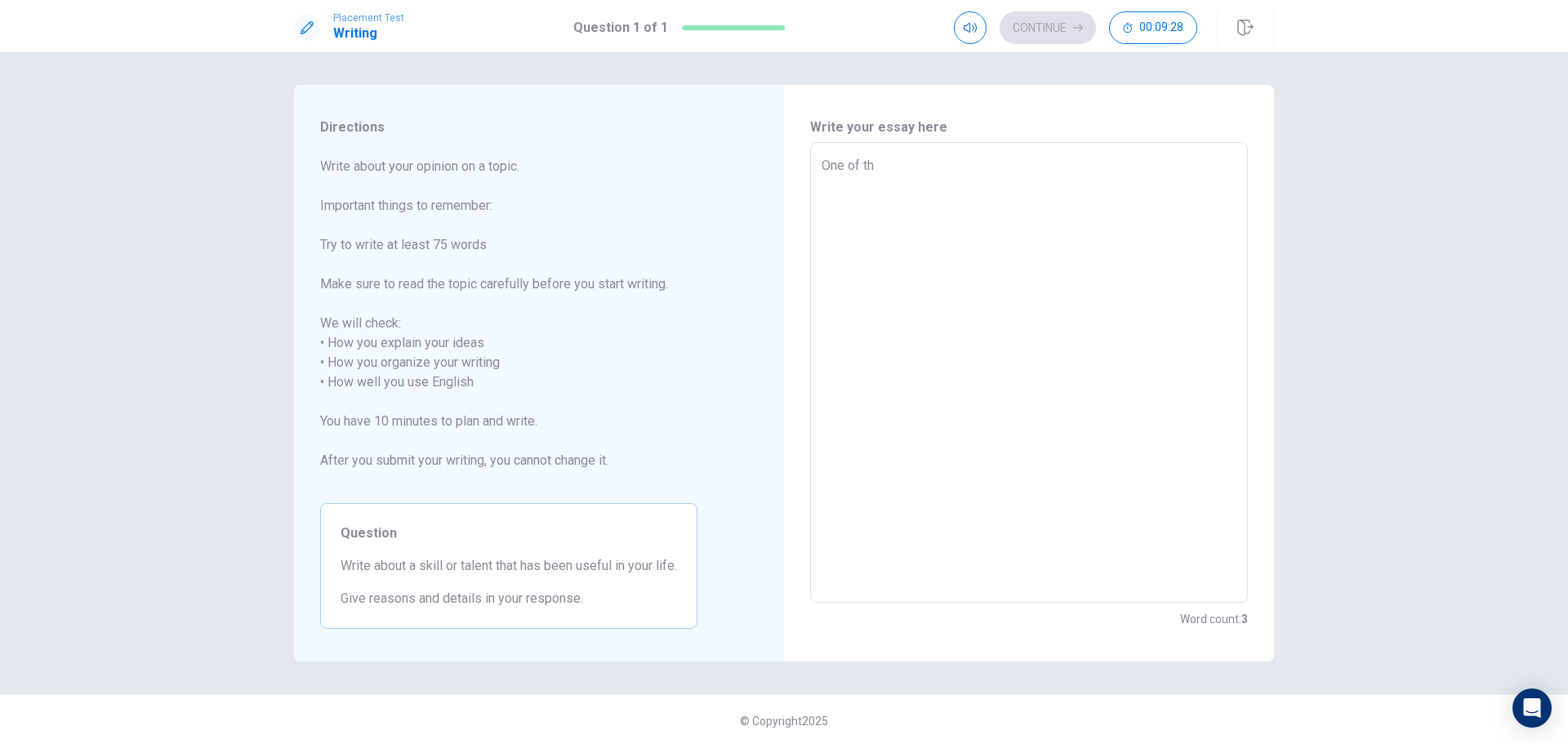
type textarea "x"
type textarea "One of t"
type textarea "x"
type textarea "One of"
type textarea "x"
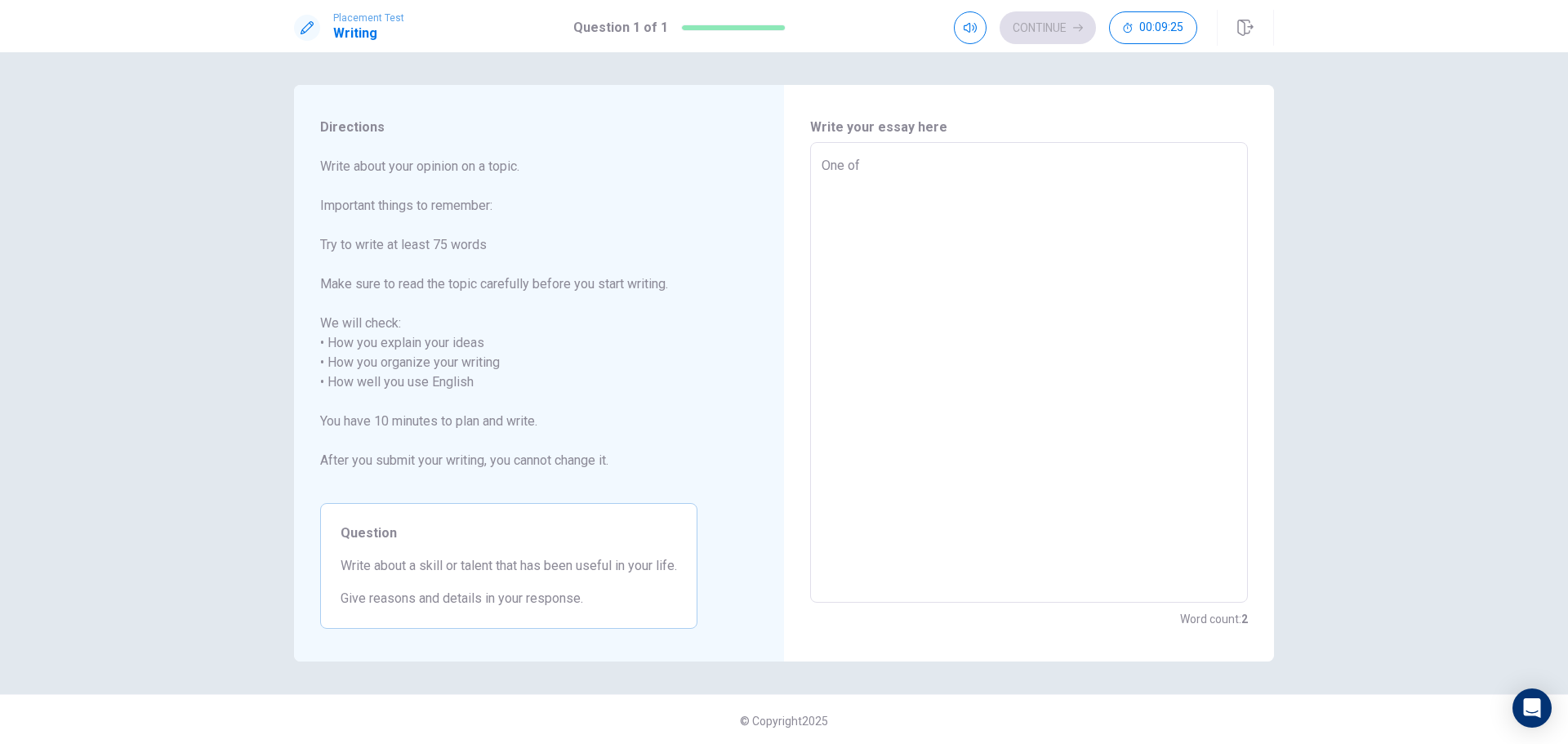
type textarea "One of t"
type textarea "x"
type textarea "One of th"
type textarea "x"
type textarea "One of the"
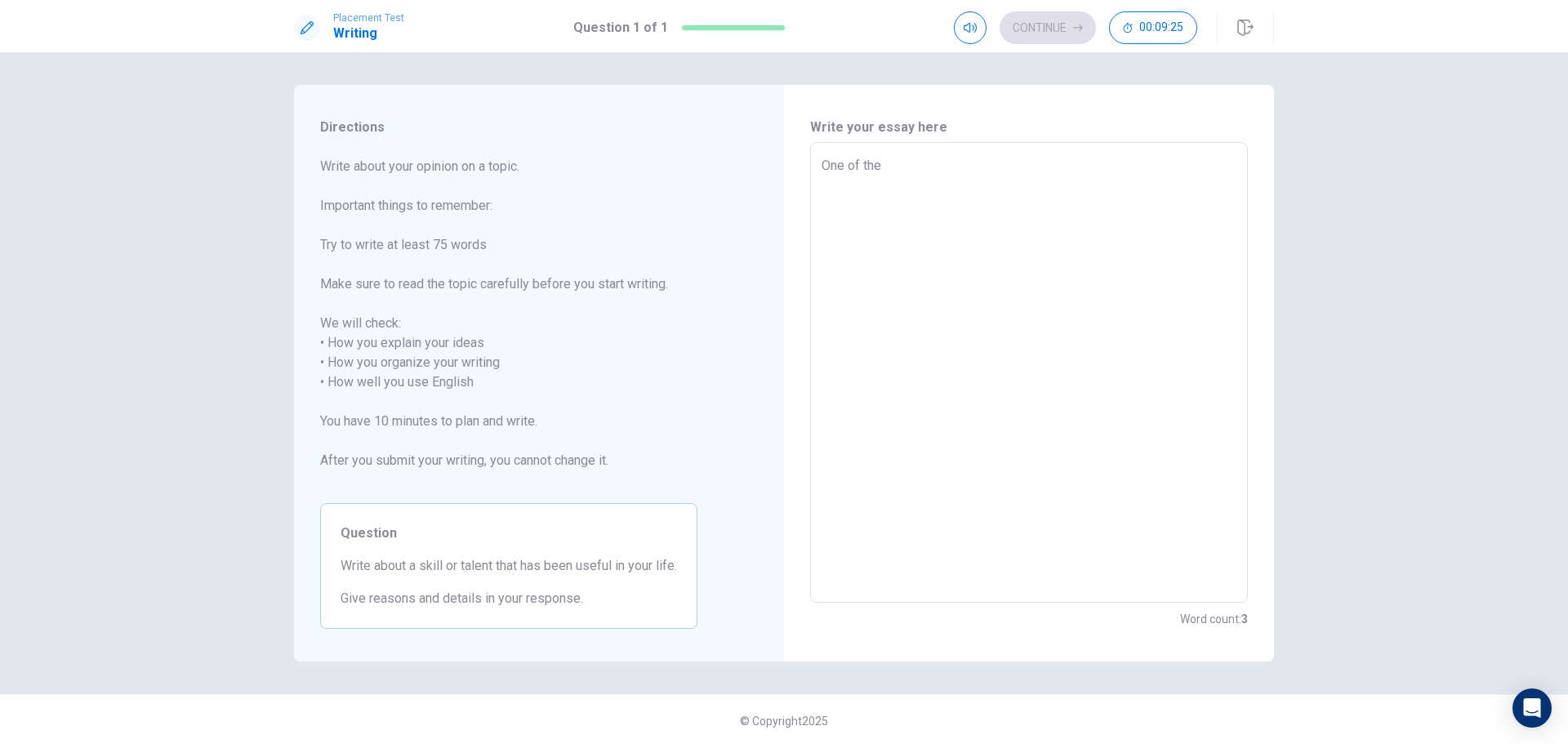
type textarea "x"
type textarea "One of the"
type textarea "x"
type textarea "One of the u"
type textarea "x"
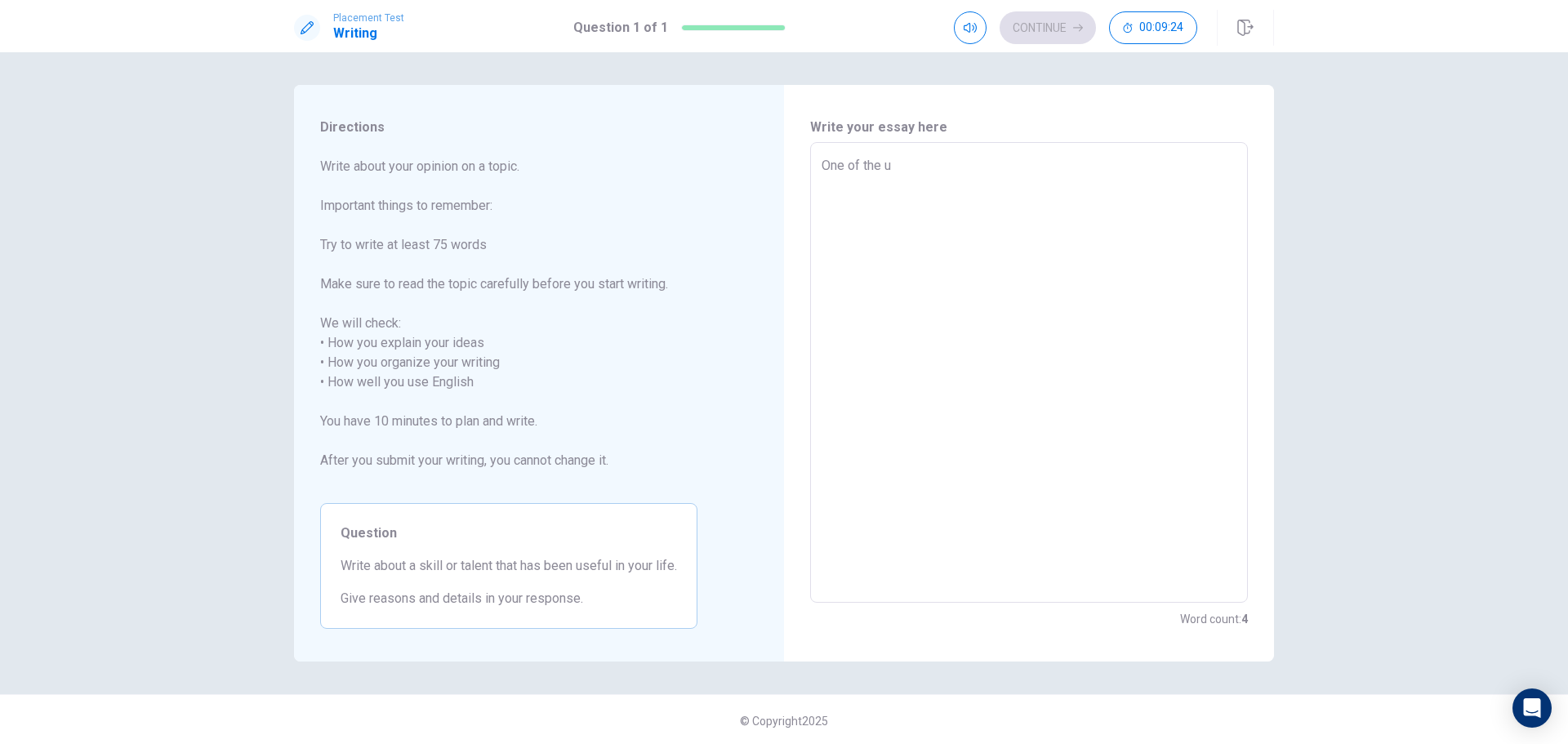
type textarea "One of the us"
type textarea "x"
type textarea "One of the use"
type textarea "x"
type textarea "One of the usef"
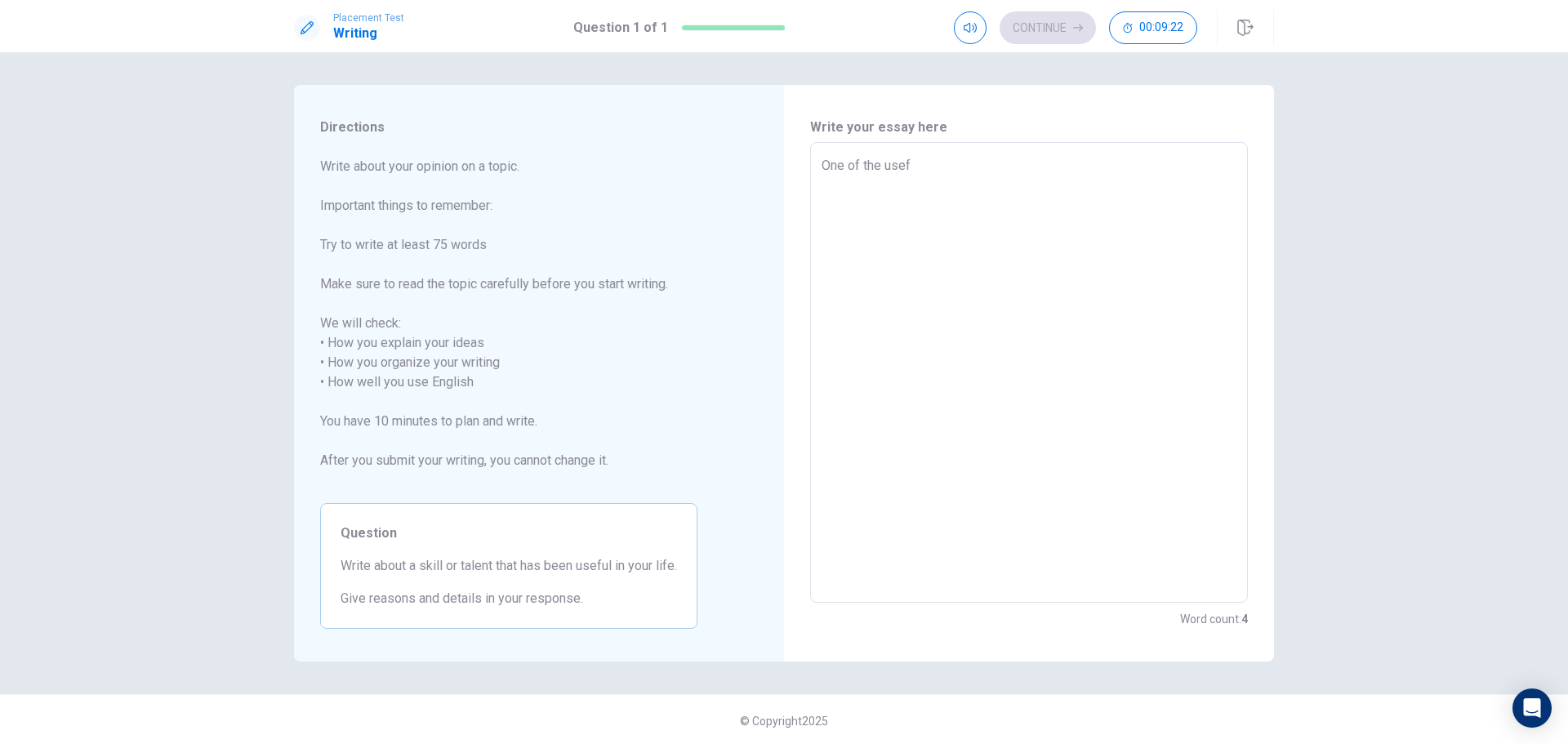
type textarea "x"
type textarea "One of the usefu"
type textarea "x"
type textarea "One of the useful"
type textarea "x"
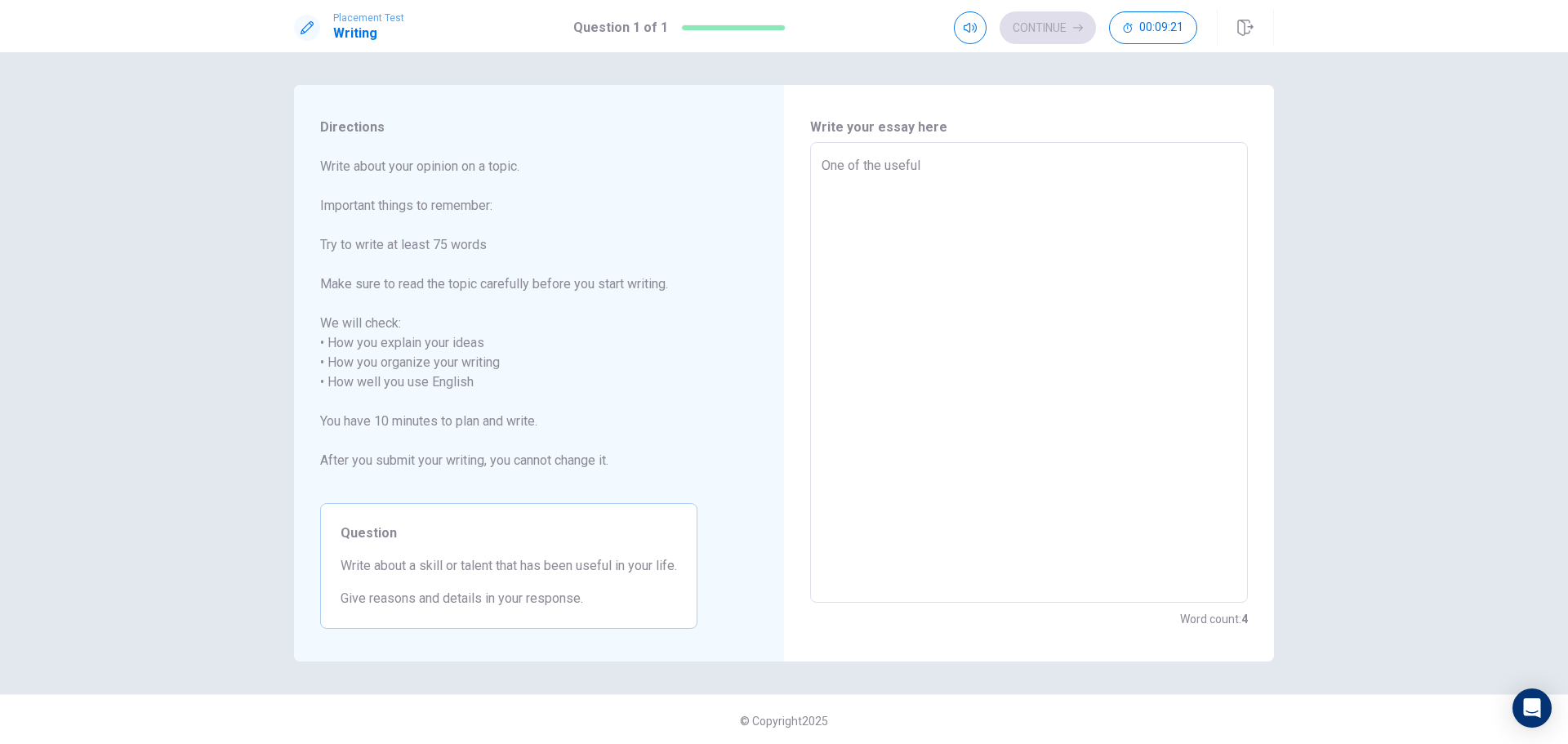
type textarea "One of the useful"
type textarea "x"
type textarea "One of the useful s"
type textarea "x"
type textarea "One of the useful sk"
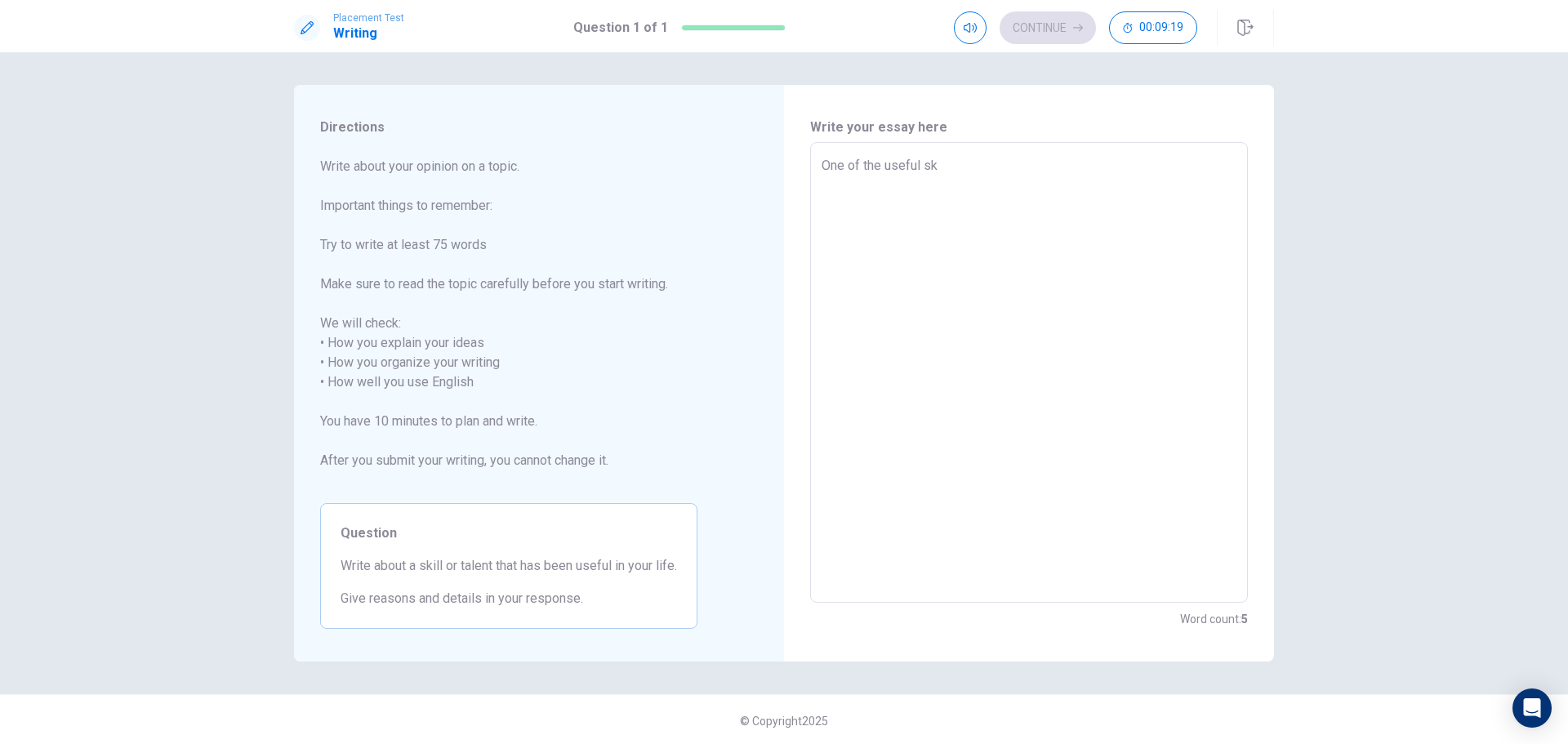
type textarea "x"
type textarea "One of the useful ski"
type textarea "x"
type textarea "One of the useful skil"
type textarea "x"
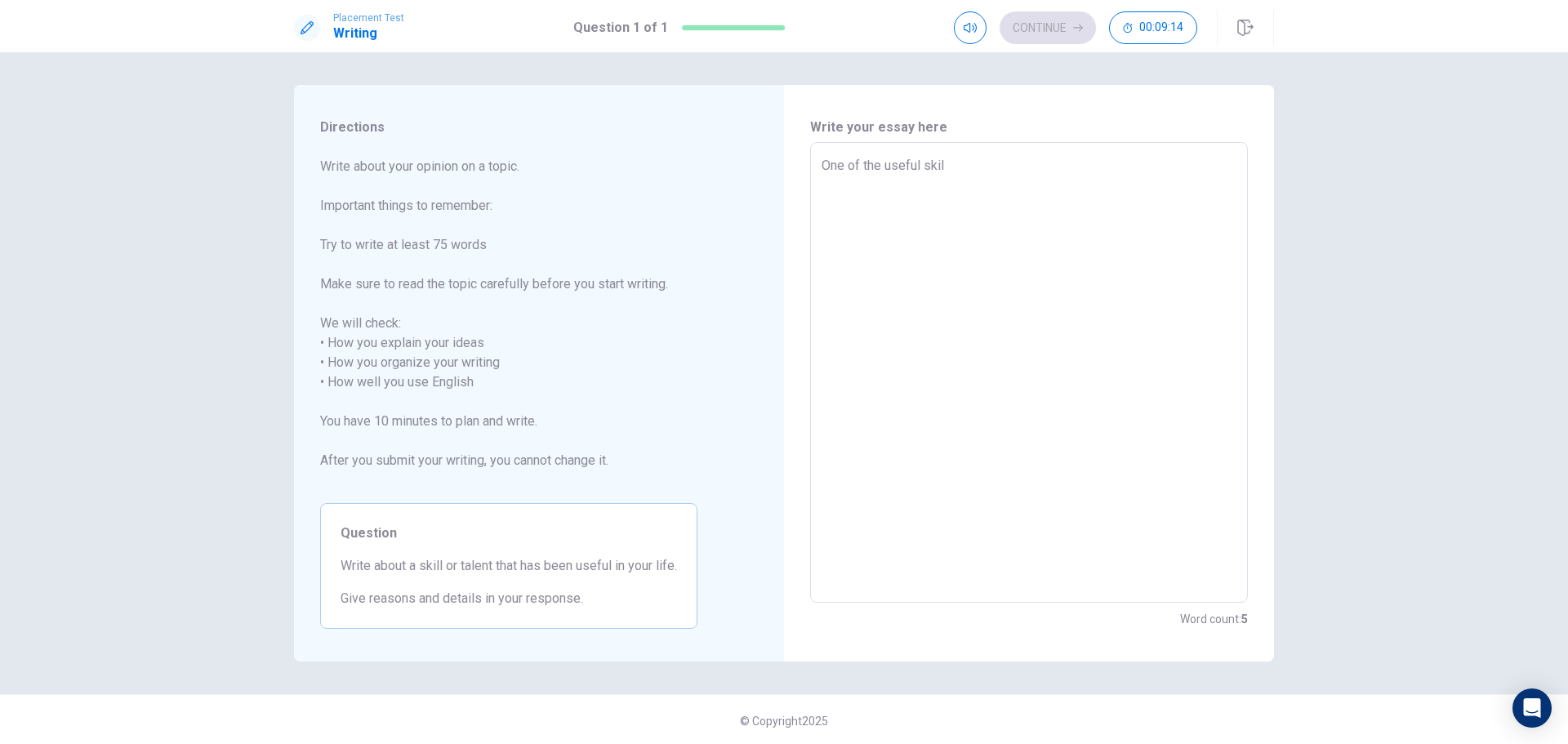
type textarea "One of the useful skill"
type textarea "x"
type textarea "One of the useful skills"
type textarea "x"
type textarea "One of the useful skills"
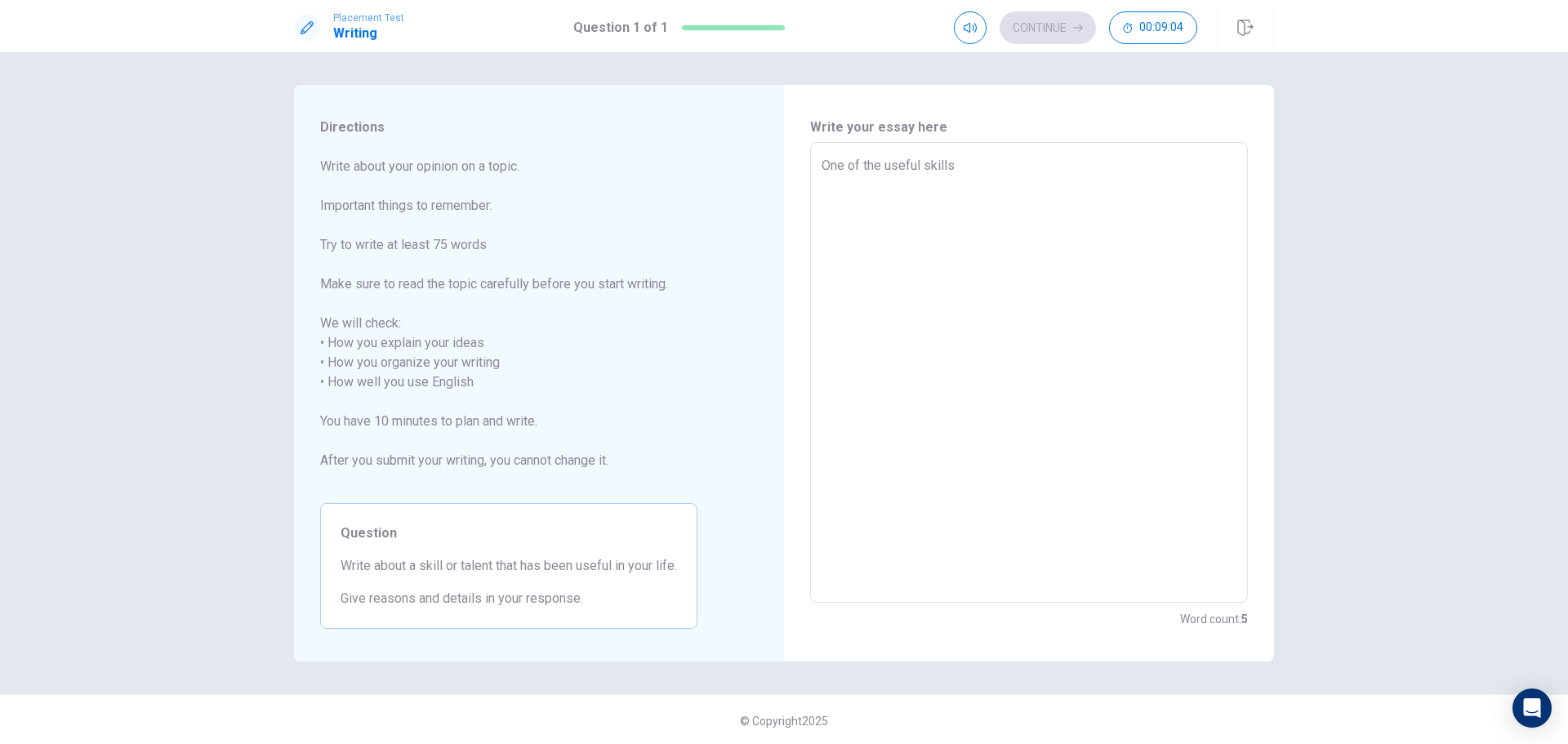
type textarea "x"
type textarea "One of the useful skills i"
type textarea "x"
type textarea "One of the useful skills is"
type textarea "x"
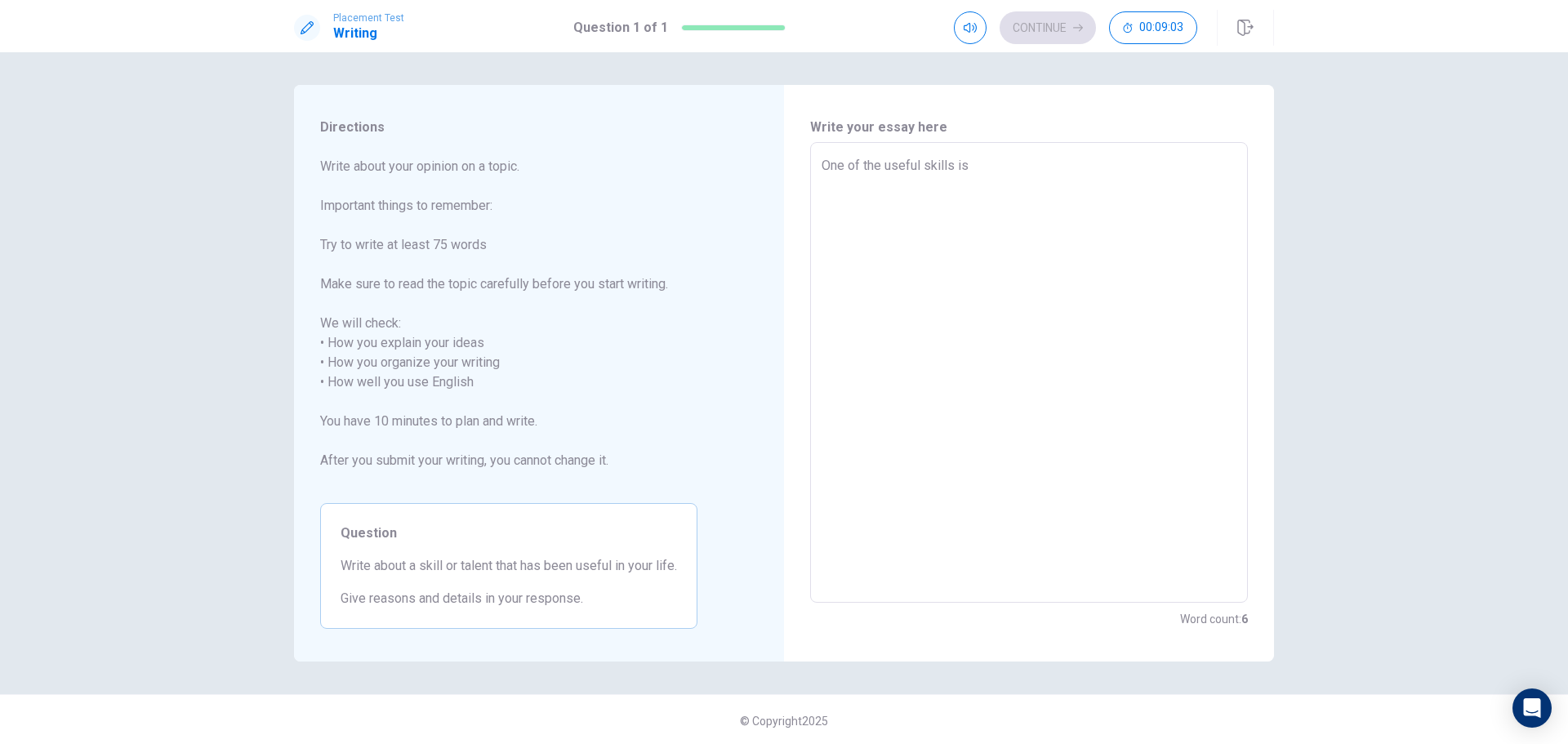
type textarea "One of the useful skills is"
type textarea "x"
type textarea "One of the useful skills is"
type textarea "x"
type textarea "One of the useful skills i"
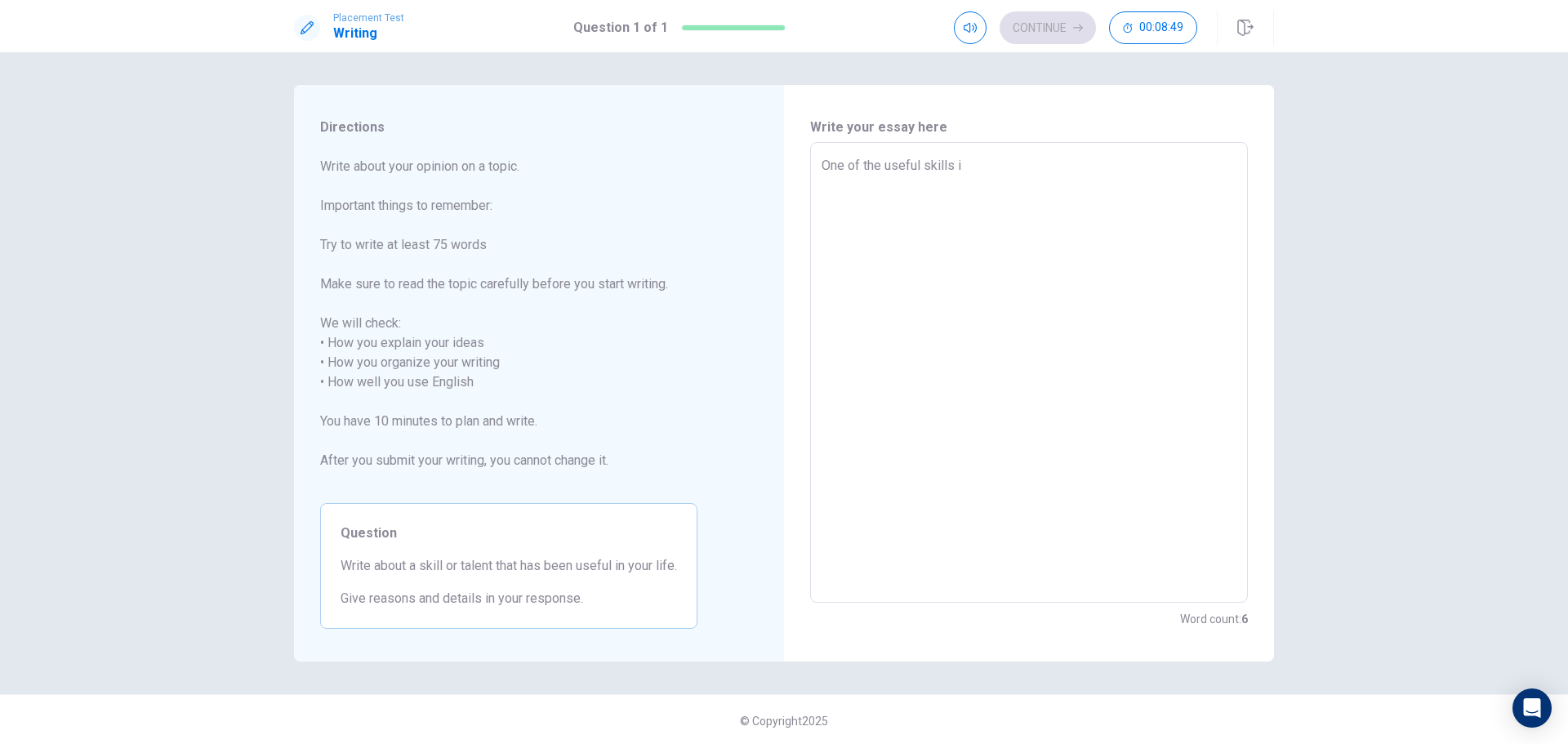
type textarea "x"
type textarea "One of the useful skills"
type textarea "x"
type textarea "One of the useful skills i"
type textarea "x"
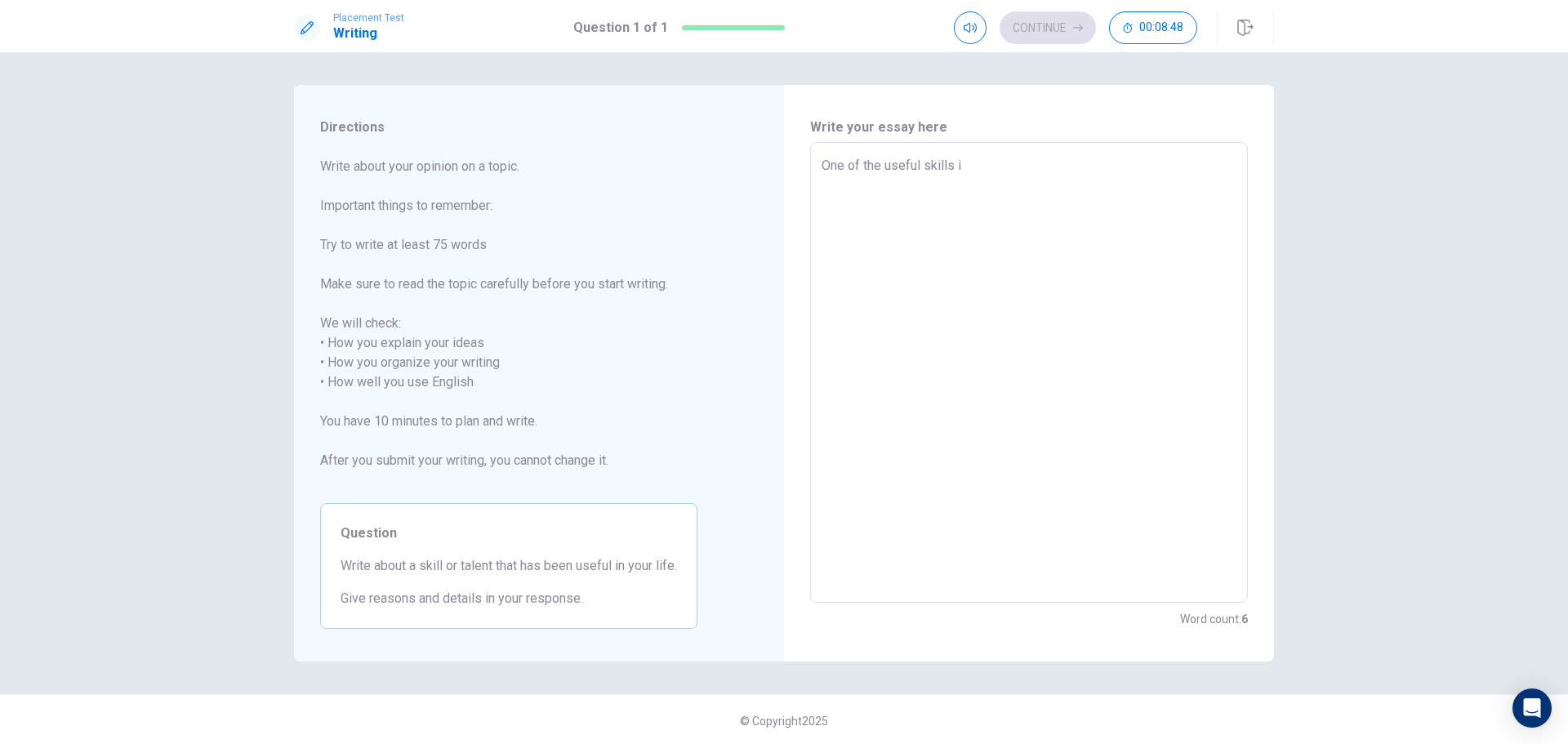
type textarea "One of the useful skills in"
type textarea "x"
type textarea "One of the useful skills in"
type textarea "x"
type textarea "One of the useful skills in m"
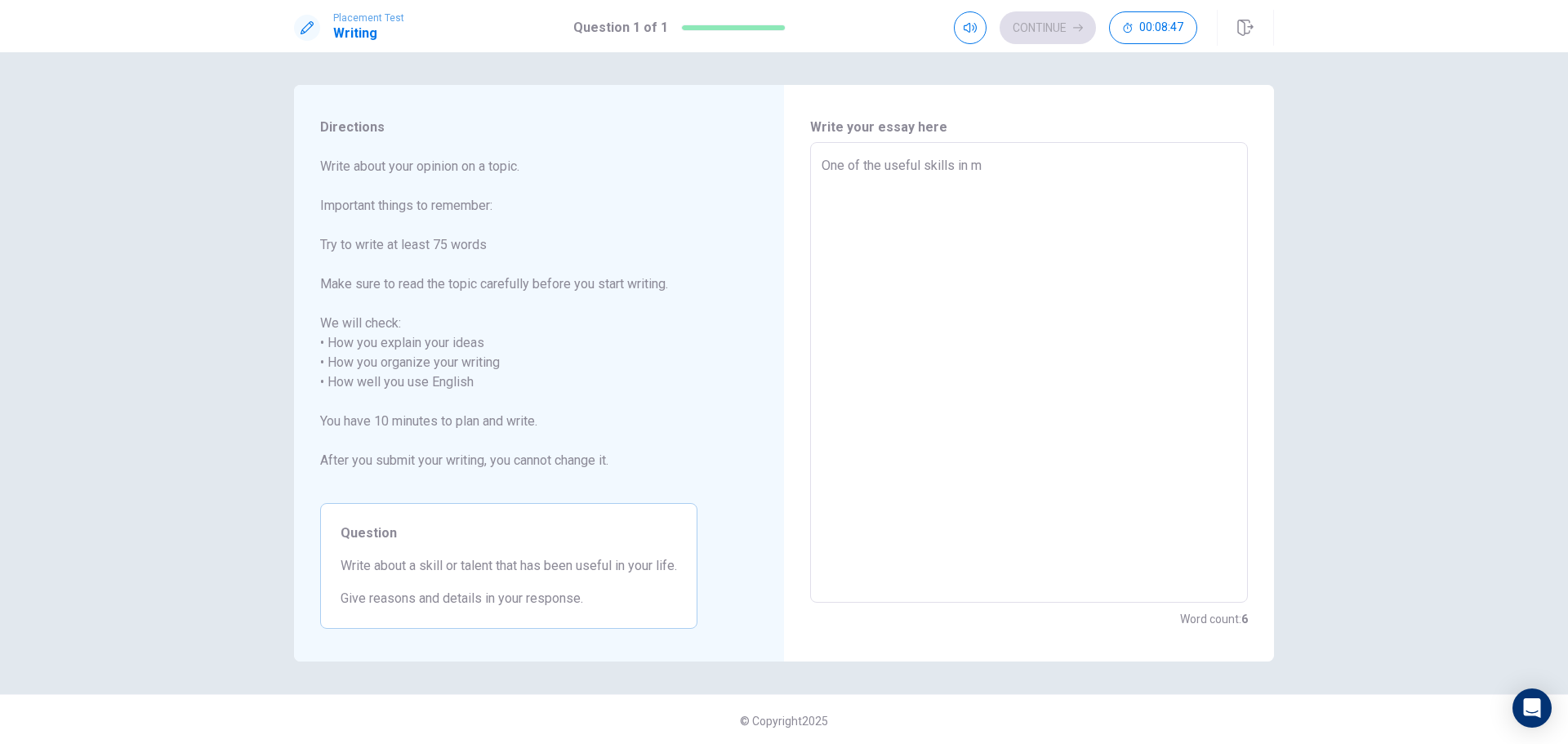
type textarea "x"
type textarea "One of the useful skills in my"
type textarea "x"
type textarea "One of the useful skills in my"
type textarea "x"
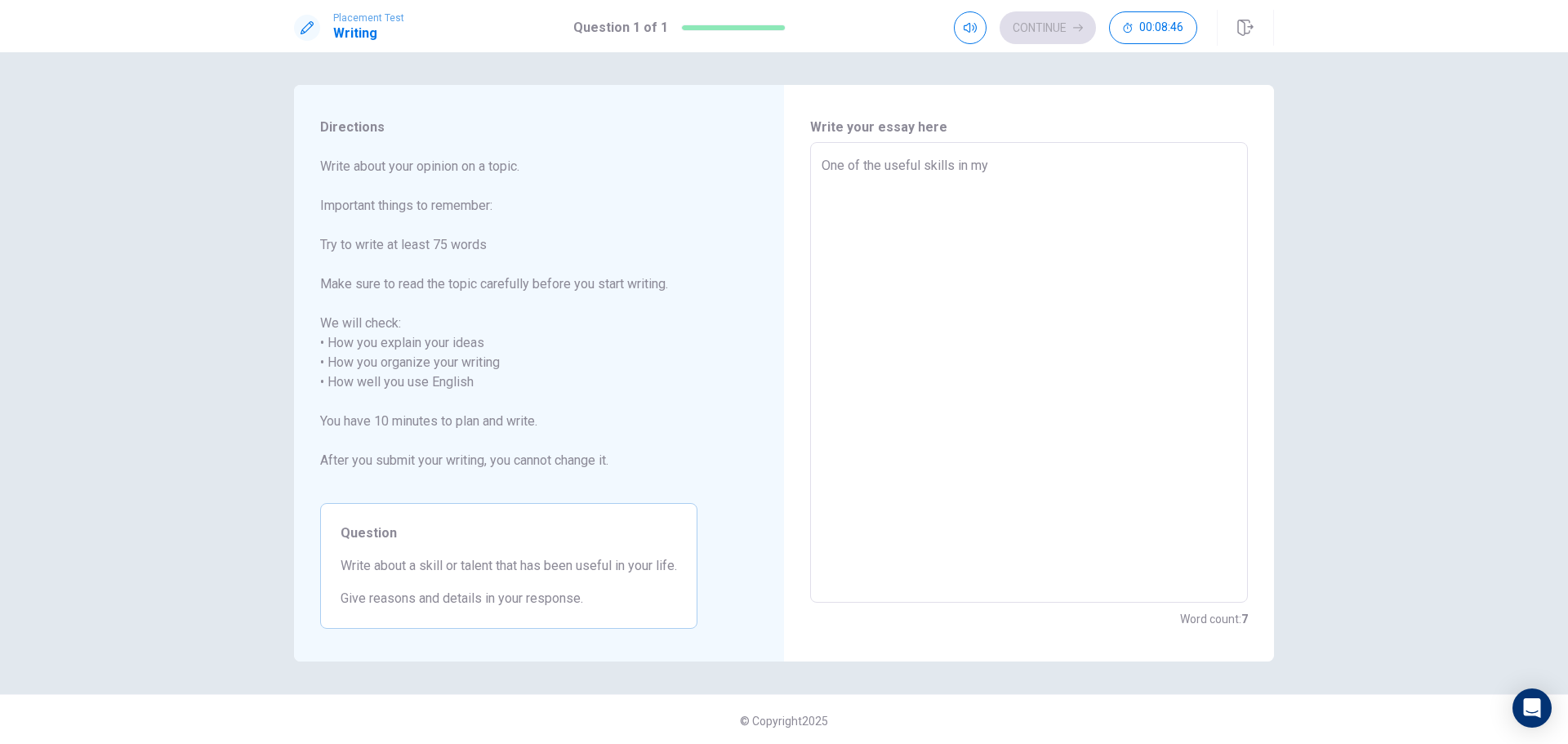
type textarea "One of the useful skills in my l"
type textarea "x"
type textarea "One of the useful skills in my li"
type textarea "x"
type textarea "One of the useful skills in my lif"
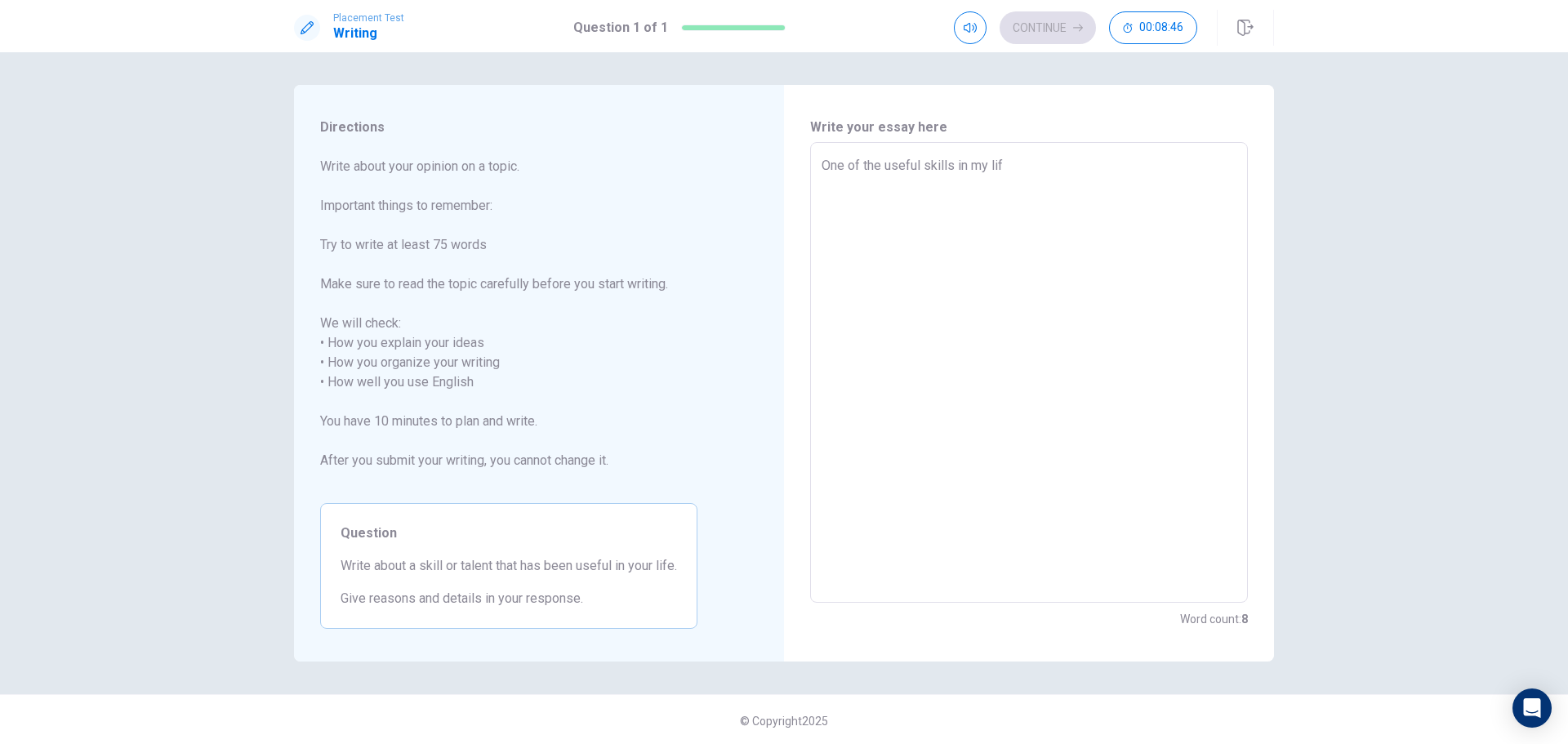
type textarea "x"
type textarea "One of the useful skills in my life"
type textarea "x"
type textarea "One of the useful skills in my life"
type textarea "x"
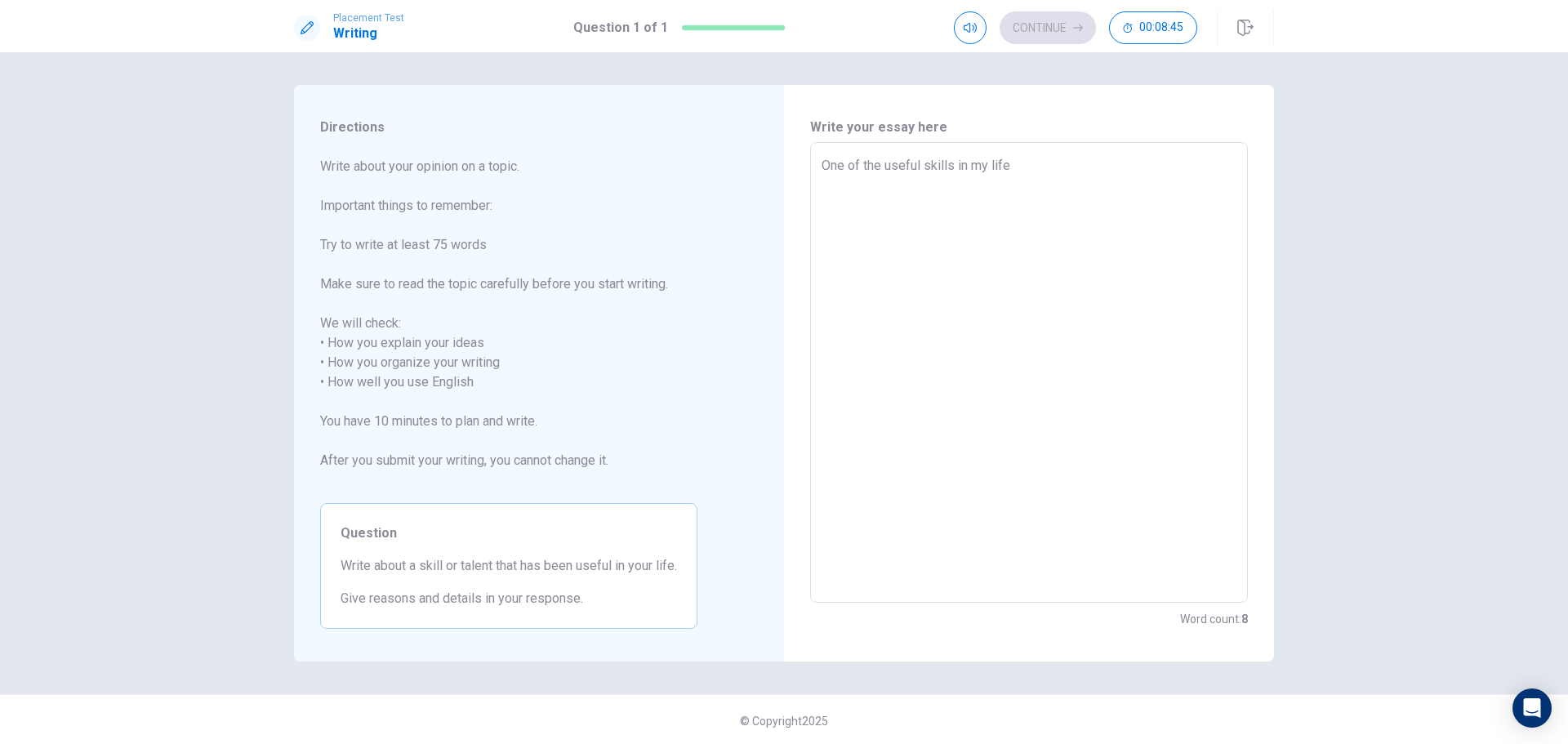
type textarea "One of the useful skills in my life i"
type textarea "x"
type textarea "One of the useful skills in my life is"
type textarea "x"
type textarea "One of the useful skills in my life is"
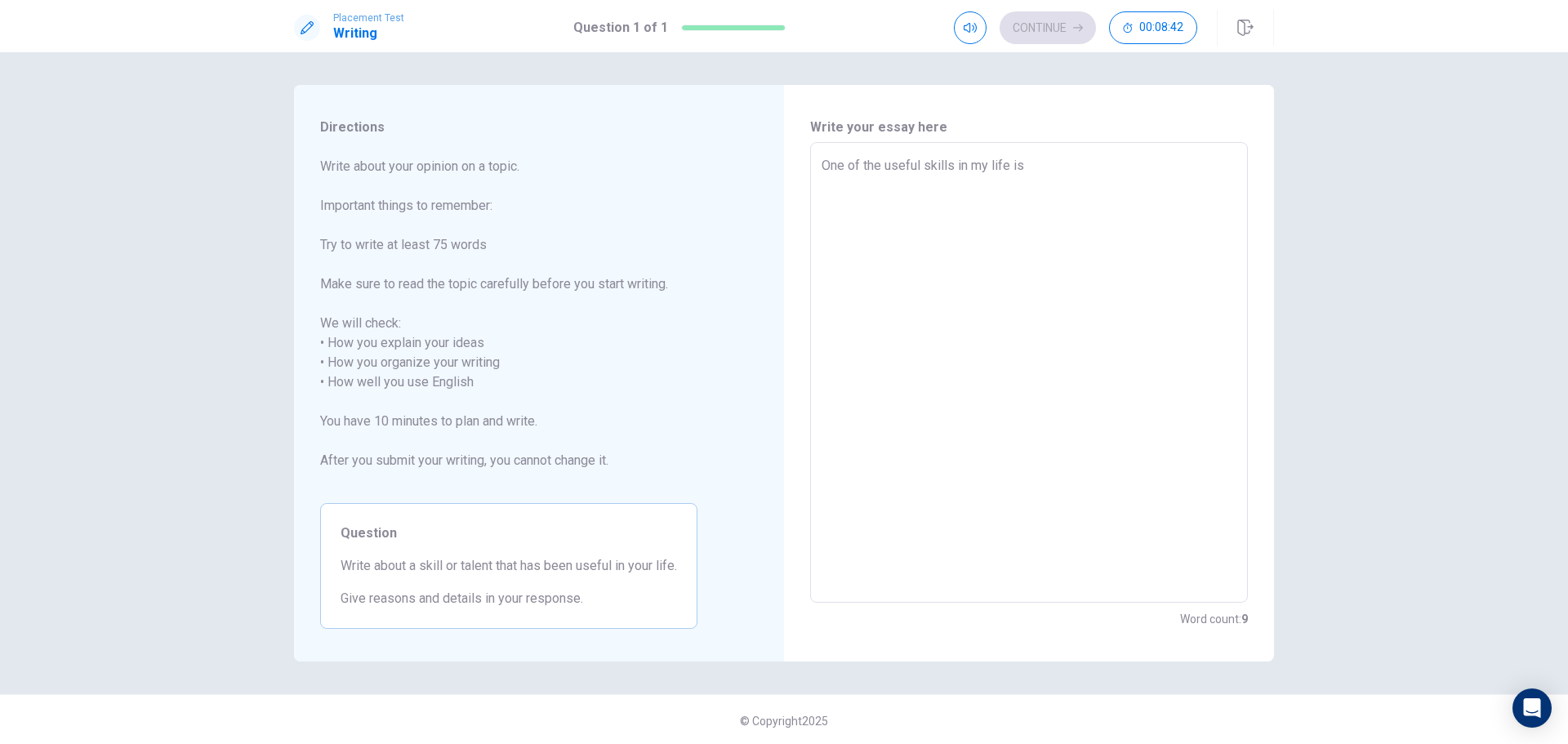
type textarea "x"
type textarea "One of the useful skills in my life is h"
type textarea "x"
type textarea "One of the useful skills in my life is ha"
type textarea "x"
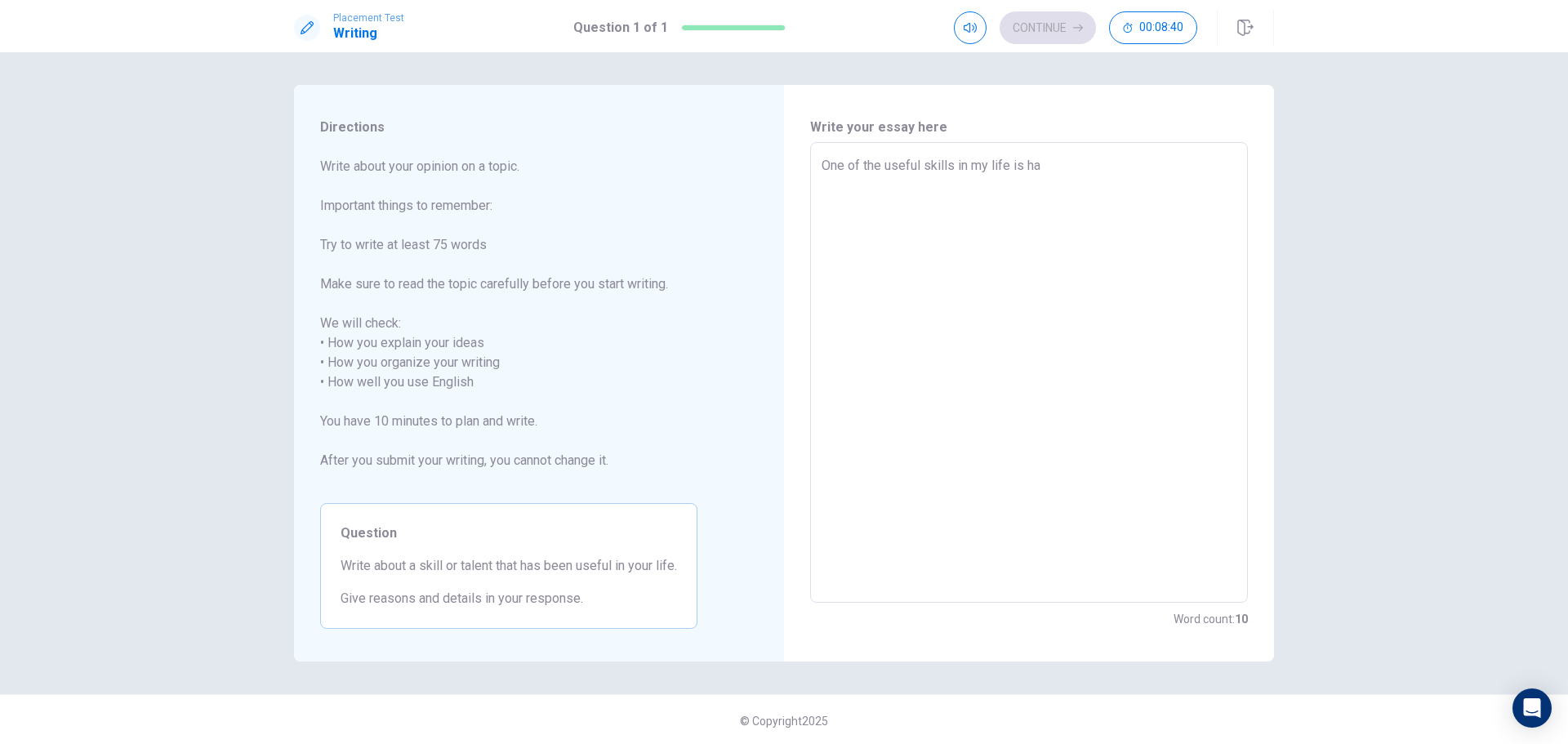
type textarea "One of the useful skills in my life is har"
type textarea "x"
type textarea "One of the useful skills in my life is hard"
type textarea "x"
type textarea "One of the useful skills in my life is hard"
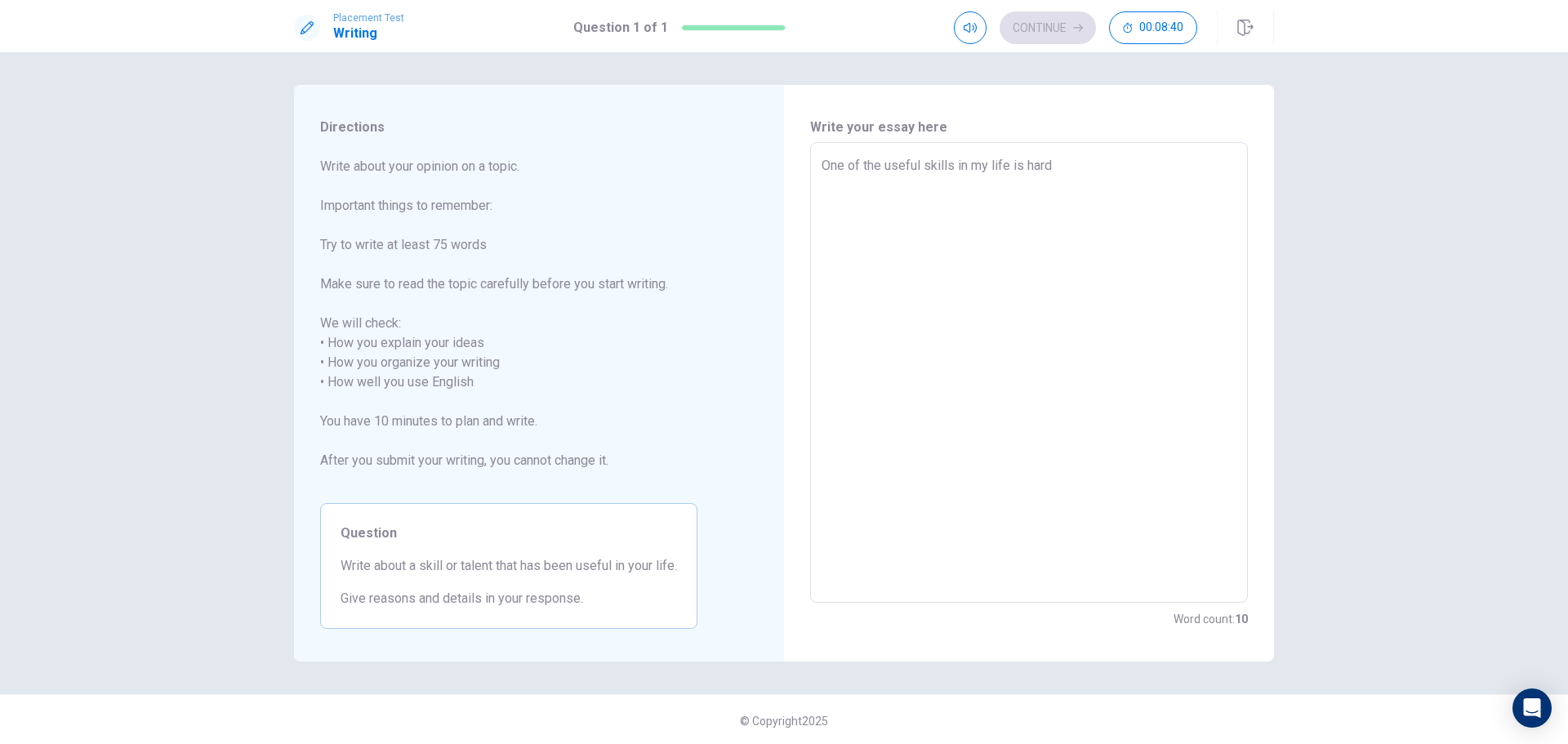
type textarea "x"
type textarea "One of the useful skills in my life is hard w"
type textarea "x"
type textarea "One of the useful skills in my life is hard"
type textarea "x"
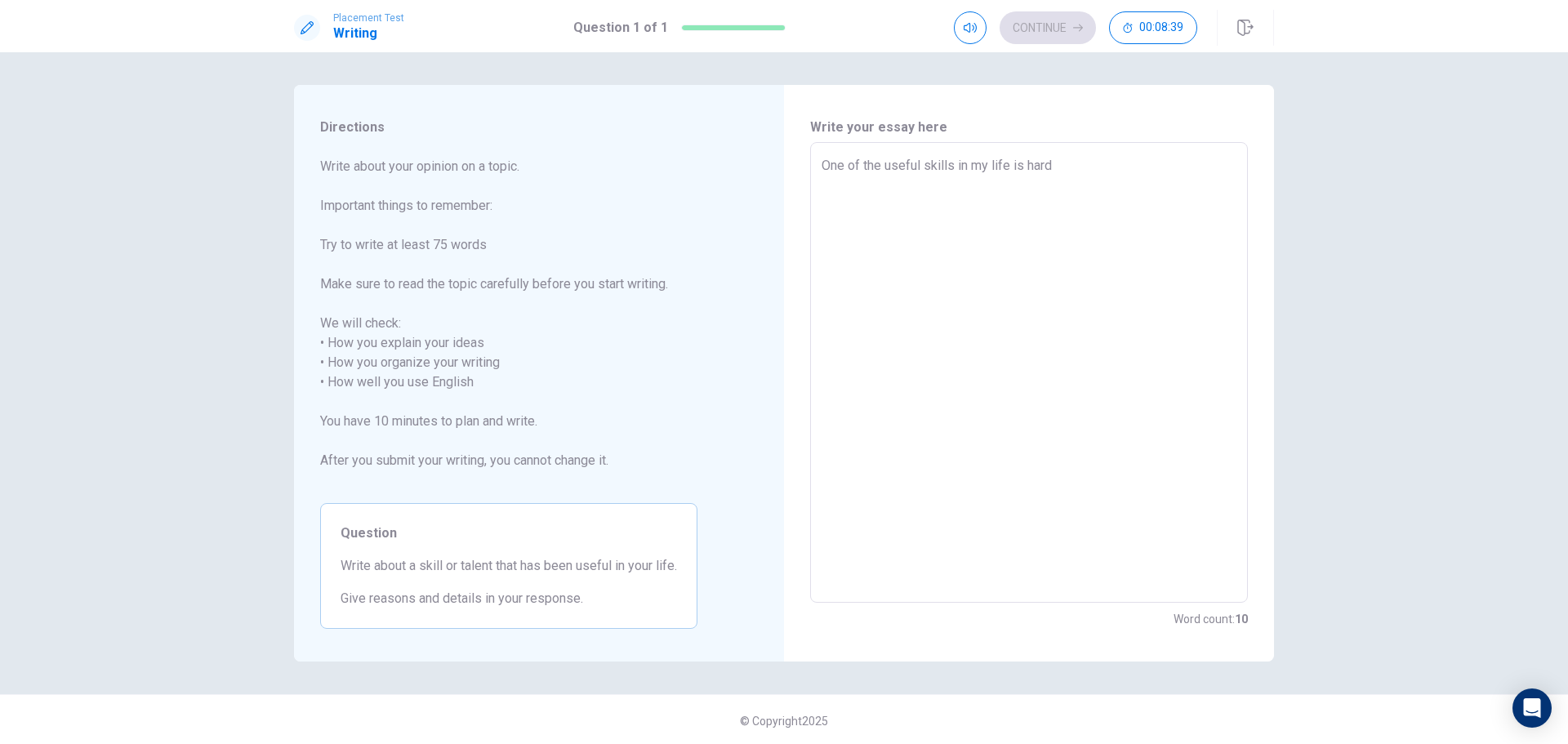
type textarea "One of the useful skills in my life is hard"
type textarea "x"
type textarea "One of the useful skills in my life is hardw"
type textarea "x"
type textarea "One of the useful skills in my life is hardwo"
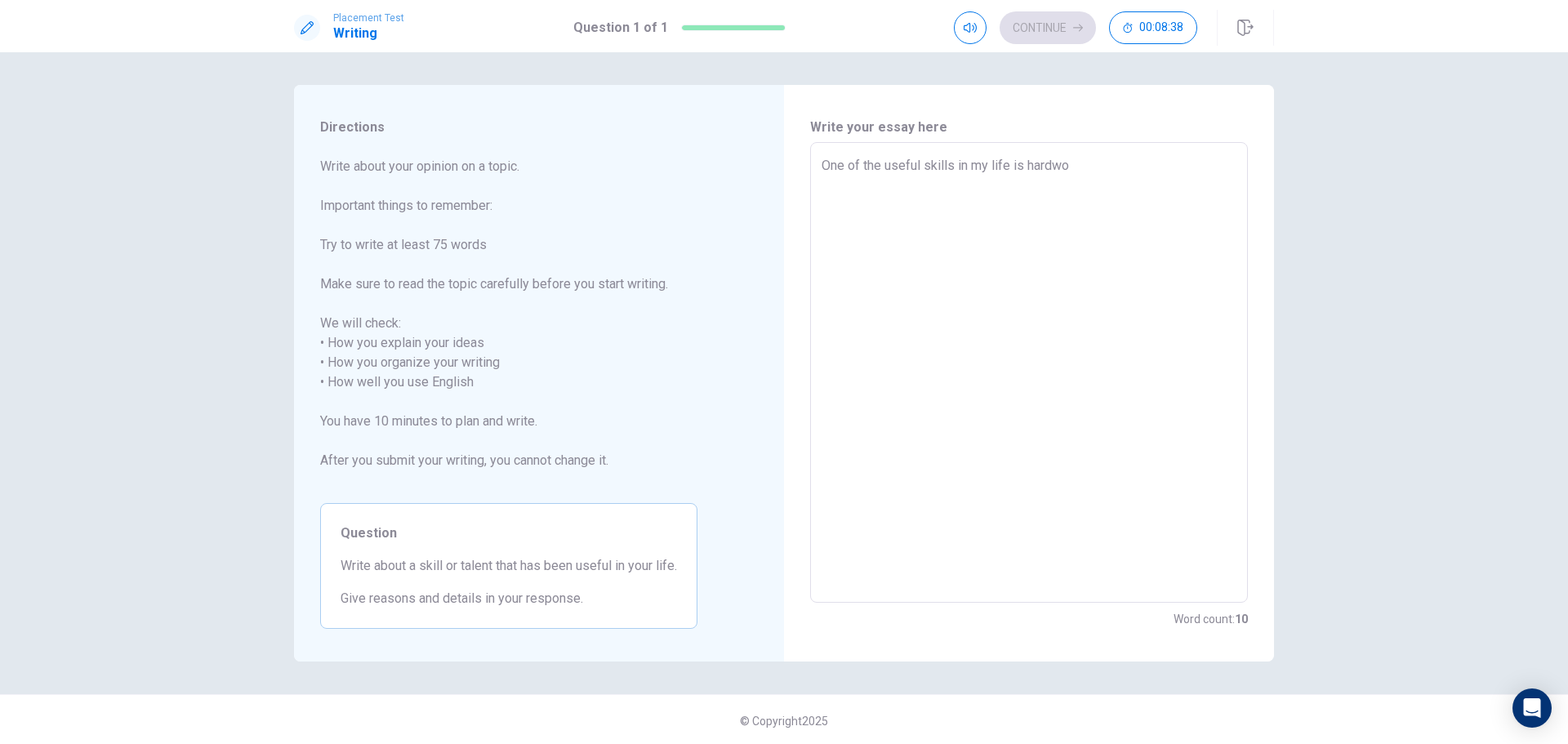
type textarea "x"
type textarea "One of the useful skills in my life is hardwor"
type textarea "x"
type textarea "One of the useful skills in my life is hardwork"
type textarea "x"
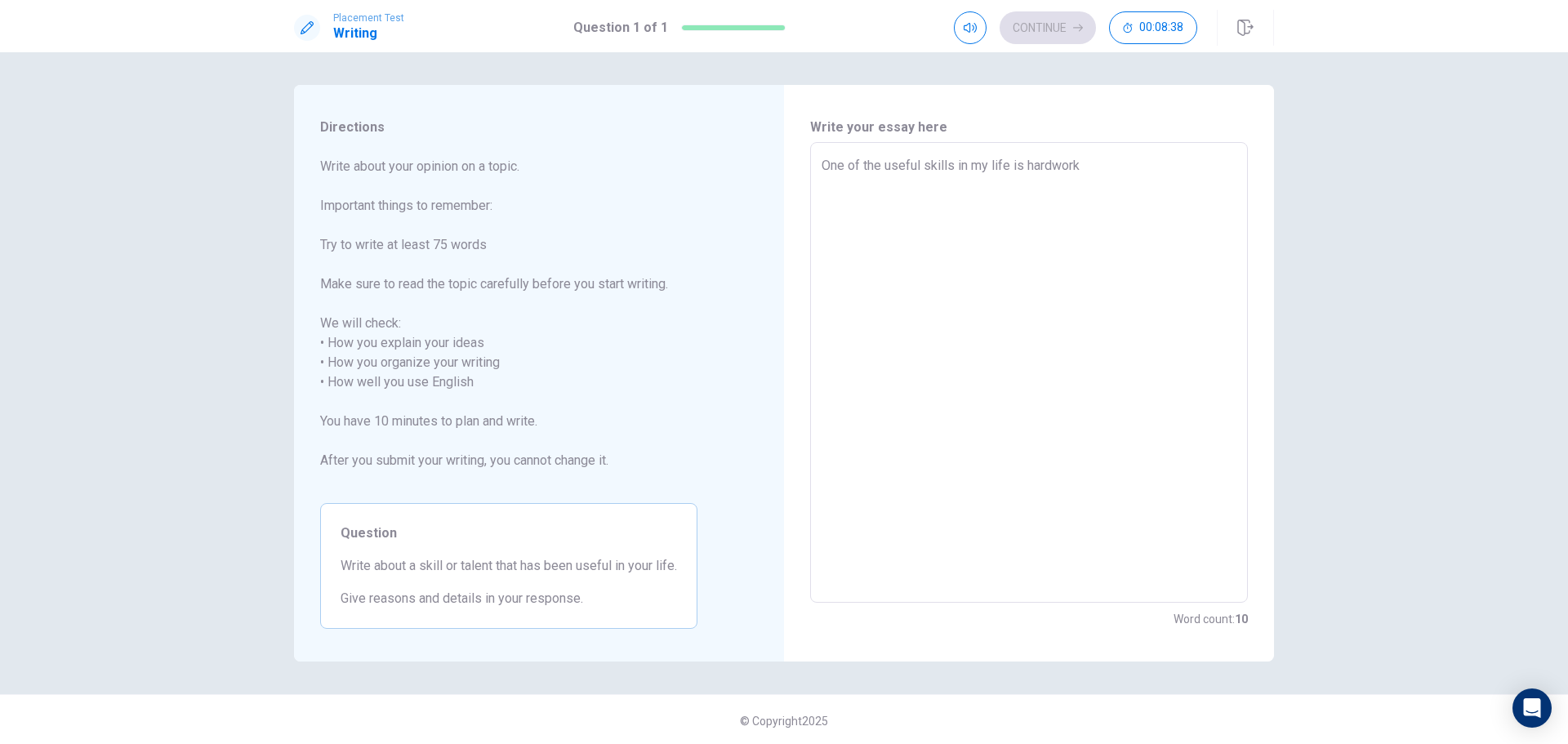
type textarea "One of the useful skills in my life is hardwork"
type textarea "x"
type textarea "One of the useful skills in my life is hardwork"
type textarea "x"
type textarea "One of the useful skills in my life is hardwork."
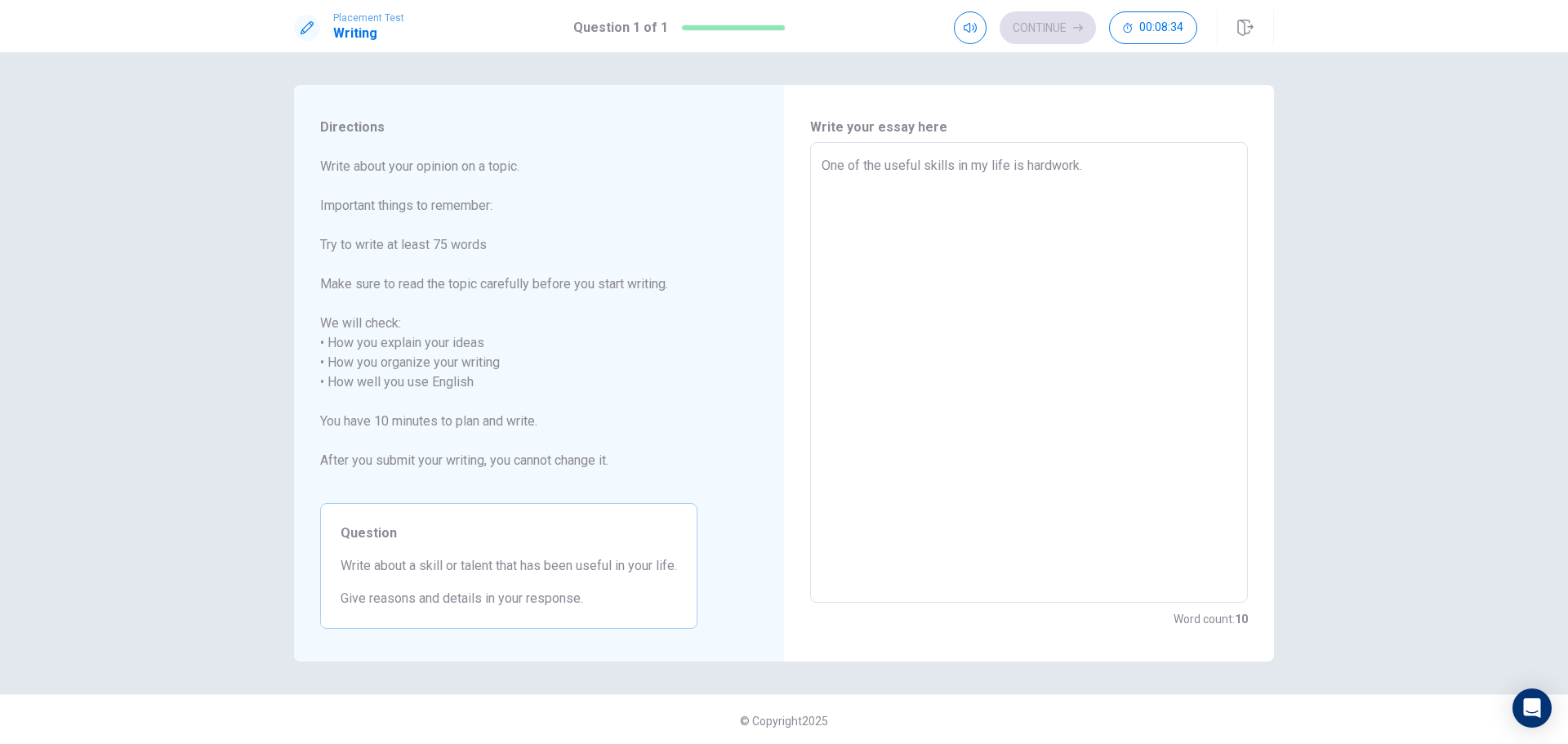
type textarea "x"
type textarea "One of the useful skills in my life is hardwork."
type textarea "x"
type textarea "One of the useful skills in my life is hardwork."
type textarea "x"
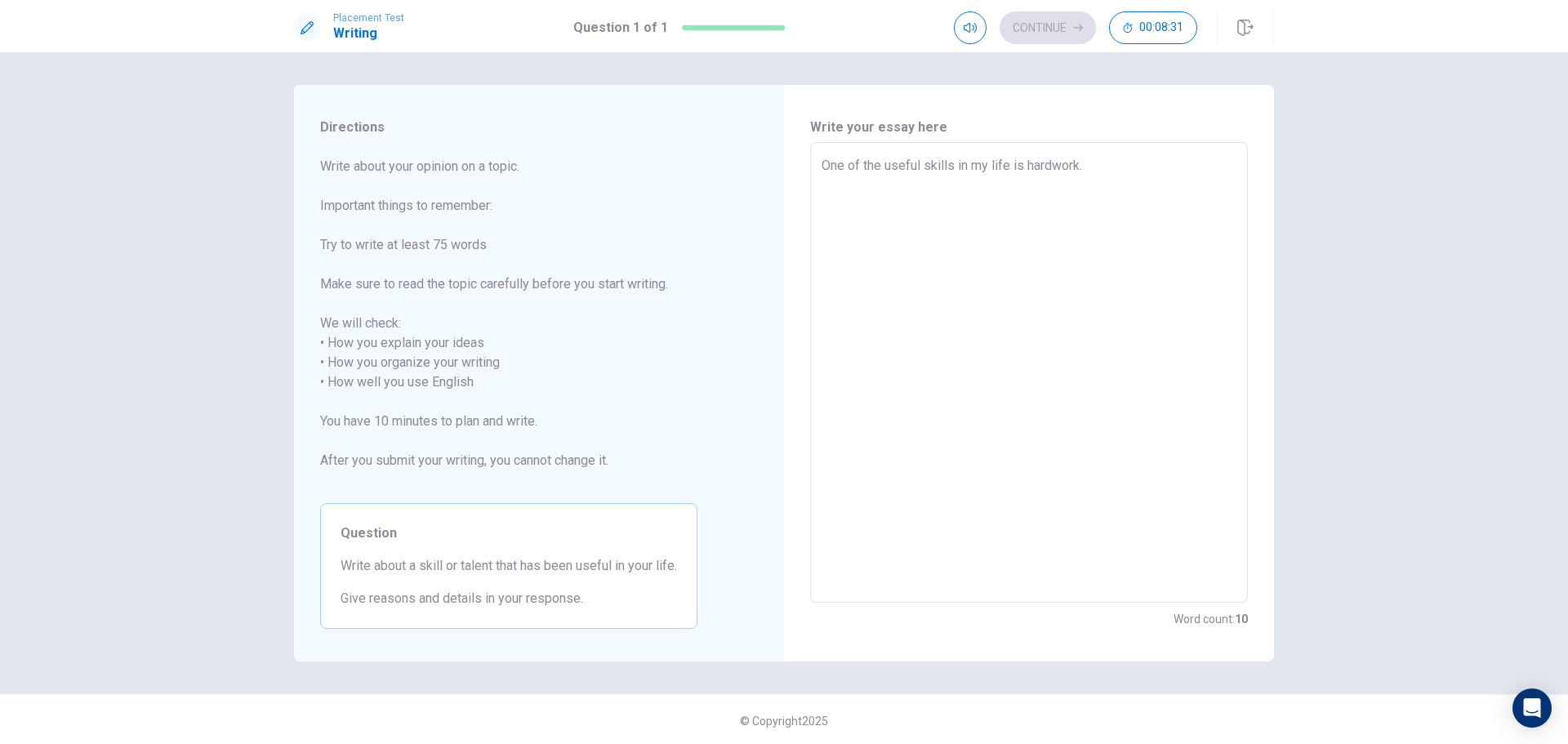
type textarea "One of the useful skills in my life is hardwork"
type textarea "x"
type textarea "One of the useful skills in my life is hardwork,"
type textarea "x"
type textarea "One of the useful skills in my life is hardwork,"
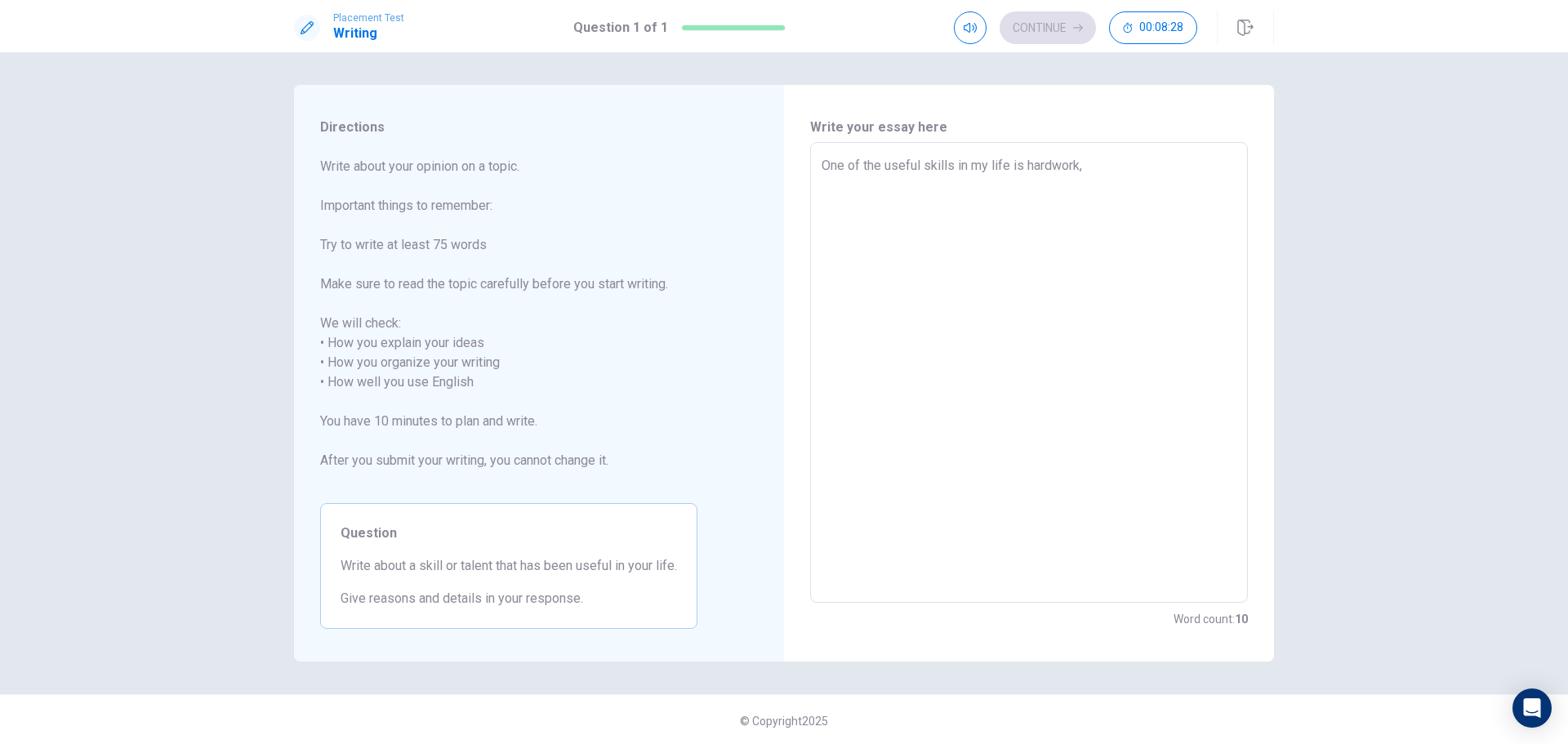
type textarea "x"
type textarea "One of the useful skills in my life is hardwork,"
type textarea "x"
type textarea "One of the useful skills in my life is hardwork"
type textarea "x"
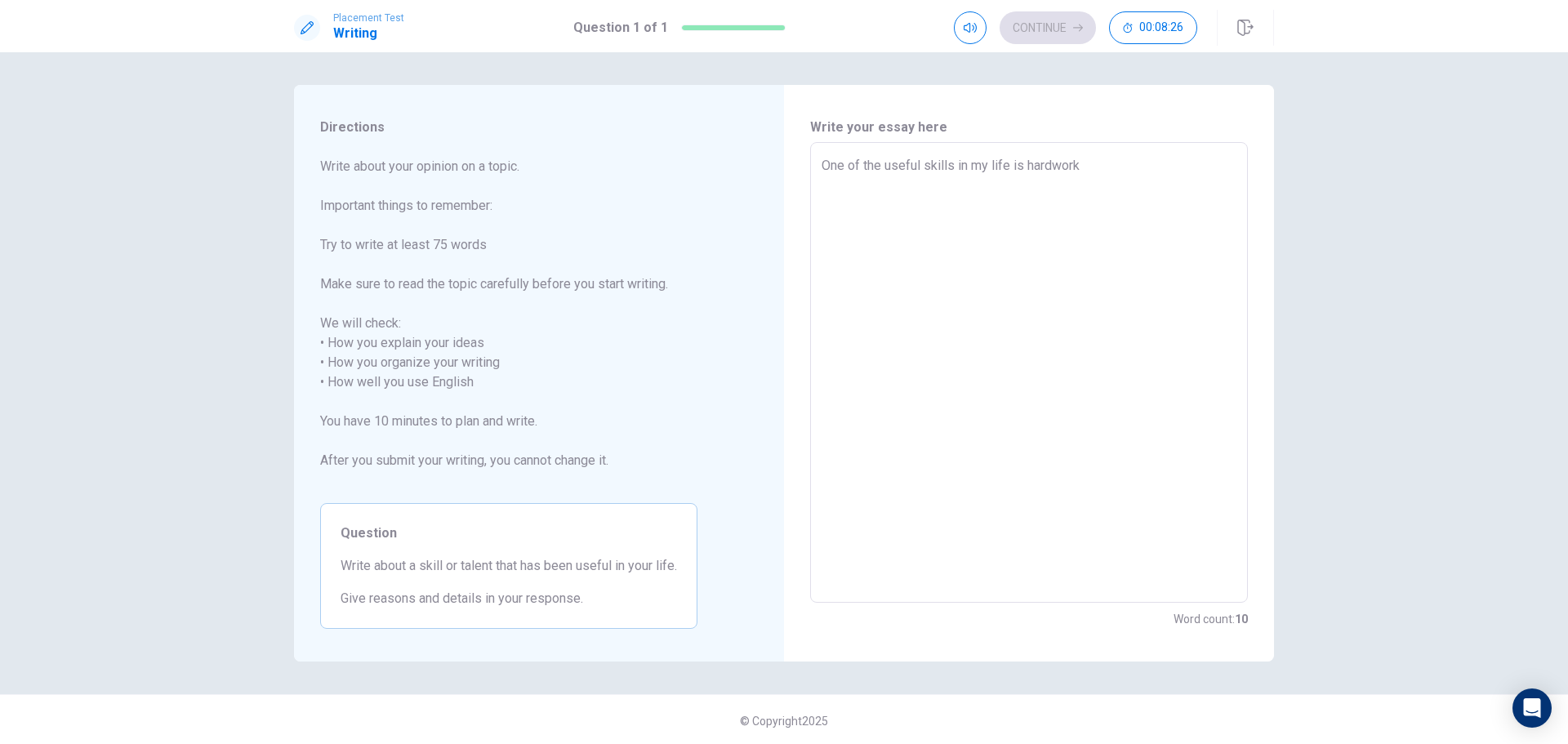
type textarea "One of the useful skills in my life is hardwor"
type textarea "x"
type textarea "One of the useful skills in my life is hardwo"
type textarea "x"
type textarea "One of the useful skills in my life is hardw"
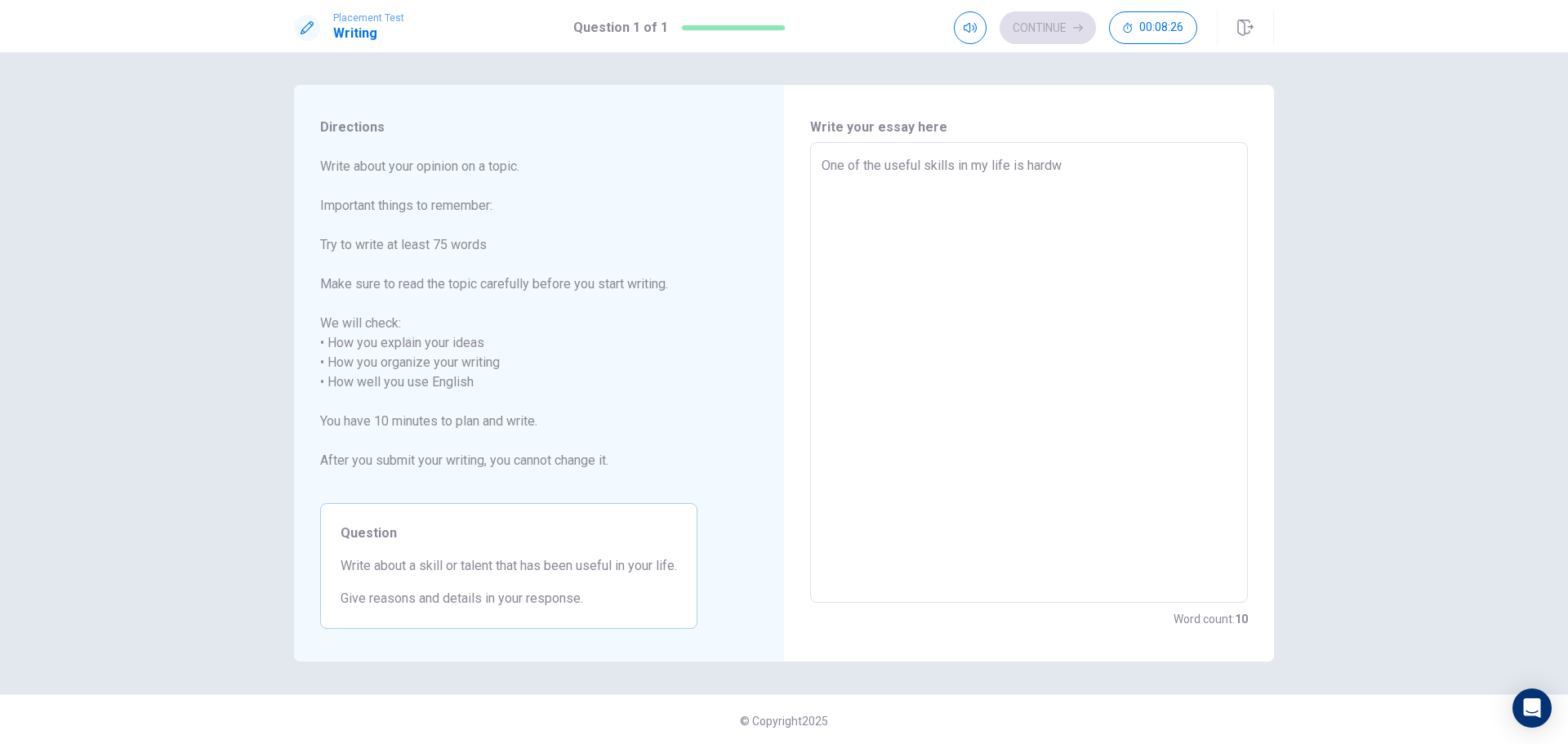
type textarea "x"
type textarea "One of the useful skills in my life is hard"
type textarea "x"
type textarea "One of the useful skills in my life is har"
type textarea "x"
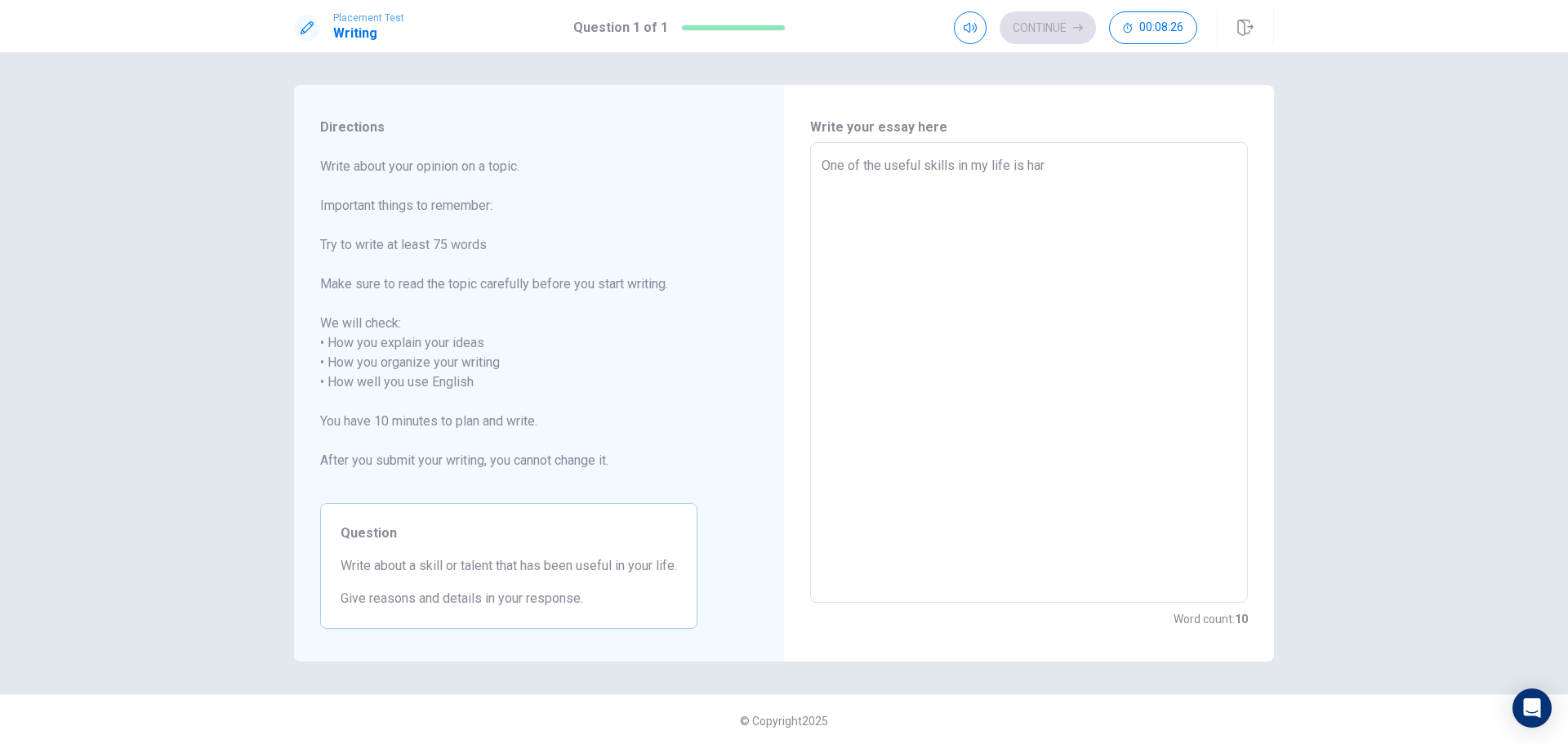
type textarea "One of the useful skills in my life is ha"
type textarea "x"
type textarea "One of the useful skills in my life is h"
type textarea "x"
type textarea "One of the useful skills in my life is"
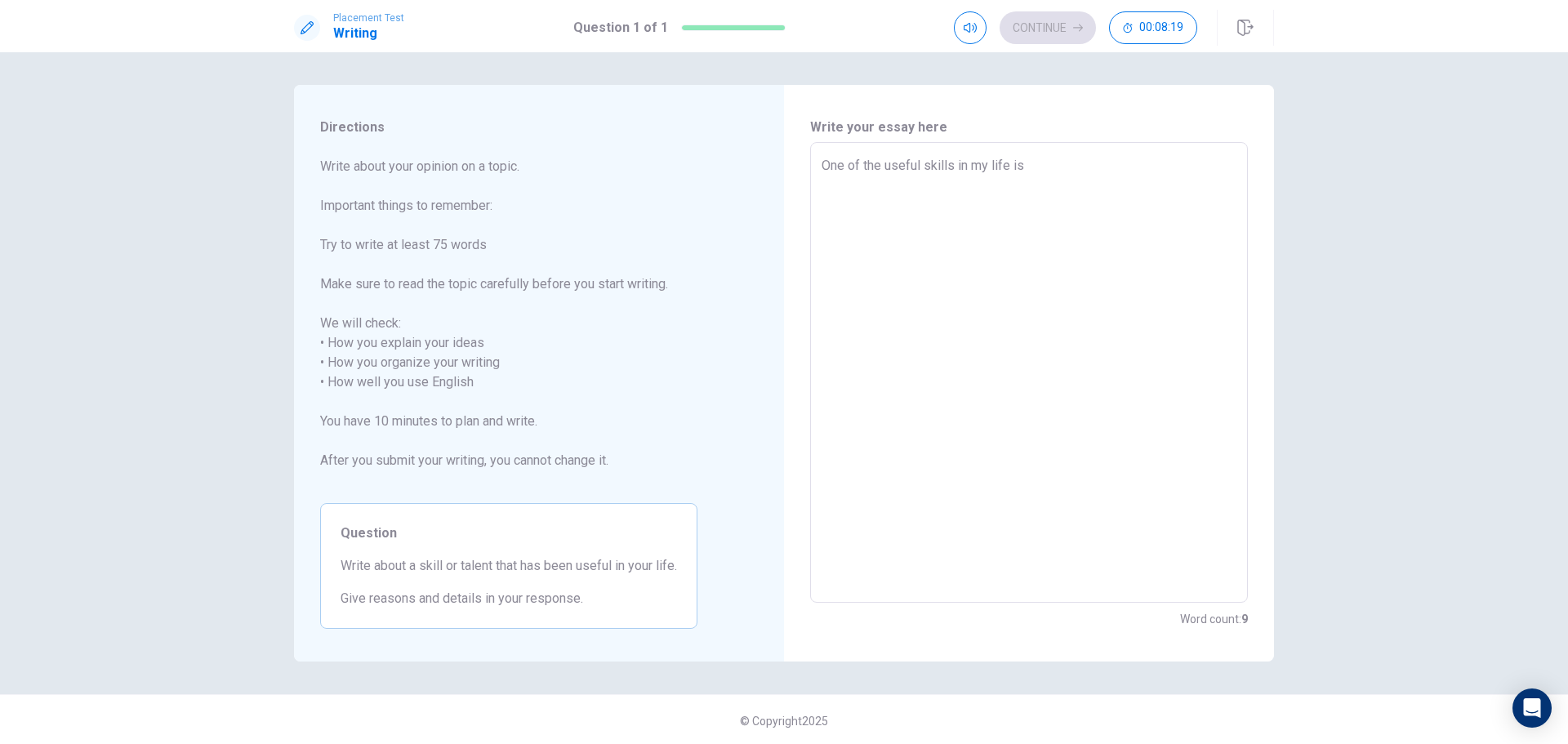
type textarea "x"
type textarea "One of the useful skills in my life is h"
type textarea "x"
type textarea "One of the useful skills in my life is ha"
type textarea "x"
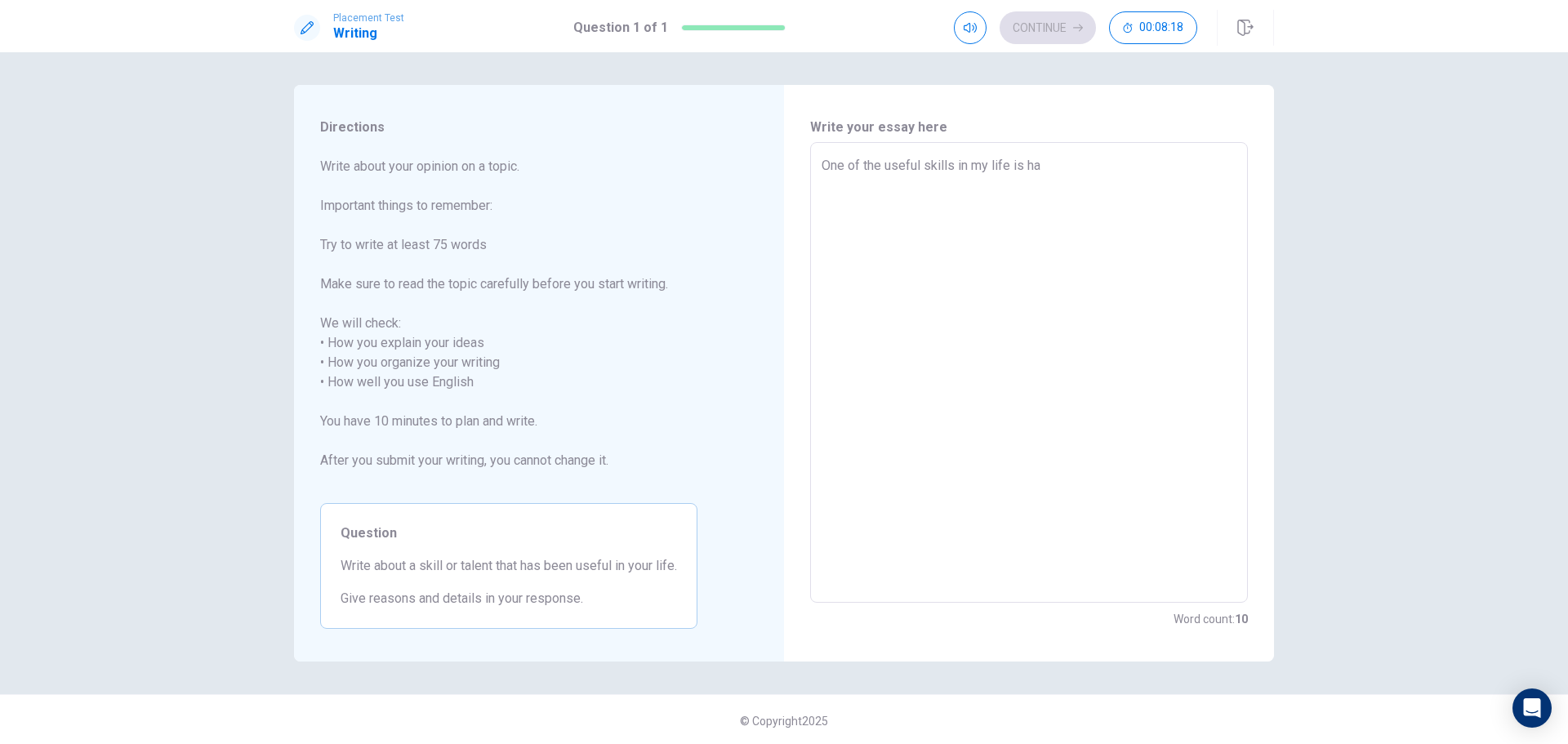
type textarea "One of the useful skills in my life is hae"
type textarea "x"
type textarea "One of the useful skills in my life is haed"
type textarea "x"
type textarea "One of the useful skills in my life is haedw"
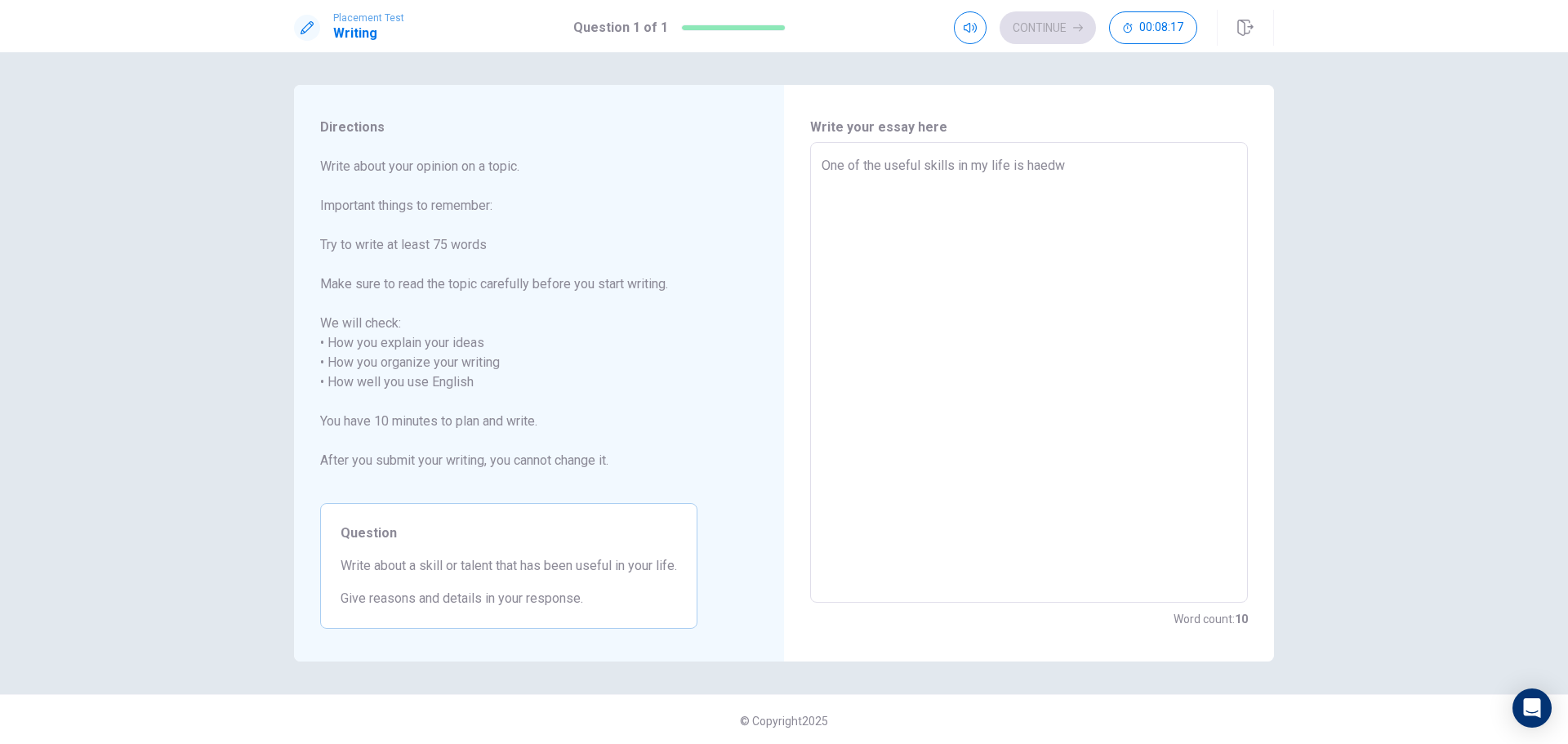
type textarea "x"
type textarea "One of the useful skills in my life is [PERSON_NAME]"
type textarea "x"
type textarea "One of the useful skills in my life is haedwor"
type textarea "x"
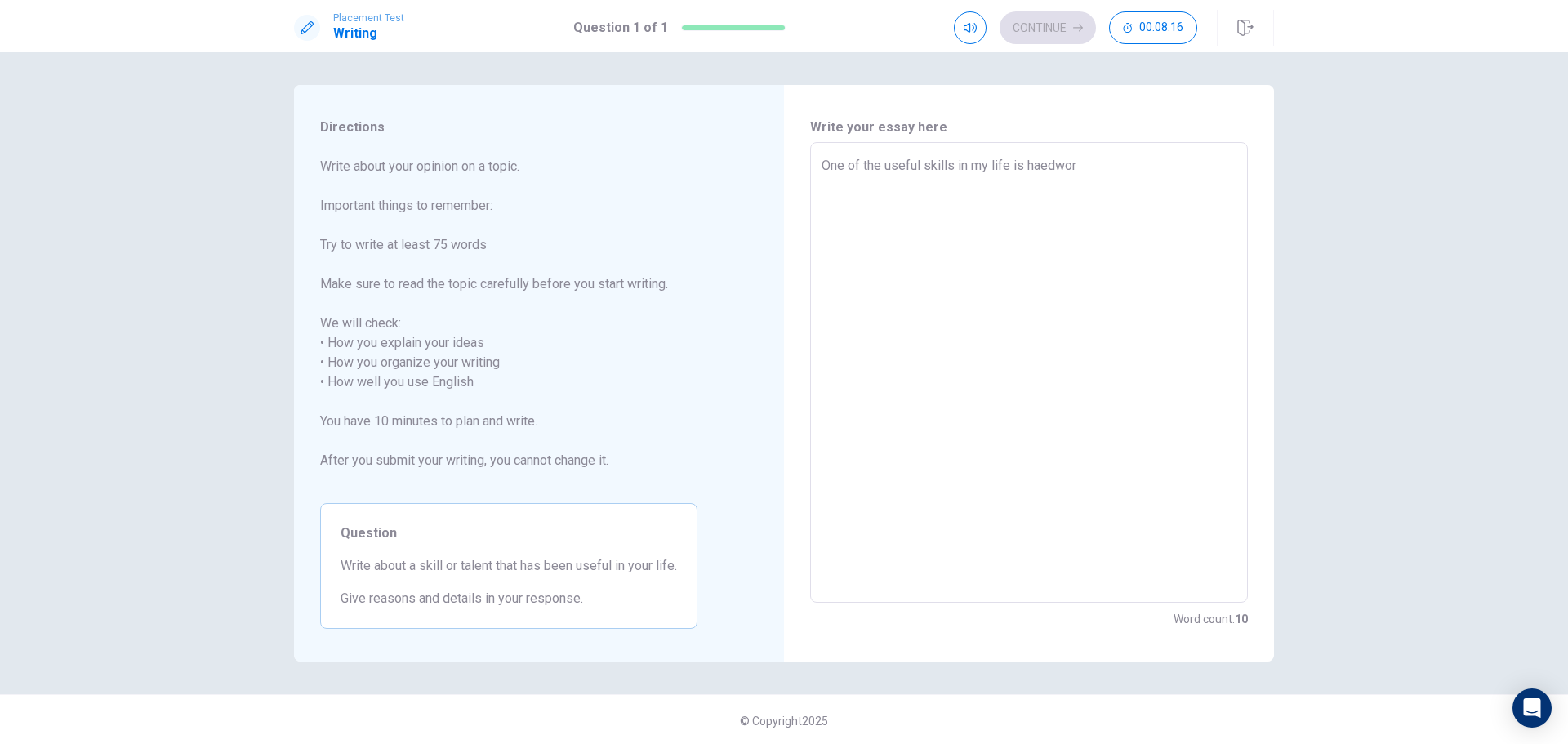
type textarea "One of the useful skills in my life is haedwork"
type textarea "x"
click at [876, 185] on textarea "One of the useful skills in my life is [PERSON_NAME], this skill very important…" at bounding box center [1029, 372] width 415 height 433
click at [919, 186] on textarea "One of the useful skills in my life is [PERSON_NAME], this skill very important…" at bounding box center [1029, 372] width 415 height 433
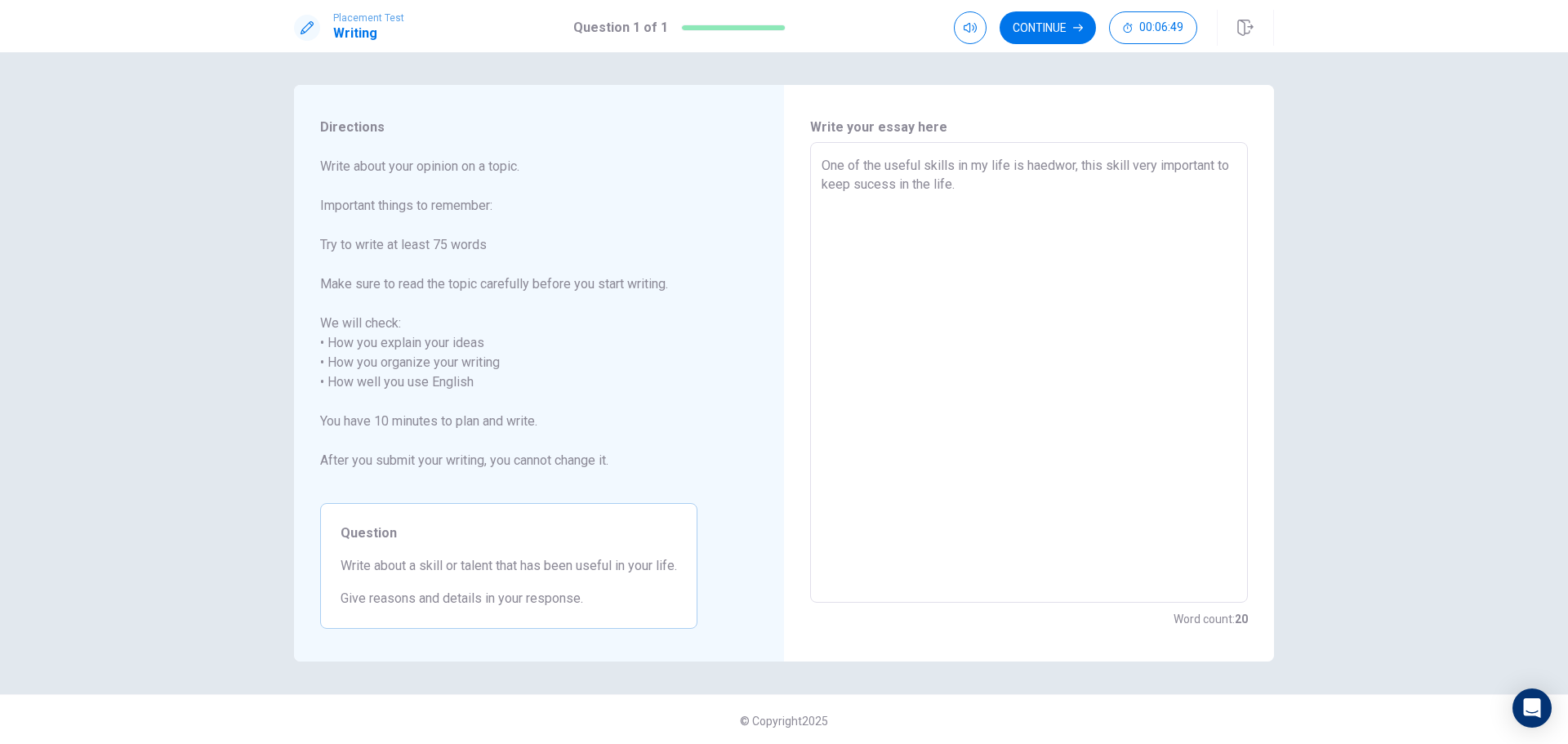
click at [1068, 163] on textarea "One of the useful skills in my life is haedwor, this skill very important to ke…" at bounding box center [1029, 372] width 415 height 433
click at [997, 195] on textarea "One of the useful skills in my life is haedwork, this skill very important to k…" at bounding box center [1029, 372] width 415 height 433
click at [985, 180] on textarea "One of the useful skills in my life is haedwork, this skill very important to k…" at bounding box center [1029, 372] width 415 height 433
click at [1103, 349] on textarea "One of the useful skills in my life is haedwork, this skill very important to k…" at bounding box center [1029, 372] width 415 height 433
click at [1146, 204] on textarea "One of the useful skills in my life is haedwork, this skill very important to k…" at bounding box center [1029, 372] width 415 height 433
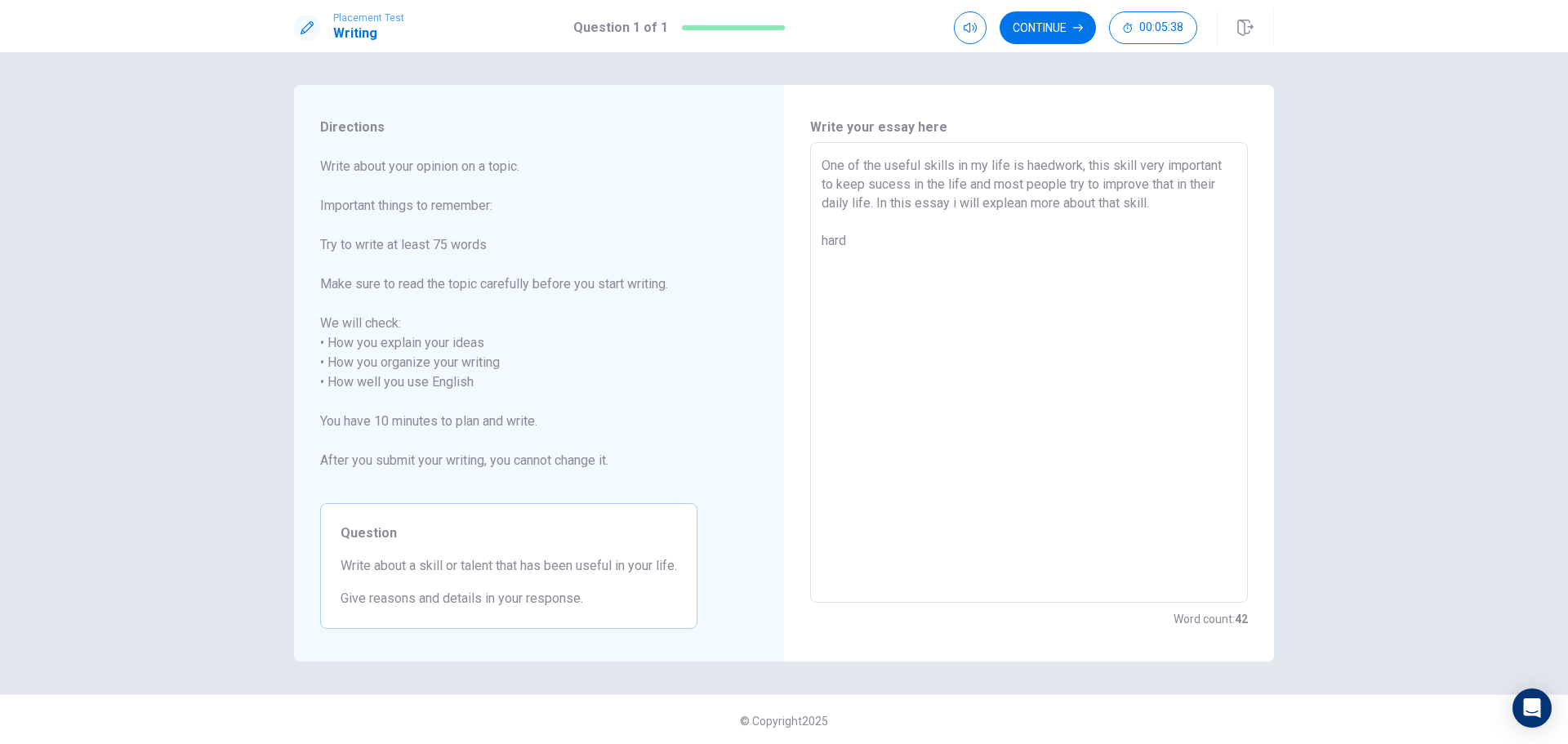
click at [1038, 164] on textarea "One of the useful skills in my life is haedwork, this skill very important to k…" at bounding box center [1029, 372] width 415 height 433
click at [1044, 202] on textarea "One of the useful skills in my life is hardwork, this skill very important to k…" at bounding box center [1029, 372] width 415 height 433
click at [907, 250] on textarea "One of the useful skills in my life is hardwork, this skill very important to k…" at bounding box center [1029, 372] width 415 height 433
click at [871, 247] on textarea "One of the useful skills in my life is hardwork, this skill very important to k…" at bounding box center [1029, 372] width 415 height 433
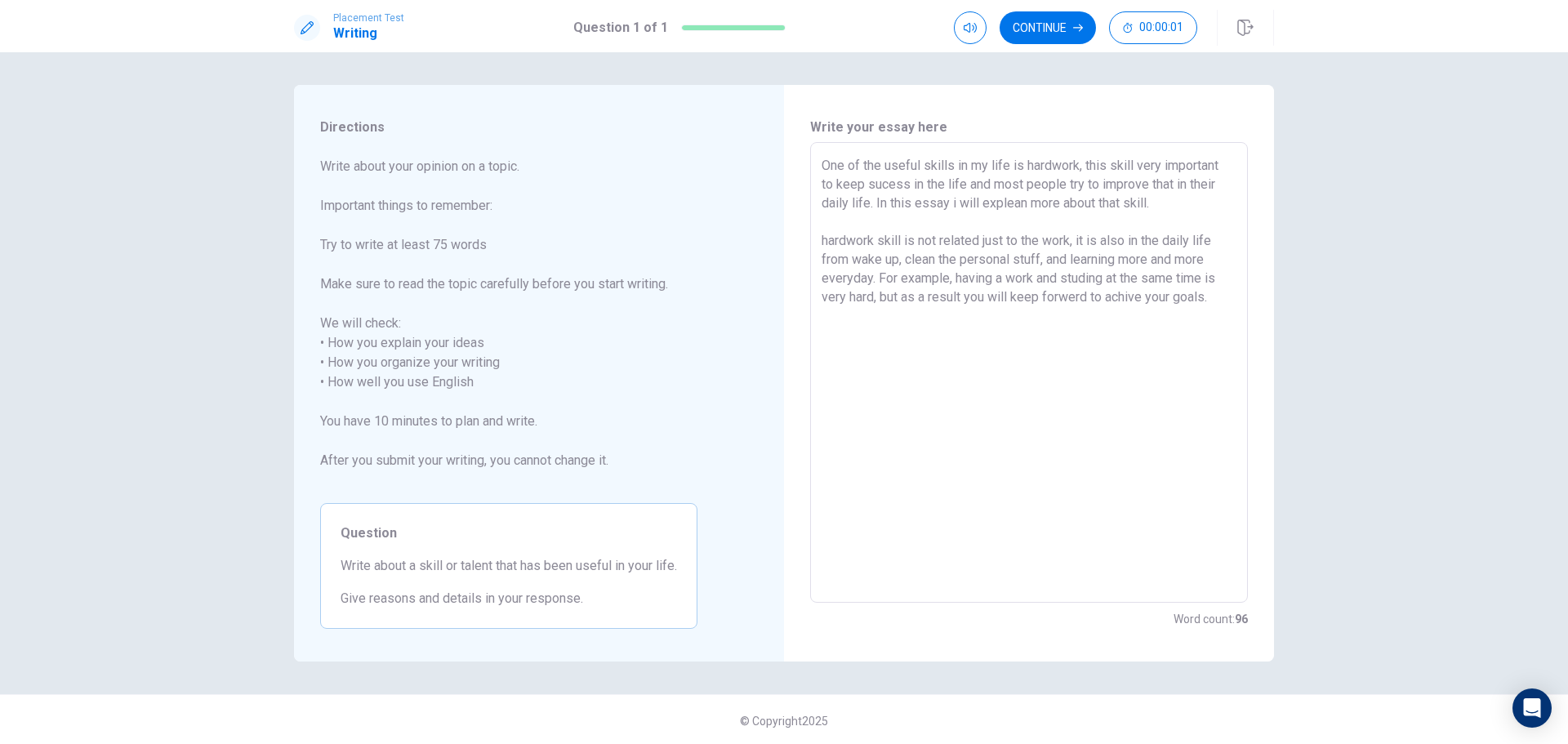
click at [1086, 276] on textarea "One of the useful skills in my life is hardwork, this skill very important to k…" at bounding box center [1029, 372] width 415 height 433
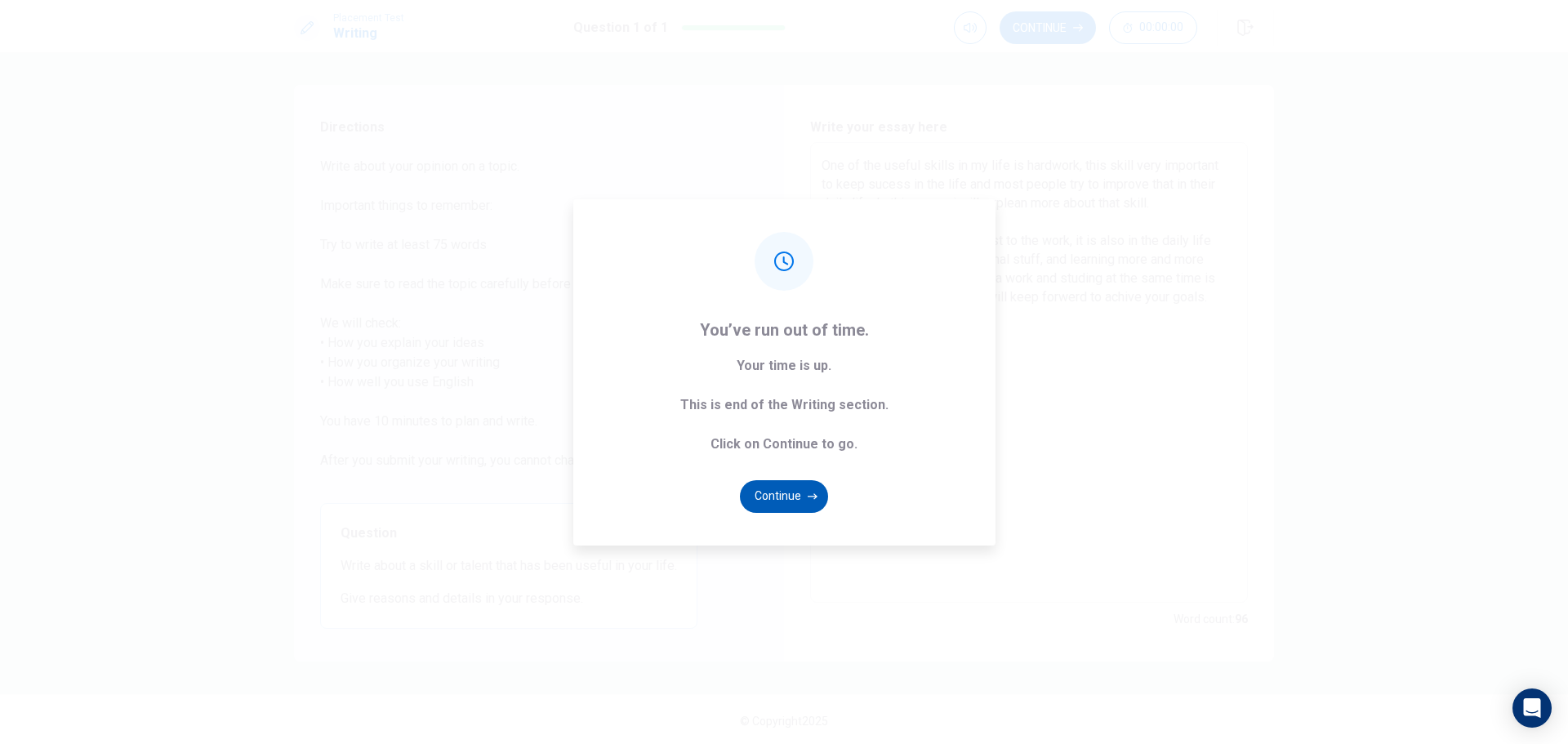
click at [801, 480] on button "Continue" at bounding box center [784, 496] width 88 height 32
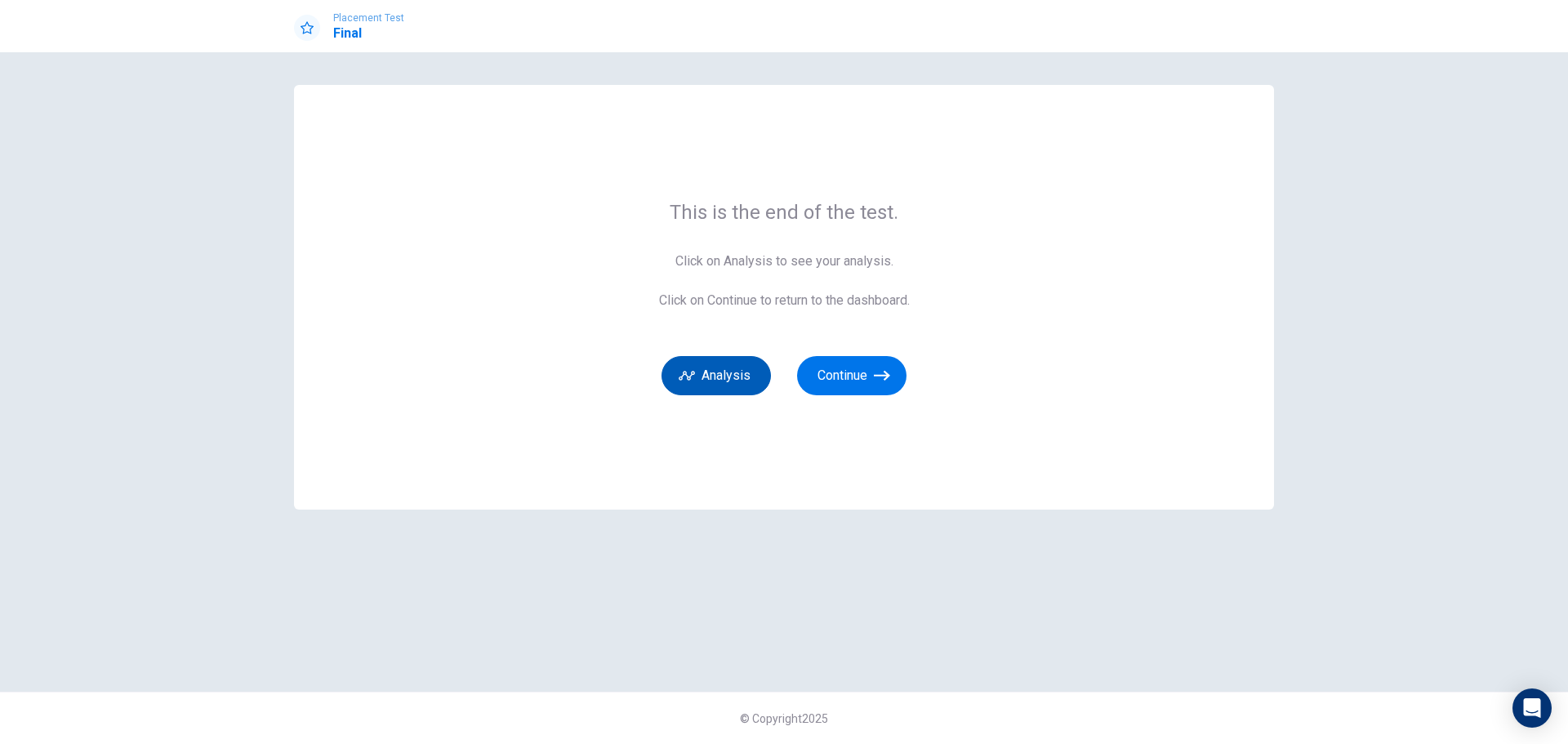
click at [758, 382] on button "Analysis" at bounding box center [716, 376] width 109 height 39
